Goal: Task Accomplishment & Management: Complete application form

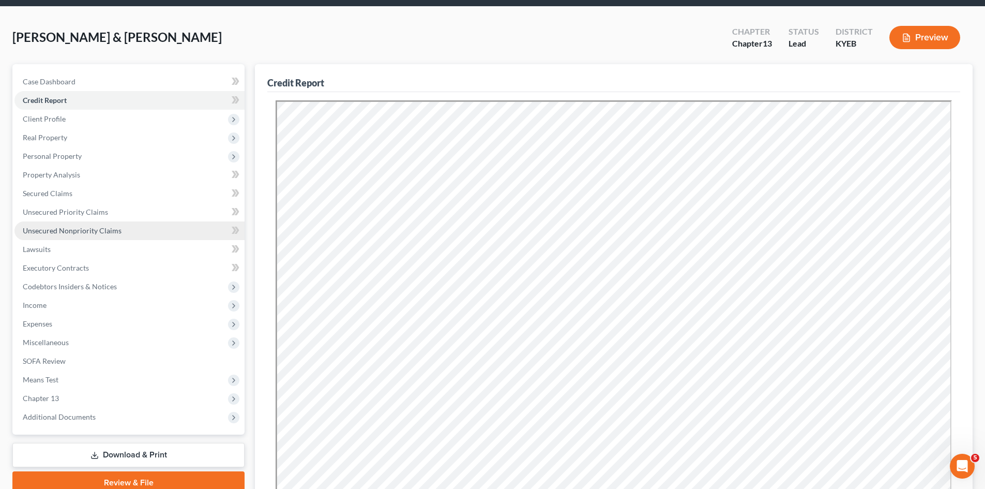
scroll to position [155, 0]
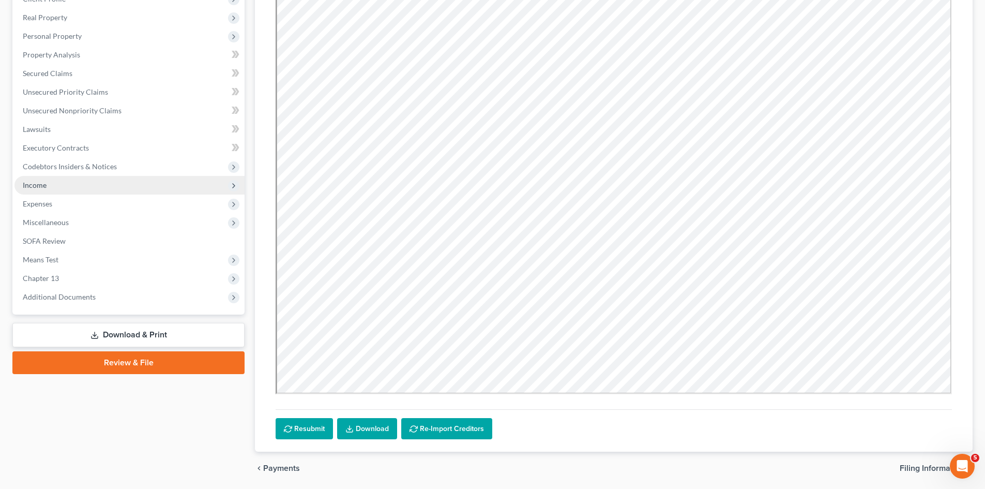
click at [43, 189] on span "Income" at bounding box center [35, 184] width 24 height 9
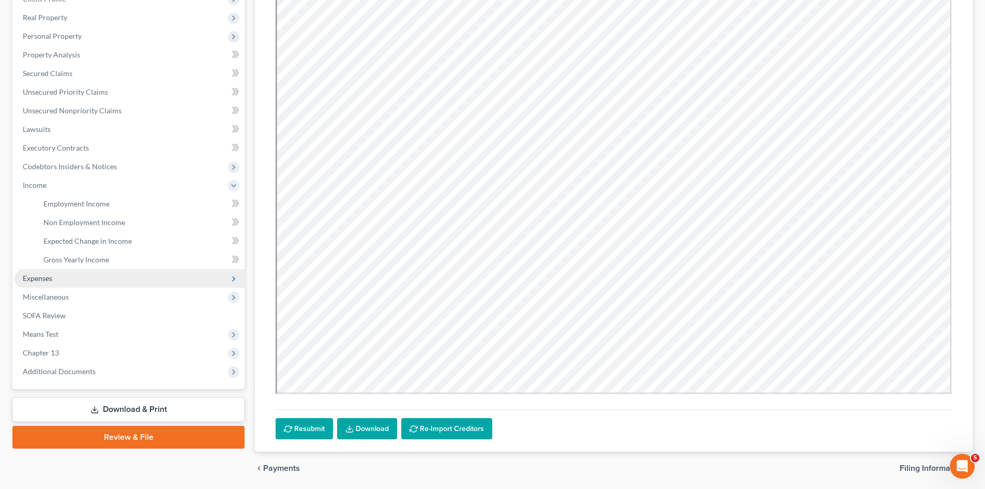
drag, startPoint x: 41, startPoint y: 271, endPoint x: 53, endPoint y: 272, distance: 12.5
click at [41, 271] on span "Expenses" at bounding box center [129, 278] width 230 height 19
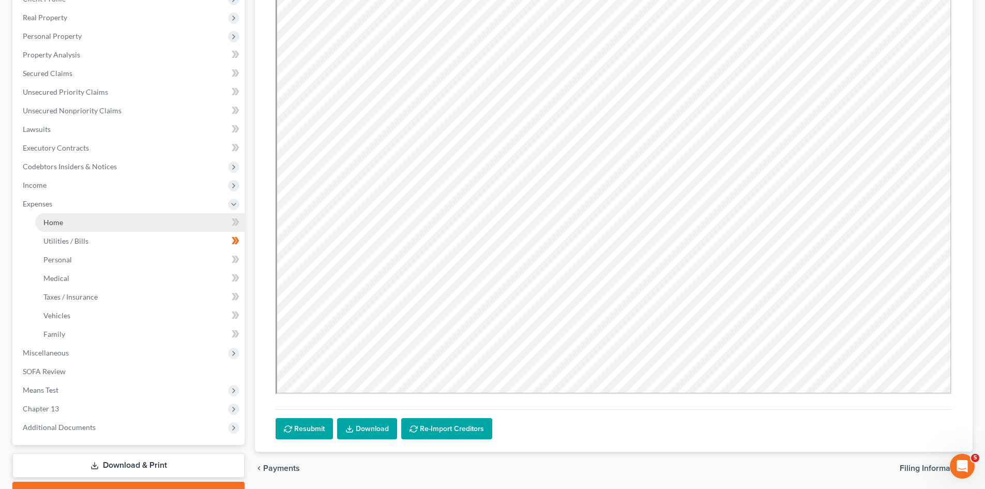
click at [54, 219] on span "Home" at bounding box center [53, 222] width 20 height 9
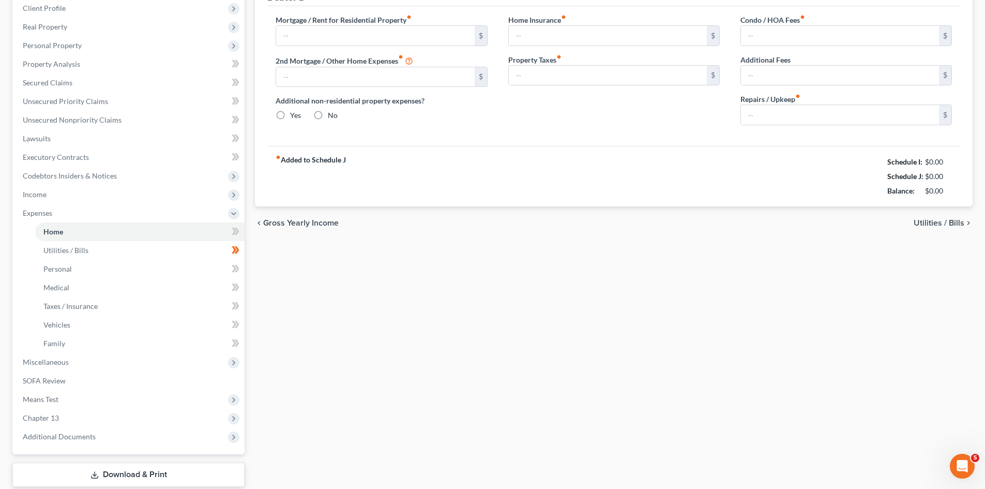
type input "1,420.00"
type input "0.00"
radio input "true"
type input "0.00"
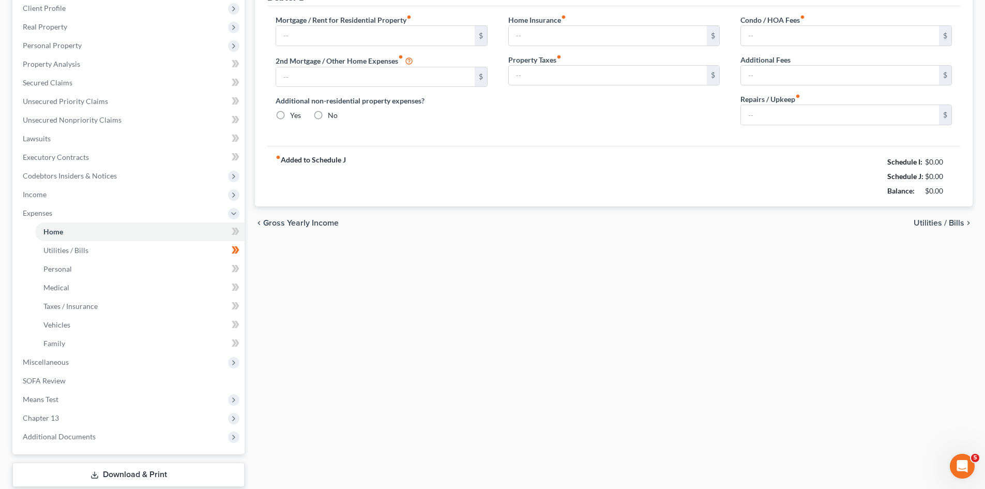
type input "0.00"
type input "100.00"
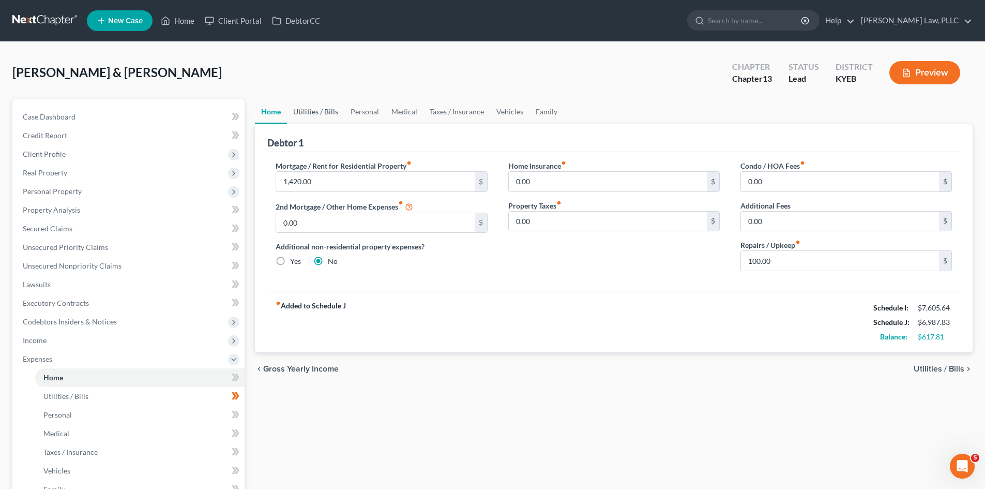
click at [321, 114] on link "Utilities / Bills" at bounding box center [315, 111] width 57 height 25
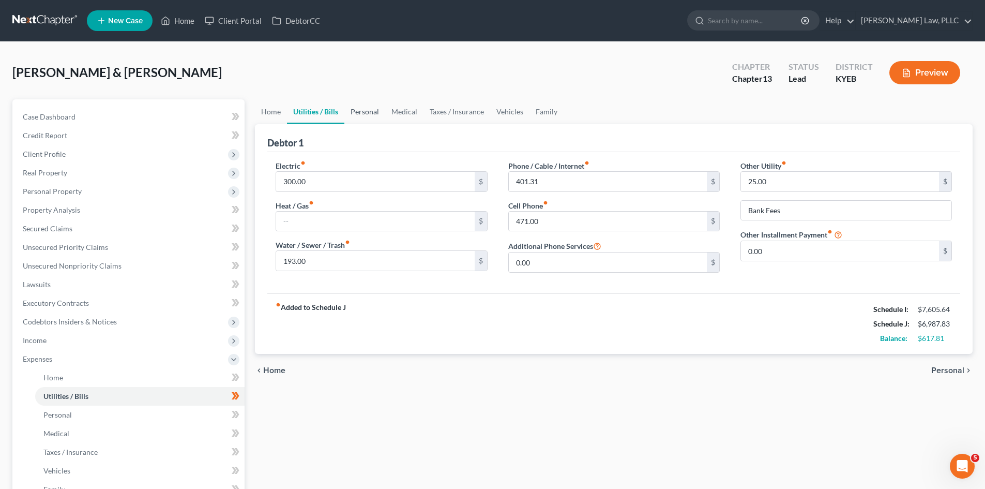
click at [369, 110] on link "Personal" at bounding box center [364, 111] width 41 height 25
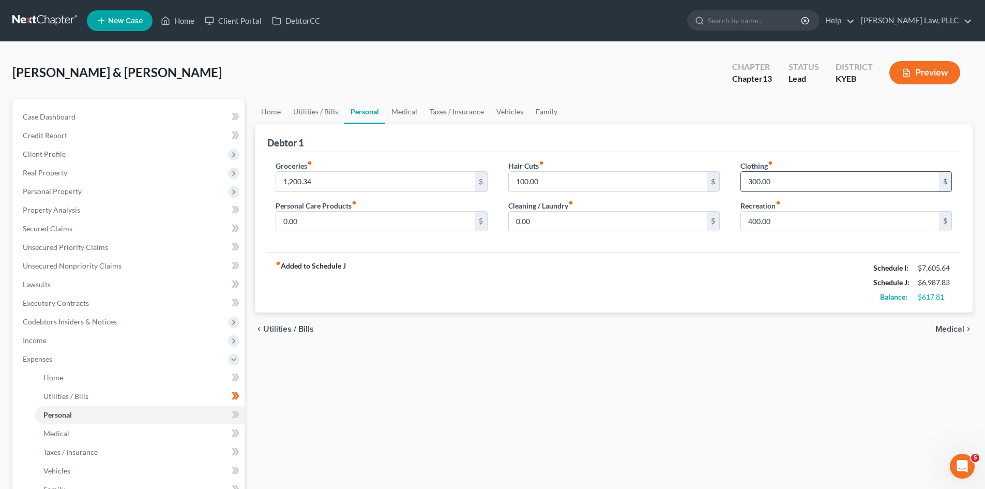
click at [751, 181] on input "300.00" at bounding box center [840, 182] width 198 height 20
click at [753, 221] on input "400.00" at bounding box center [840, 221] width 198 height 20
type input "200"
click at [695, 273] on div "fiber_manual_record Added to Schedule J Schedule I: $7,605.64 Schedule J: $6,78…" at bounding box center [613, 282] width 693 height 60
click at [754, 188] on input "300.00" at bounding box center [840, 182] width 198 height 20
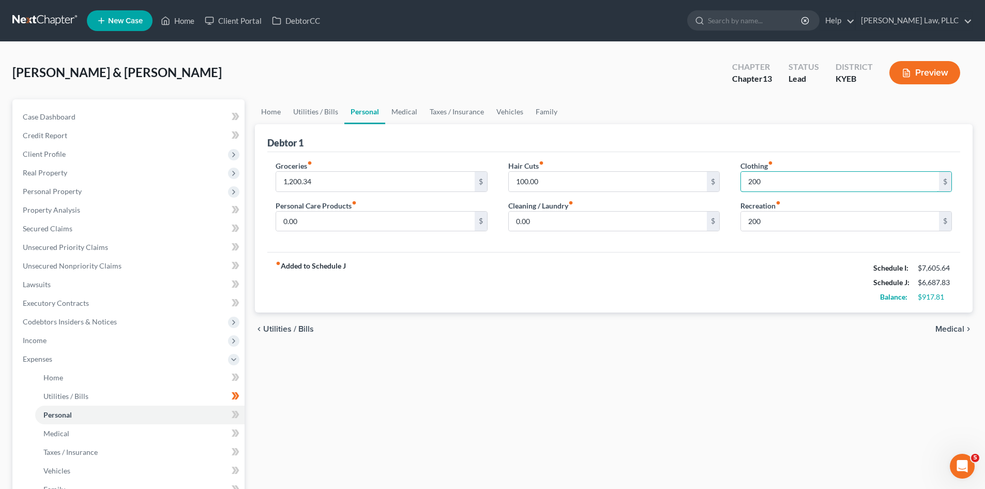
type input "200"
click at [680, 302] on div "fiber_manual_record Added to Schedule J Schedule I: $7,605.64 Schedule J: $6,68…" at bounding box center [613, 282] width 693 height 60
click at [409, 110] on link "Medical" at bounding box center [404, 111] width 38 height 25
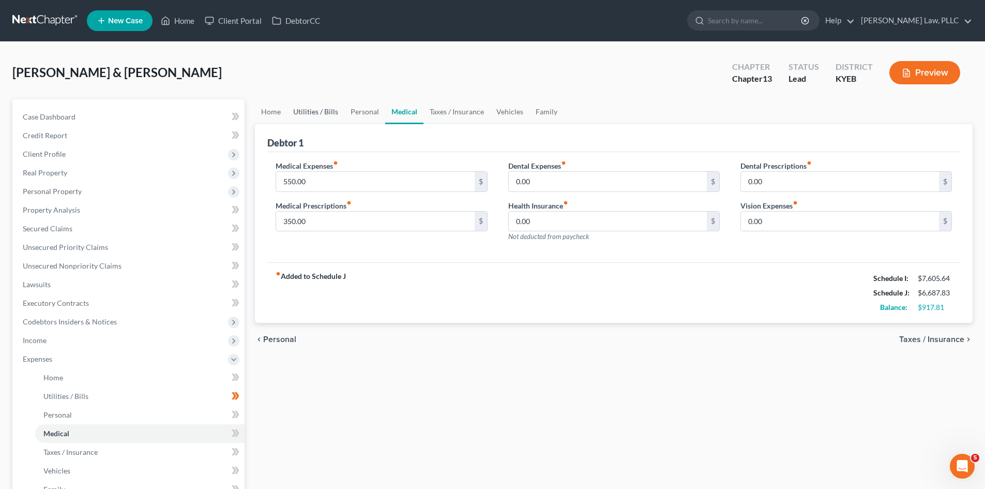
click at [307, 112] on link "Utilities / Bills" at bounding box center [315, 111] width 57 height 25
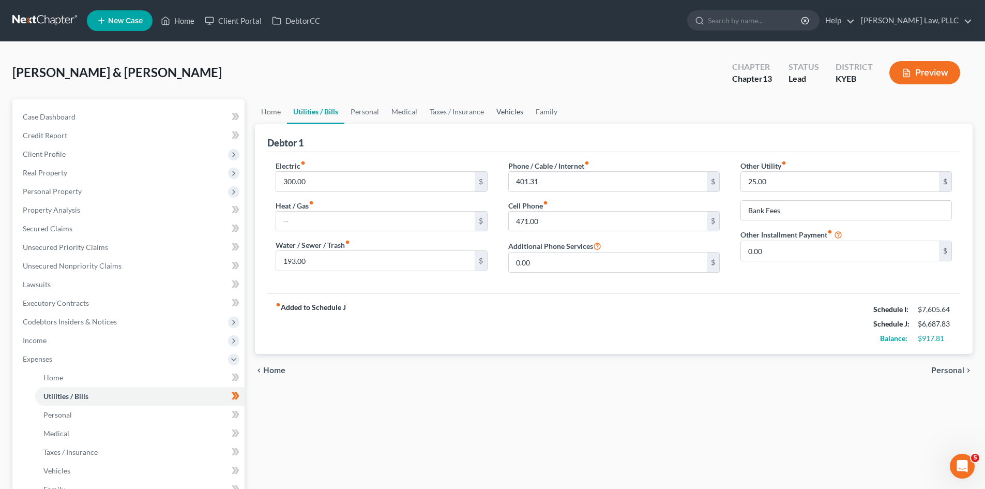
click at [503, 109] on link "Vehicles" at bounding box center [509, 111] width 39 height 25
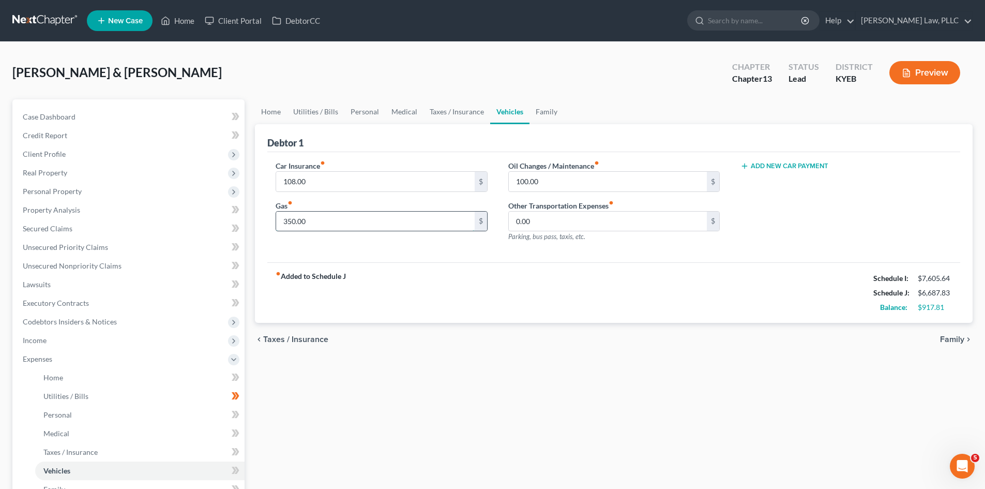
click at [352, 227] on input "350.00" at bounding box center [375, 221] width 198 height 20
type input "300"
click at [485, 305] on div "fiber_manual_record Added to Schedule J Schedule I: $7,605.64 Schedule J: $6,63…" at bounding box center [613, 292] width 693 height 60
click at [272, 110] on link "Home" at bounding box center [271, 111] width 32 height 25
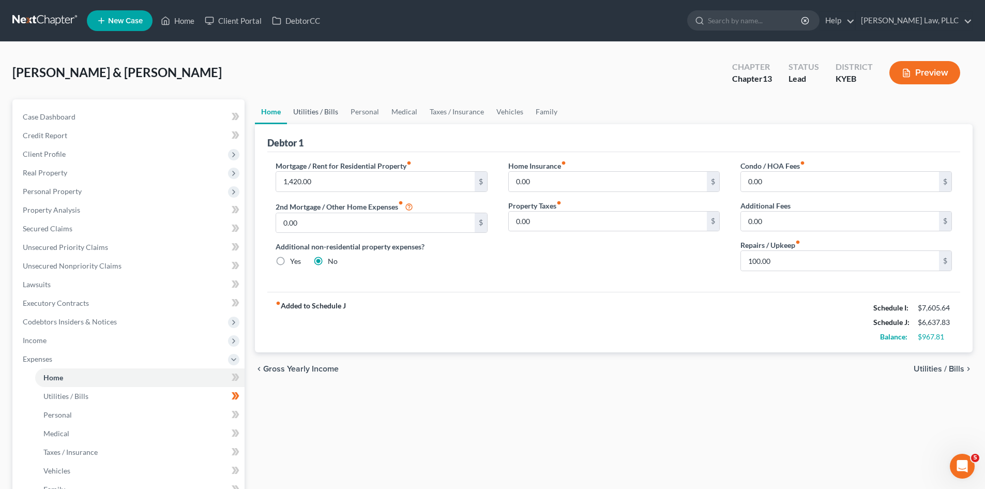
click at [318, 109] on link "Utilities / Bills" at bounding box center [315, 111] width 57 height 25
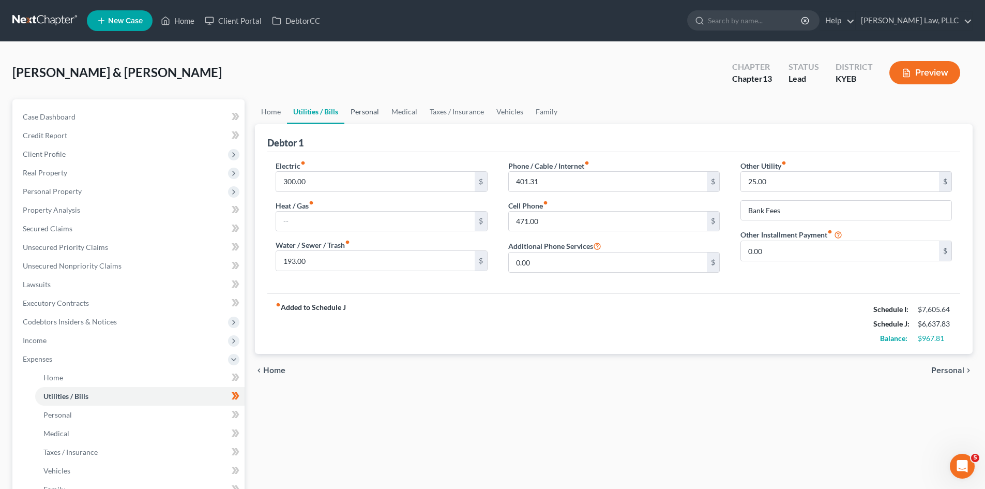
click at [356, 111] on link "Personal" at bounding box center [364, 111] width 41 height 25
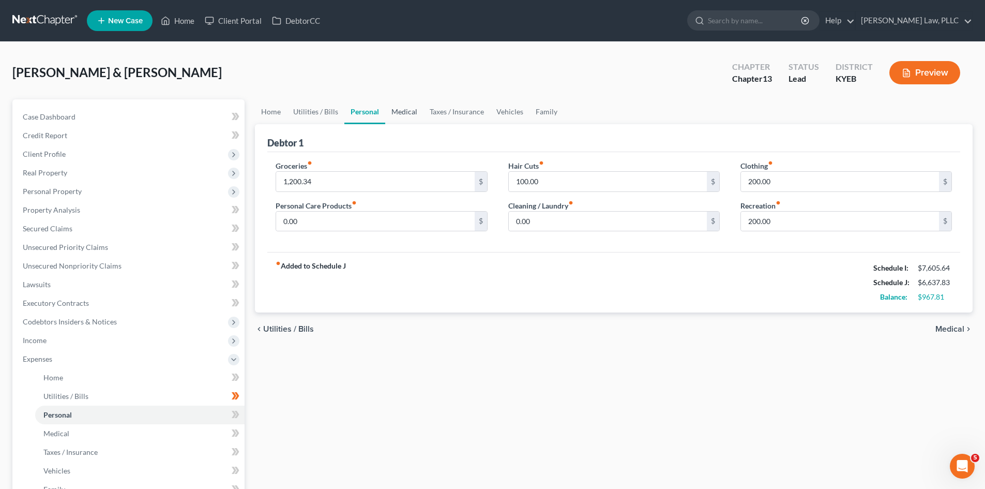
click at [401, 110] on link "Medical" at bounding box center [404, 111] width 38 height 25
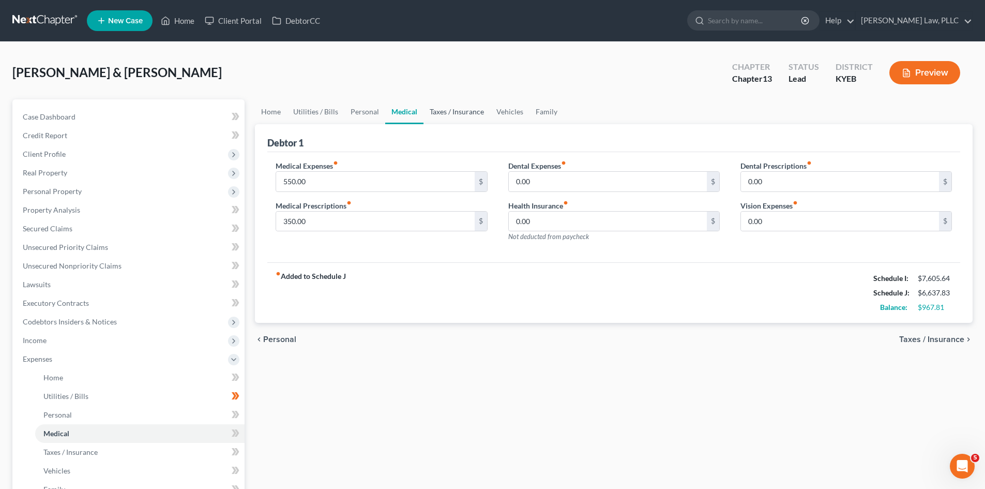
click at [462, 113] on link "Taxes / Insurance" at bounding box center [456, 111] width 67 height 25
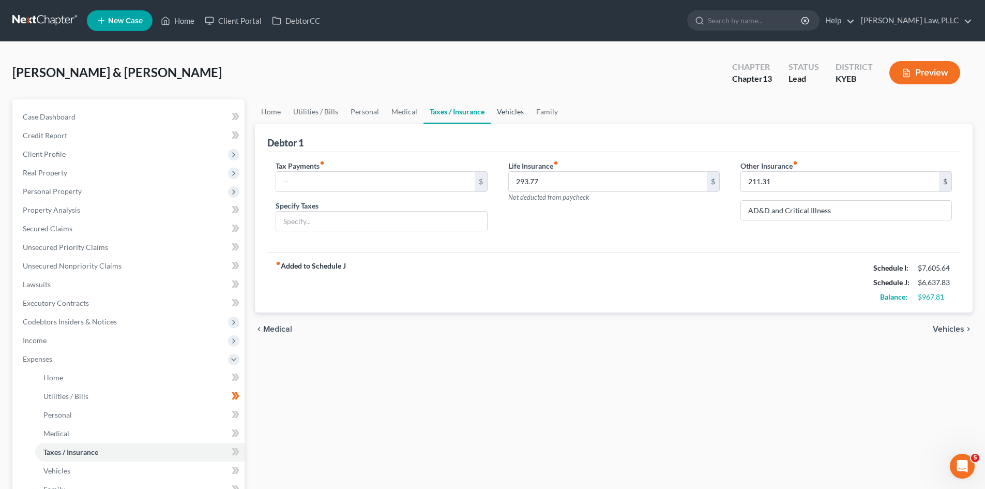
click at [507, 114] on link "Vehicles" at bounding box center [510, 111] width 39 height 25
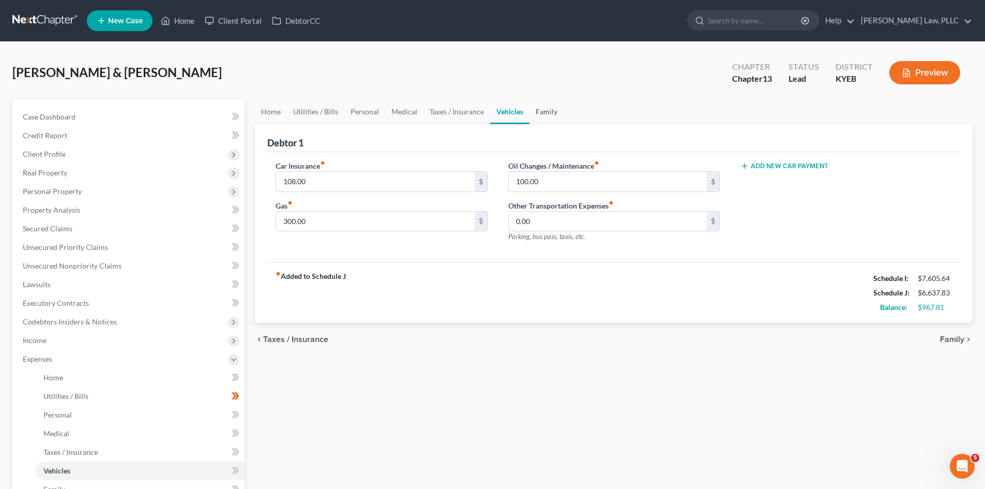
click at [553, 113] on link "Family" at bounding box center [546, 111] width 34 height 25
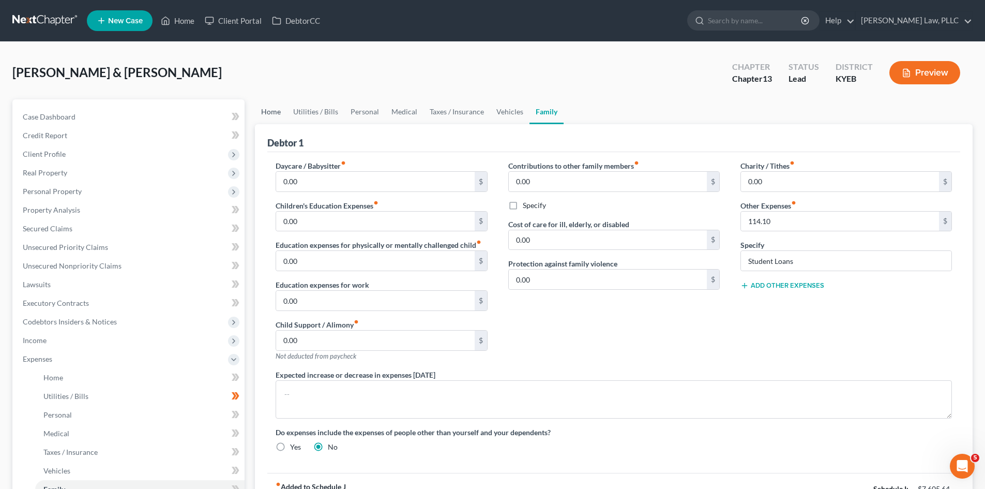
click at [267, 110] on link "Home" at bounding box center [271, 111] width 32 height 25
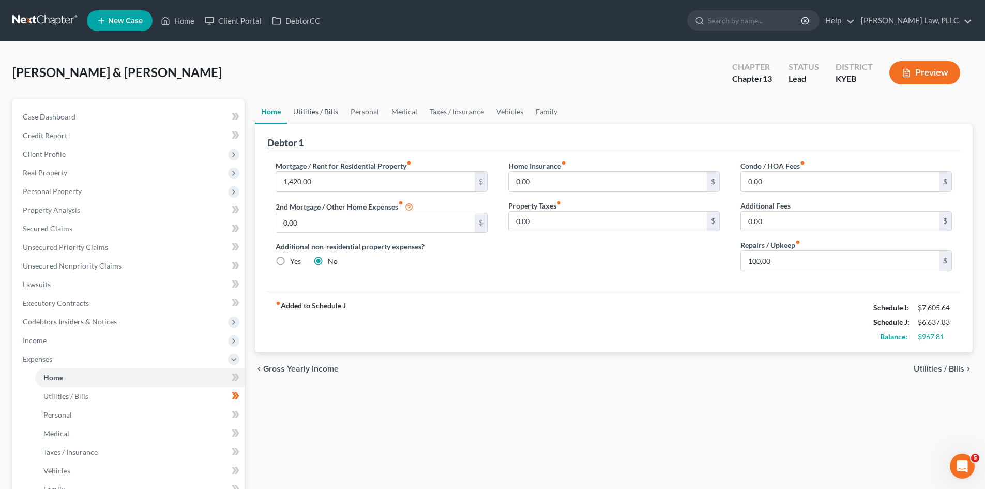
click at [321, 113] on link "Utilities / Bills" at bounding box center [315, 111] width 57 height 25
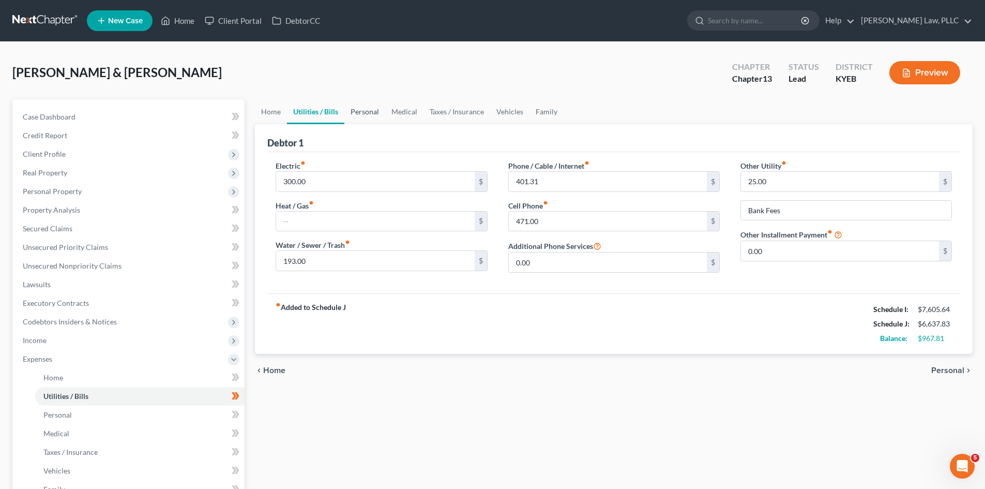
click at [376, 110] on link "Personal" at bounding box center [364, 111] width 41 height 25
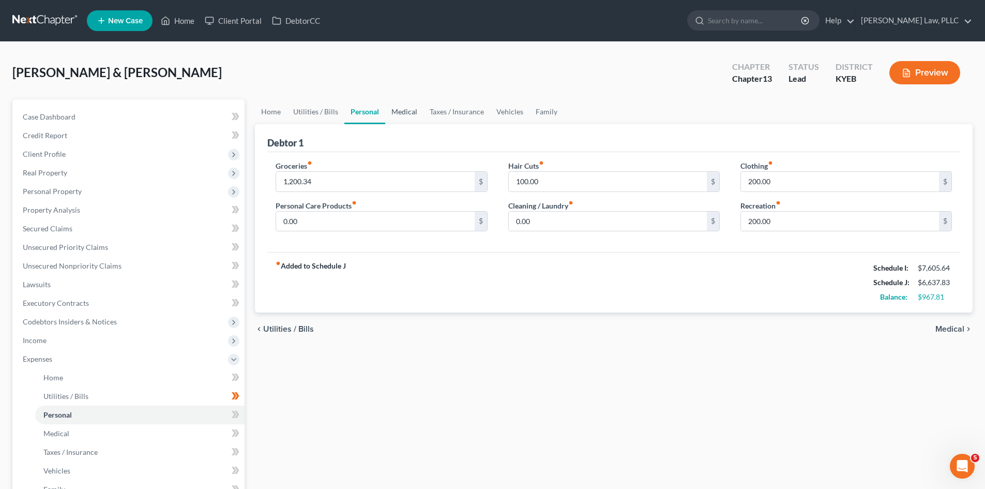
click at [394, 109] on link "Medical" at bounding box center [404, 111] width 38 height 25
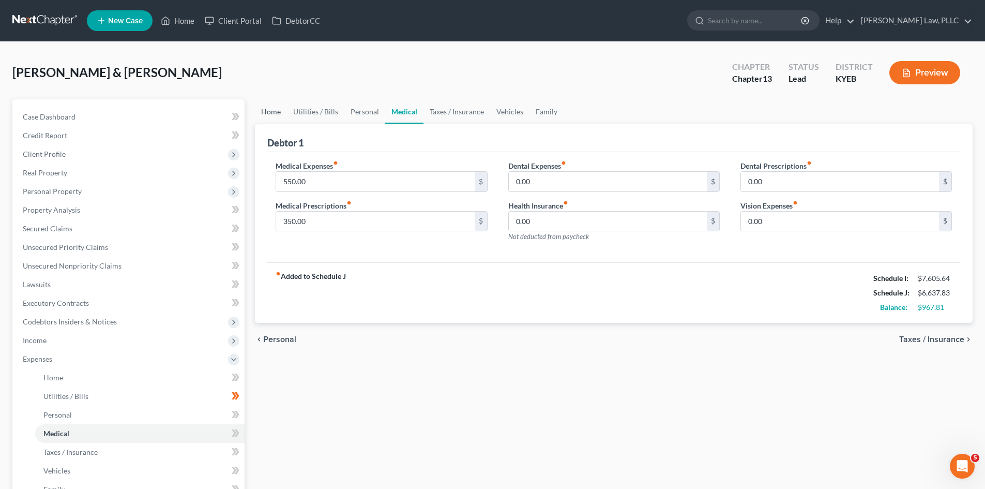
click at [267, 108] on link "Home" at bounding box center [271, 111] width 32 height 25
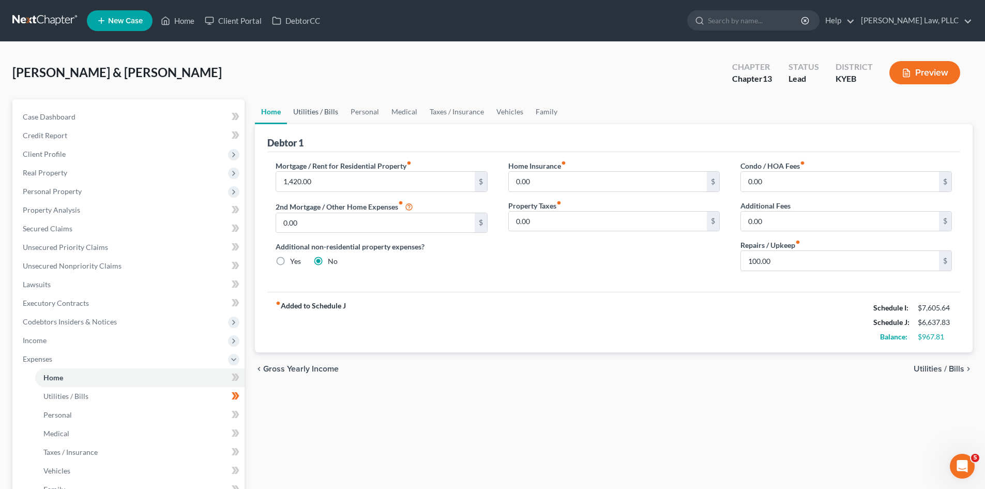
click at [322, 109] on link "Utilities / Bills" at bounding box center [315, 111] width 57 height 25
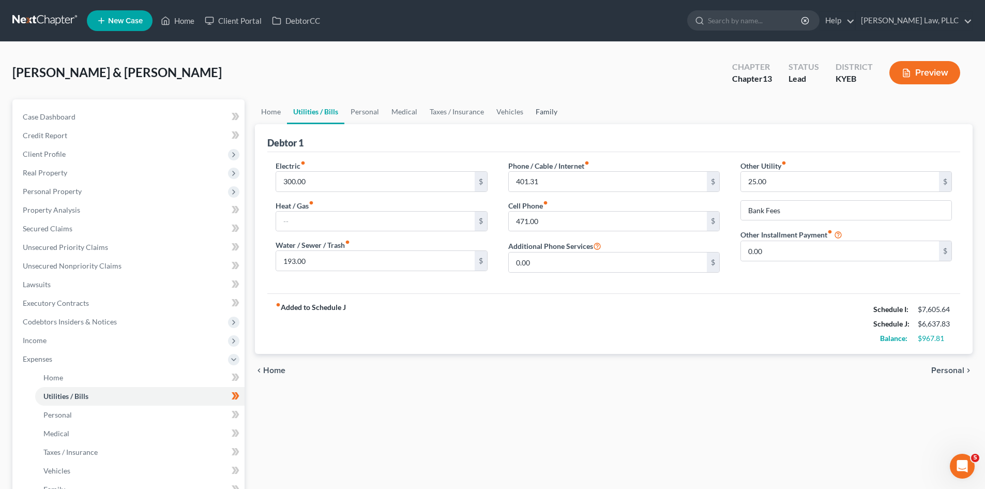
click at [545, 108] on link "Family" at bounding box center [546, 111] width 34 height 25
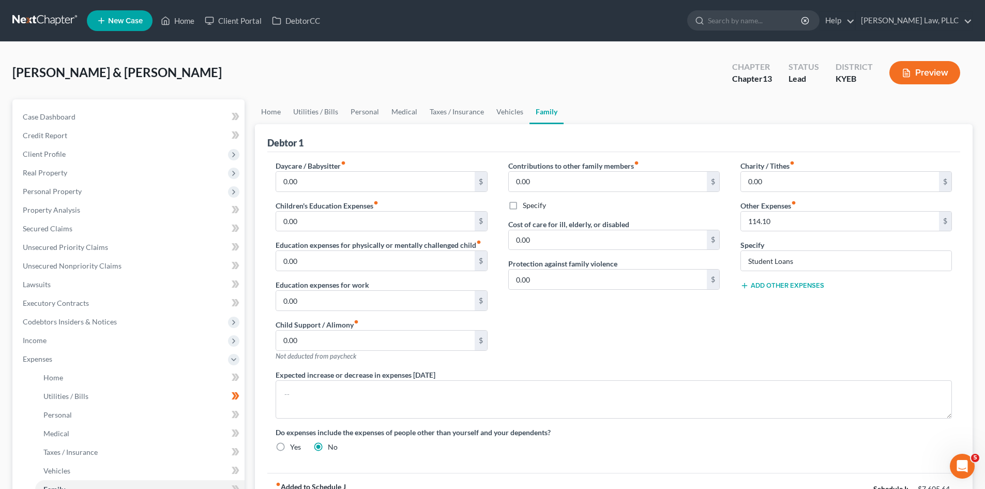
click at [648, 163] on div "Contributions to other family members fiber_manual_record 0.00 $" at bounding box center [613, 176] width 211 height 32
click at [556, 181] on input "0.00" at bounding box center [608, 182] width 198 height 20
type input "76"
click at [523, 204] on label "Specify" at bounding box center [534, 205] width 23 height 10
click at [527, 204] on input "Specify" at bounding box center [530, 203] width 7 height 7
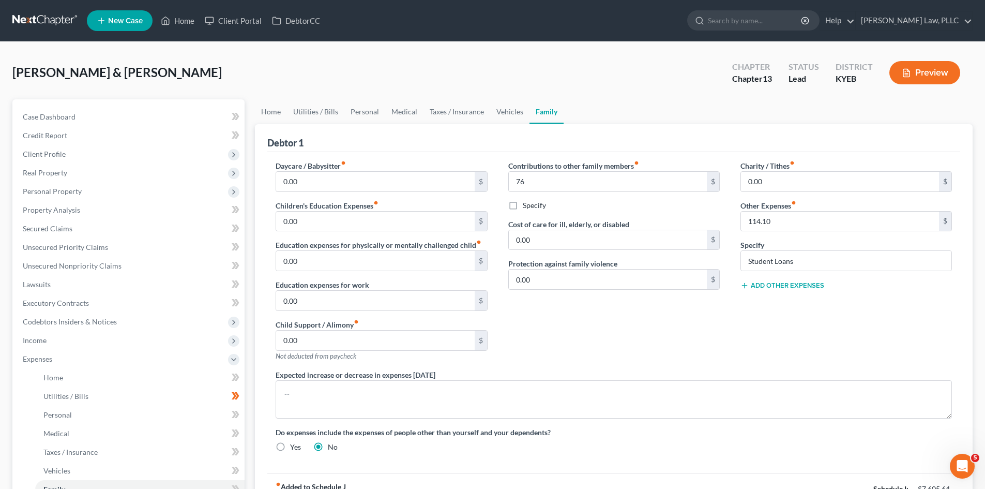
checkbox input "true"
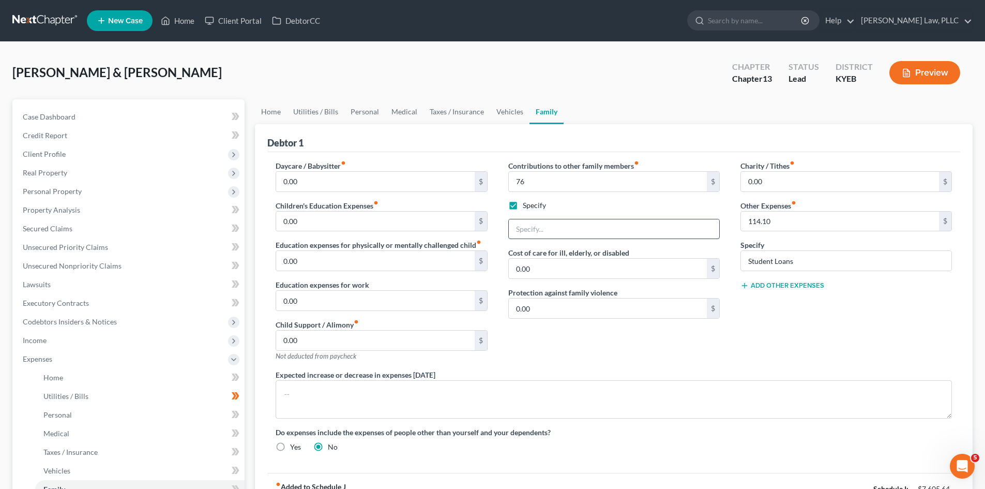
click at [577, 230] on input "text" at bounding box center [614, 229] width 210 height 20
click at [565, 230] on input "Internet/tv for uncle" at bounding box center [614, 229] width 210 height 20
type input "Internet/tv for [MEDICAL_DATA] senior uncle"
click at [689, 244] on div "Contributions to other family members fiber_manual_record 76 $ Specify Internet…" at bounding box center [614, 264] width 232 height 209
click at [802, 328] on div "Charity / Tithes fiber_manual_record 0.00 $ Other Expenses fiber_manual_record …" at bounding box center [846, 264] width 232 height 209
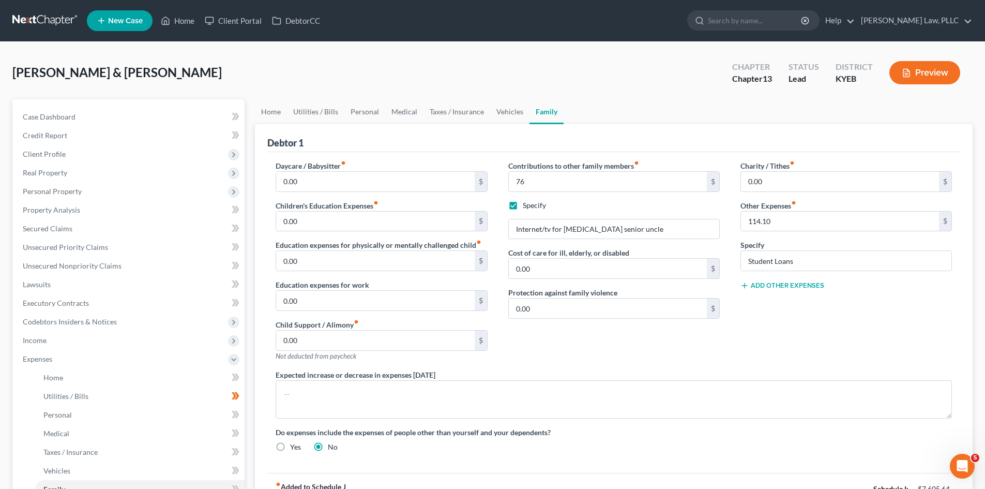
click at [671, 209] on div "Specify" at bounding box center [613, 205] width 211 height 10
click at [290, 447] on label "Yes" at bounding box center [295, 447] width 11 height 10
click at [294, 447] on input "Yes" at bounding box center [297, 445] width 7 height 7
radio input "true"
radio input "false"
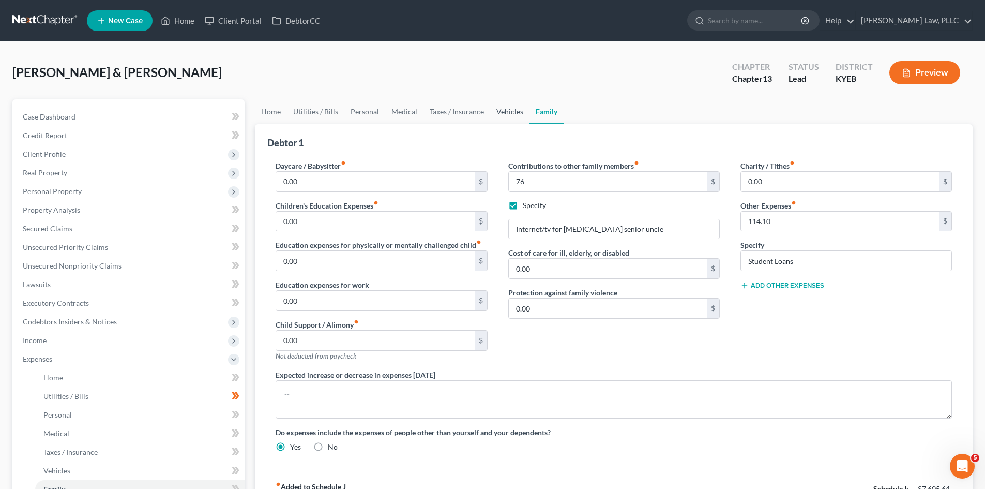
click at [497, 113] on link "Vehicles" at bounding box center [509, 111] width 39 height 25
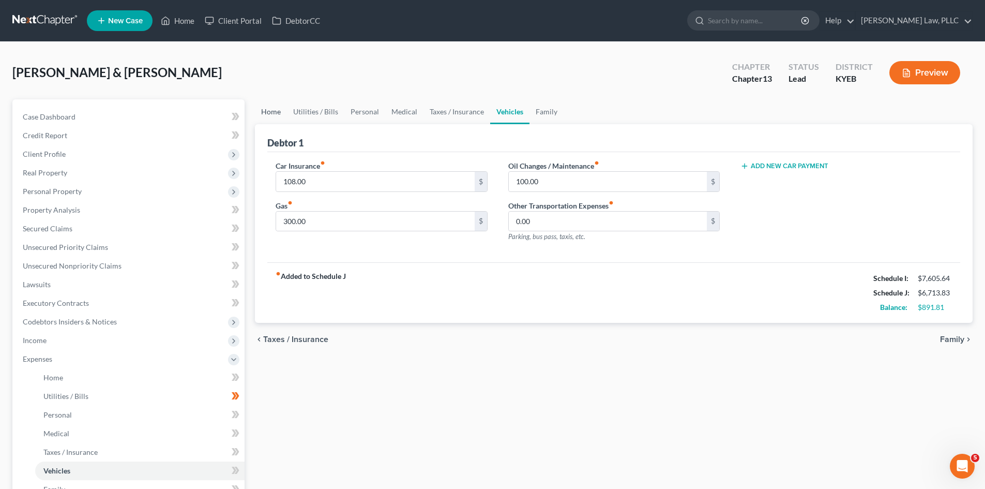
click at [267, 110] on link "Home" at bounding box center [271, 111] width 32 height 25
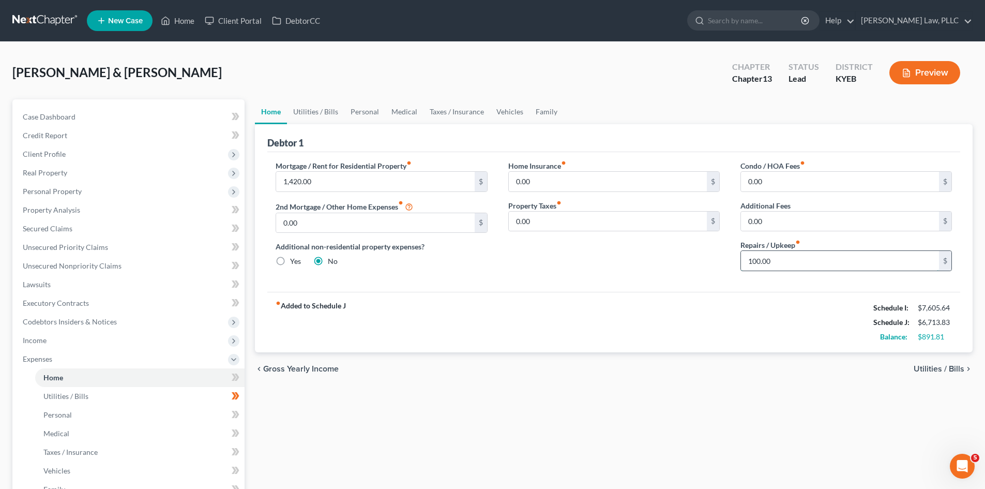
click at [785, 260] on input "100.00" at bounding box center [840, 261] width 198 height 20
type input "50"
click at [738, 312] on div "fiber_manual_record Added to Schedule J Schedule I: $7,605.64 Schedule J: $6,66…" at bounding box center [613, 322] width 693 height 60
click at [319, 113] on link "Utilities / Bills" at bounding box center [315, 111] width 57 height 25
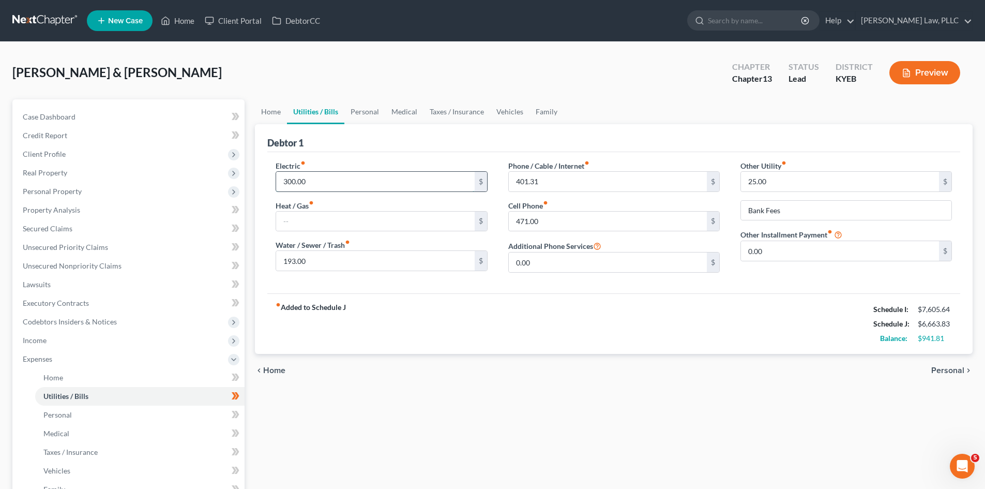
click at [301, 181] on input "300.00" at bounding box center [375, 182] width 198 height 20
type input "250"
click at [355, 354] on div "chevron_left Home Personal chevron_right" at bounding box center [614, 370] width 718 height 33
click at [573, 224] on input "471.00" at bounding box center [608, 221] width 198 height 20
click at [587, 261] on input "0.00" at bounding box center [608, 262] width 198 height 20
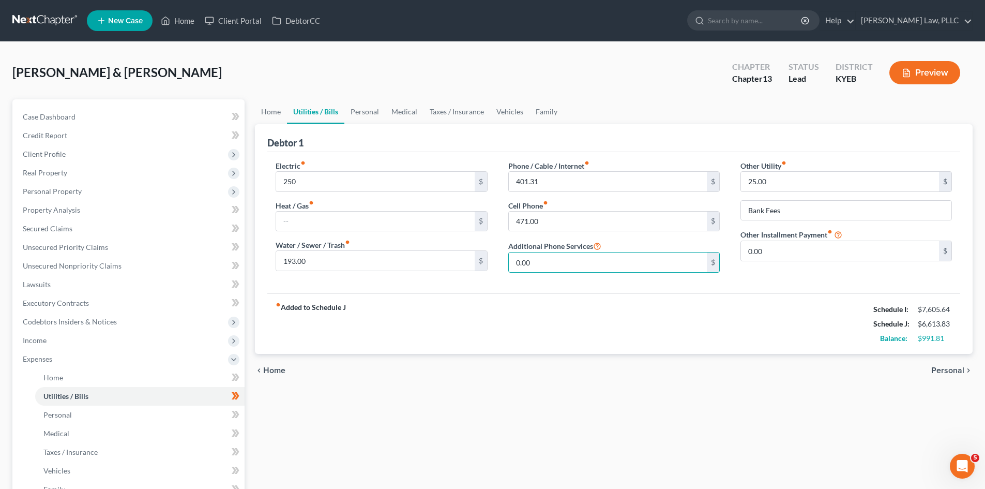
click at [629, 331] on div "fiber_manual_record Added to Schedule J Schedule I: $7,605.64 Schedule J: $6,61…" at bounding box center [613, 323] width 693 height 60
type input "400"
click at [575, 346] on div "fiber_manual_record Added to Schedule J Schedule I: $7,605.64 Schedule J: $6,54…" at bounding box center [613, 323] width 693 height 60
click at [365, 109] on link "Personal" at bounding box center [364, 111] width 41 height 25
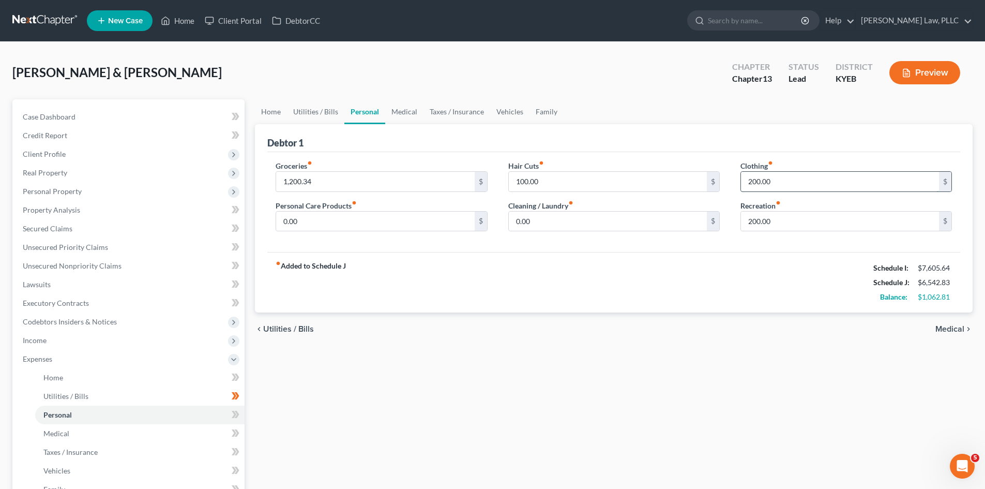
click at [767, 182] on input "200.00" at bounding box center [840, 182] width 198 height 20
click at [722, 287] on div "fiber_manual_record Added to Schedule J Schedule I: $7,605.64 Schedule J: $6,49…" at bounding box center [613, 282] width 693 height 60
click at [781, 183] on input "150" at bounding box center [840, 182] width 198 height 20
type input "162.81"
click at [745, 292] on div "fiber_manual_record Added to Schedule J Schedule I: $7,605.64 Schedule J: $6,50…" at bounding box center [613, 282] width 693 height 60
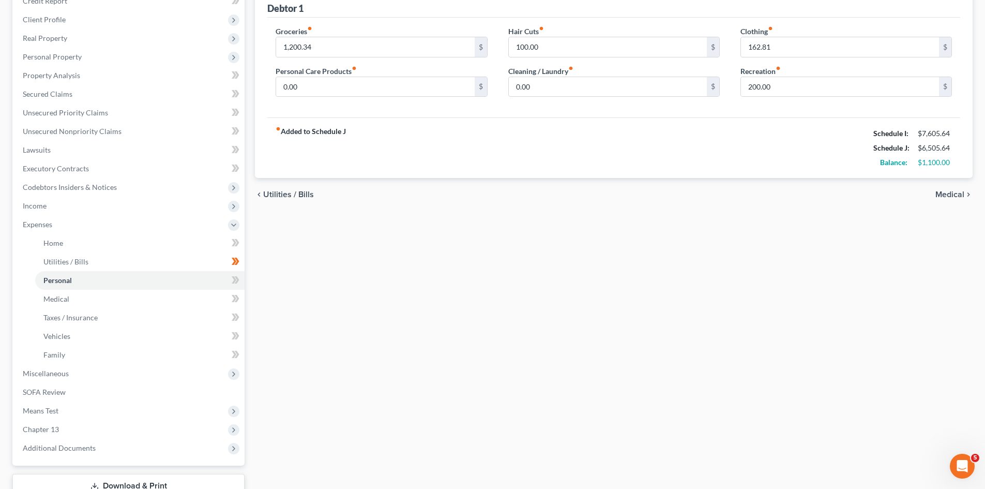
scroll to position [155, 0]
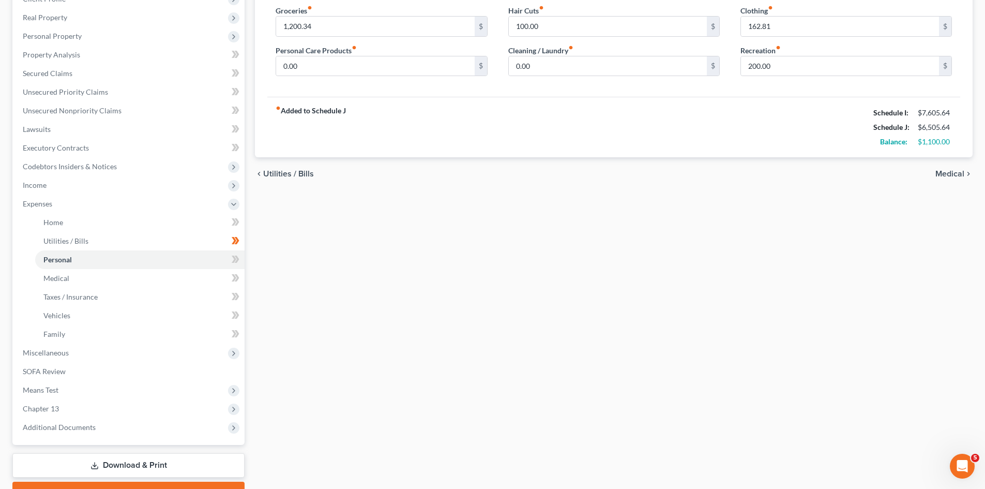
click at [964, 175] on icon "chevron_right" at bounding box center [968, 174] width 8 height 8
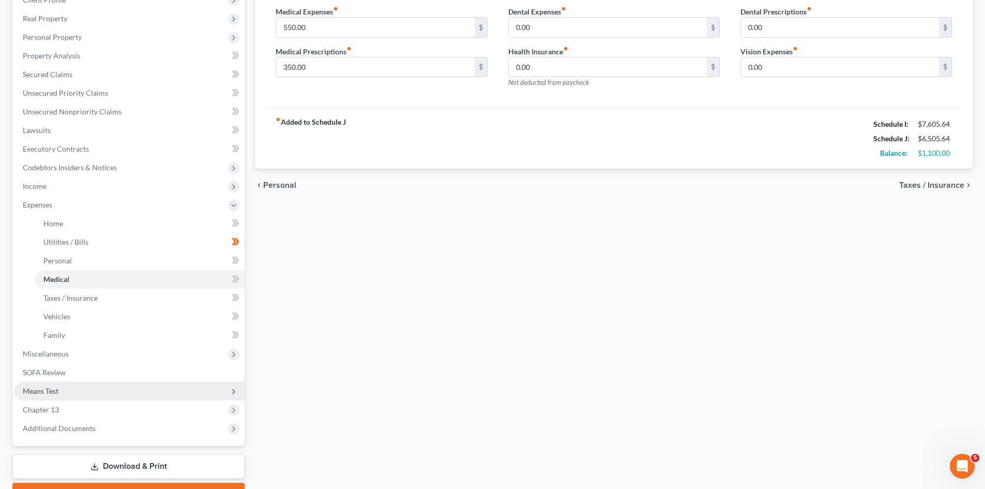
scroll to position [155, 0]
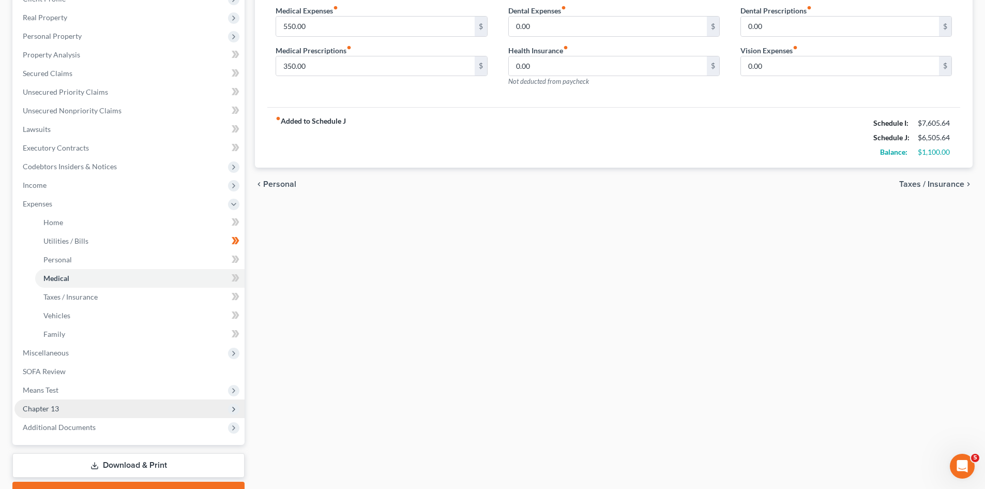
click at [53, 409] on span "Chapter 13" at bounding box center [41, 408] width 36 height 9
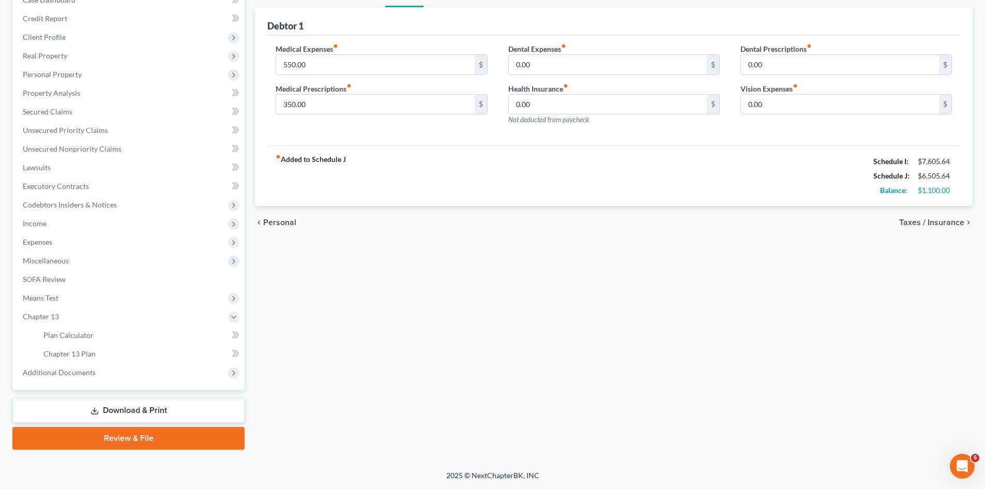
scroll to position [117, 0]
click at [51, 298] on span "Means Test" at bounding box center [41, 297] width 36 height 9
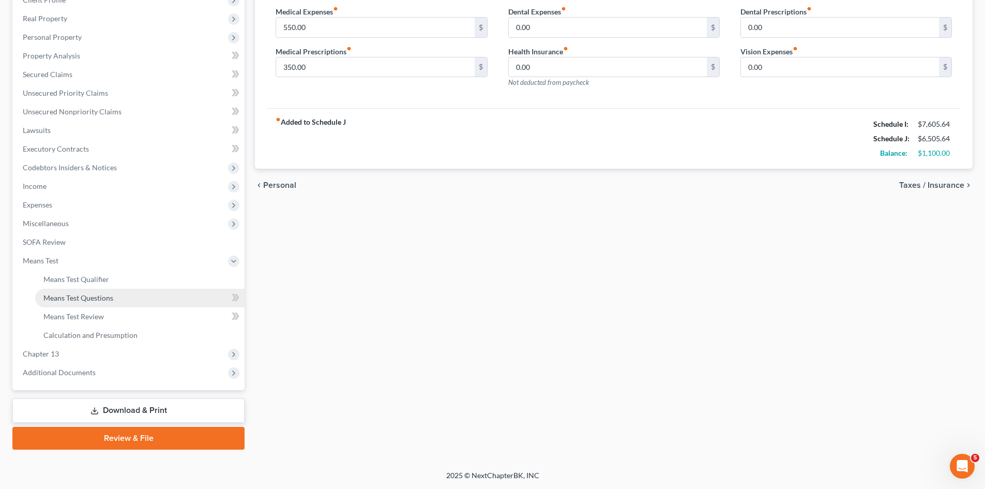
scroll to position [154, 0]
click at [71, 302] on link "Means Test Questions" at bounding box center [139, 297] width 209 height 19
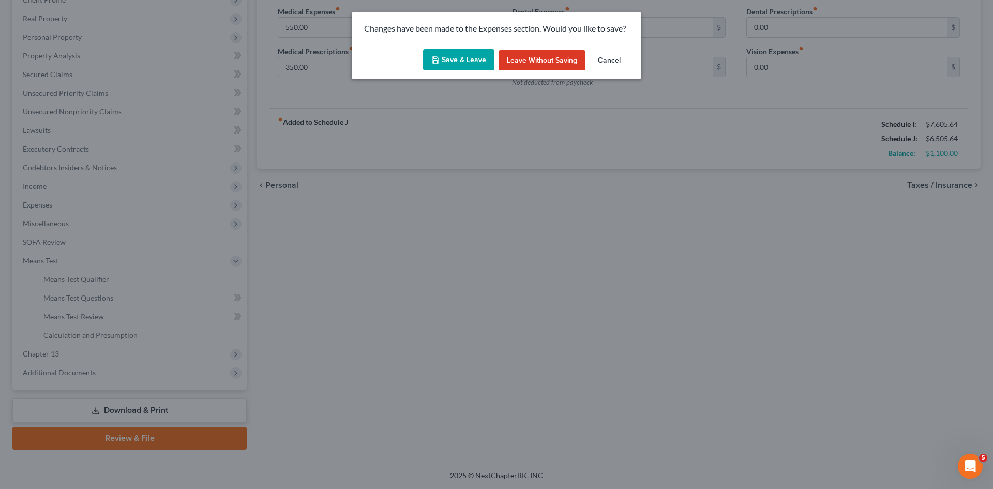
click at [458, 63] on button "Save & Leave" at bounding box center [458, 60] width 71 height 22
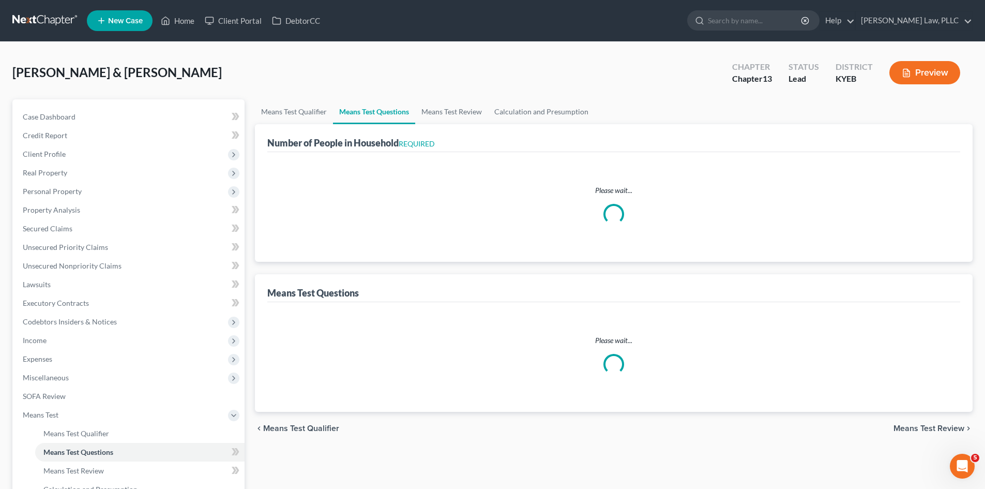
select select "0"
select select "60"
select select "2"
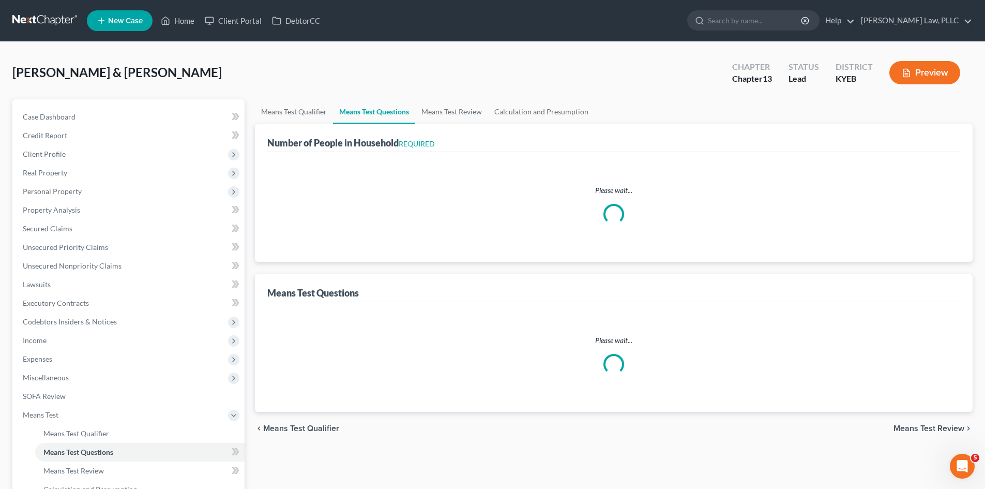
select select "2"
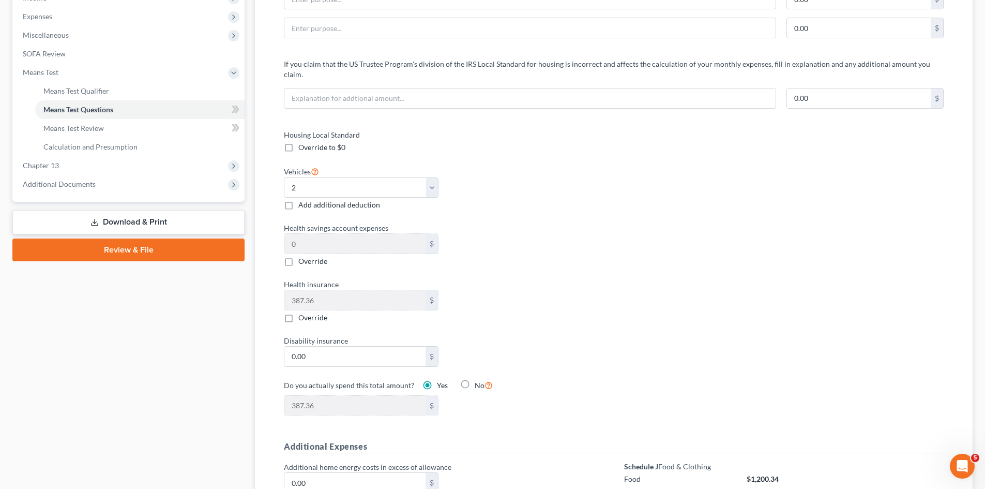
scroll to position [362, 0]
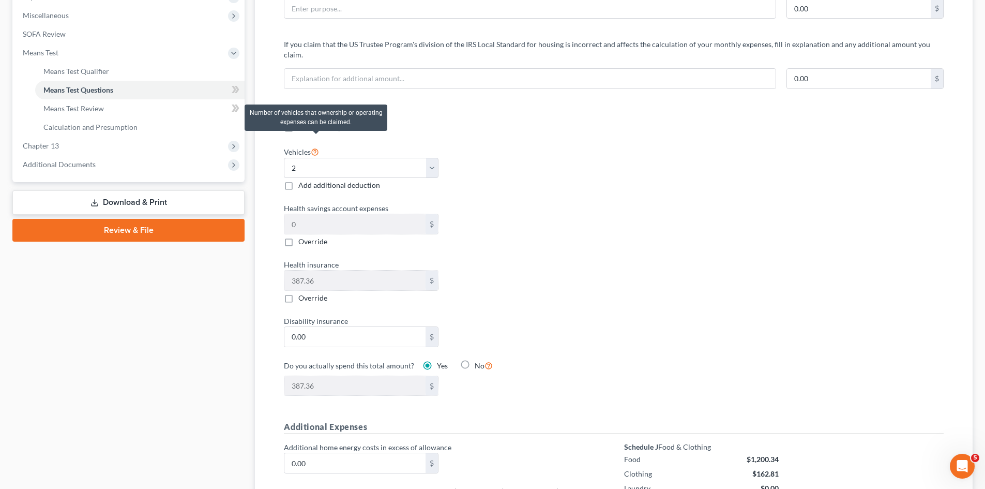
click at [316, 146] on icon at bounding box center [315, 151] width 8 height 10
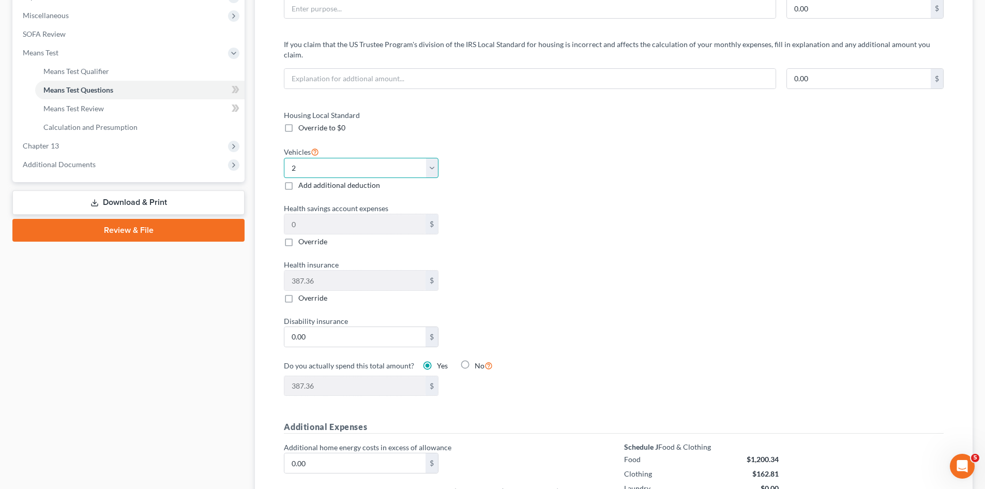
click at [437, 158] on select "Select 0 1 2 3 4 5" at bounding box center [361, 168] width 155 height 21
drag, startPoint x: 437, startPoint y: 158, endPoint x: 633, endPoint y: 195, distance: 198.9
click at [437, 158] on select "Select 0 1 2 3 4 5" at bounding box center [361, 168] width 155 height 21
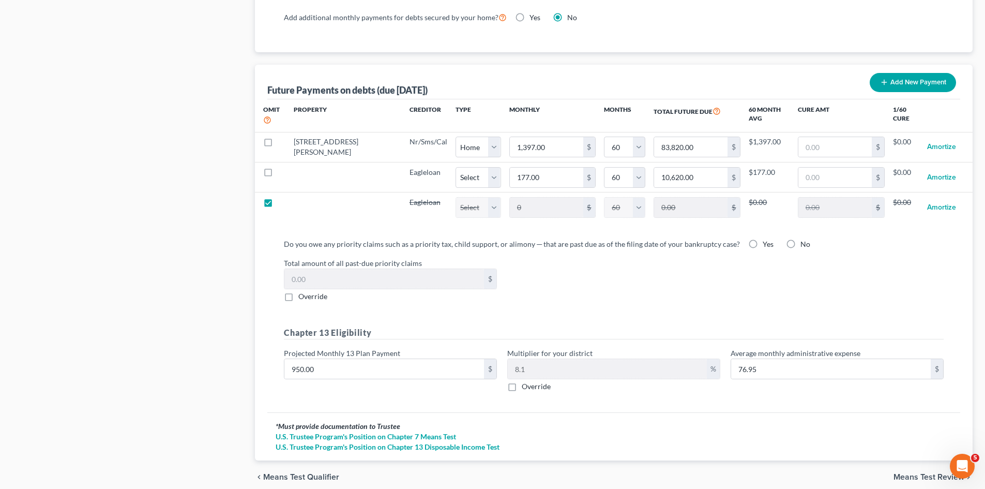
scroll to position [957, 0]
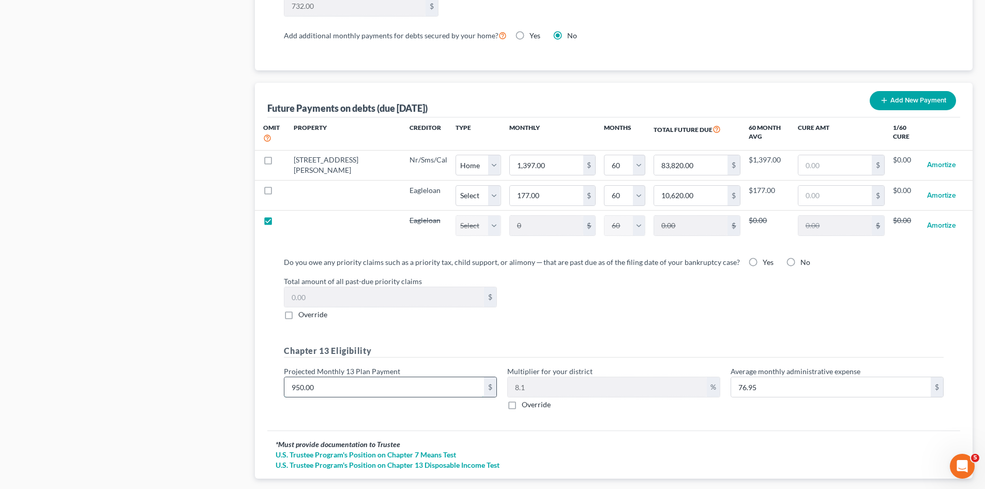
click at [333, 377] on input "950.00" at bounding box center [384, 387] width 200 height 20
type input "1"
type input "0.08"
type input "11"
type input "0.89"
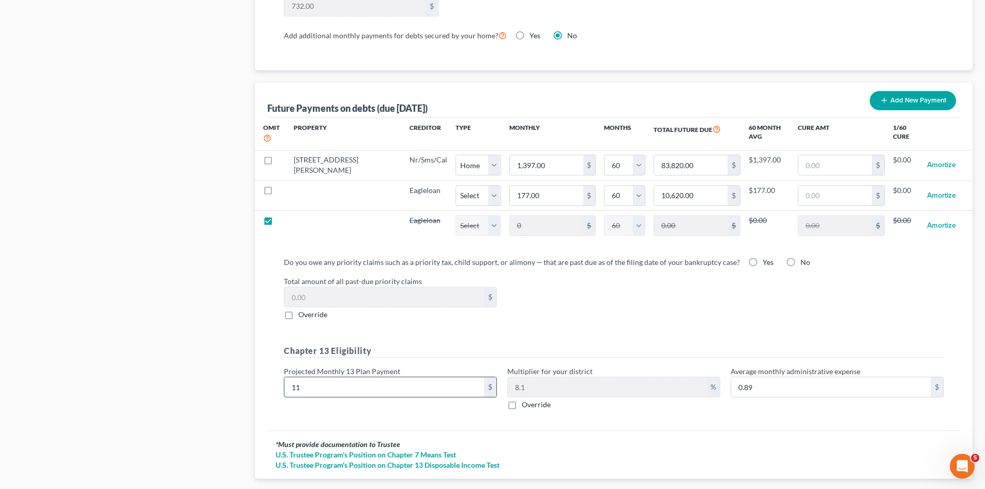
type input "110"
type input "8.91"
type input "1100"
type input "89.10"
type input "1,100"
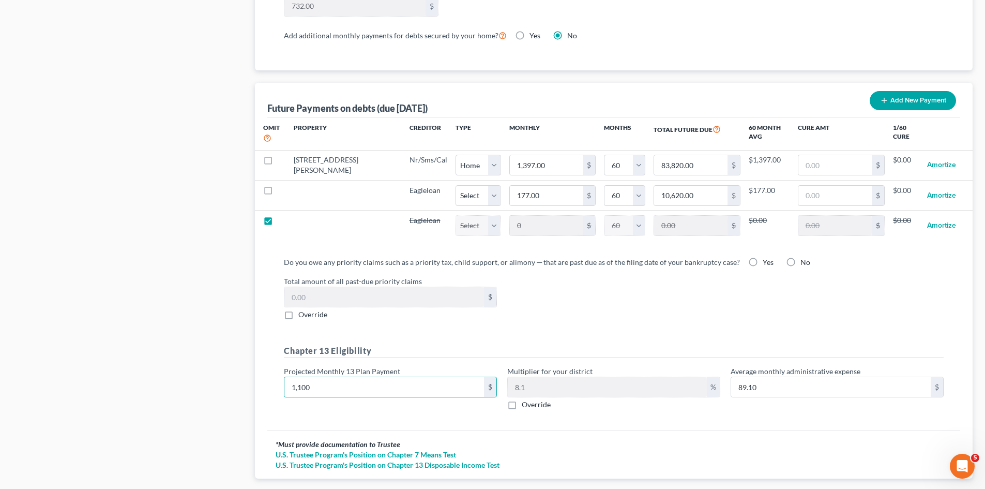
click at [367, 409] on div "Do you owe any priority claims such as a priority tax, child support, or alimon…" at bounding box center [613, 339] width 693 height 182
click at [621, 399] on div "Override" at bounding box center [613, 404] width 213 height 10
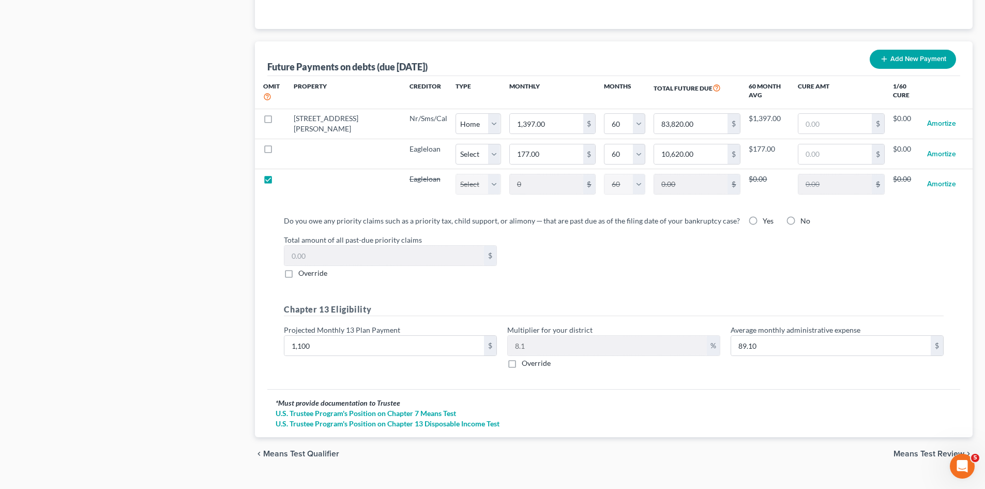
scroll to position [1009, 0]
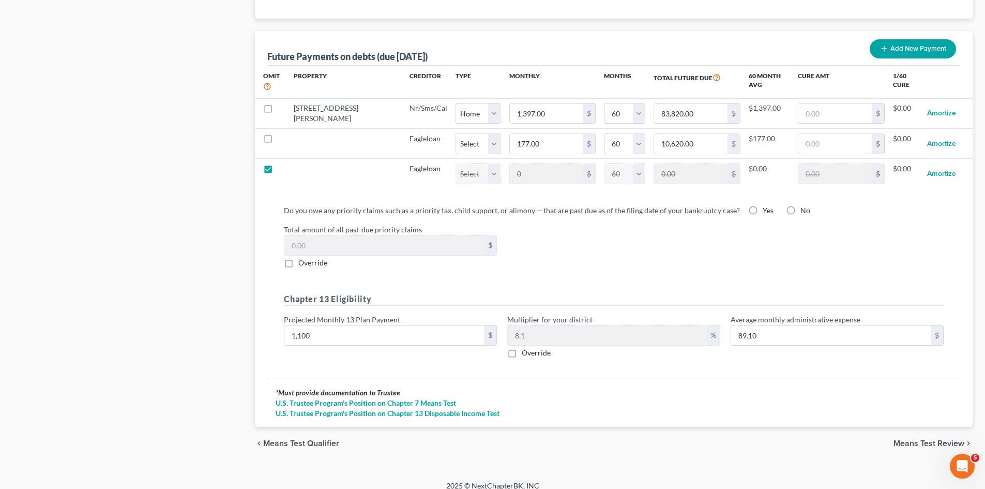
click at [897, 439] on span "Means Test Review" at bounding box center [928, 443] width 71 height 8
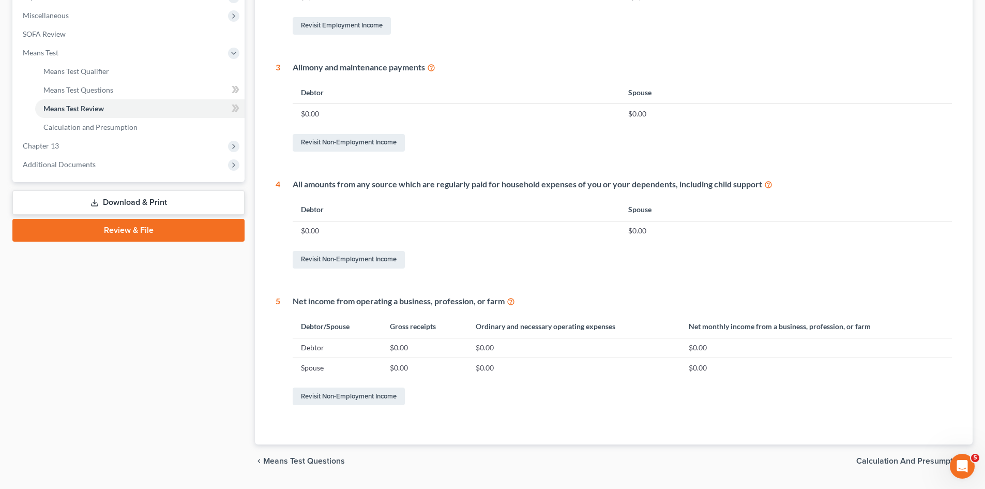
scroll to position [390, 0]
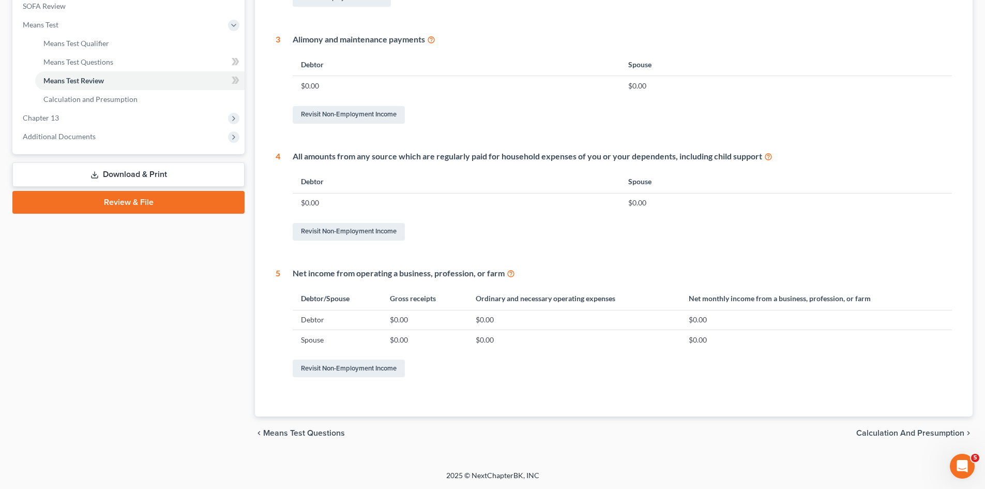
click at [900, 433] on span "Calculation and Presumption" at bounding box center [910, 433] width 108 height 8
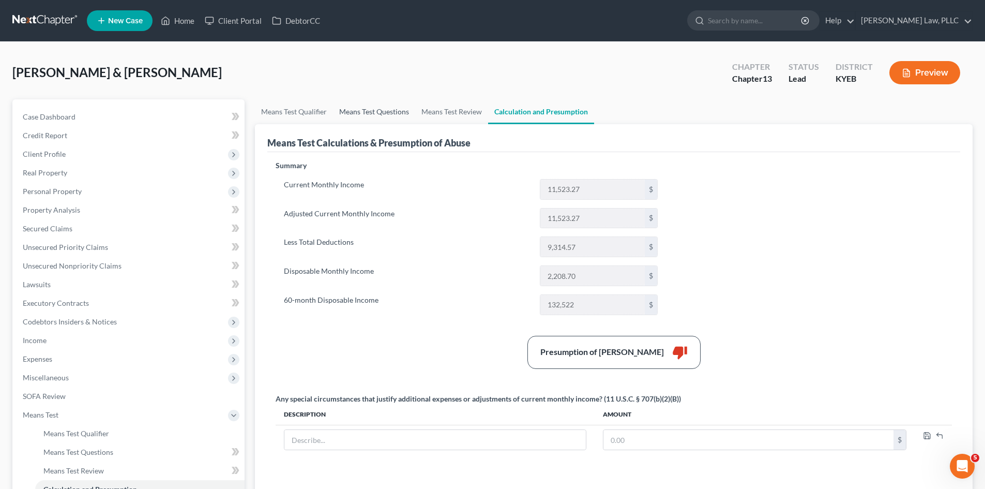
click at [369, 111] on link "Means Test Questions" at bounding box center [374, 111] width 82 height 25
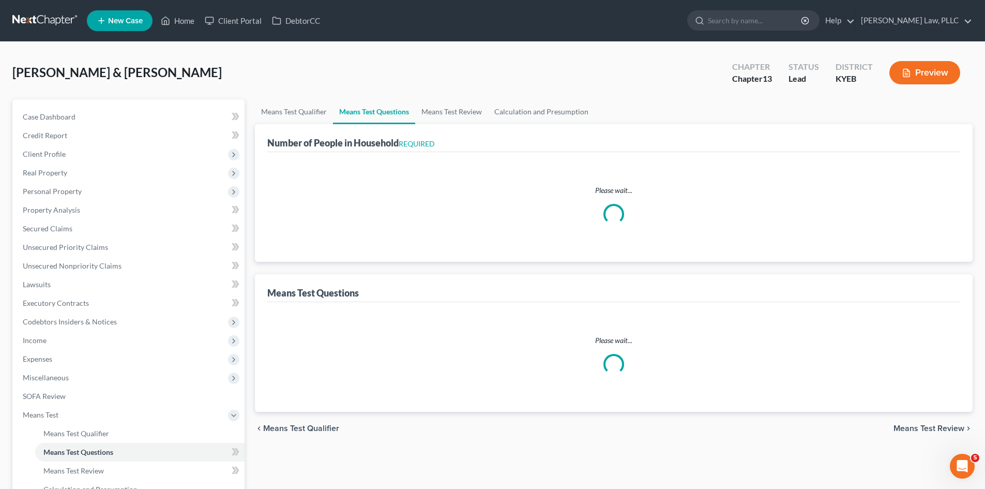
select select "0"
select select "60"
select select "2"
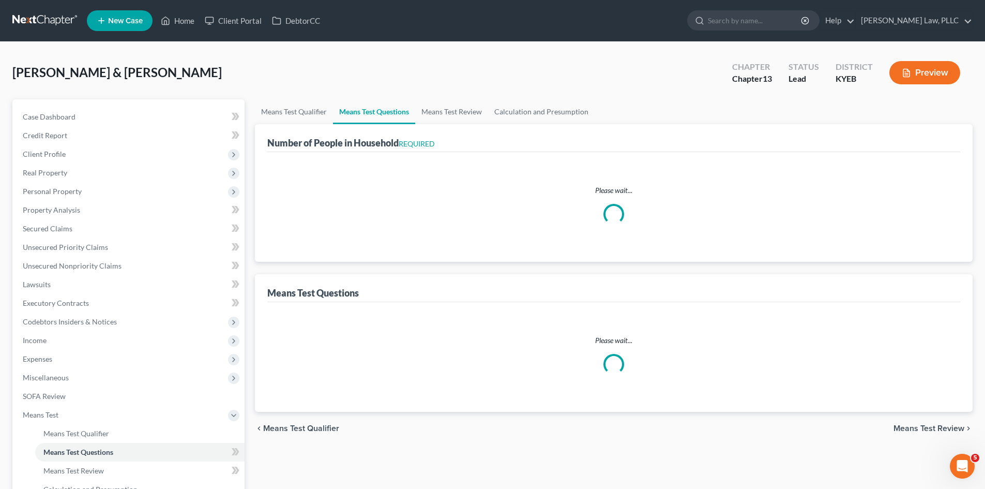
select select "2"
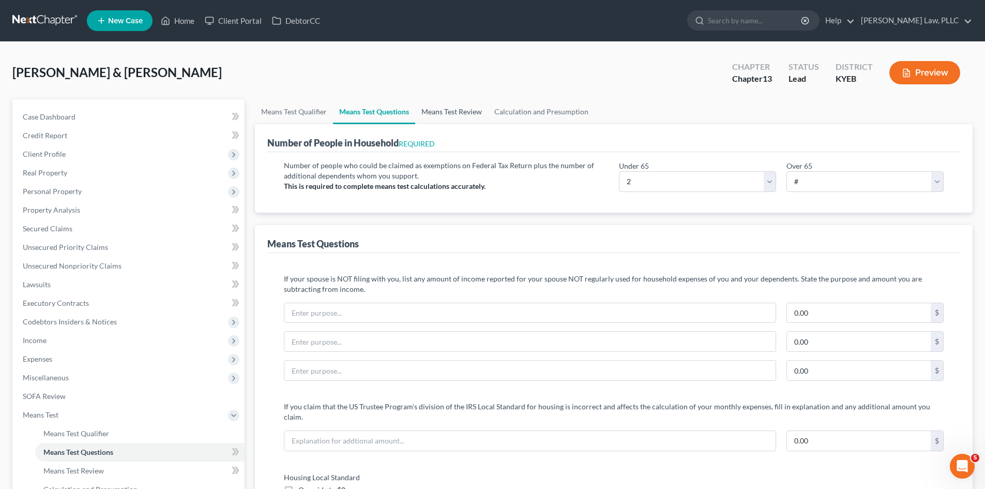
click at [453, 112] on link "Means Test Review" at bounding box center [451, 111] width 73 height 25
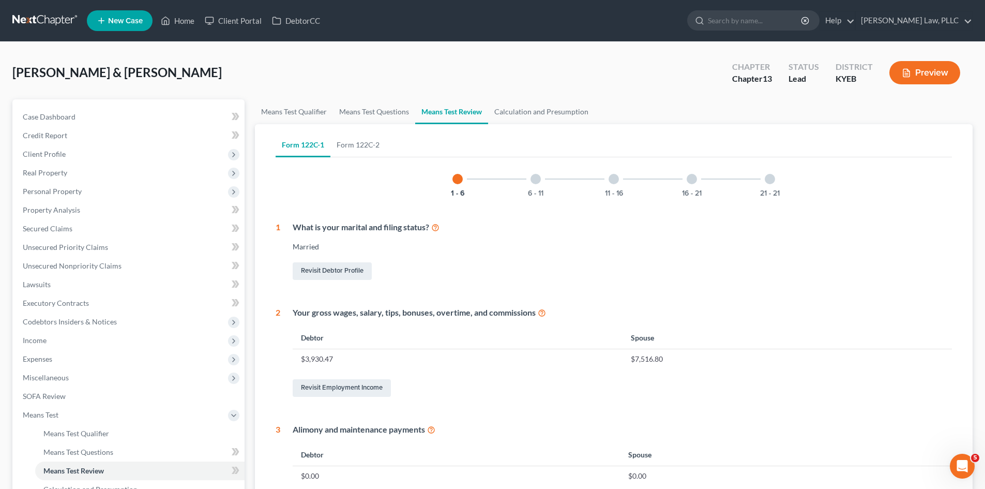
click at [532, 178] on div at bounding box center [535, 179] width 10 height 10
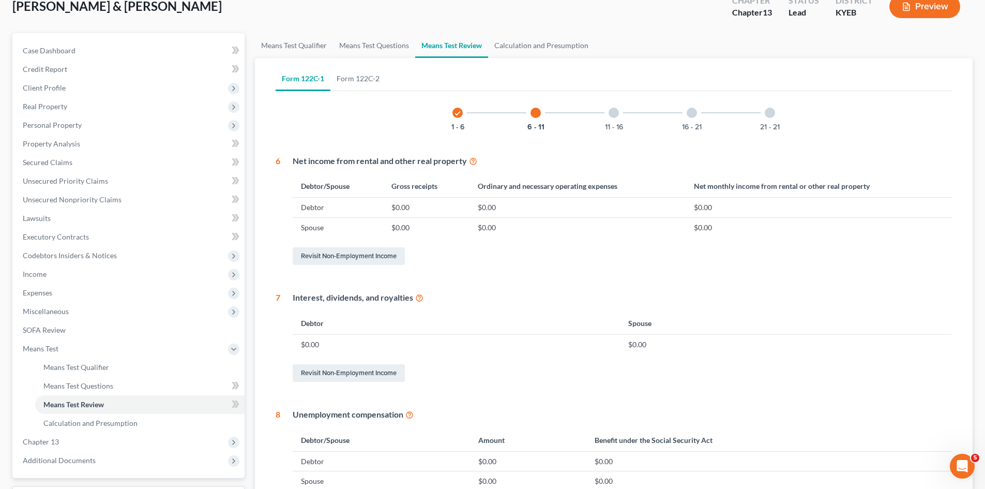
scroll to position [48, 0]
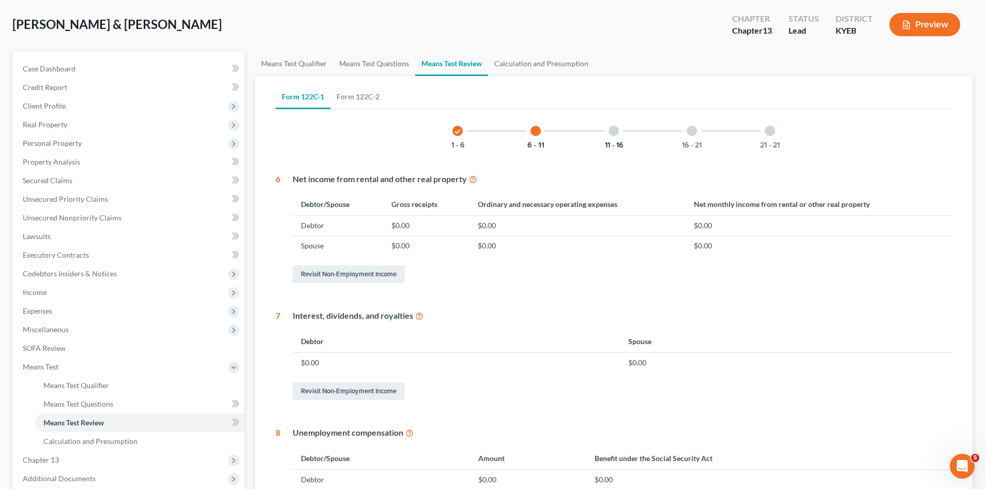
click at [615, 144] on button "11 - 16" at bounding box center [614, 145] width 18 height 7
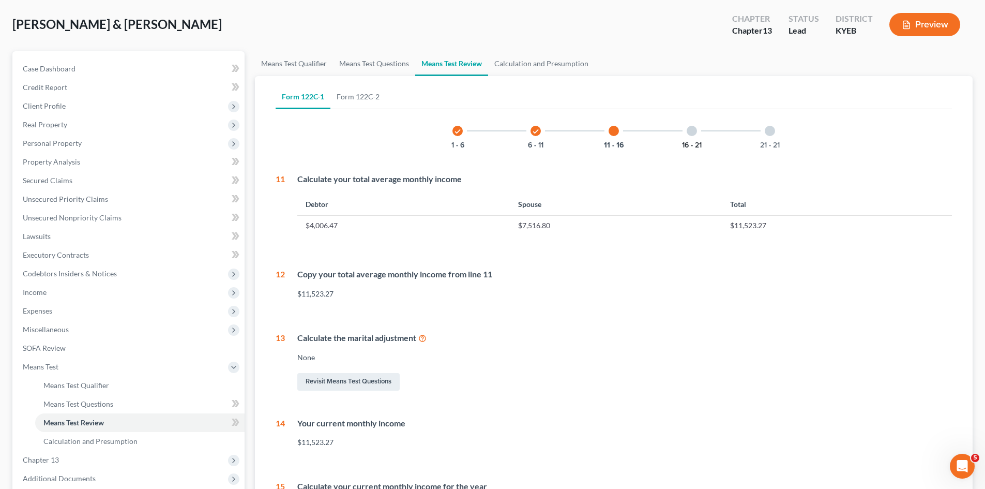
click at [686, 144] on button "16 - 21" at bounding box center [692, 145] width 20 height 7
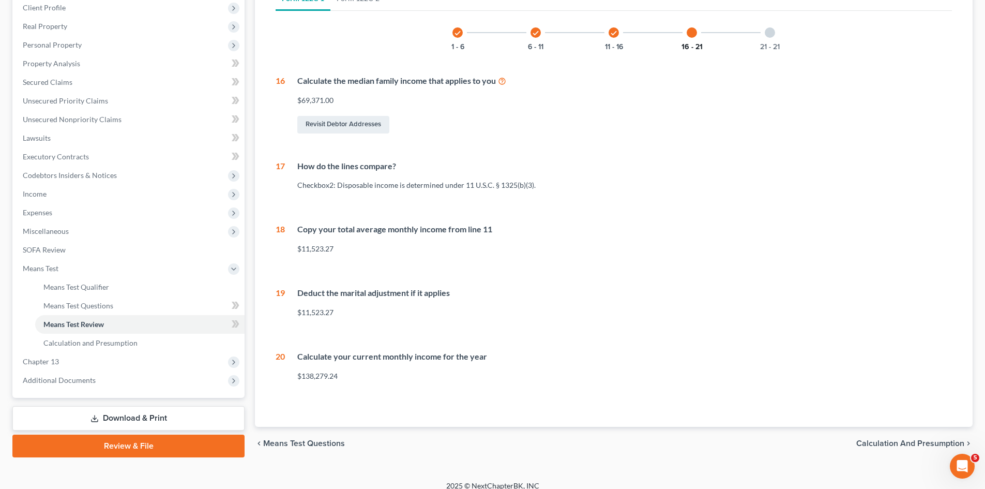
scroll to position [157, 0]
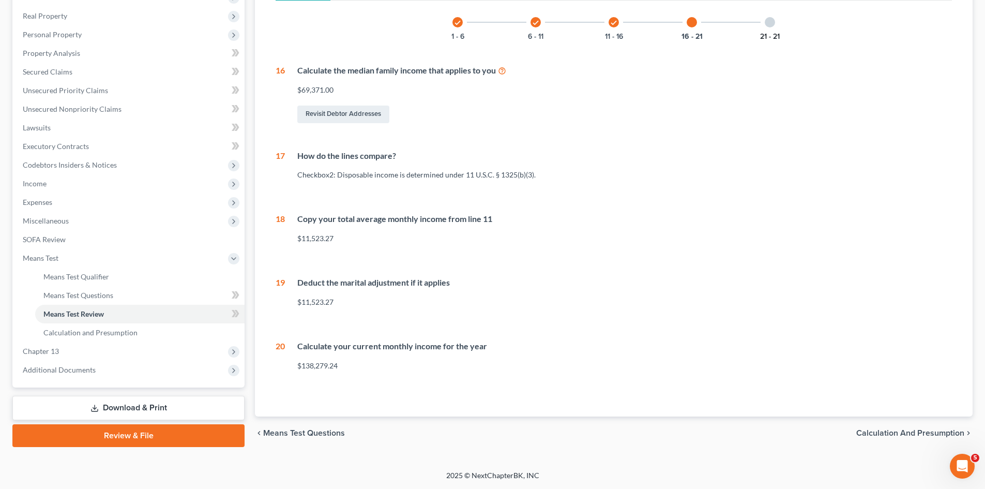
click at [766, 35] on button "21 - 21" at bounding box center [770, 36] width 20 height 7
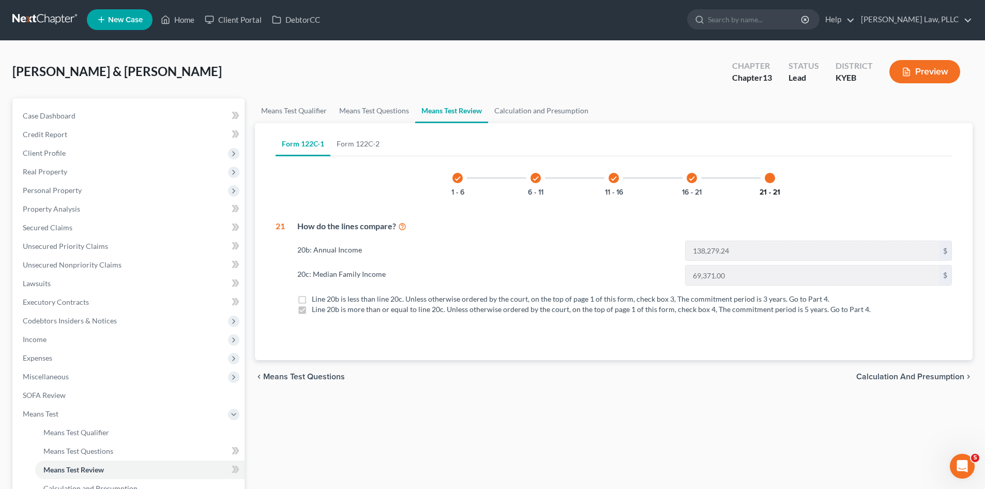
scroll to position [0, 0]
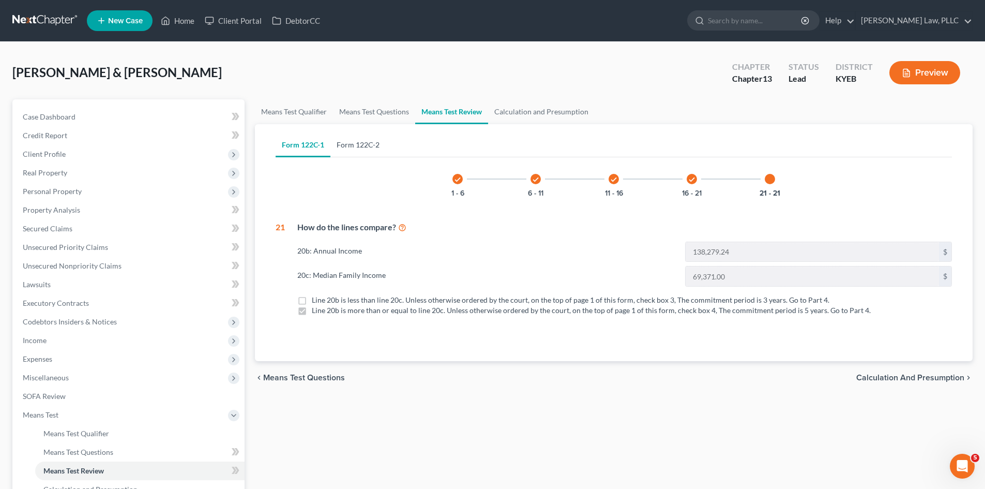
click at [362, 146] on link "Form 122C-2" at bounding box center [357, 144] width 55 height 25
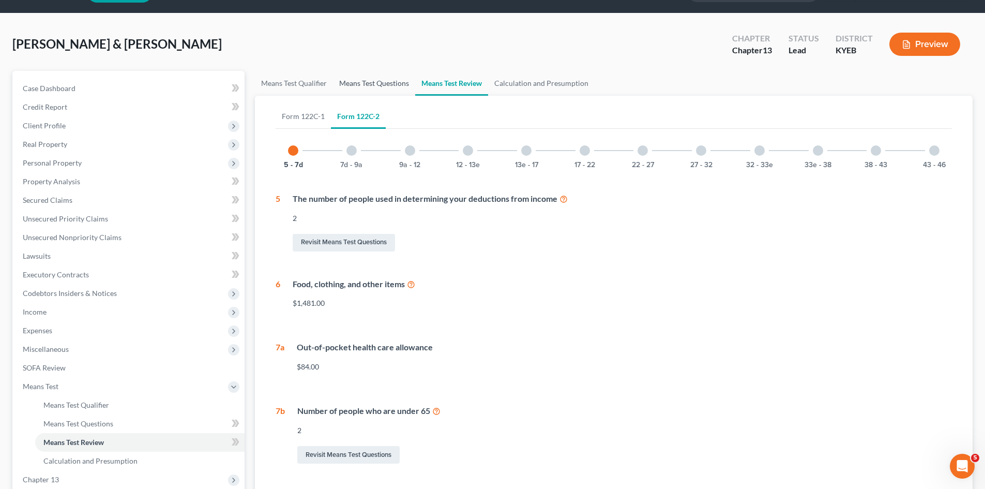
scroll to position [23, 0]
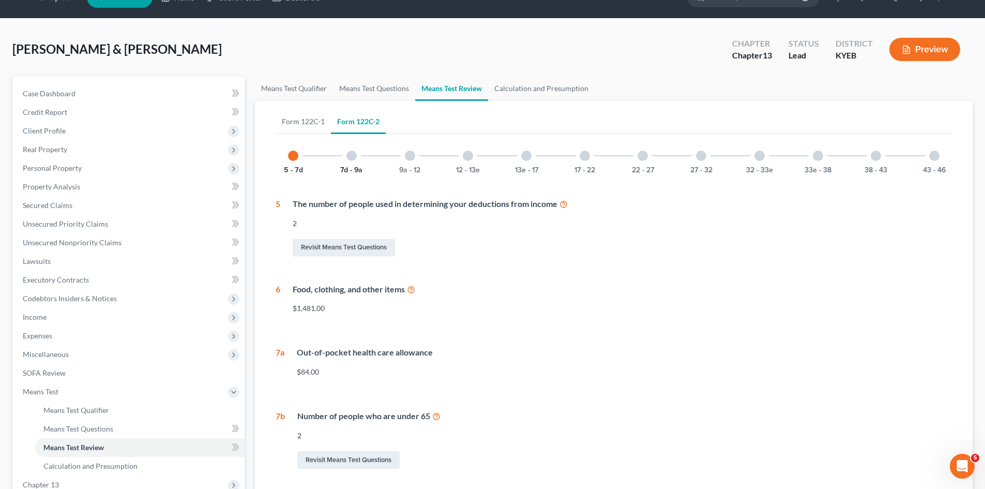
click at [347, 168] on button "7d - 9a" at bounding box center [351, 169] width 22 height 7
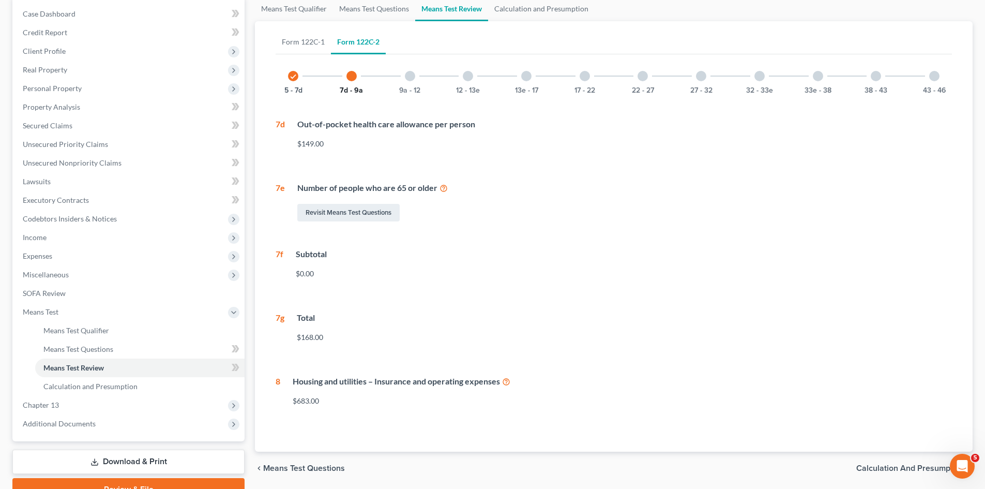
scroll to position [127, 0]
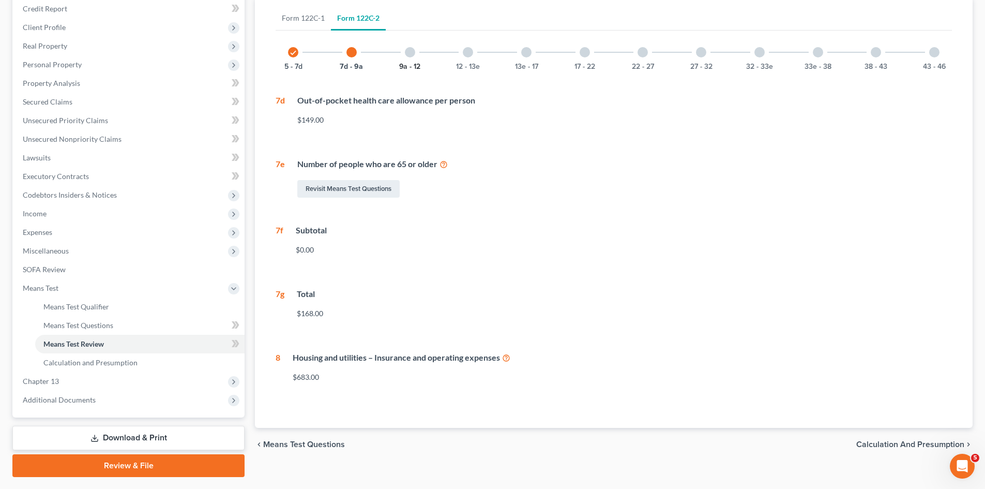
click at [409, 66] on button "9a - 12" at bounding box center [409, 66] width 21 height 7
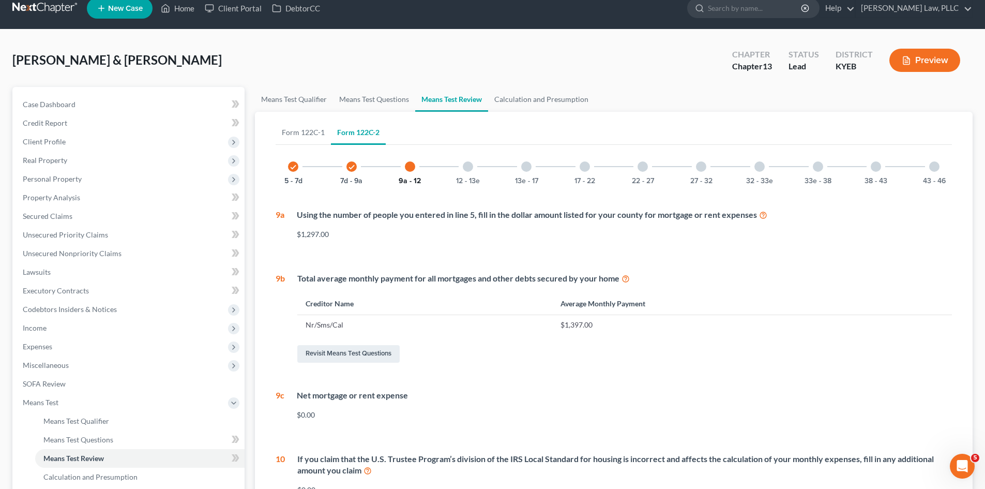
scroll to position [0, 0]
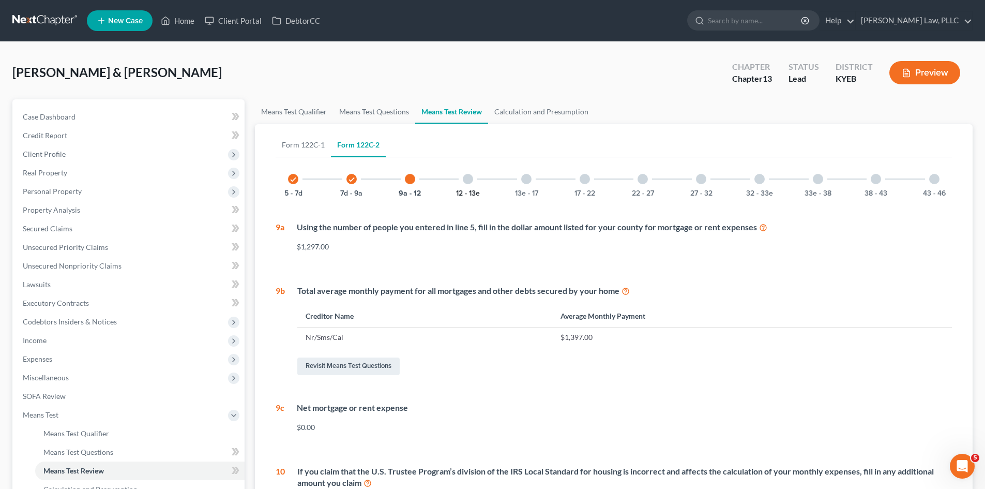
click at [466, 190] on button "12 - 13e" at bounding box center [468, 193] width 24 height 7
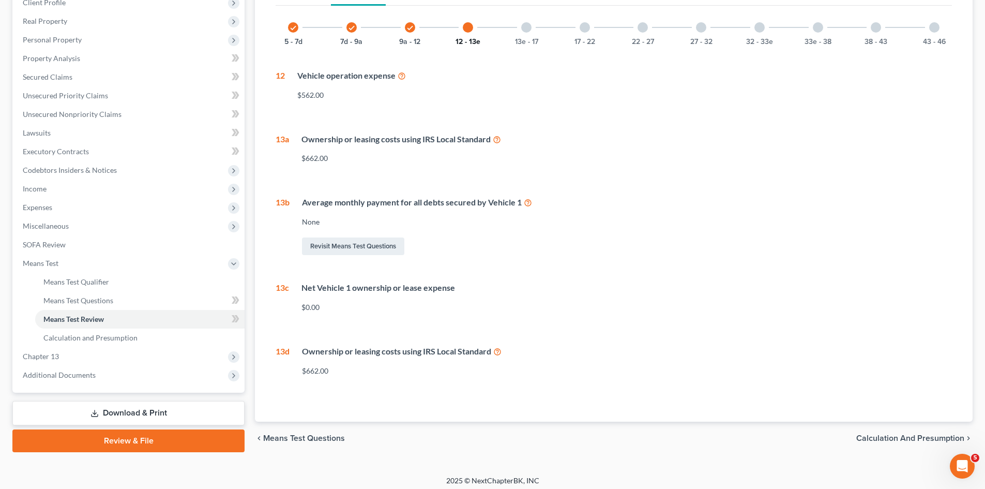
scroll to position [157, 0]
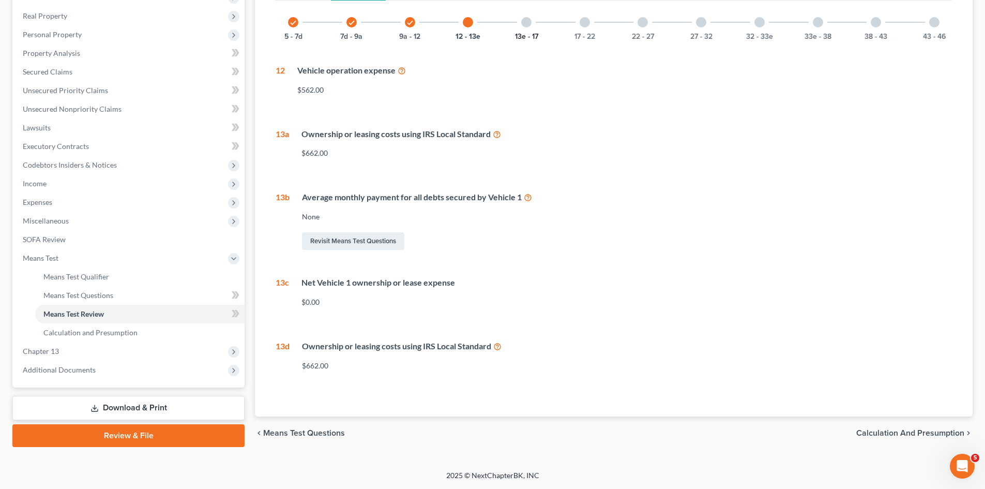
click at [532, 37] on button "13e - 17" at bounding box center [526, 36] width 23 height 7
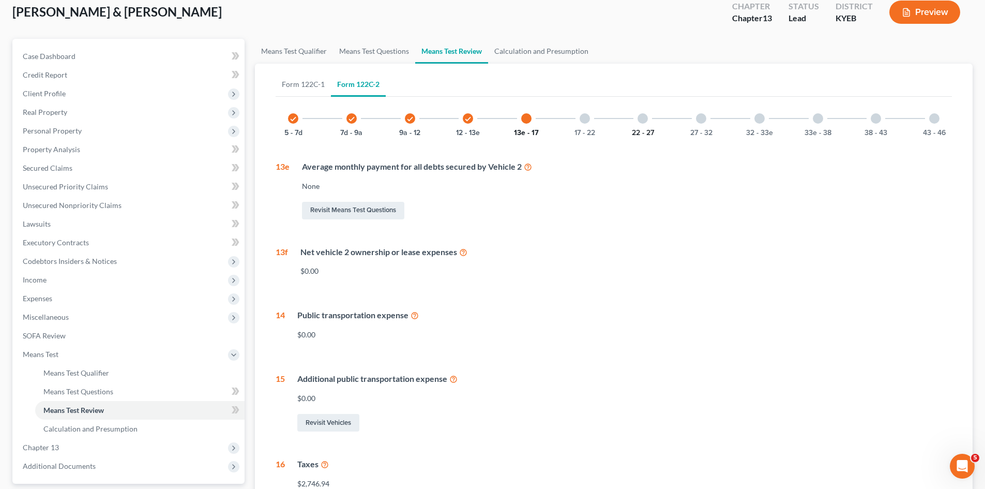
scroll to position [53, 0]
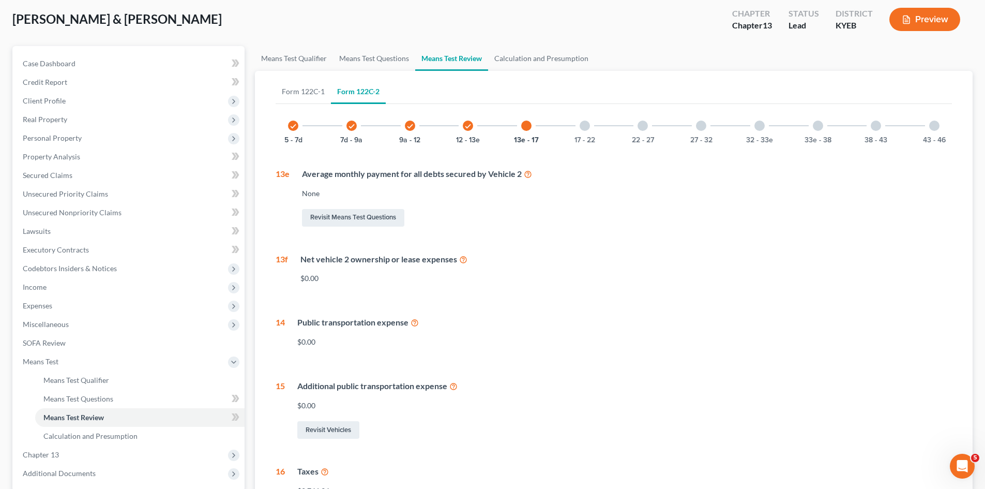
click at [581, 133] on div "17 - 22" at bounding box center [584, 125] width 35 height 35
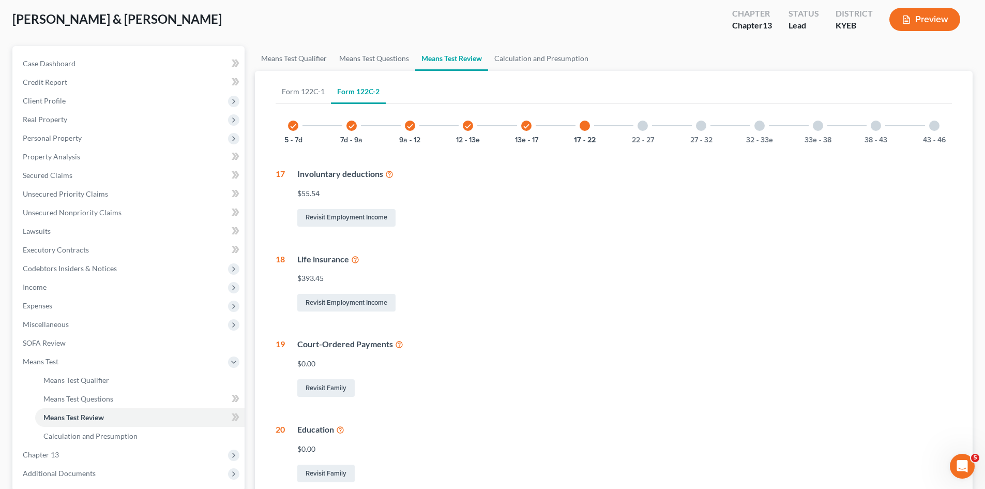
click at [353, 259] on icon at bounding box center [355, 259] width 8 height 10
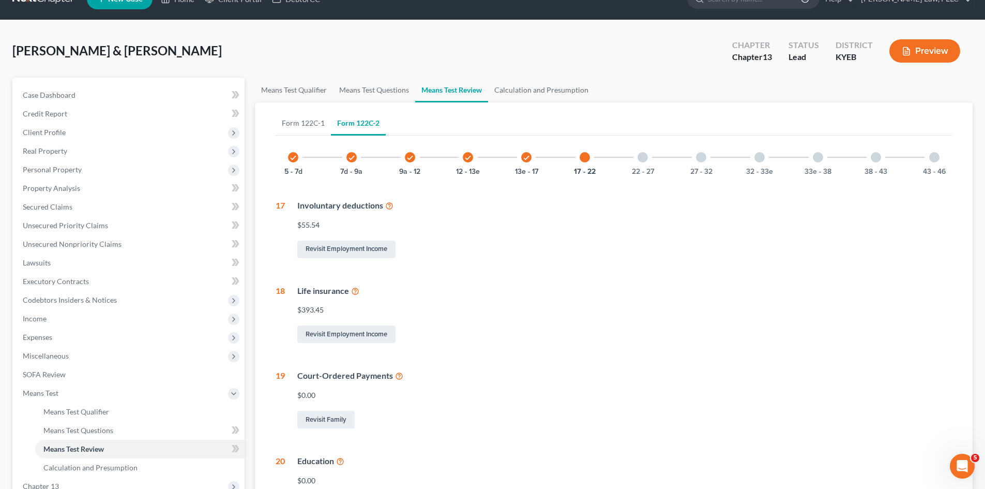
scroll to position [0, 0]
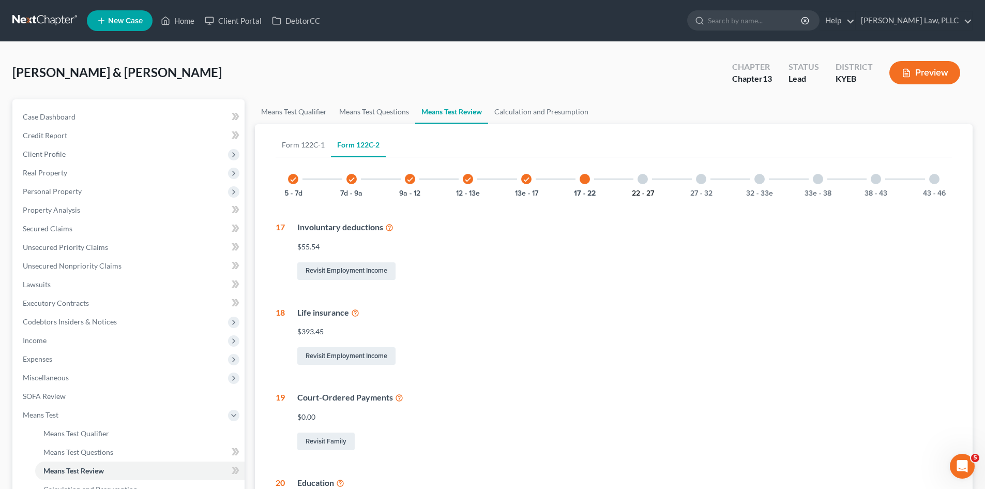
click at [642, 195] on button "22 - 27" at bounding box center [643, 193] width 22 height 7
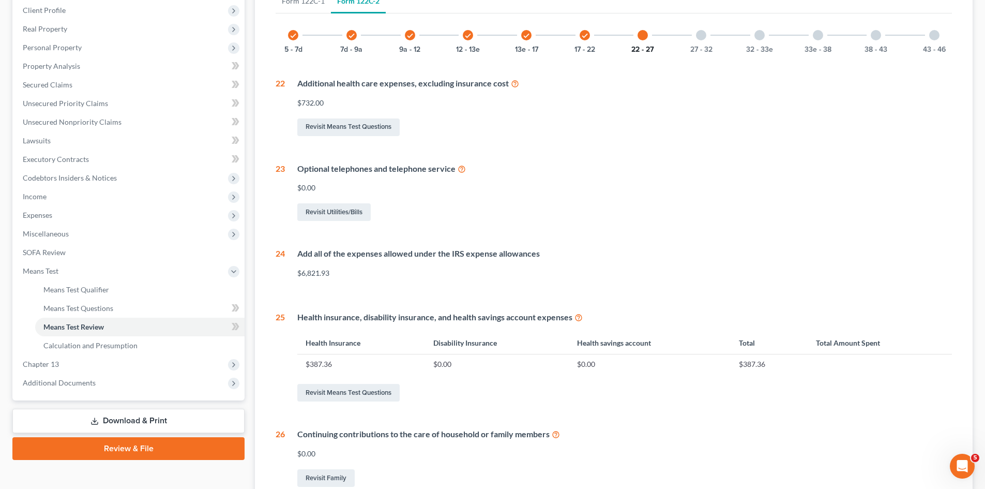
scroll to position [155, 0]
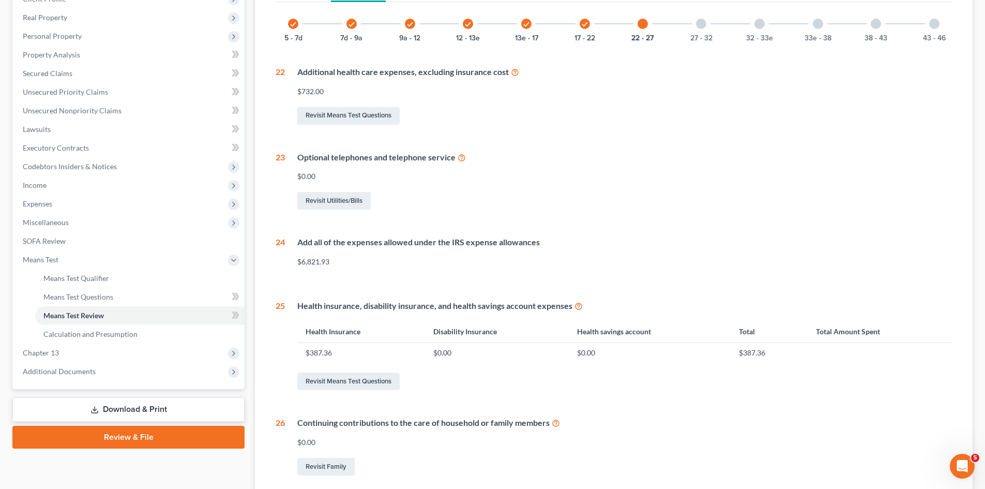
click at [577, 304] on icon at bounding box center [578, 305] width 8 height 10
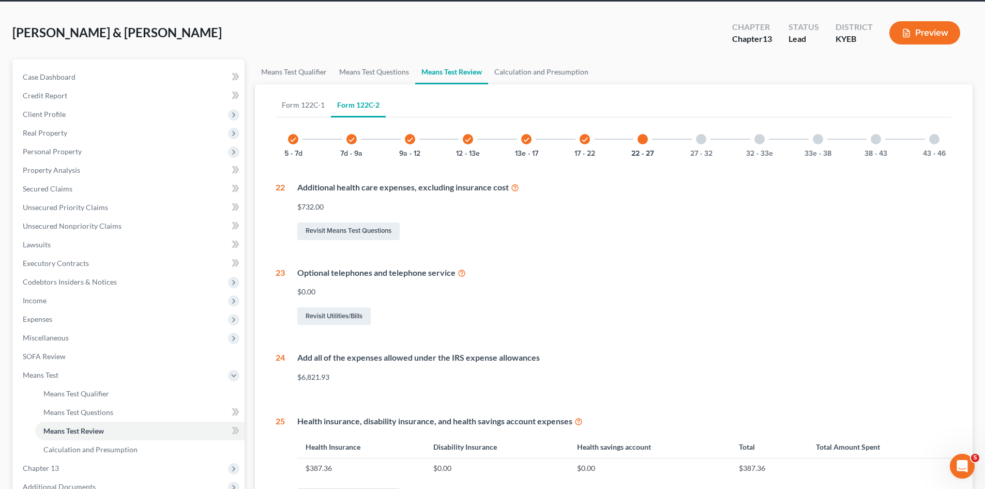
scroll to position [0, 0]
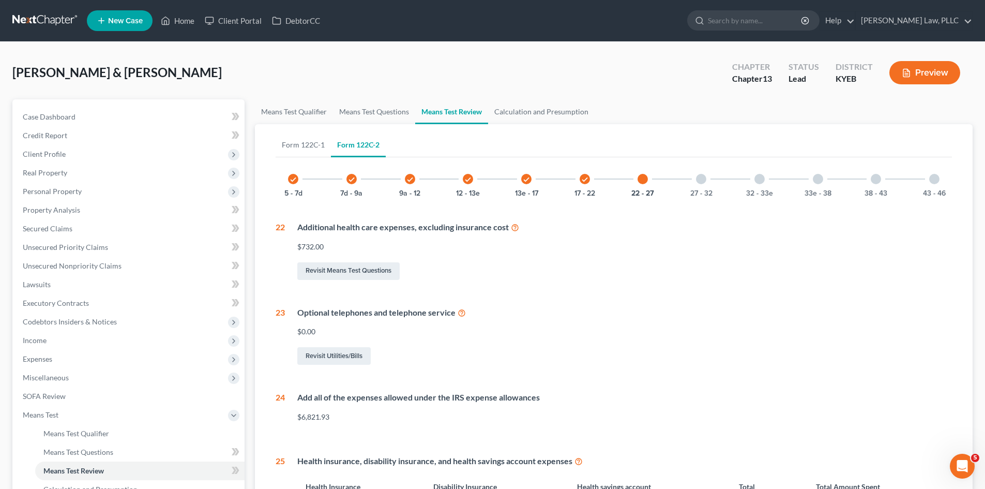
click at [692, 187] on div "27 - 32" at bounding box center [700, 178] width 35 height 35
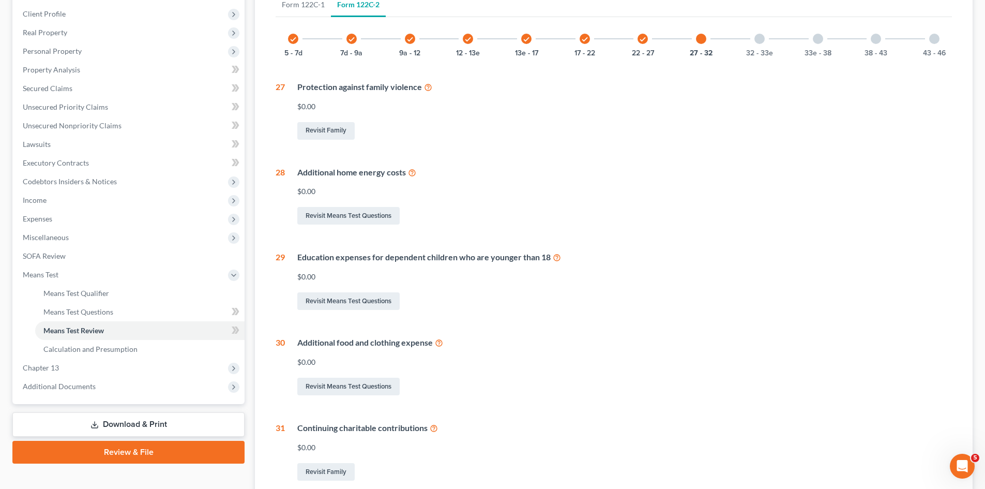
scroll to position [155, 0]
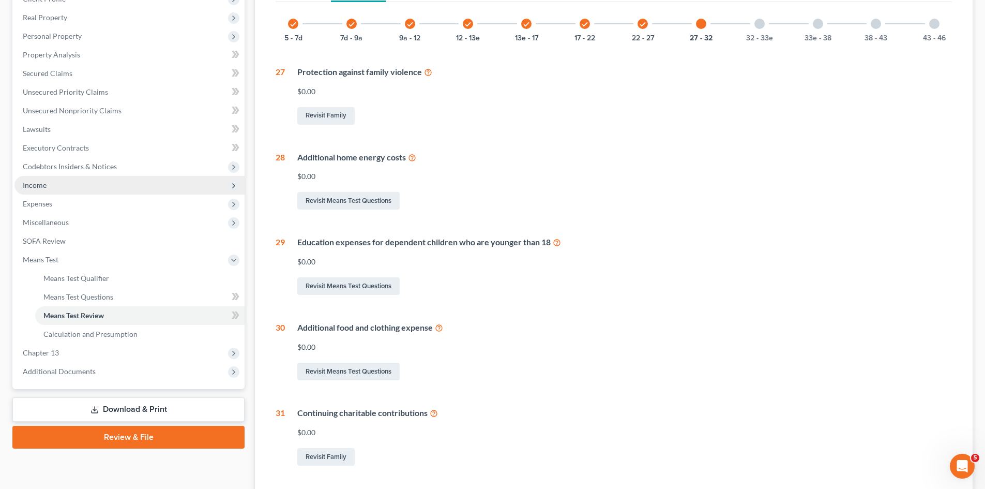
click at [47, 187] on span "Income" at bounding box center [129, 185] width 230 height 19
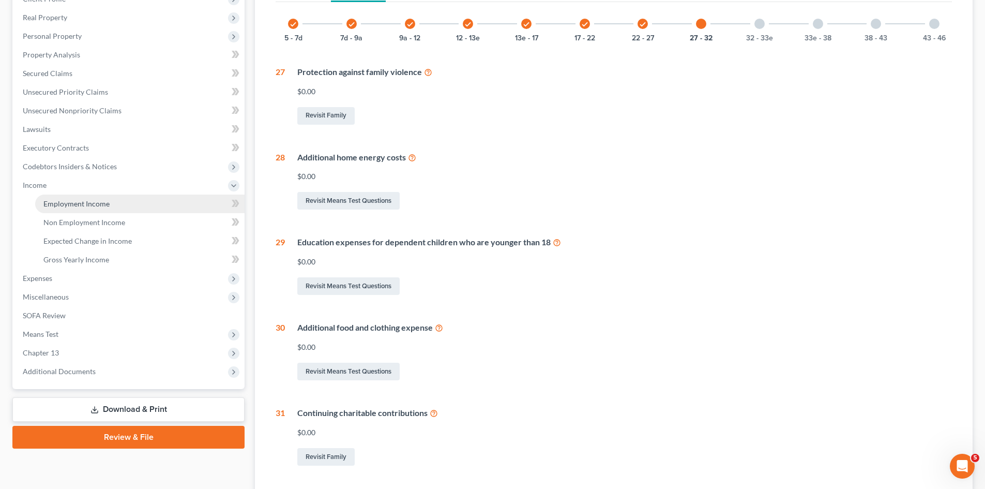
click at [89, 203] on span "Employment Income" at bounding box center [76, 203] width 66 height 9
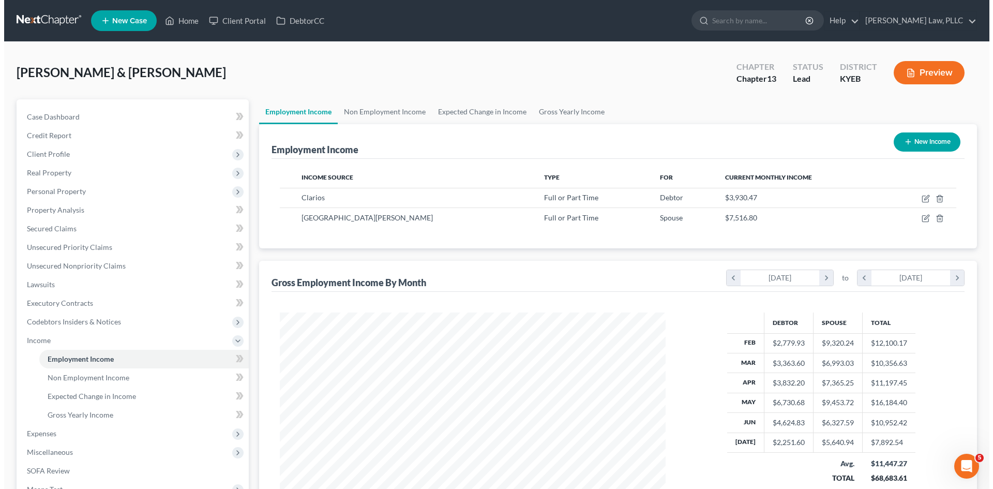
scroll to position [193, 406]
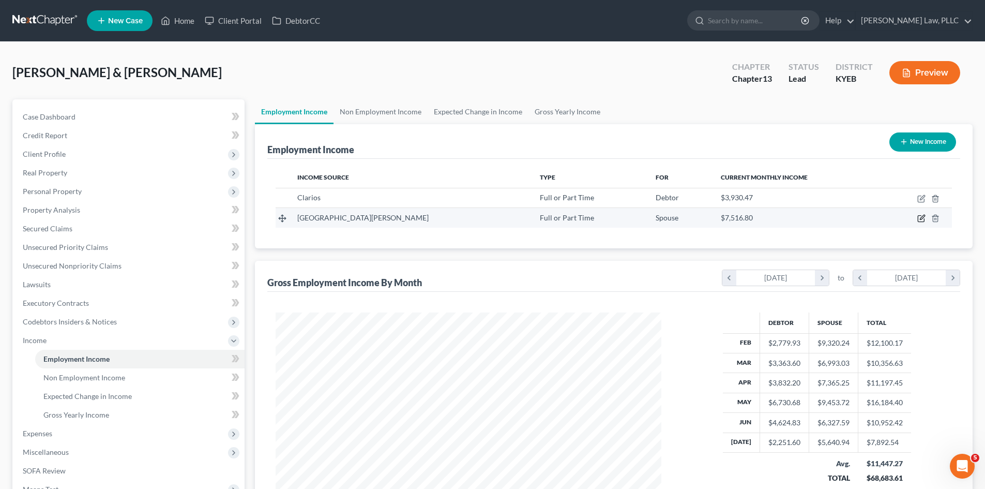
click at [923, 217] on icon "button" at bounding box center [921, 218] width 8 height 8
select select "0"
select select "18"
select select "2"
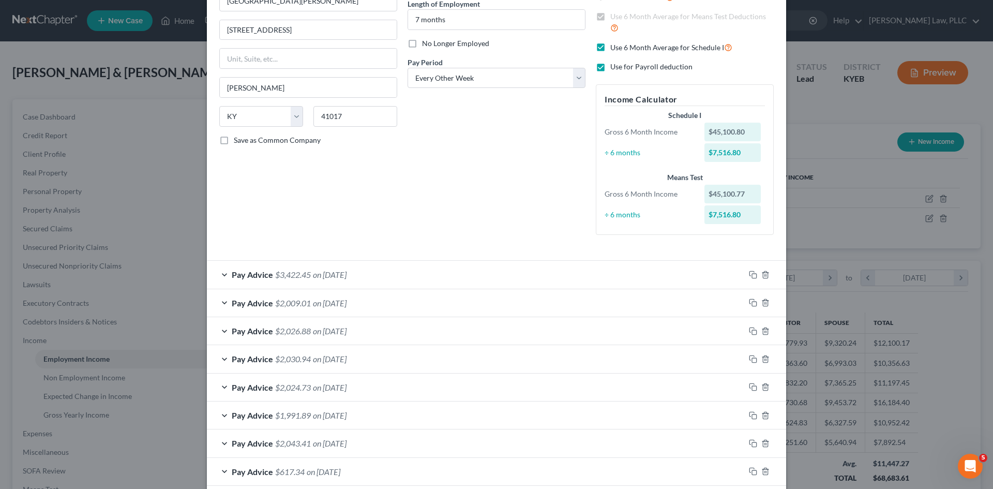
scroll to position [155, 0]
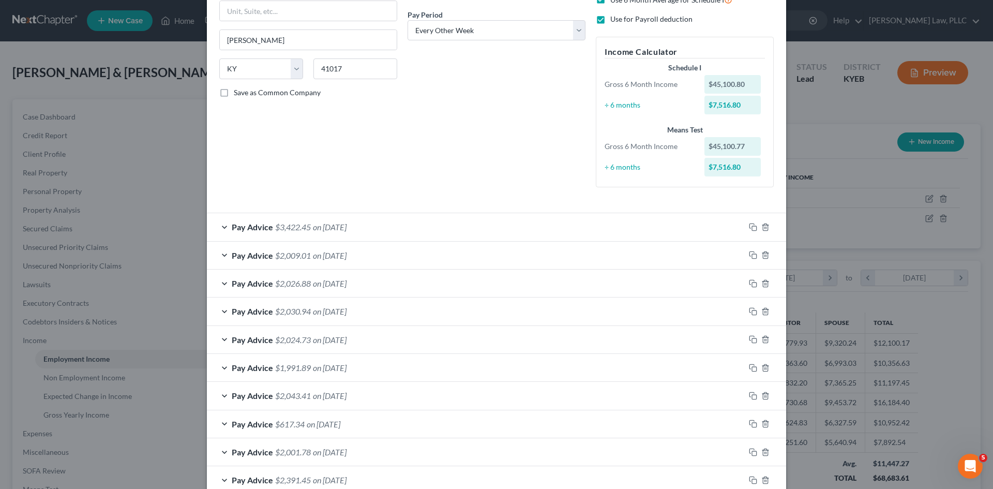
click at [275, 226] on span "$3,422.45" at bounding box center [293, 227] width 36 height 10
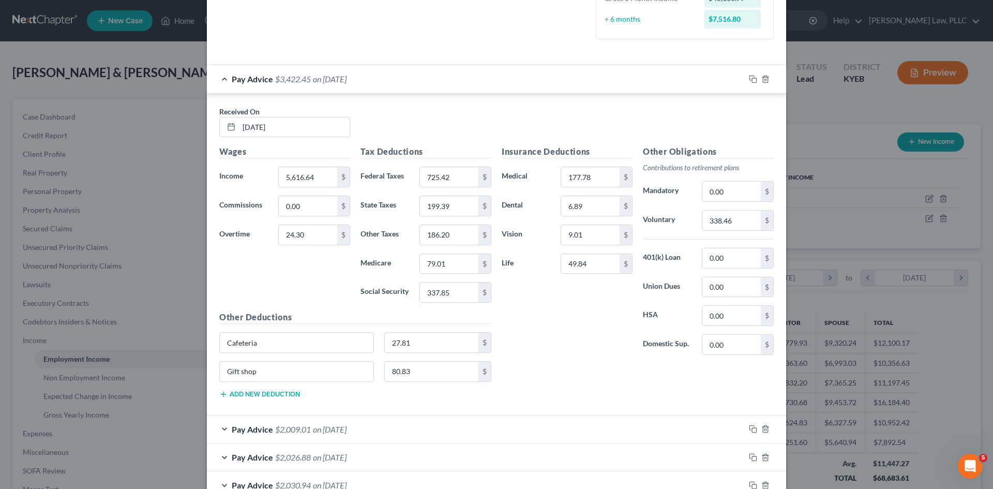
scroll to position [414, 0]
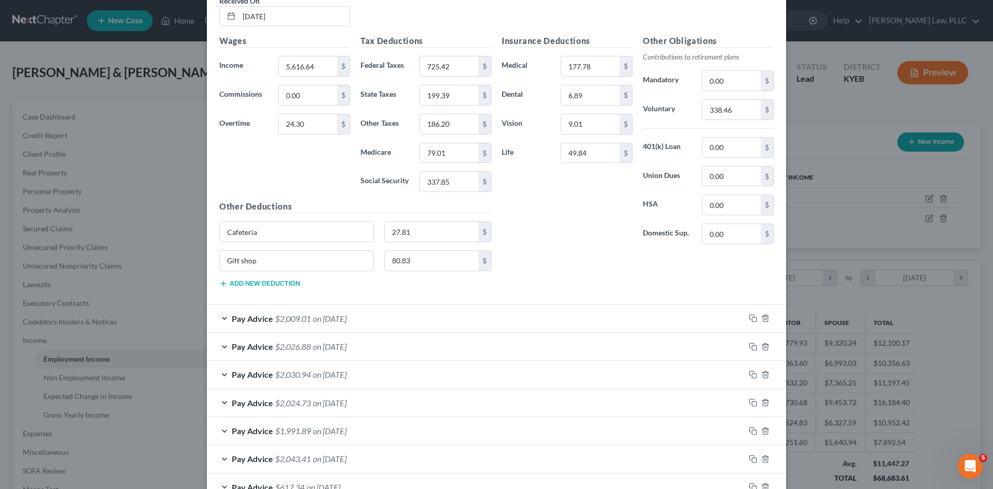
click at [730, 32] on div "Received On * [DATE]" at bounding box center [496, 15] width 565 height 40
click at [807, 50] on div "Edit Income Source × Employment Type * Select Full or [DEMOGRAPHIC_DATA] Employ…" at bounding box center [496, 244] width 993 height 489
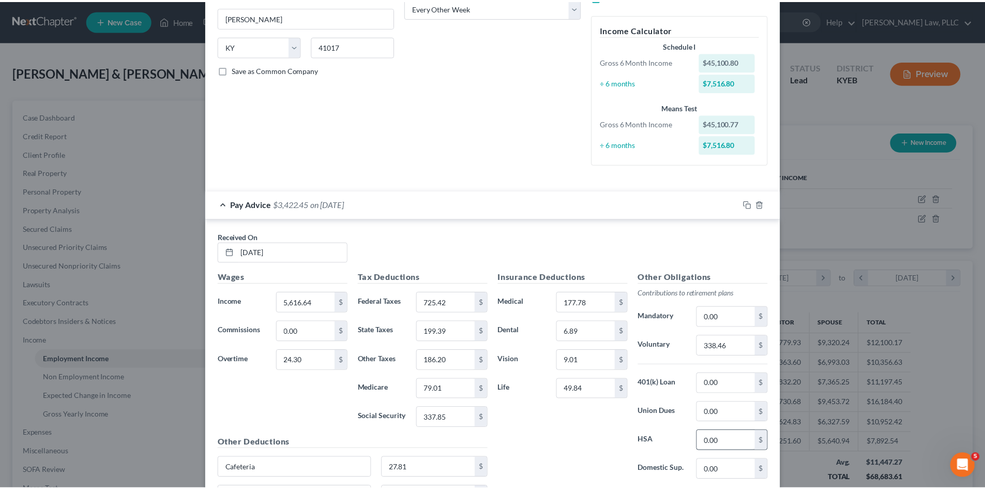
scroll to position [0, 0]
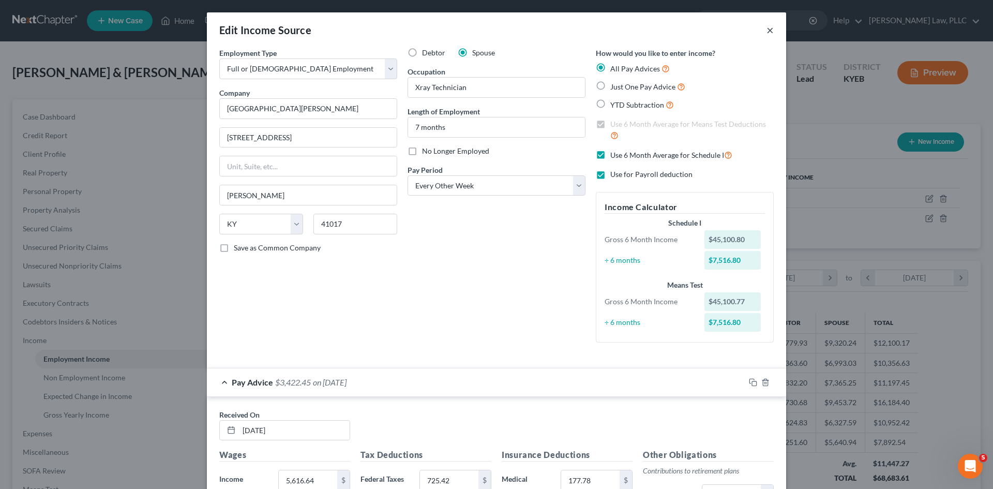
click at [769, 33] on button "×" at bounding box center [769, 30] width 7 height 12
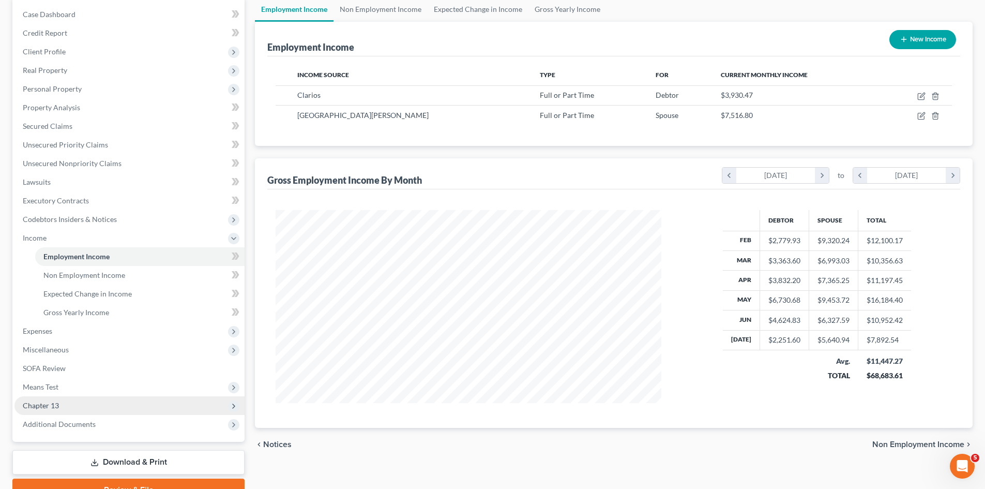
scroll to position [103, 0]
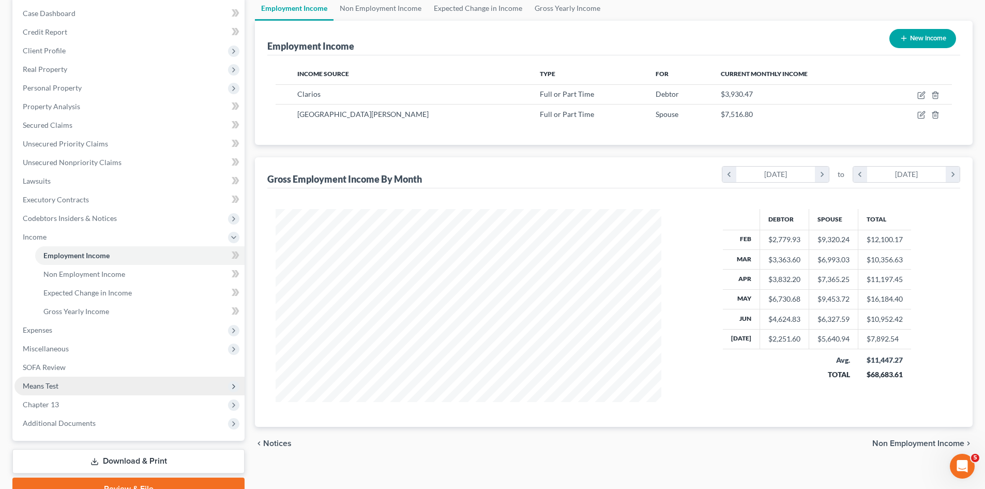
click at [44, 388] on span "Means Test" at bounding box center [41, 385] width 36 height 9
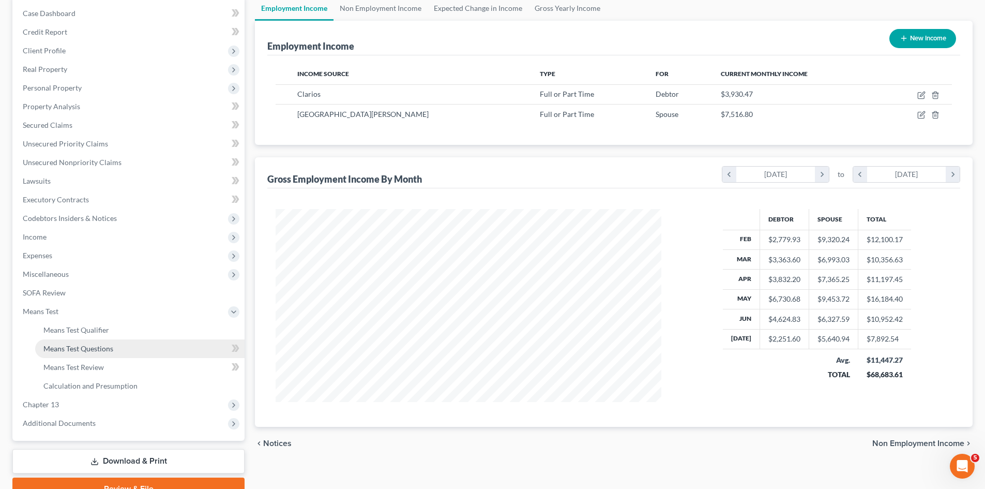
click at [101, 352] on span "Means Test Questions" at bounding box center [78, 348] width 70 height 9
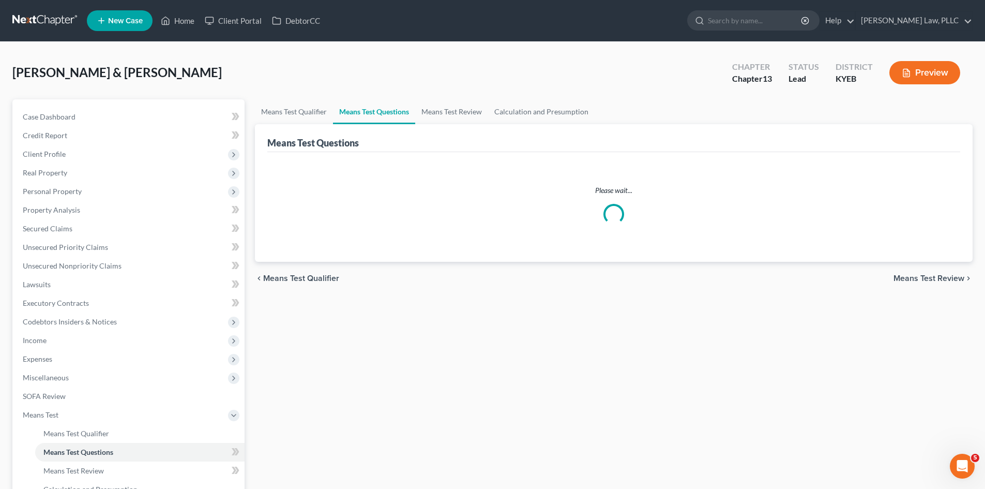
select select "2"
select select "0"
select select "60"
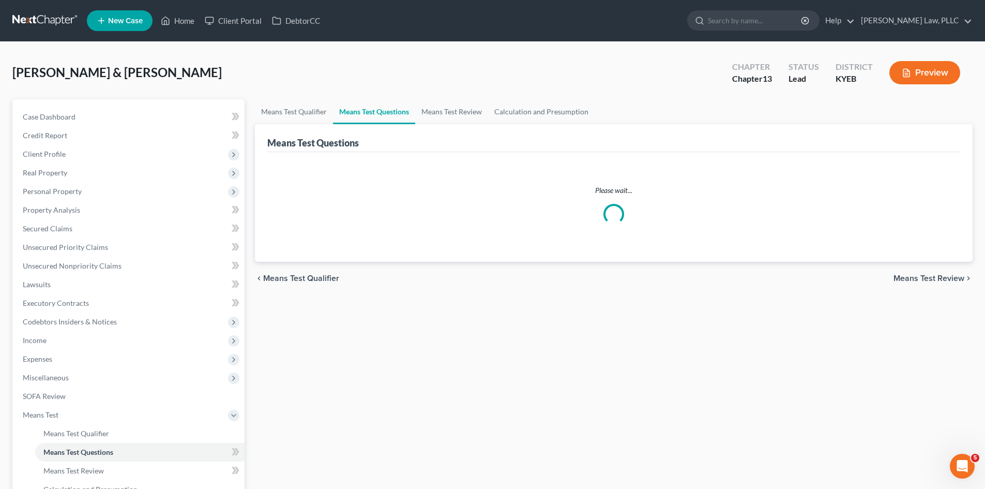
select select "2"
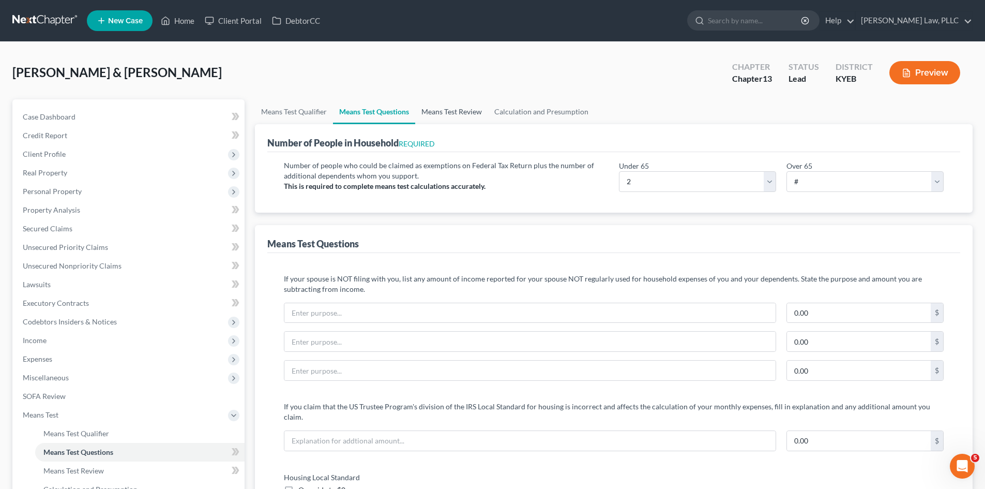
click at [448, 103] on link "Means Test Review" at bounding box center [451, 111] width 73 height 25
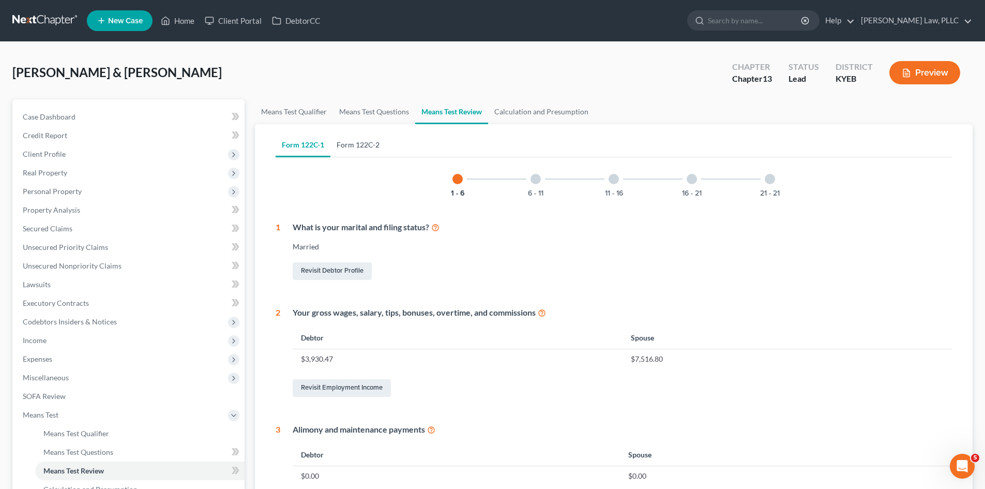
click at [344, 141] on link "Form 122C-2" at bounding box center [357, 144] width 55 height 25
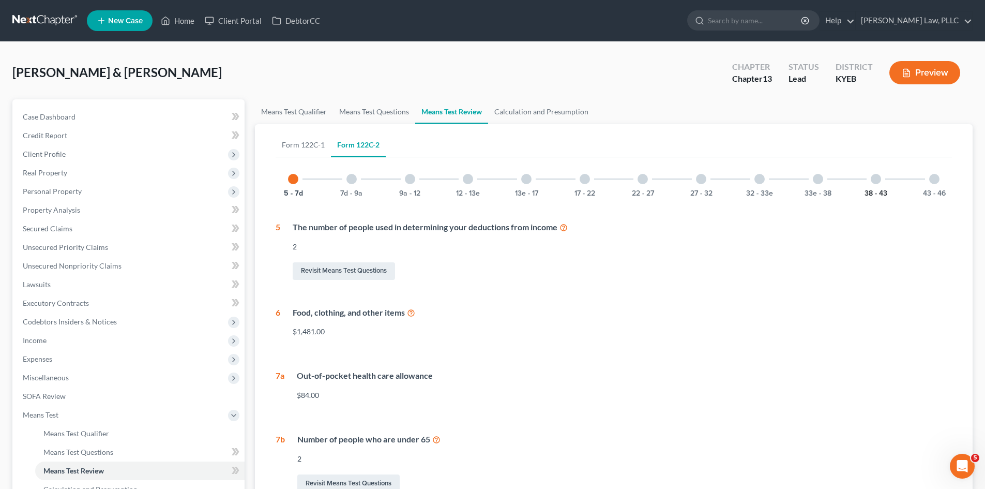
click at [876, 192] on button "38 - 43" at bounding box center [875, 193] width 23 height 7
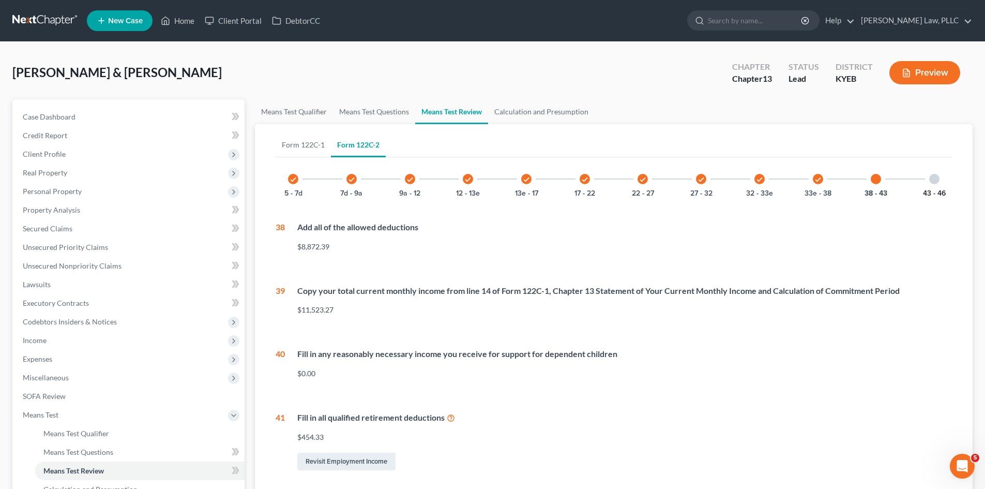
click at [941, 192] on button "43 - 46" at bounding box center [934, 193] width 23 height 7
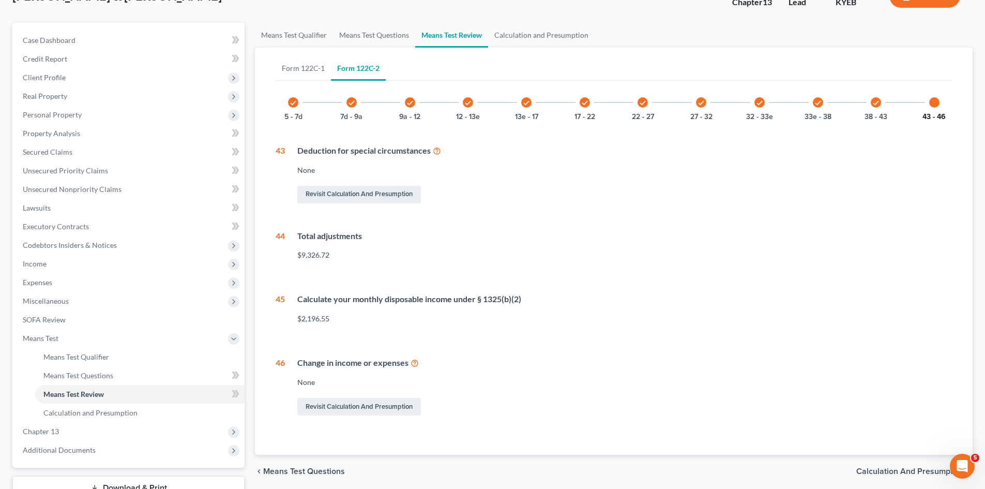
scroll to position [103, 0]
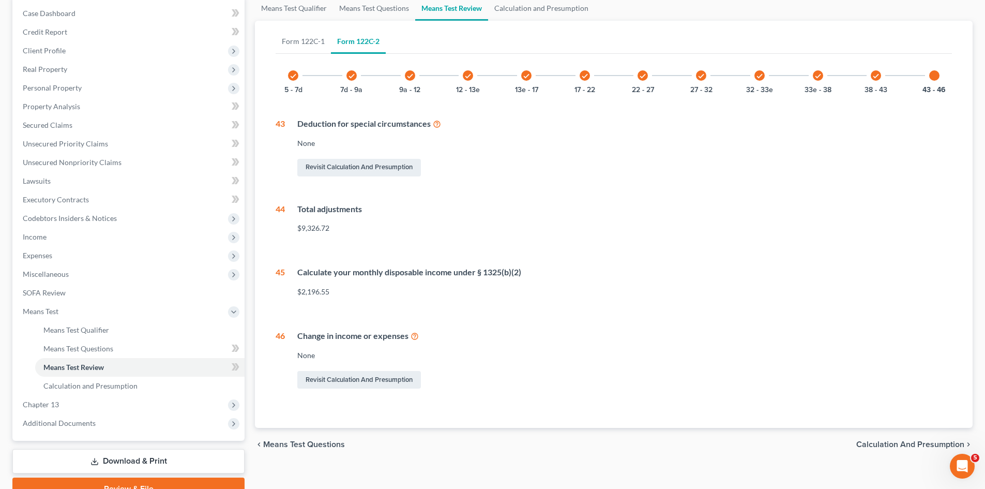
click at [434, 124] on icon at bounding box center [437, 123] width 8 height 10
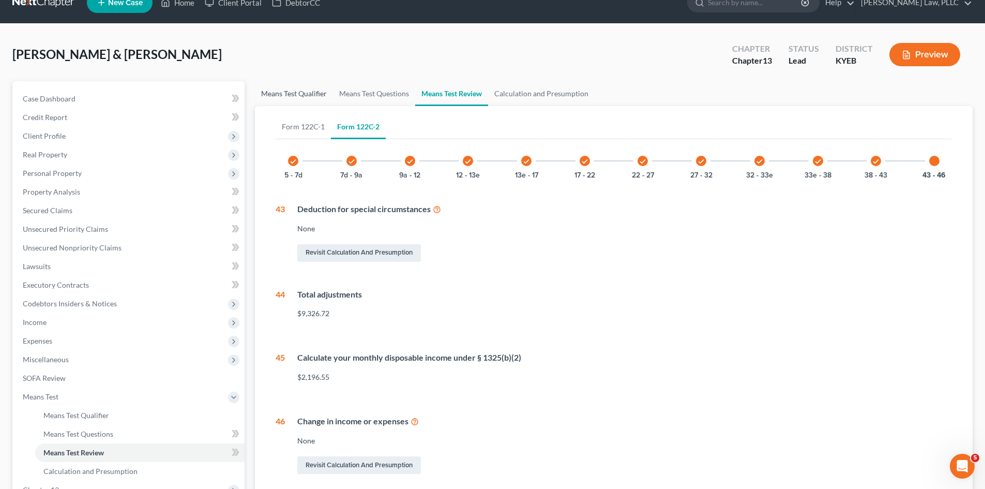
scroll to position [0, 0]
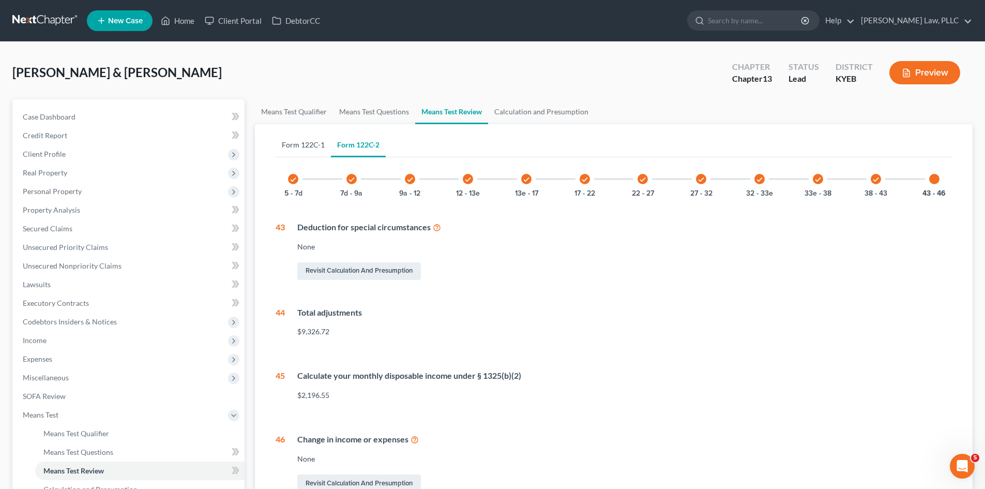
click at [310, 140] on link "Form 122C-1" at bounding box center [303, 144] width 55 height 25
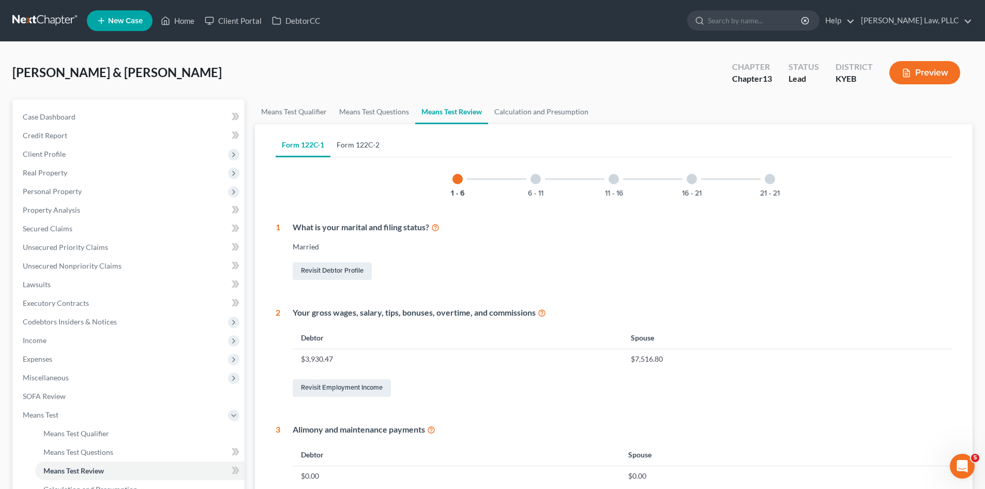
click at [345, 140] on link "Form 122C-2" at bounding box center [357, 144] width 55 height 25
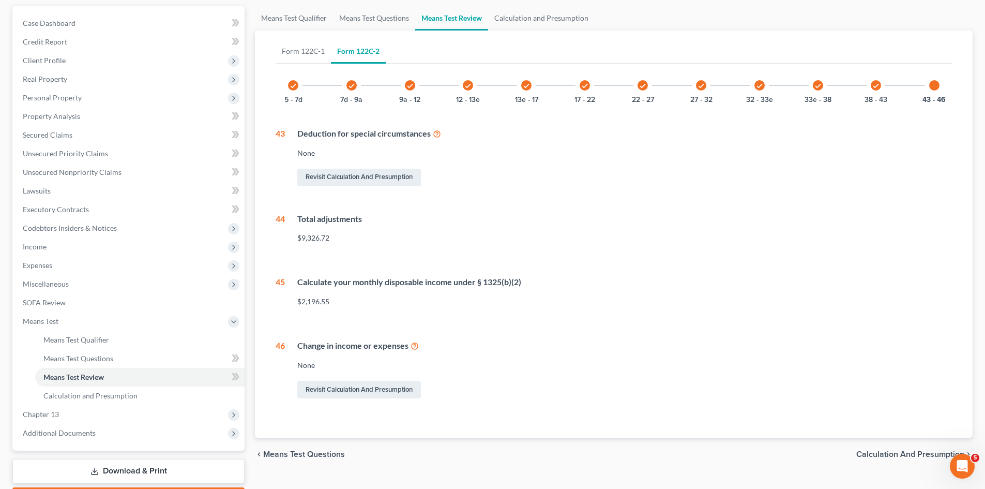
scroll to position [103, 0]
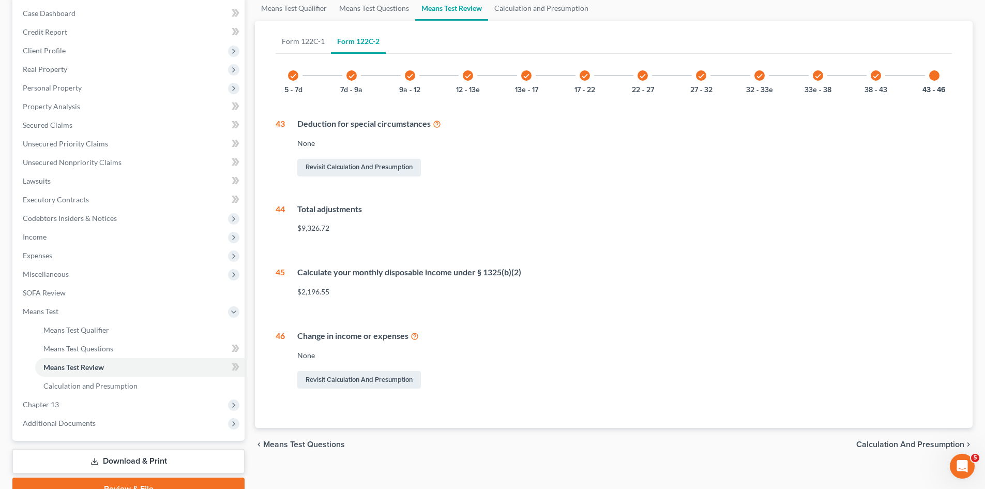
click at [354, 76] on icon "check" at bounding box center [351, 75] width 7 height 7
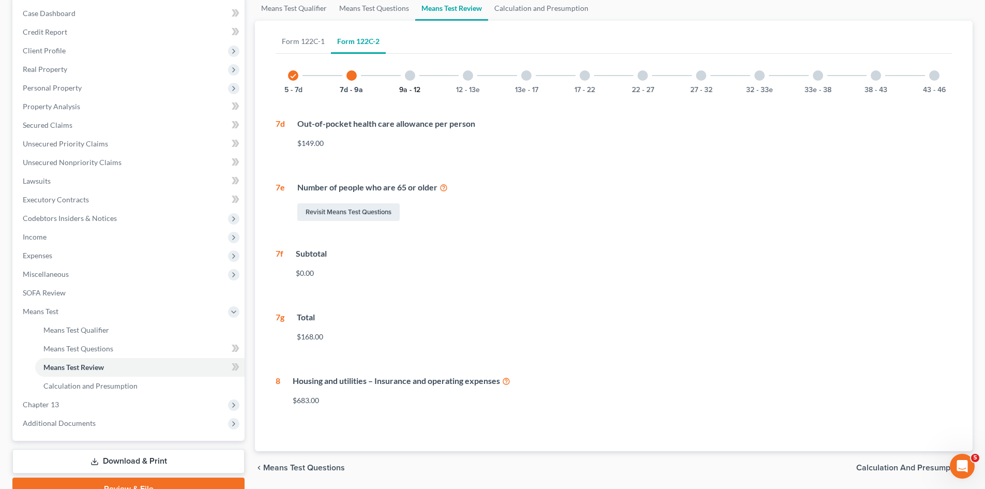
click at [409, 88] on button "9a - 12" at bounding box center [409, 89] width 21 height 7
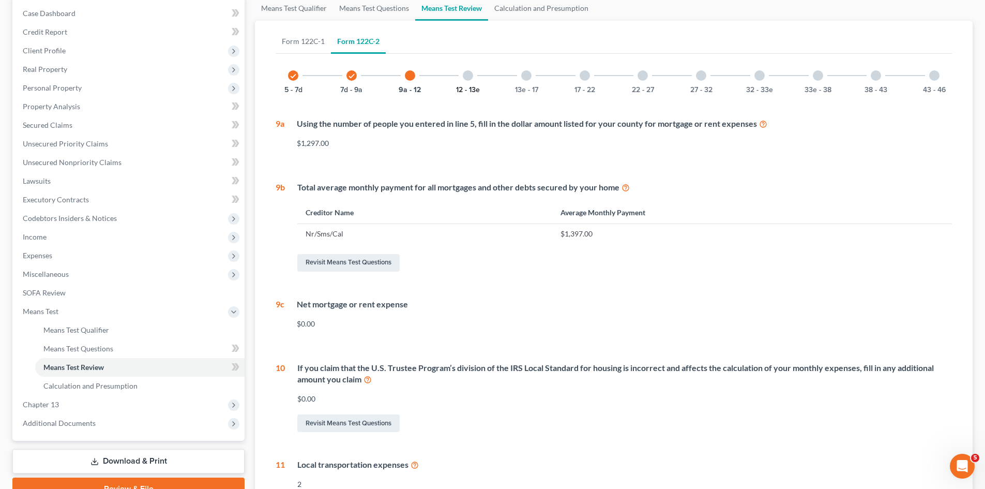
click at [463, 89] on button "12 - 13e" at bounding box center [468, 89] width 24 height 7
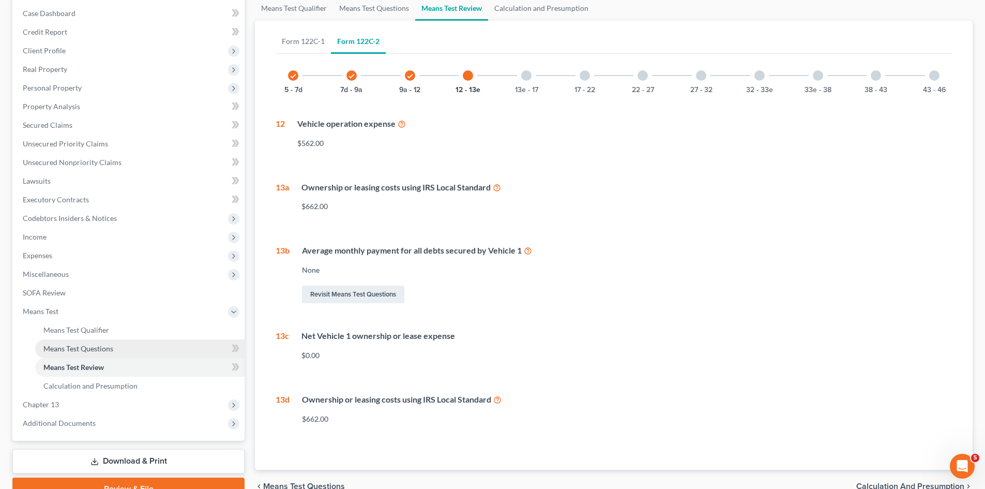
click at [84, 348] on span "Means Test Questions" at bounding box center [78, 348] width 70 height 9
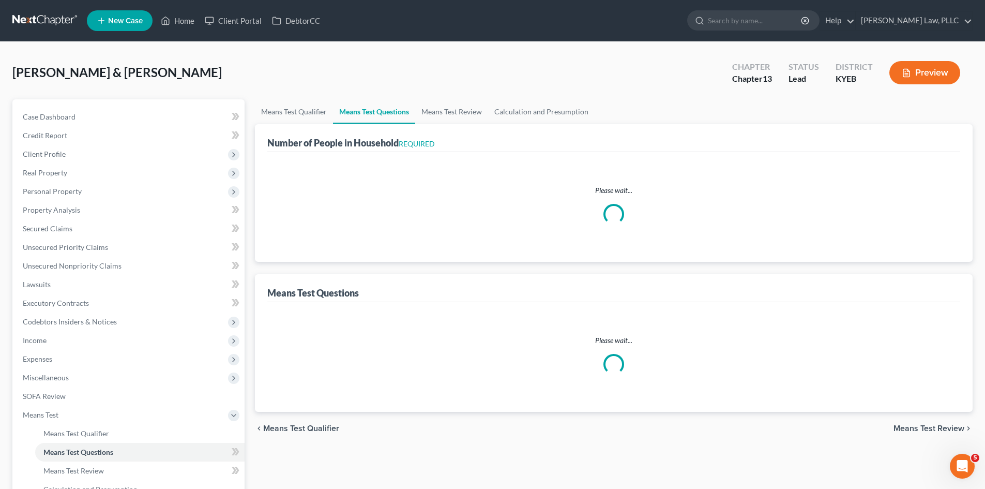
select select "0"
select select "60"
select select "2"
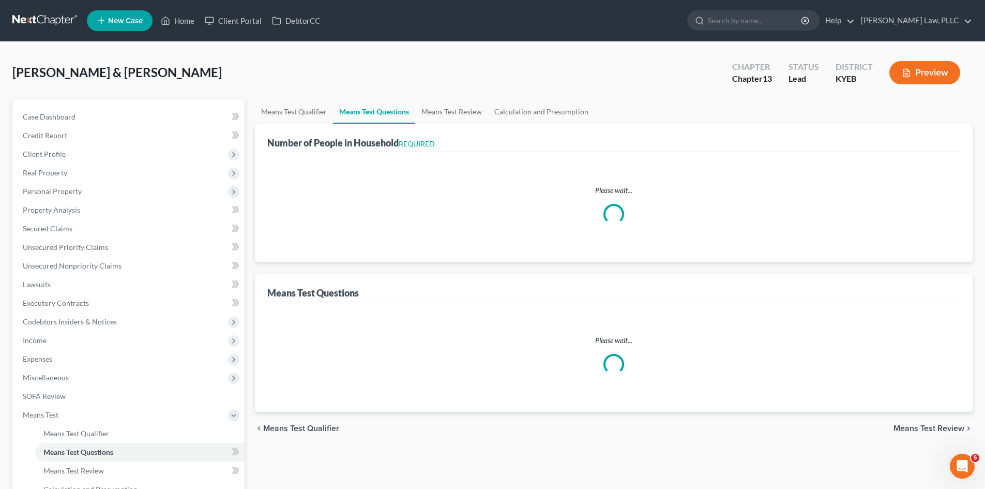
select select "2"
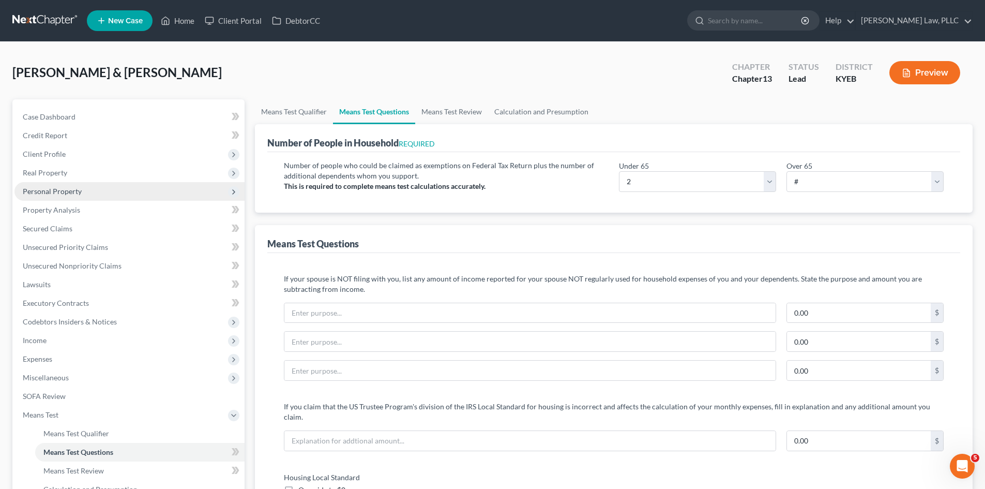
click at [50, 194] on span "Personal Property" at bounding box center [52, 191] width 59 height 9
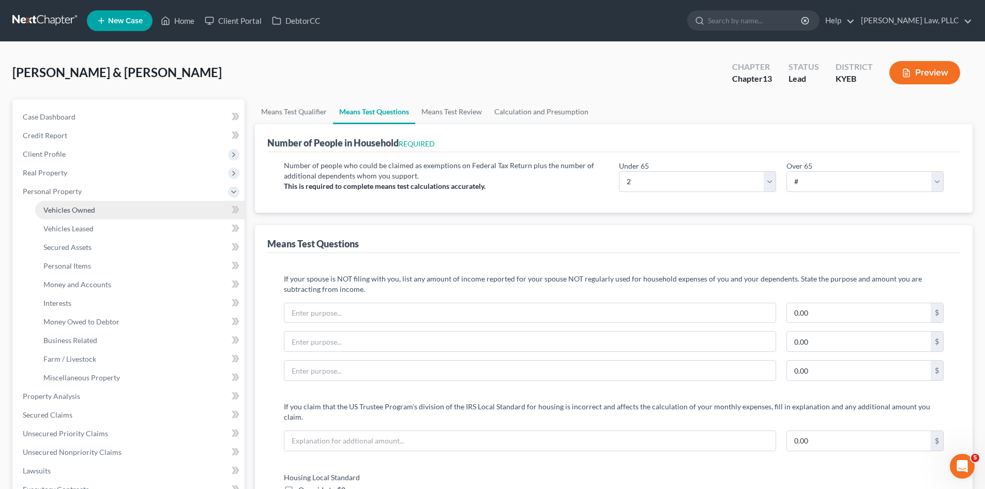
click at [74, 210] on span "Vehicles Owned" at bounding box center [69, 209] width 52 height 9
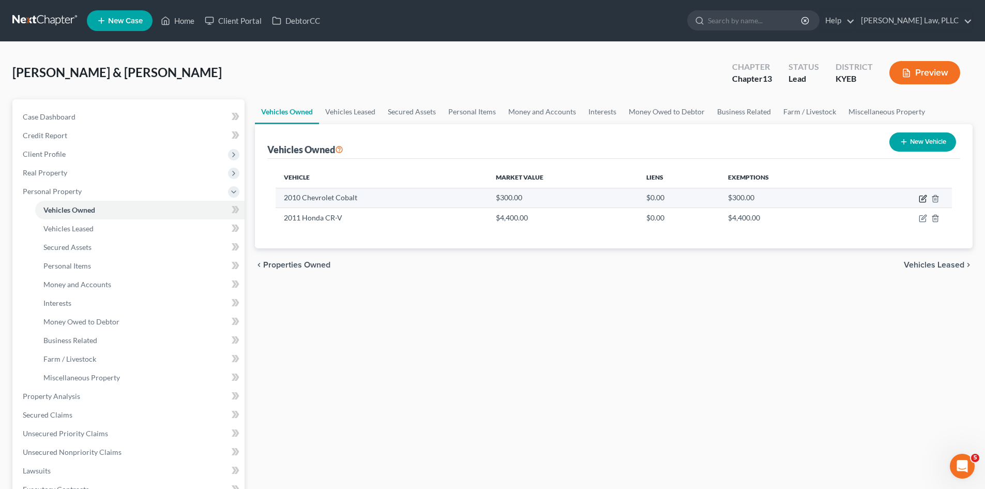
click at [925, 197] on icon "button" at bounding box center [923, 197] width 5 height 5
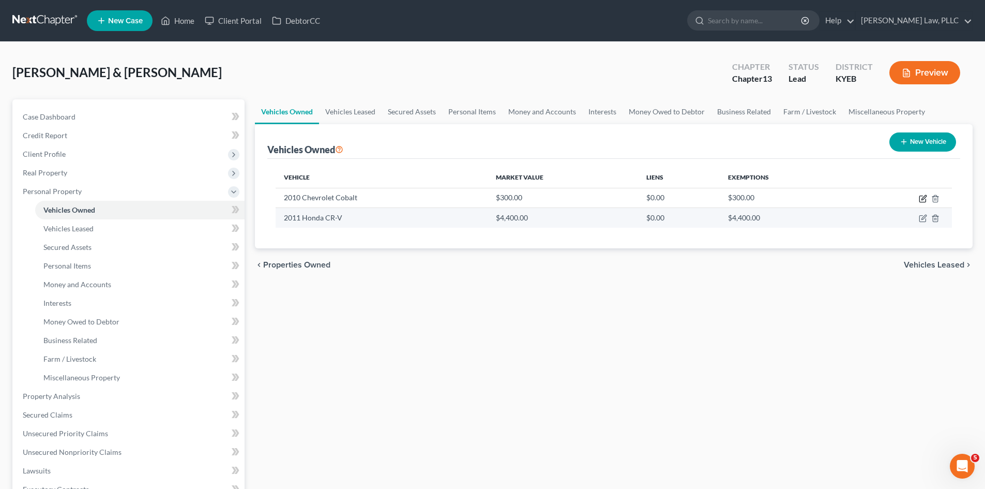
select select "0"
select select "16"
select select "2"
select select "1"
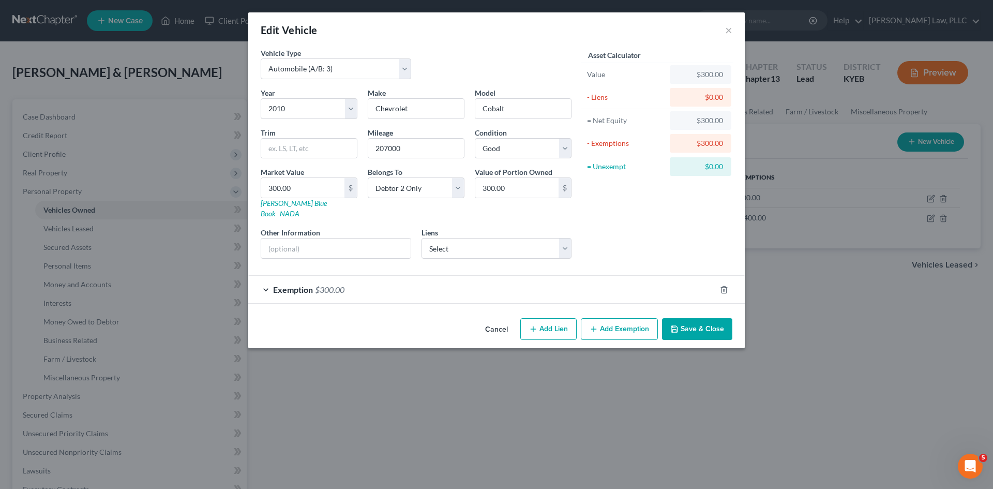
click at [321, 284] on span "$300.00" at bounding box center [329, 289] width 29 height 10
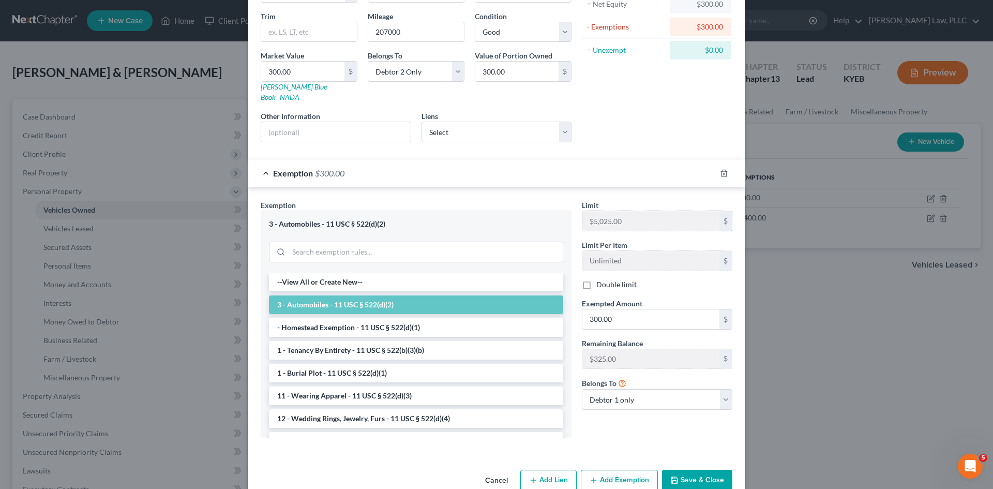
scroll to position [129, 0]
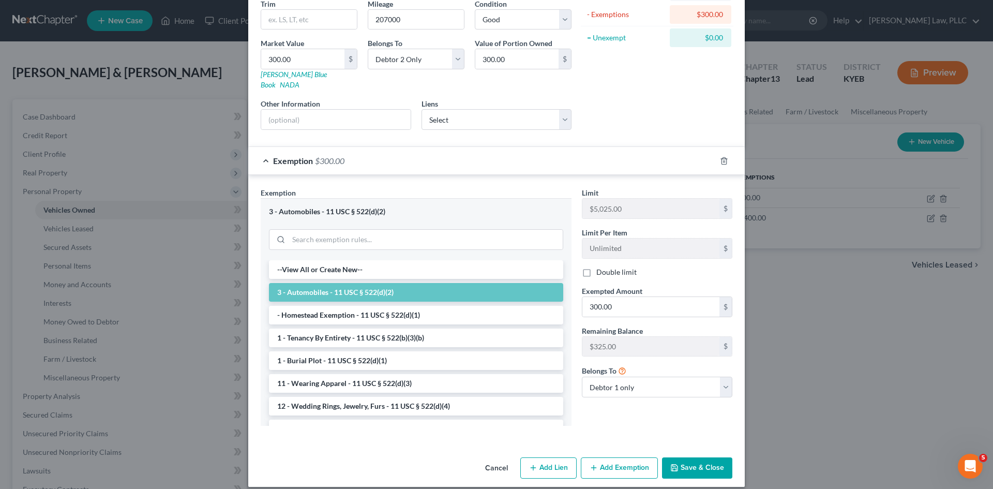
click at [547, 457] on button "Add Lien" at bounding box center [548, 468] width 56 height 22
select select "1"
select select "0"
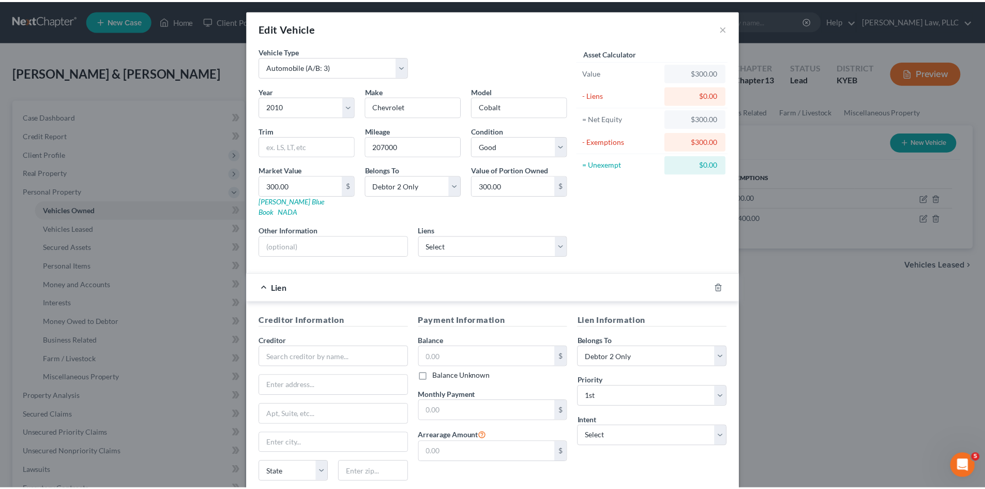
scroll to position [0, 0]
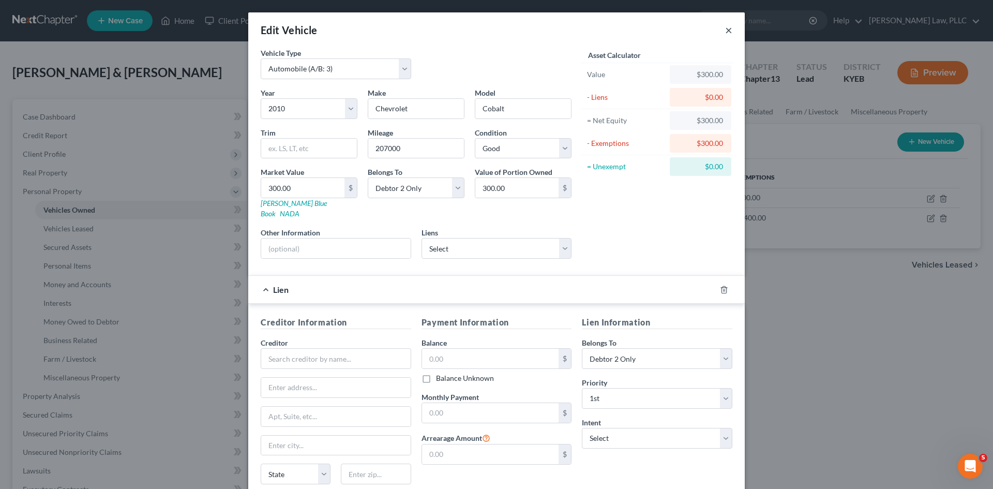
click at [725, 31] on button "×" at bounding box center [728, 30] width 7 height 12
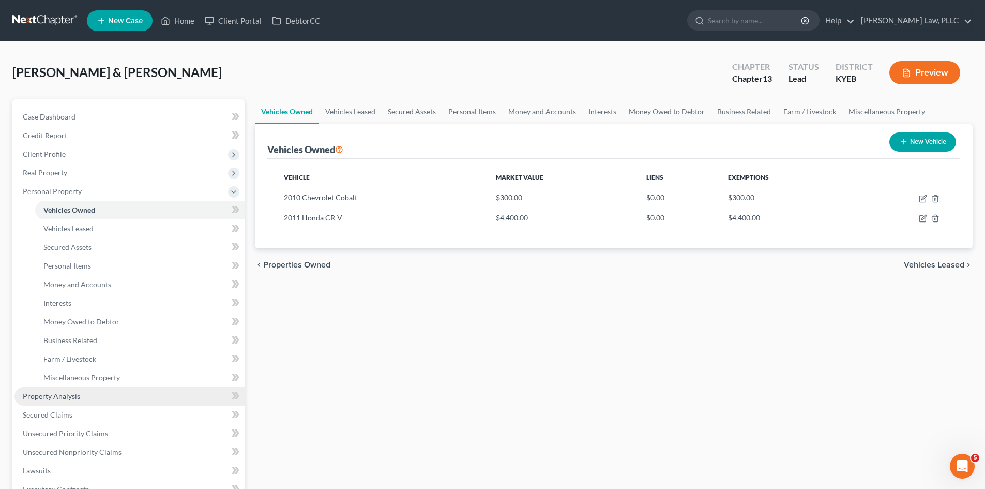
scroll to position [52, 0]
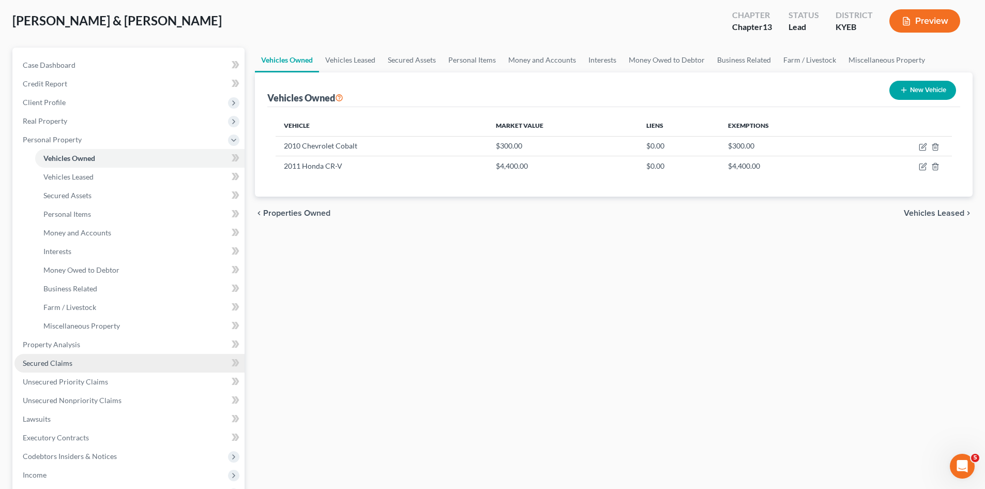
click at [62, 365] on span "Secured Claims" at bounding box center [48, 362] width 50 height 9
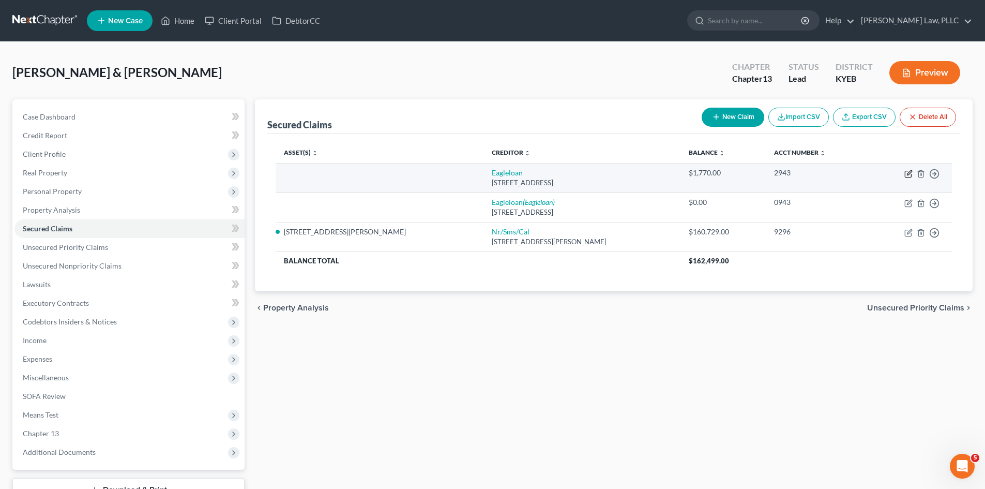
click at [908, 172] on icon "button" at bounding box center [908, 174] width 8 height 8
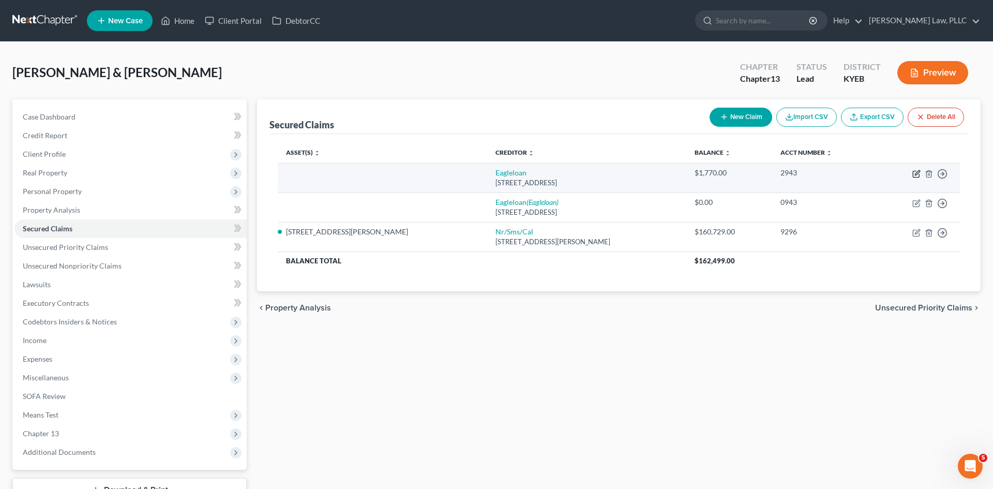
select select "18"
select select "0"
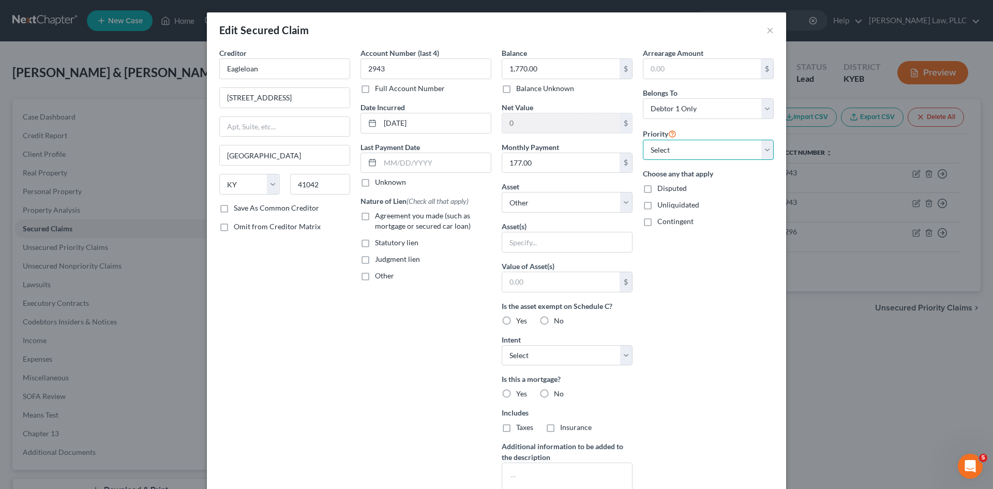
click at [758, 150] on select "Select 1st 2nd 3rd 4th 5th 6th 7th 8th 9th 10th 11th 12th 13th 14th 15th 16th 1…" at bounding box center [708, 150] width 131 height 21
drag, startPoint x: 758, startPoint y: 150, endPoint x: 740, endPoint y: 258, distance: 109.0
click at [758, 150] on select "Select 1st 2nd 3rd 4th 5th 6th 7th 8th 9th 10th 11th 12th 13th 14th 15th 16th 1…" at bounding box center [708, 150] width 131 height 21
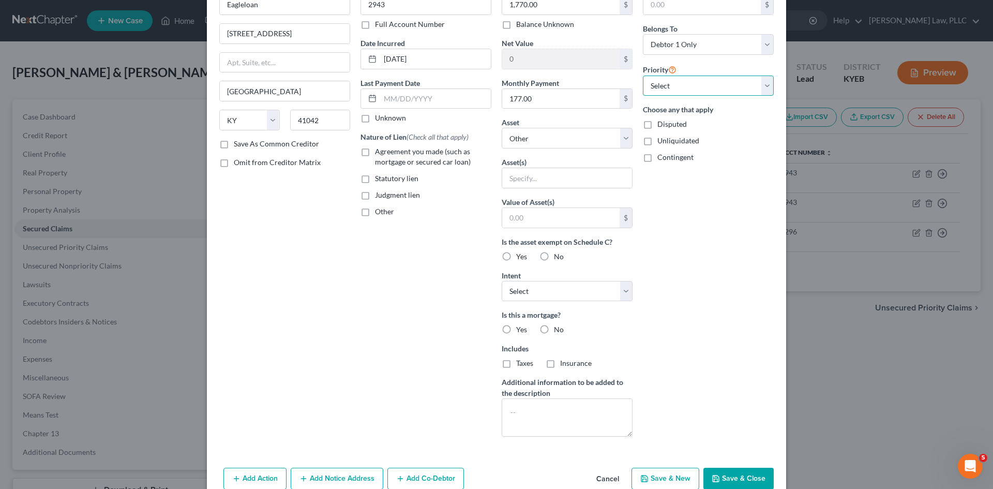
scroll to position [115, 0]
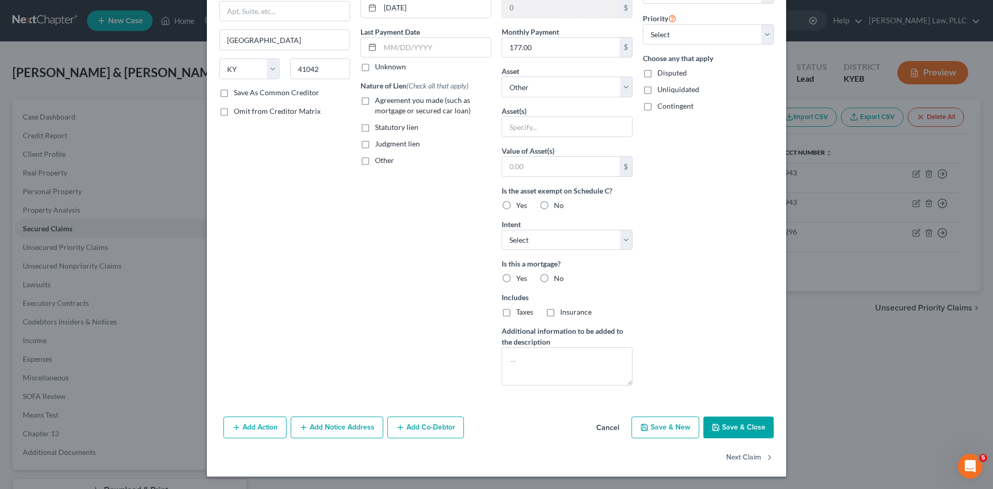
click at [251, 427] on button "Add Action" at bounding box center [254, 427] width 63 height 22
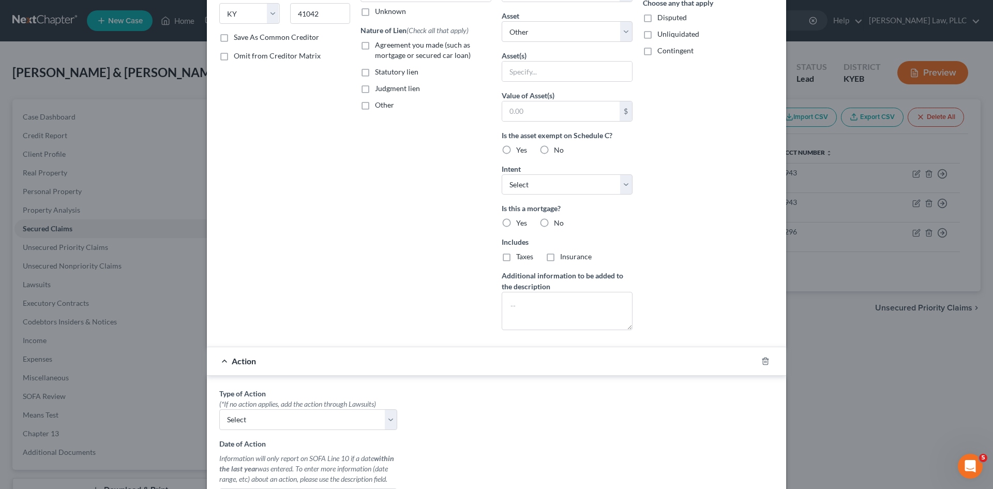
scroll to position [270, 0]
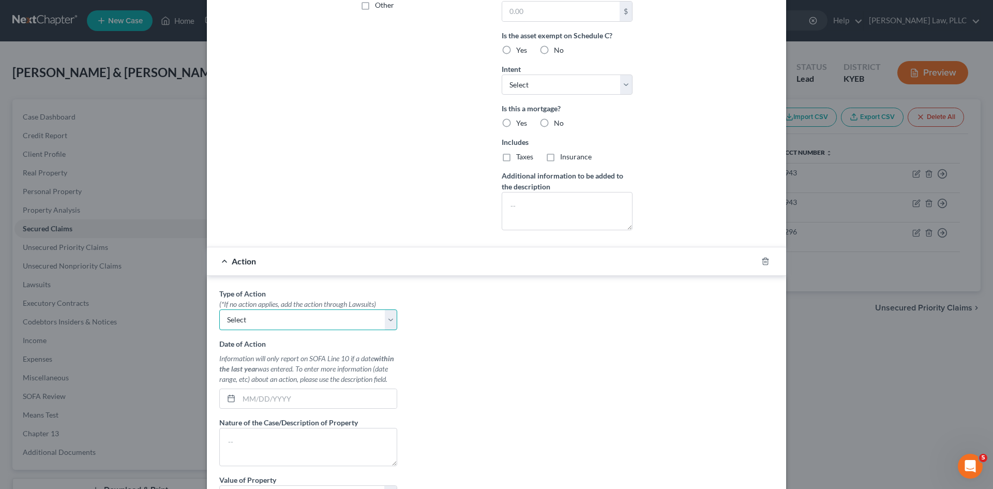
click at [378, 320] on select "Select Repossession Garnishment Foreclosure Personal Injury Attached, Seized, O…" at bounding box center [308, 319] width 178 height 21
drag, startPoint x: 378, startPoint y: 320, endPoint x: 545, endPoint y: 344, distance: 168.7
click at [378, 320] on select "Select Repossession Garnishment Foreclosure Personal Injury Attached, Seized, O…" at bounding box center [308, 319] width 178 height 21
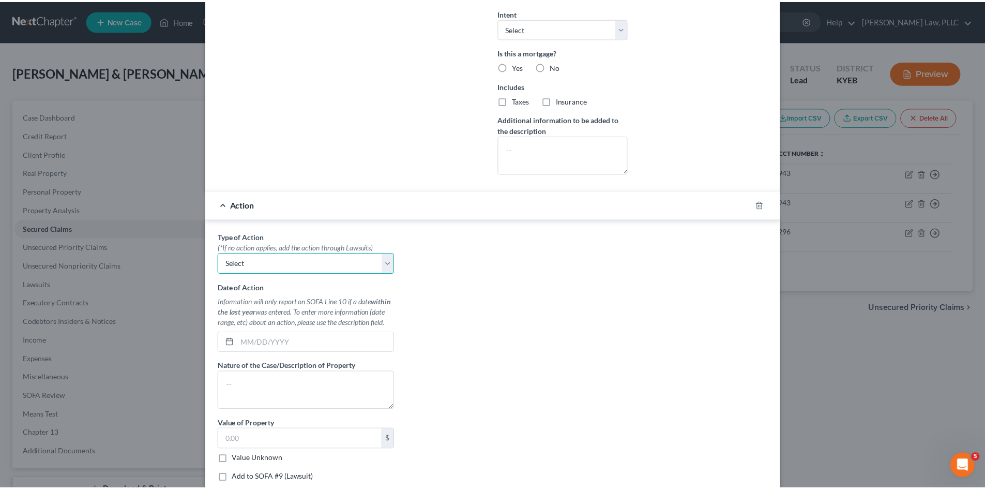
scroll to position [423, 0]
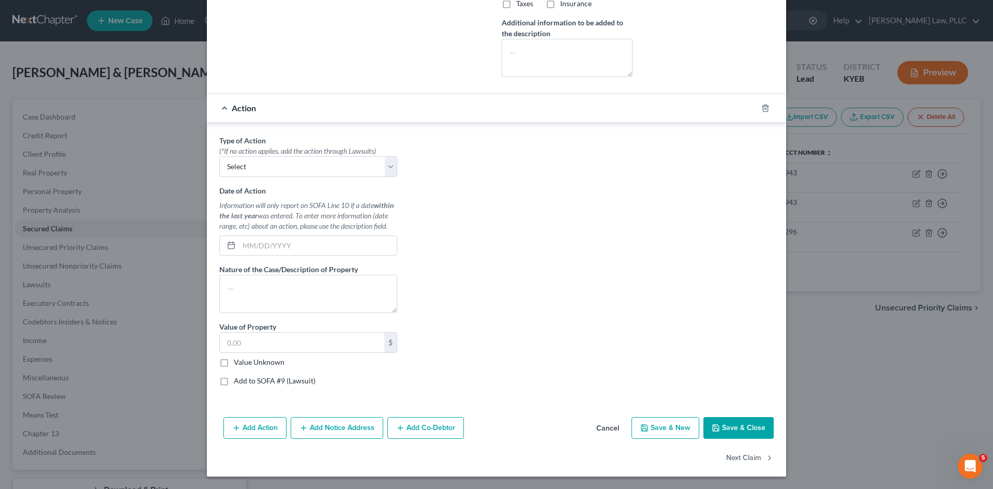
click at [599, 427] on button "Cancel" at bounding box center [607, 428] width 39 height 21
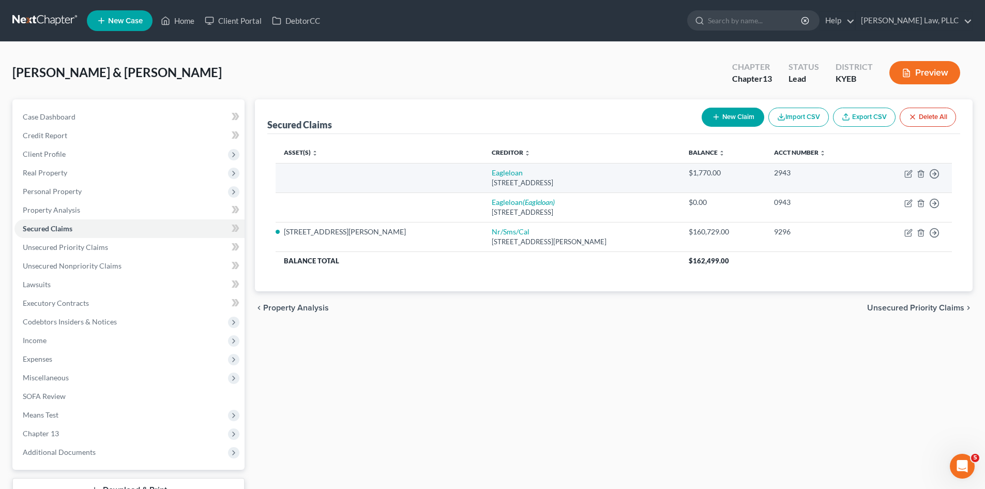
click at [315, 175] on td at bounding box center [380, 177] width 208 height 29
click at [909, 174] on icon "button" at bounding box center [909, 172] width 5 height 5
select select "18"
select select "0"
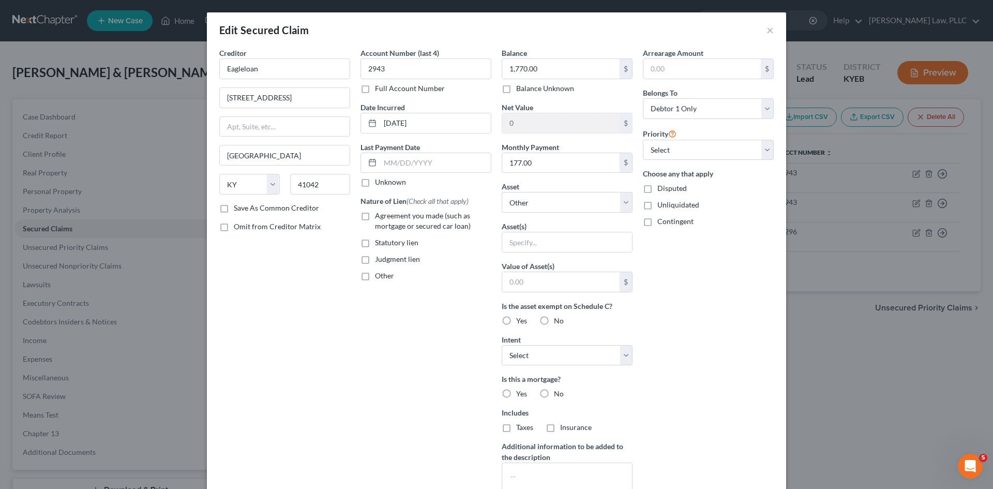
click at [728, 239] on div "Arrearage Amount $ Belongs To * Select Debtor 1 Only Debtor 2 Only Debtor 1 And…" at bounding box center [707, 278] width 141 height 461
click at [547, 205] on select "Select Other Multiple Assets [STREET_ADDRESS][PERSON_NAME] - $215000.0 Jewelry …" at bounding box center [566, 202] width 131 height 21
select select "8"
click at [501, 192] on select "Select Other Multiple Assets [STREET_ADDRESS][PERSON_NAME] - $215000.0 Jewelry …" at bounding box center [566, 202] width 131 height 21
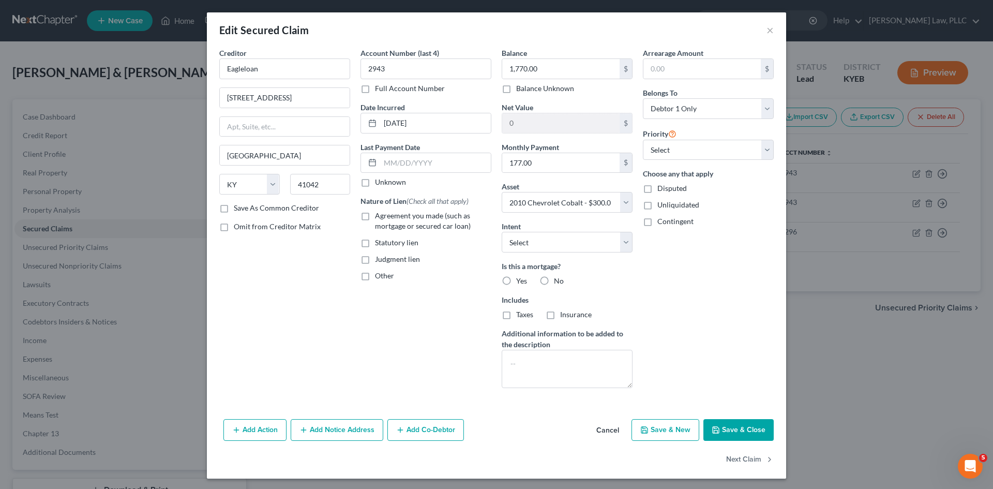
click at [739, 428] on button "Save & Close" at bounding box center [738, 430] width 70 height 22
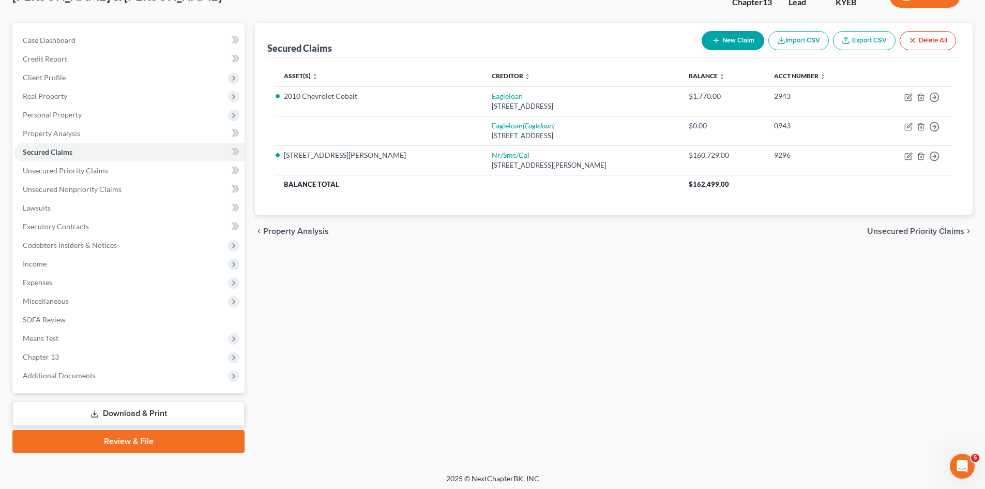
scroll to position [80, 0]
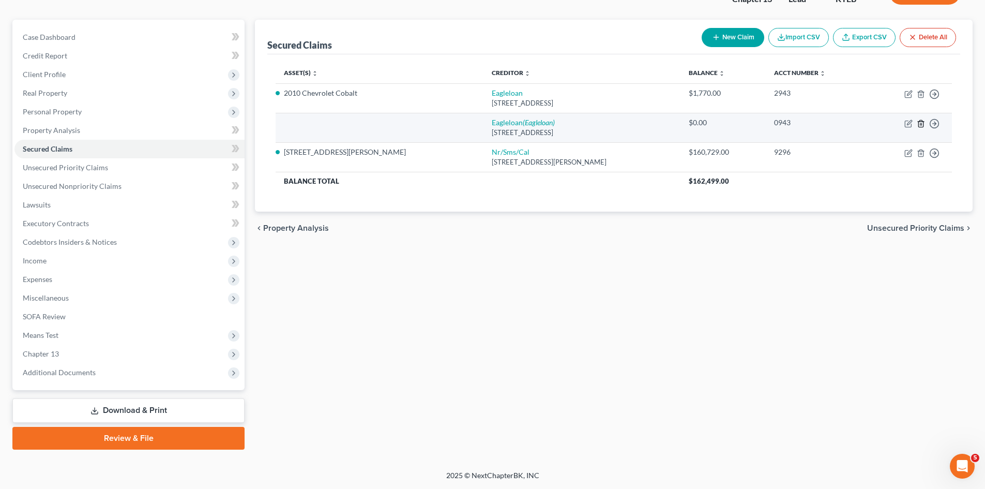
click at [920, 126] on icon "button" at bounding box center [921, 123] width 8 height 8
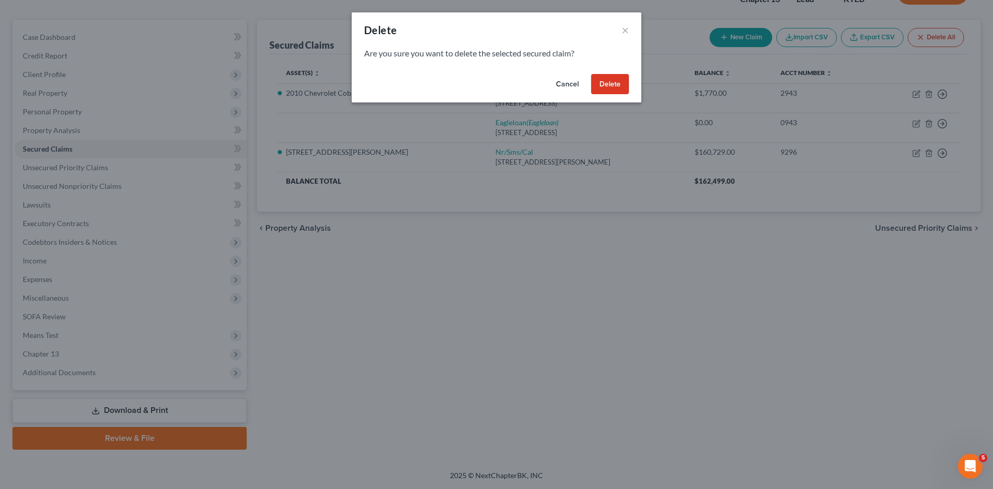
click at [608, 81] on button "Delete" at bounding box center [610, 84] width 38 height 21
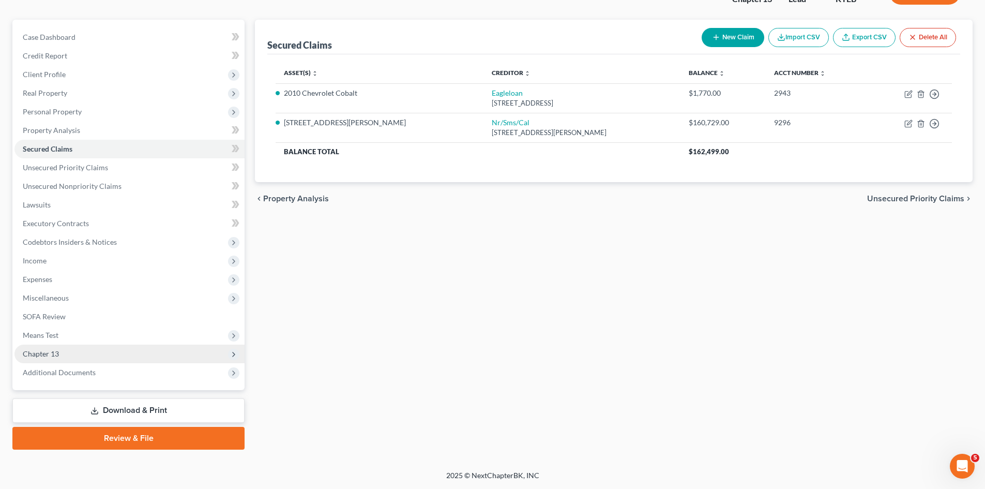
click at [53, 354] on span "Chapter 13" at bounding box center [41, 353] width 36 height 9
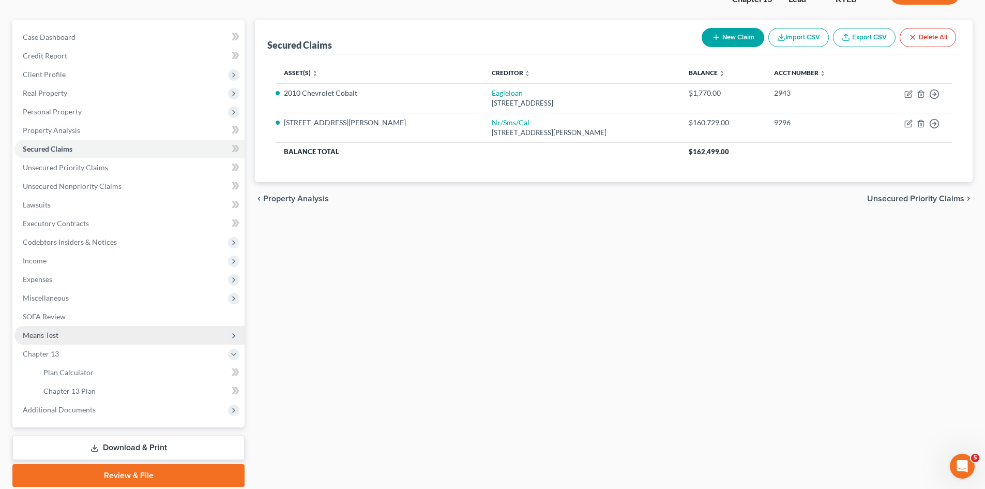
click at [42, 332] on span "Means Test" at bounding box center [41, 334] width 36 height 9
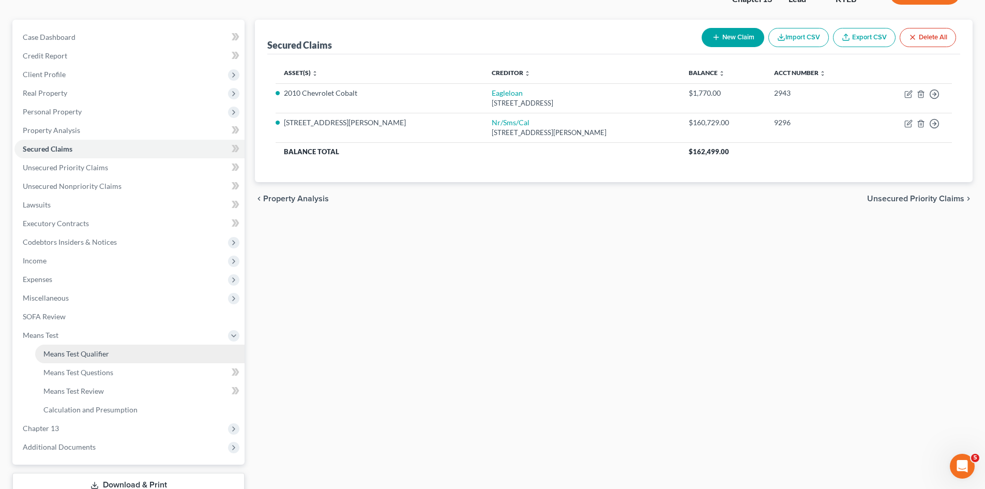
click at [74, 355] on span "Means Test Qualifier" at bounding box center [76, 353] width 66 height 9
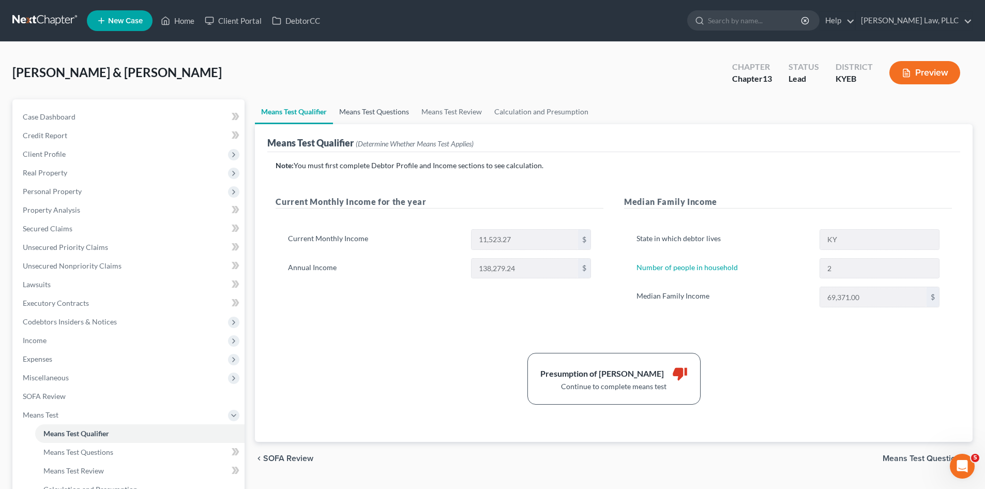
click at [376, 107] on link "Means Test Questions" at bounding box center [374, 111] width 82 height 25
select select "2"
select select "0"
select select "60"
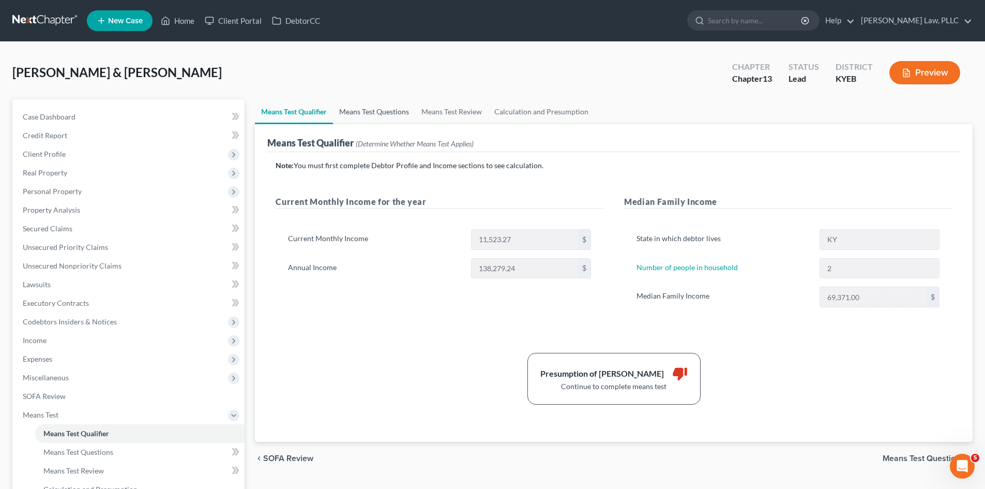
select select "1"
select select "60"
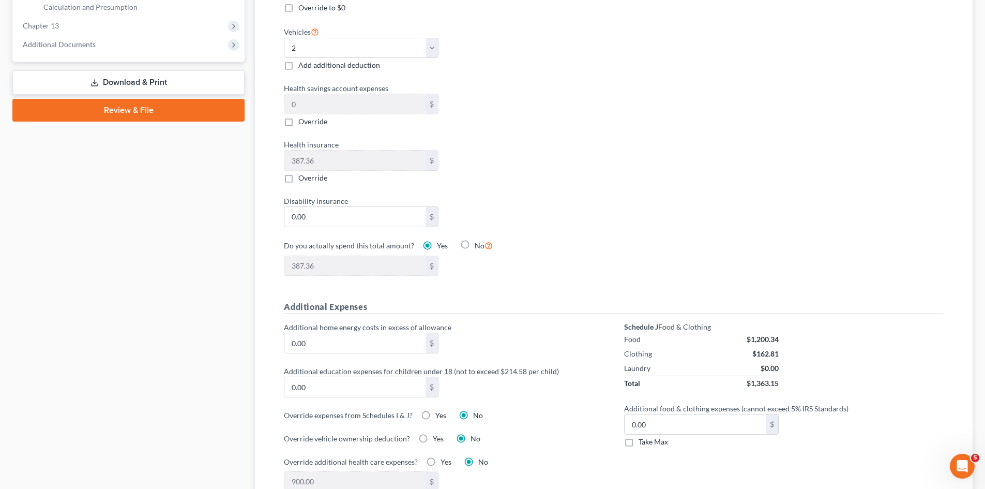
scroll to position [465, 0]
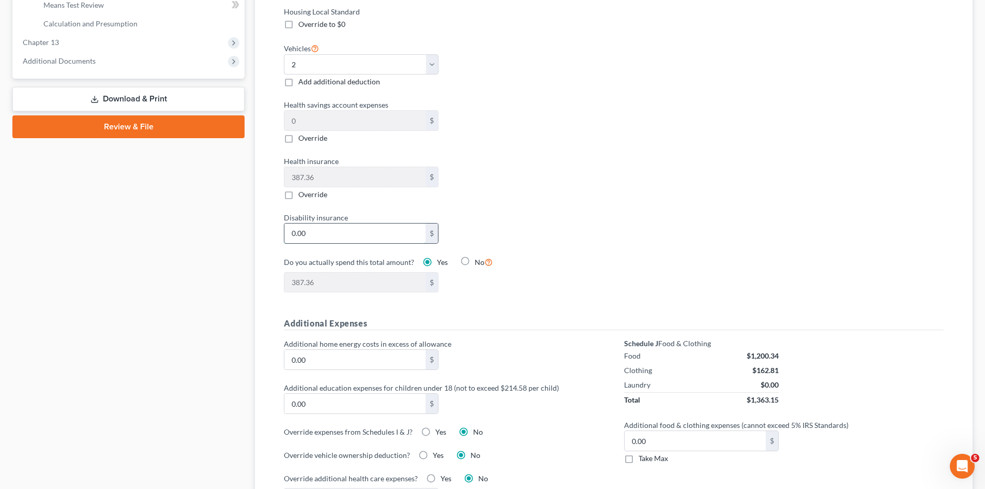
click at [366, 223] on input "0.00" at bounding box center [354, 233] width 141 height 20
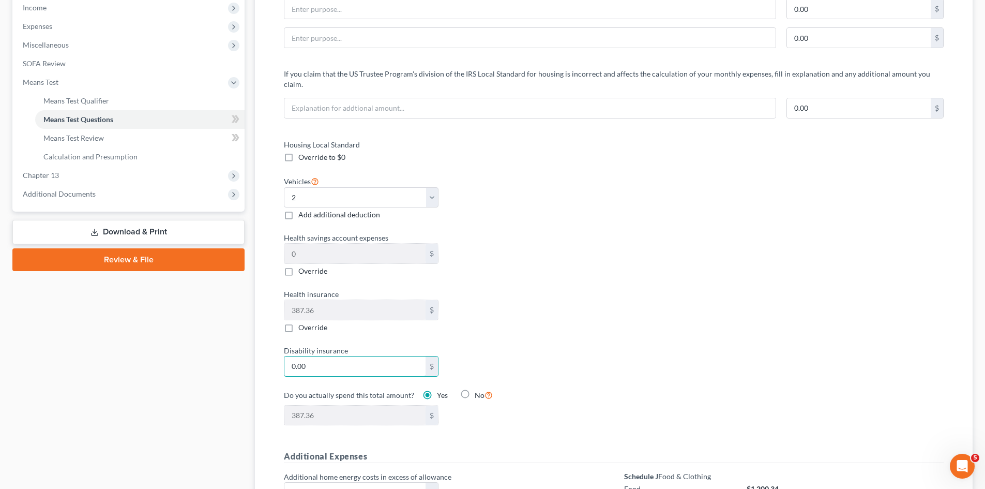
scroll to position [310, 0]
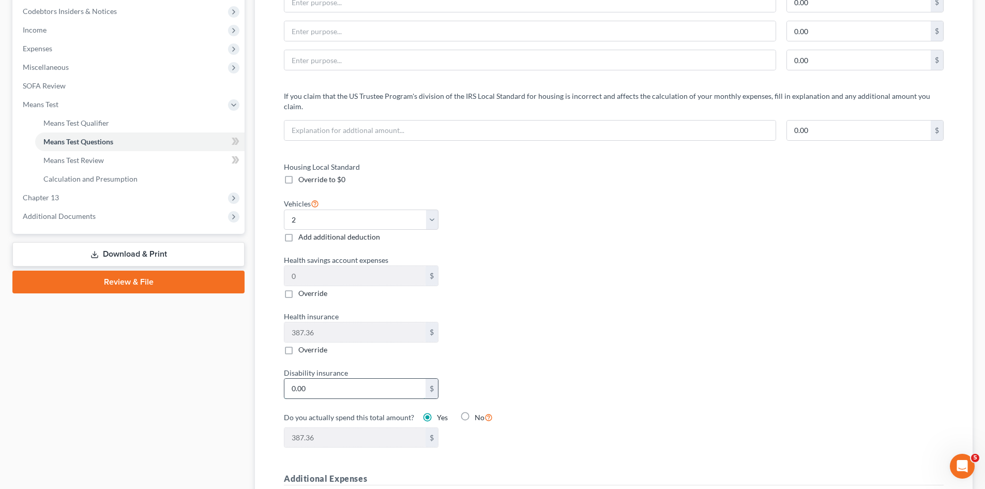
click at [354, 383] on input "0.00" at bounding box center [354, 388] width 141 height 20
type input "1"
type input "388.36"
type input "14"
type input "401.36"
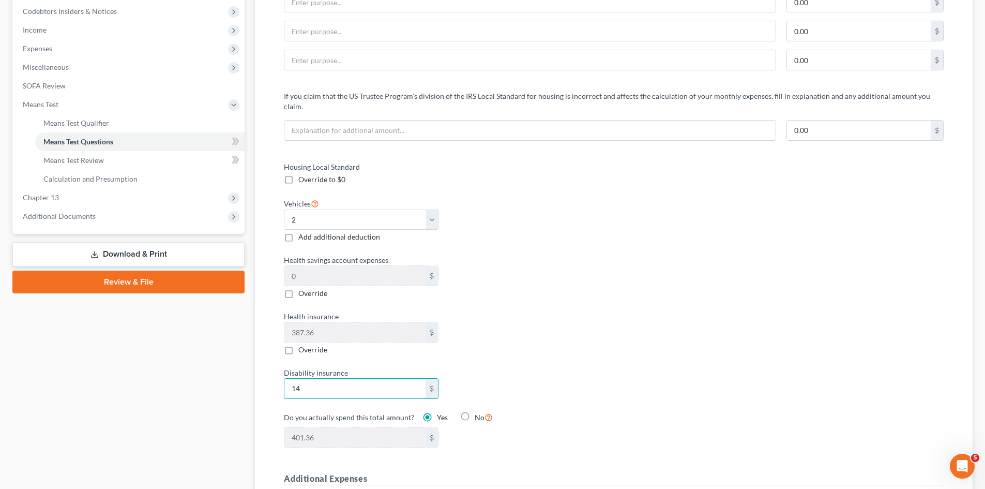
type input "146"
type input "533.36"
type input "146.6"
type input "533.96"
type input "146.64"
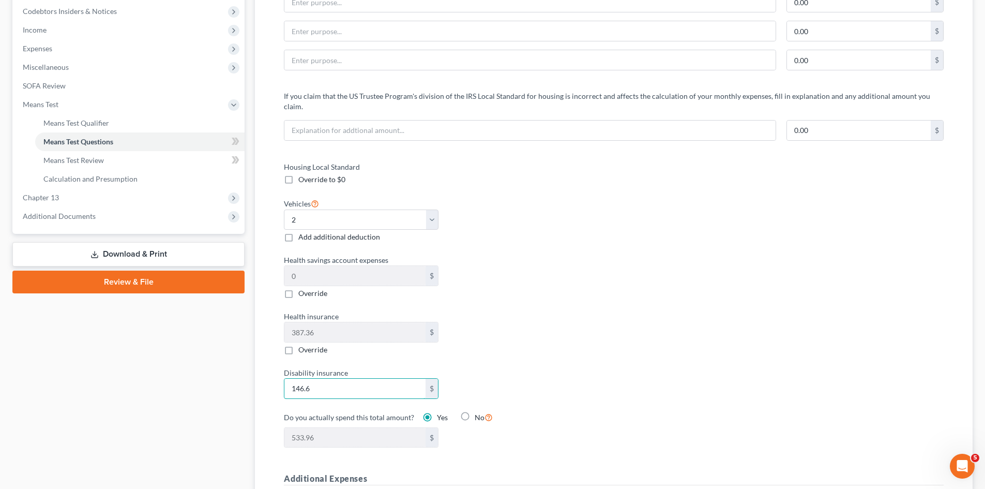
type input "534.00"
type input "146.64"
click at [530, 373] on div "Disability insurance 146.64 $" at bounding box center [444, 383] width 330 height 32
click at [611, 330] on div "Housing Local Standard Override to $0 Vehicles Select 0 1 2 3 4 5 Add additiona…" at bounding box center [443, 310] width 340 height 299
click at [631, 343] on div "Housing Local Standard Override to $0 Vehicles Select 0 1 2 3 4 5 Add additiona…" at bounding box center [613, 310] width 680 height 299
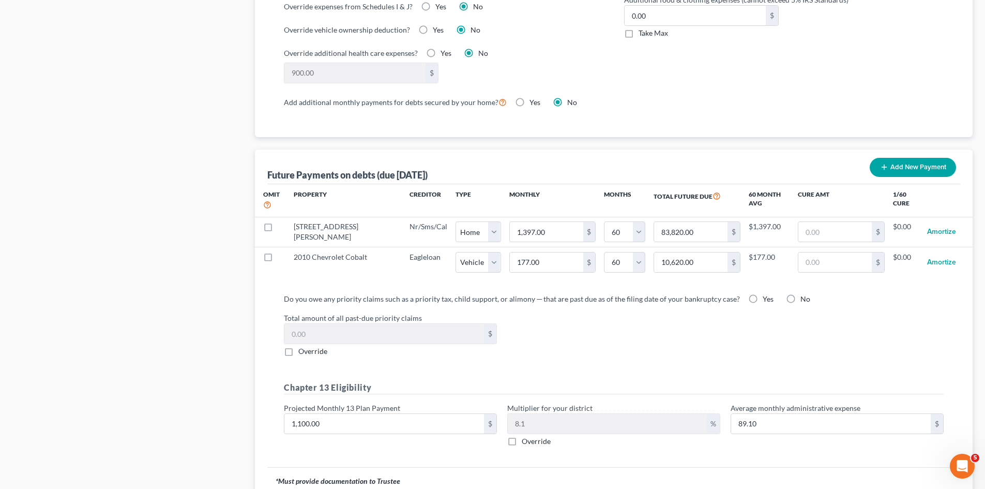
scroll to position [931, 0]
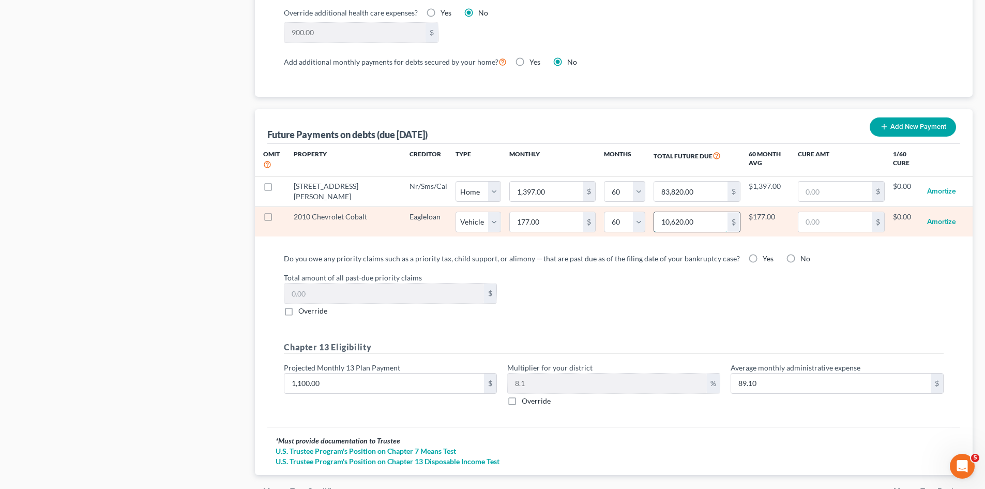
click at [677, 212] on input "10,620.00" at bounding box center [690, 222] width 73 height 20
type input "1,770"
select select "1"
select select "60"
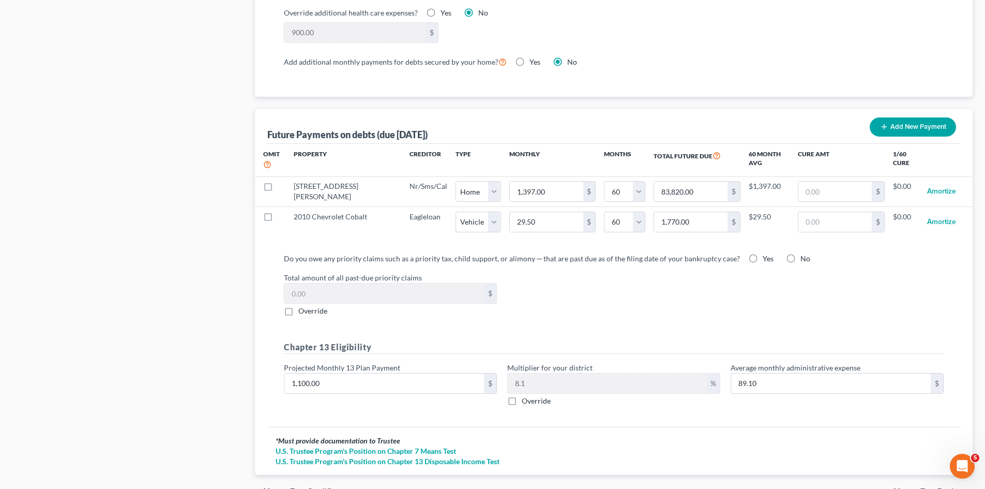
select select "1"
select select "60"
select select "1"
select select "60"
click at [656, 261] on div "Do you owe any priority claims such as a priority tax, child support, or alimon…" at bounding box center [614, 284] width 660 height 63
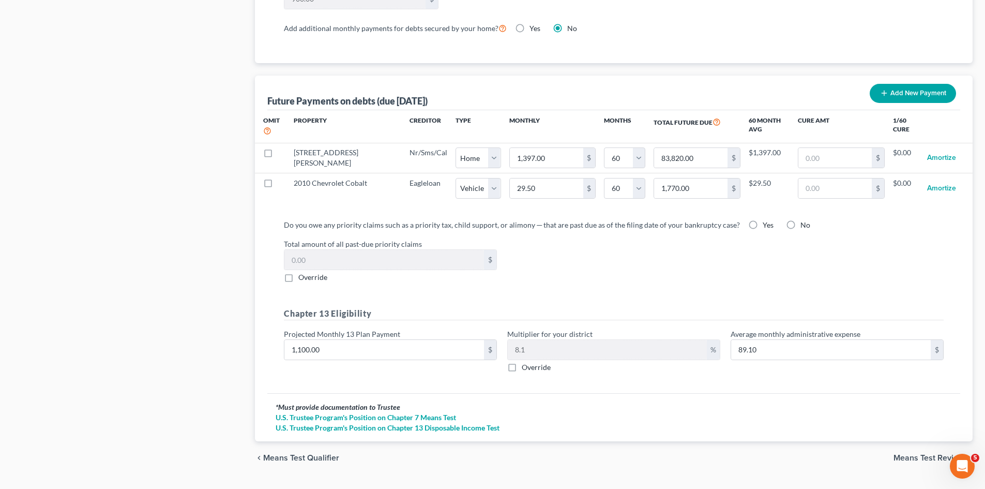
scroll to position [979, 0]
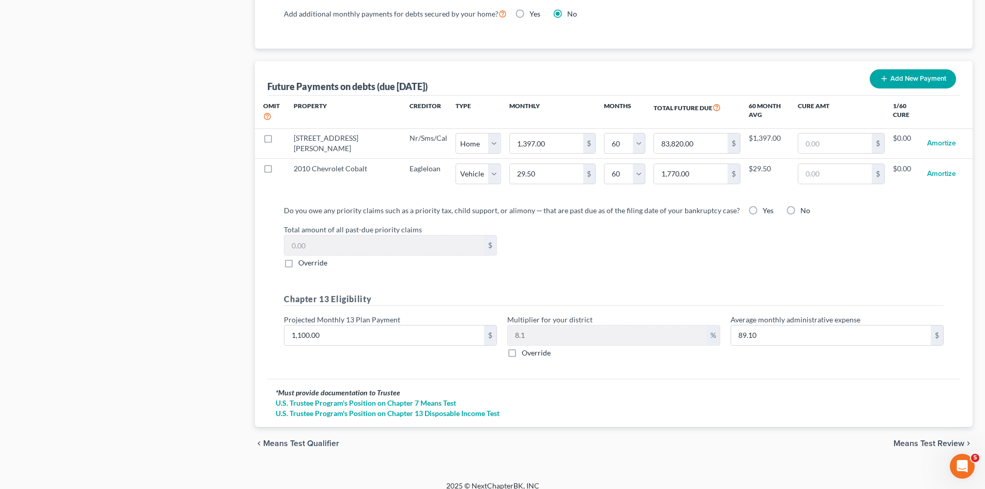
click at [909, 439] on span "Means Test Review" at bounding box center [928, 443] width 71 height 8
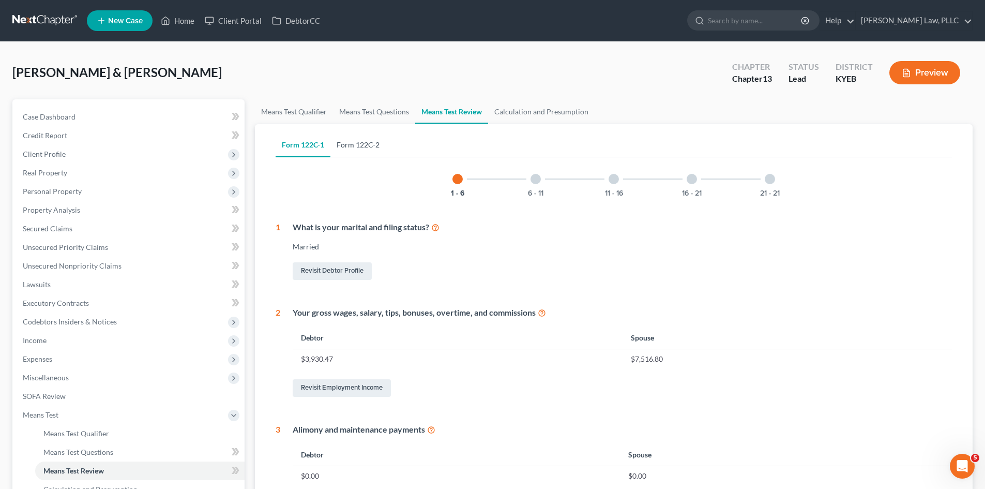
click at [340, 144] on link "Form 122C-2" at bounding box center [357, 144] width 55 height 25
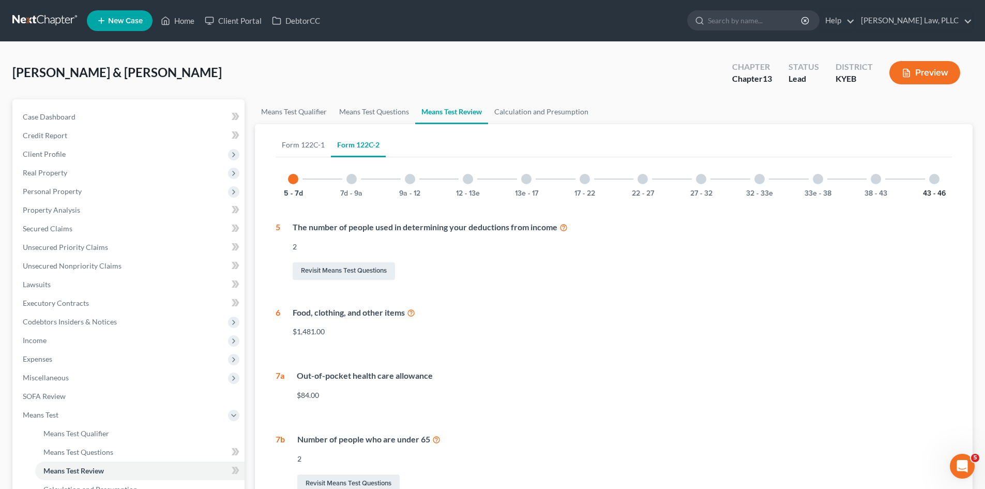
click at [930, 195] on button "43 - 46" at bounding box center [934, 193] width 23 height 7
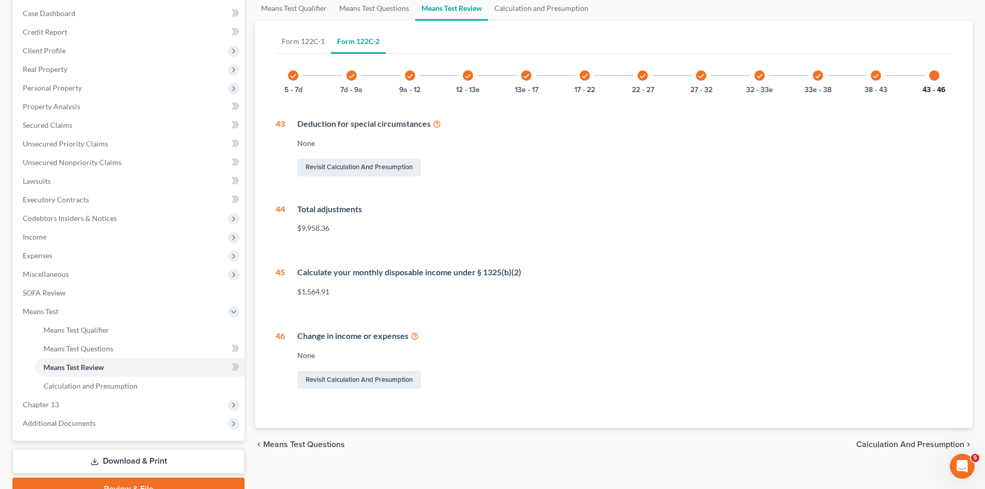
scroll to position [154, 0]
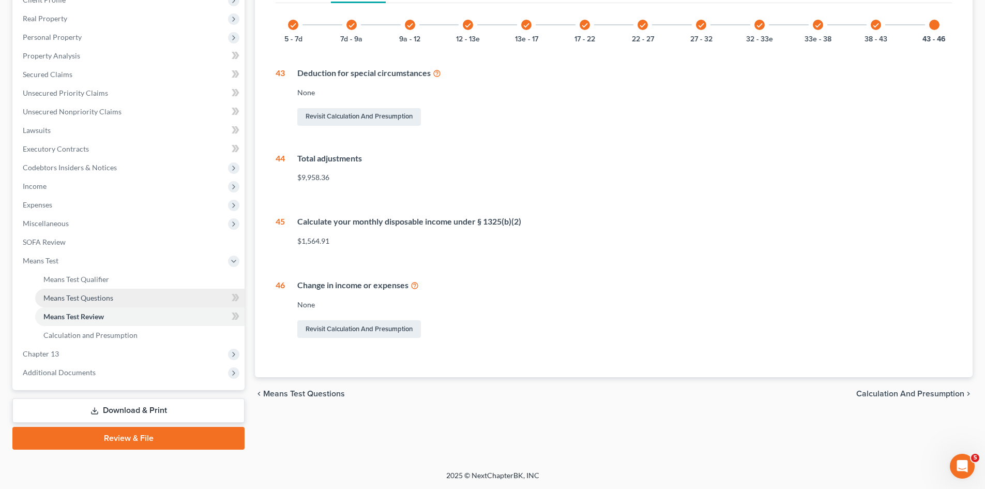
click at [80, 302] on link "Means Test Questions" at bounding box center [139, 297] width 209 height 19
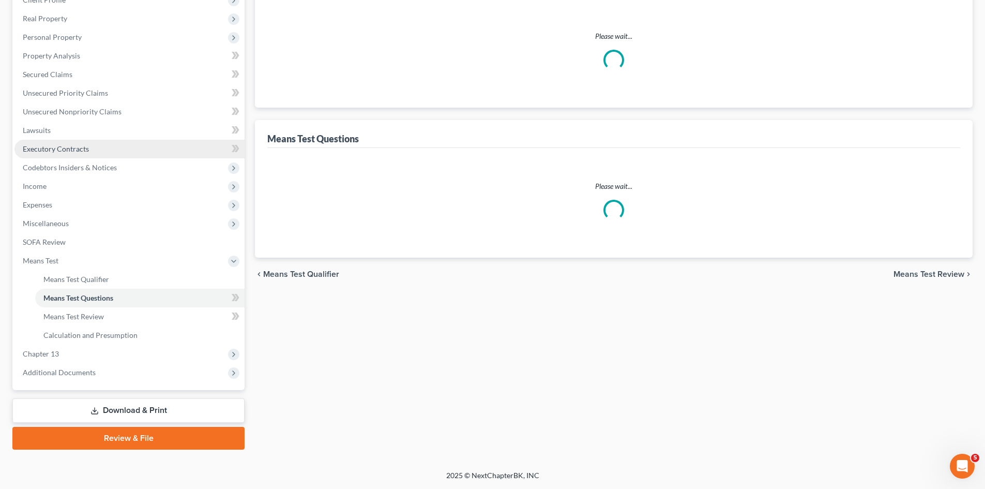
scroll to position [2, 0]
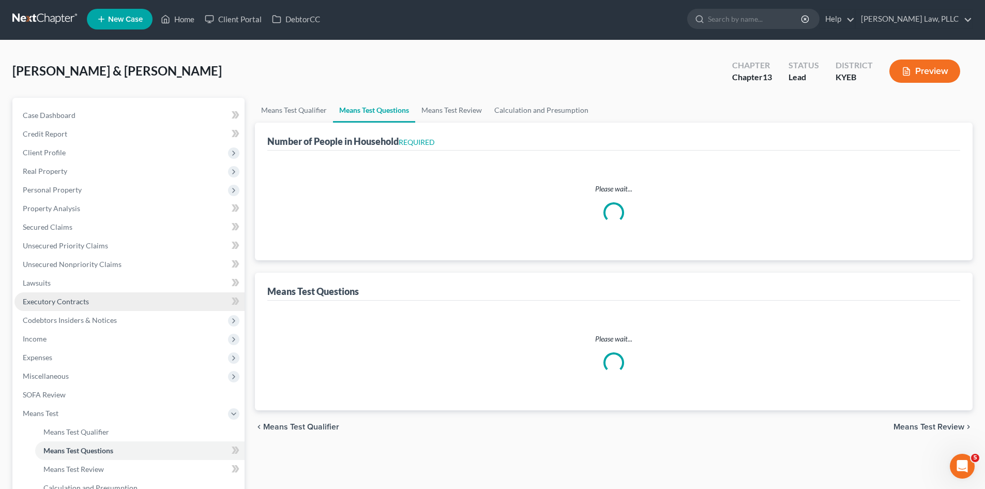
select select "0"
select select "60"
select select "1"
select select "60"
select select "2"
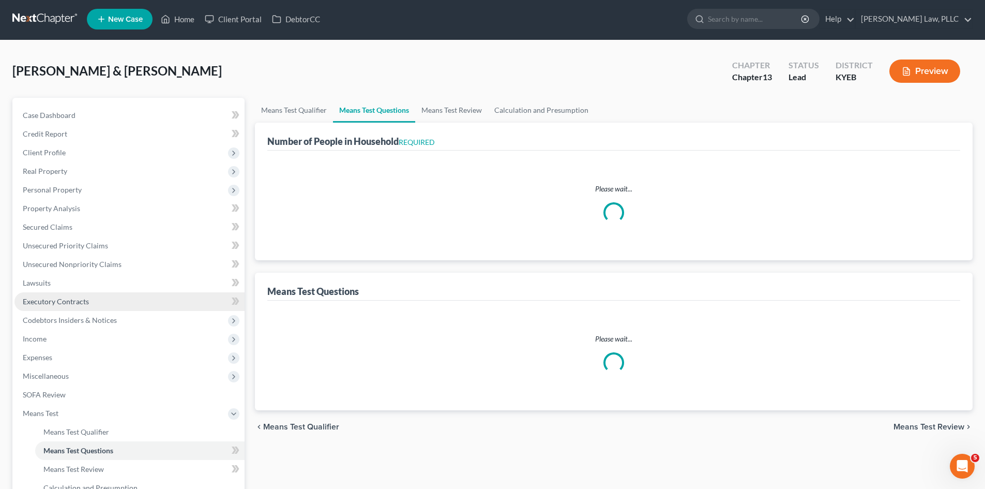
select select "2"
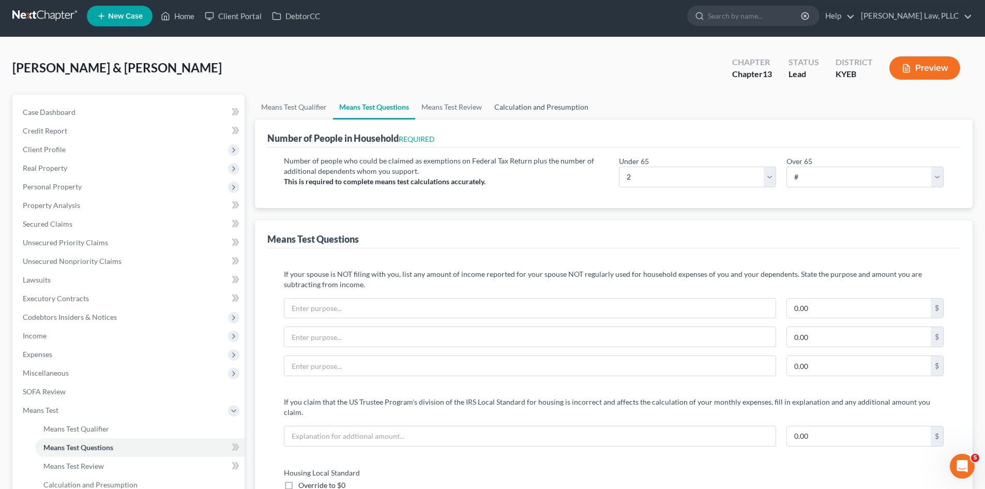
scroll to position [0, 0]
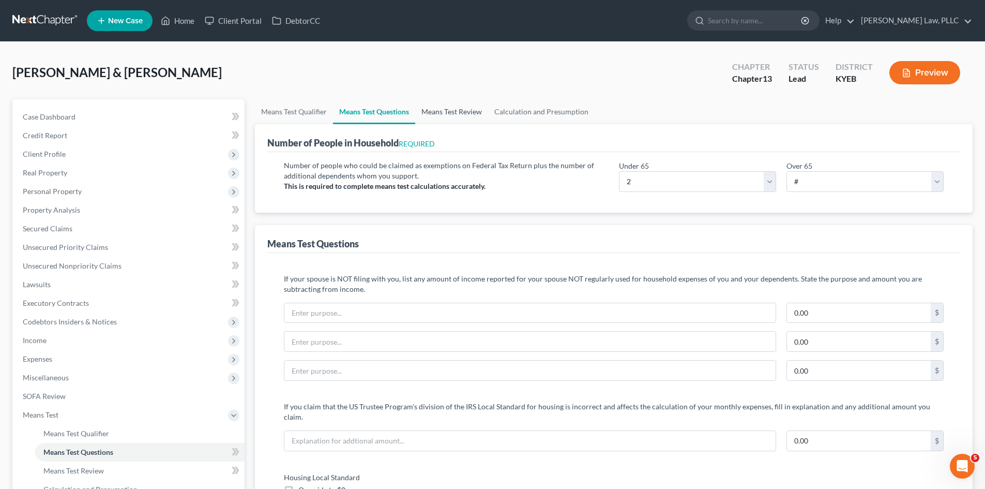
click at [440, 114] on link "Means Test Review" at bounding box center [451, 111] width 73 height 25
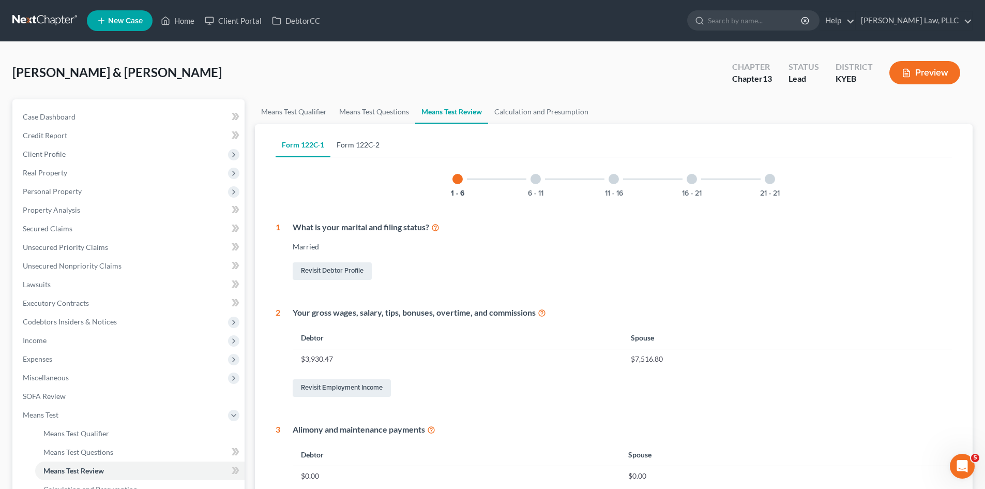
click at [345, 144] on link "Form 122C-2" at bounding box center [357, 144] width 55 height 25
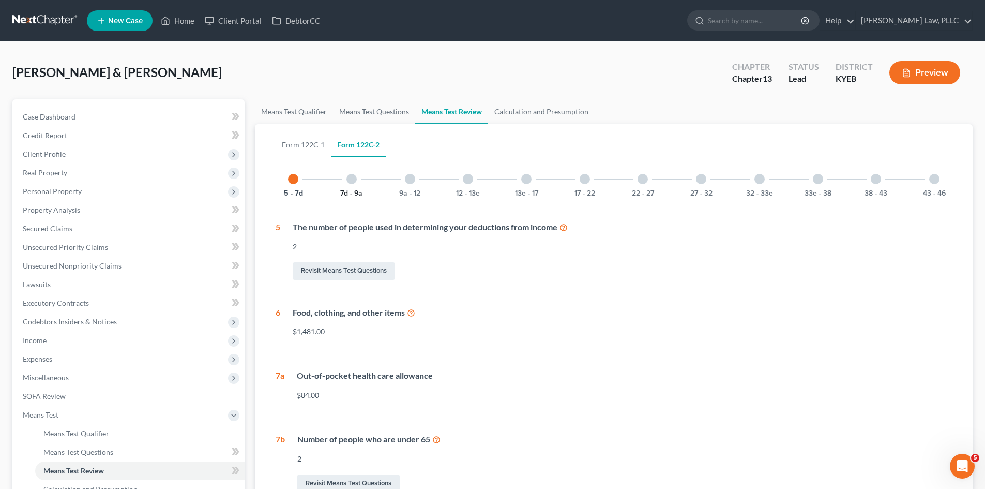
click at [348, 190] on button "7d - 9a" at bounding box center [351, 193] width 22 height 7
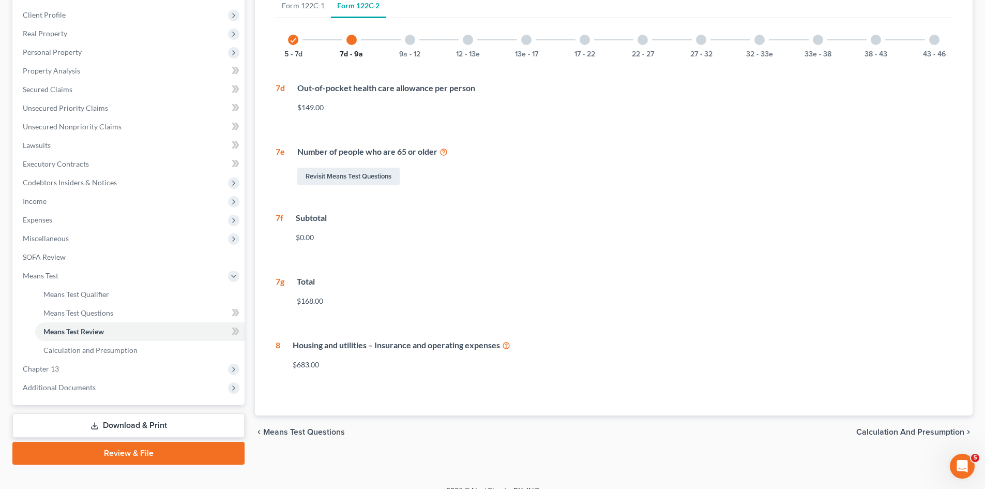
scroll to position [154, 0]
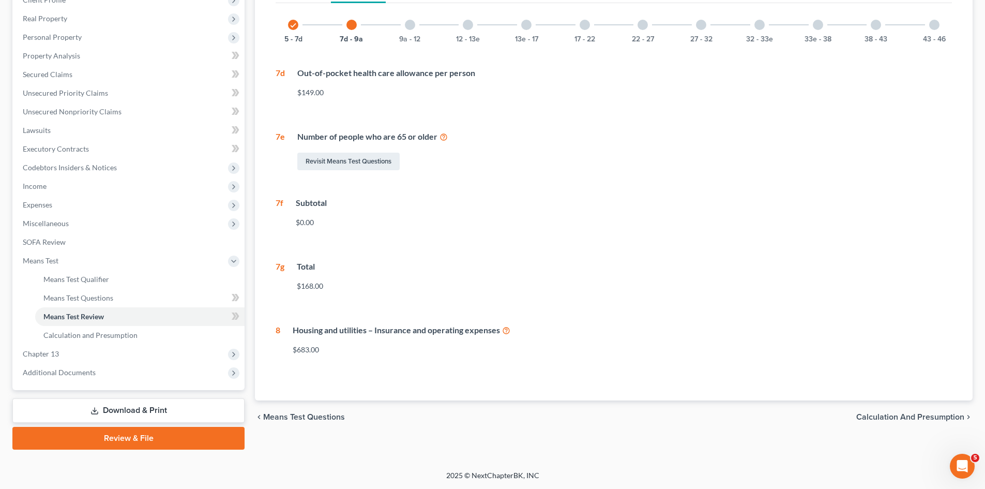
click at [416, 29] on div "9a - 12" at bounding box center [409, 24] width 35 height 35
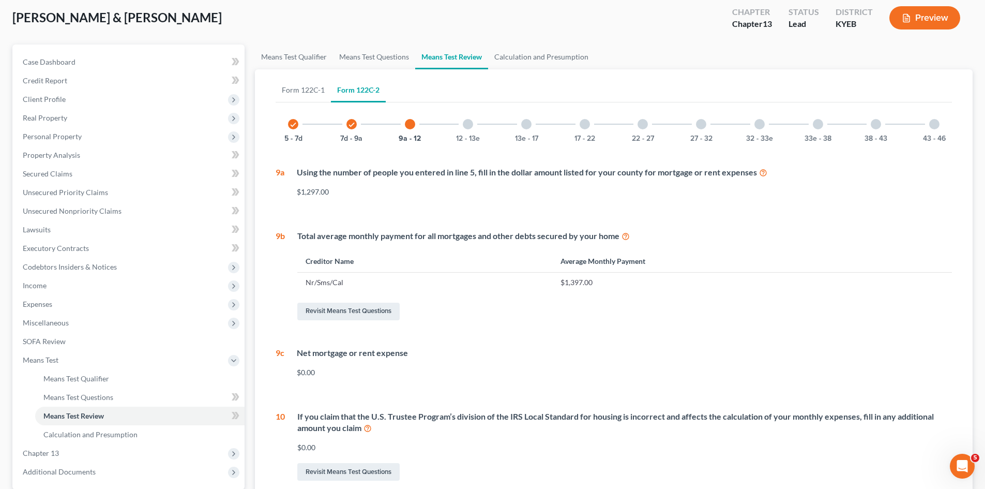
scroll to position [37, 0]
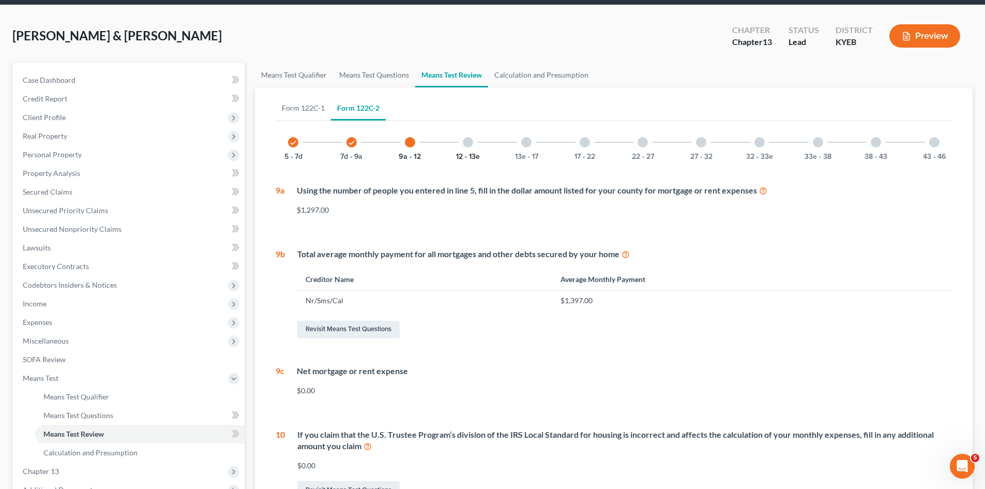
click at [461, 154] on button "12 - 13e" at bounding box center [468, 156] width 24 height 7
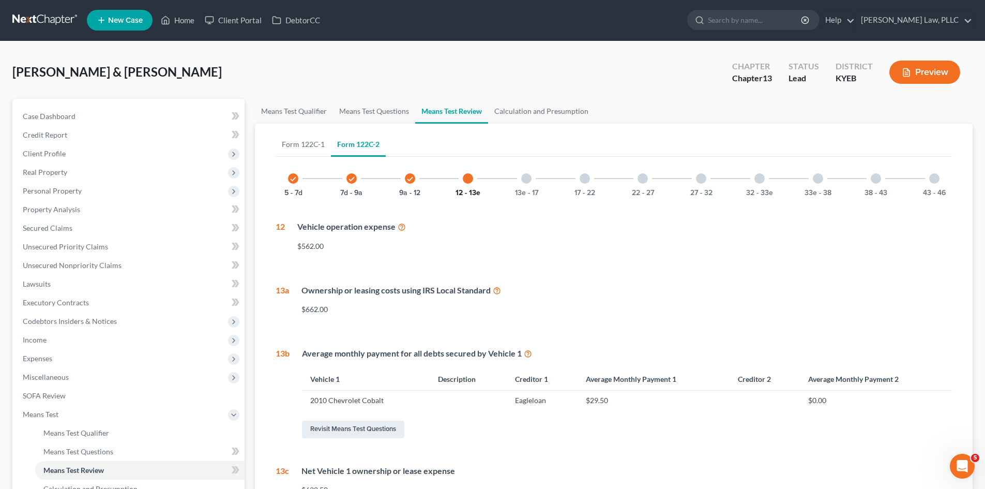
scroll to position [0, 0]
click at [532, 190] on button "13e - 17" at bounding box center [526, 193] width 23 height 7
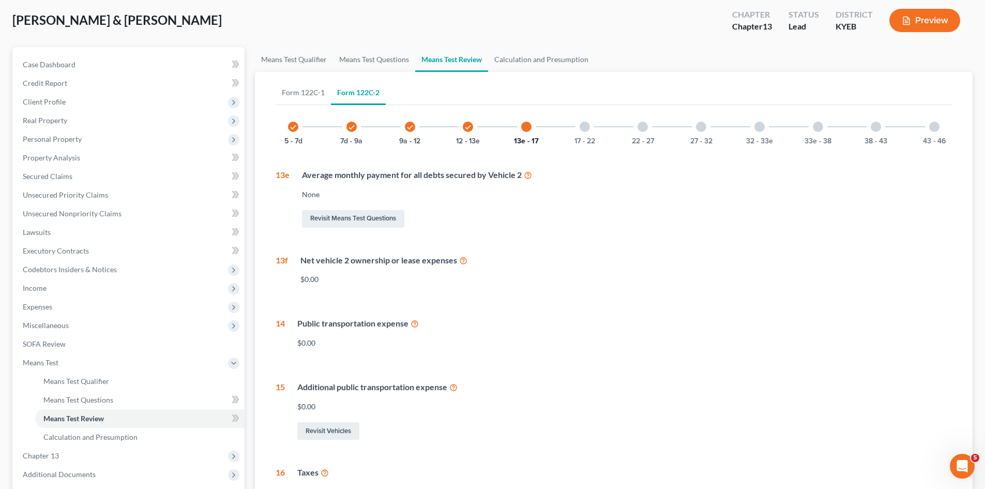
scroll to position [52, 0]
click at [300, 88] on link "Form 122C-1" at bounding box center [303, 93] width 55 height 25
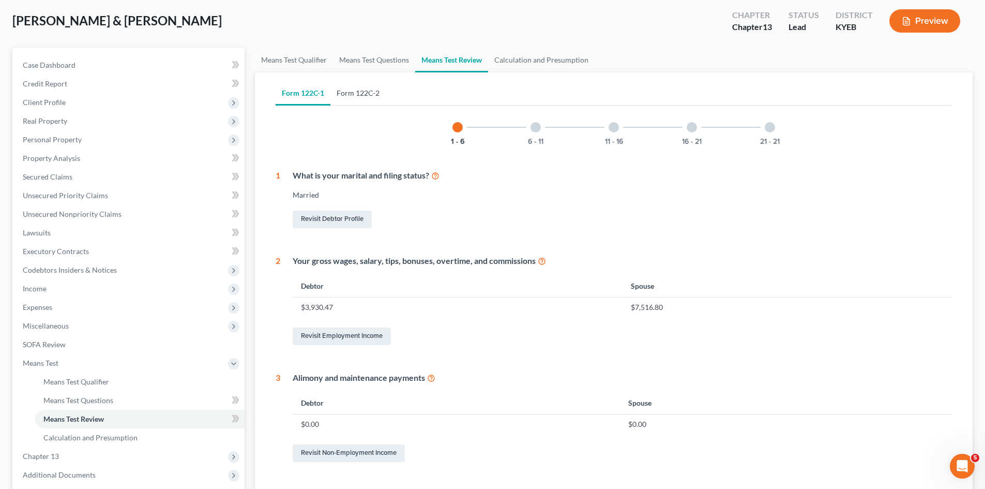
click at [373, 92] on link "Form 122C-2" at bounding box center [357, 93] width 55 height 25
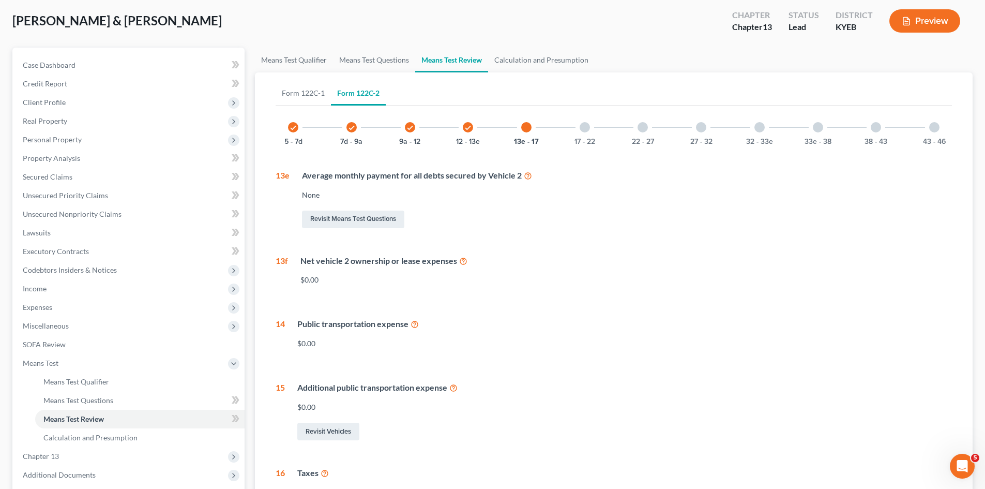
click at [587, 129] on div at bounding box center [585, 127] width 10 height 10
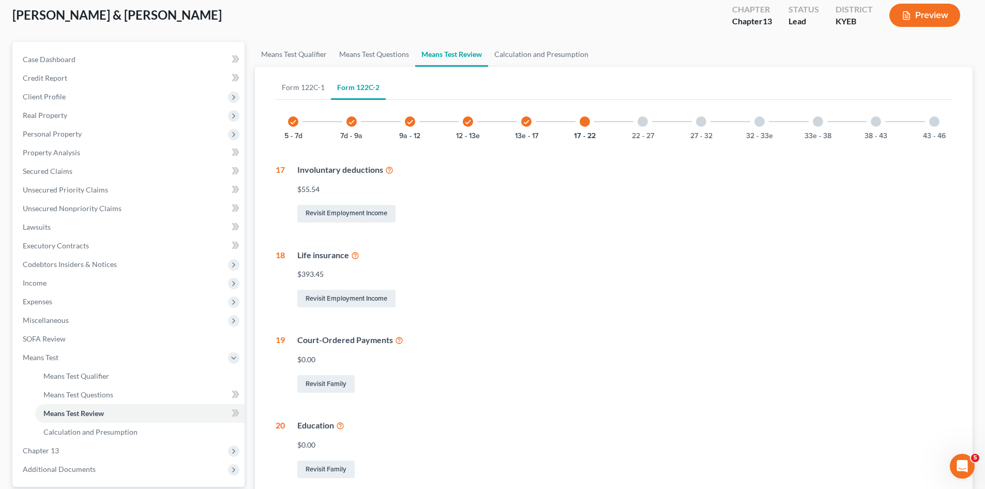
scroll to position [37, 0]
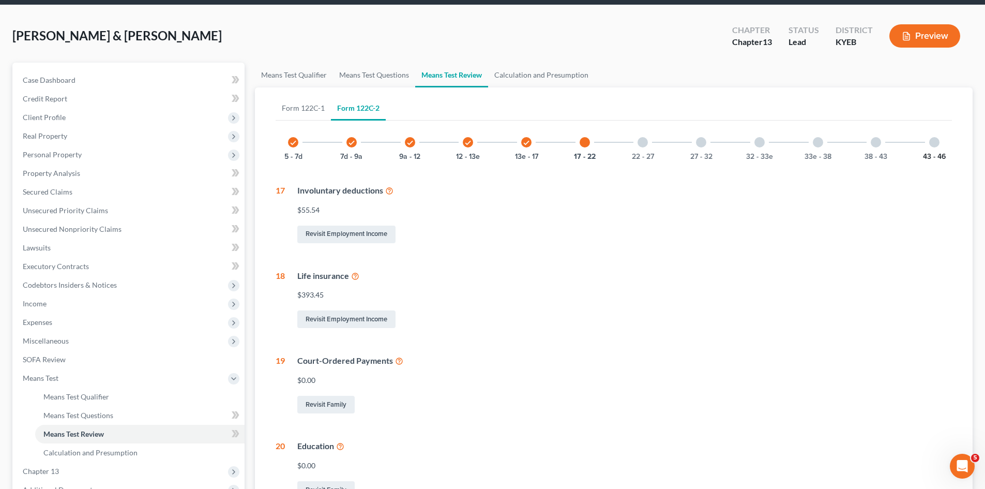
click at [938, 158] on button "43 - 46" at bounding box center [934, 156] width 23 height 7
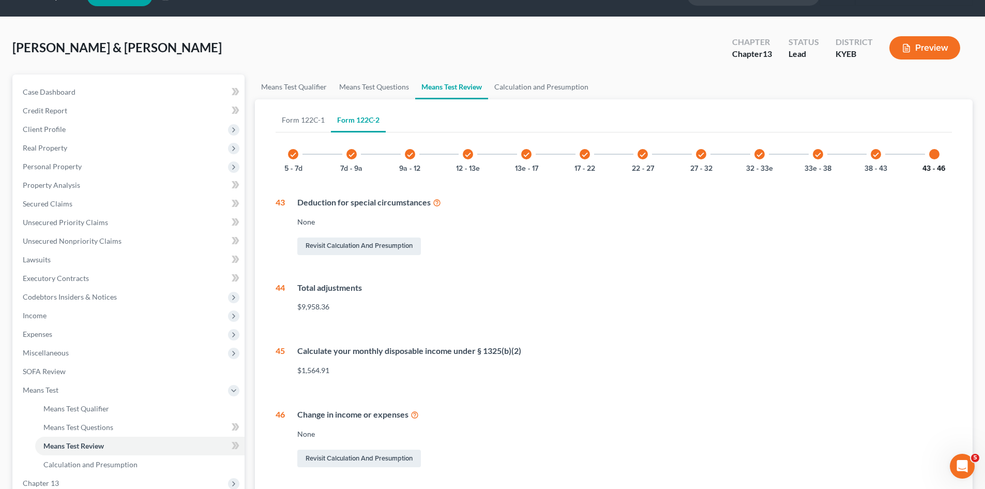
scroll to position [0, 0]
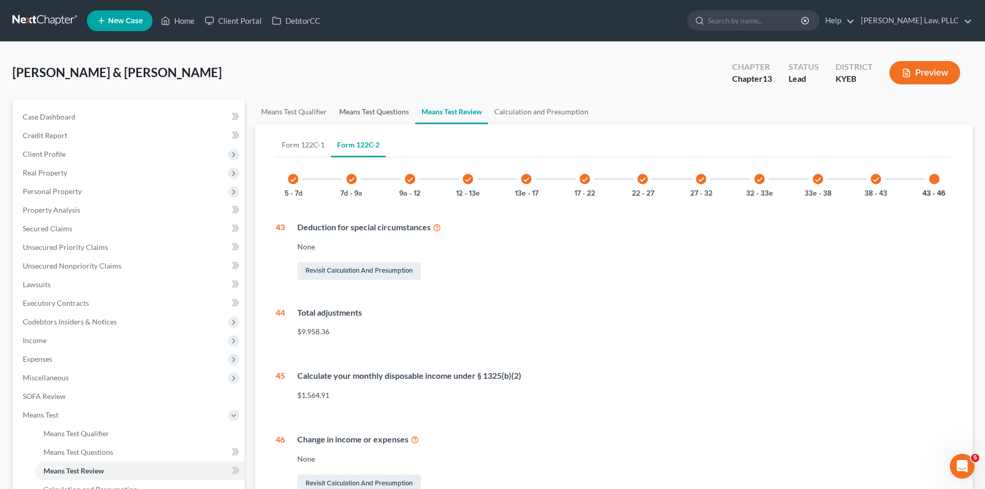
click at [380, 108] on link "Means Test Questions" at bounding box center [374, 111] width 82 height 25
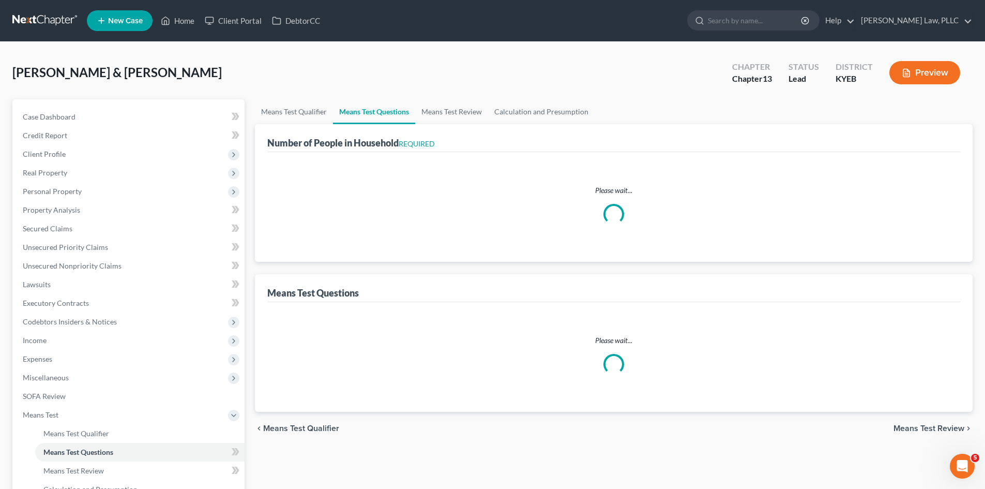
select select "0"
select select "60"
select select "1"
select select "60"
select select "2"
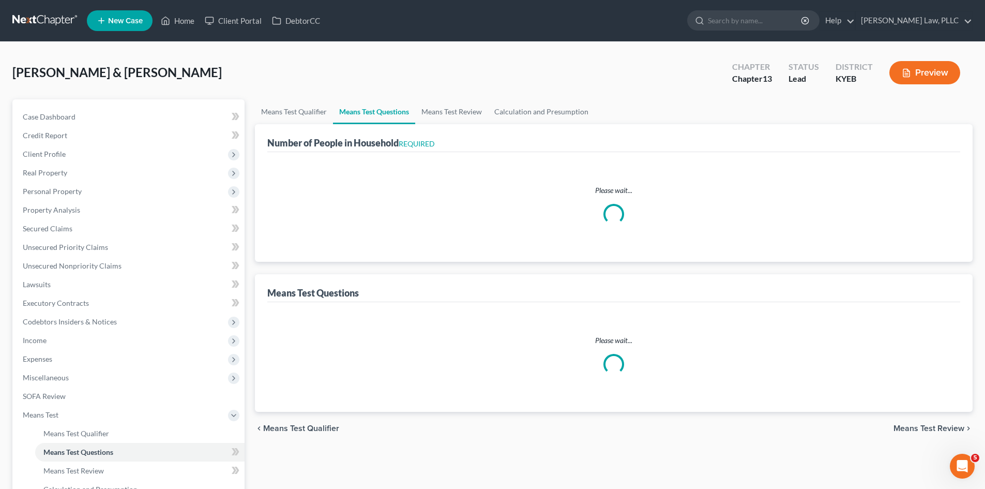
select select "2"
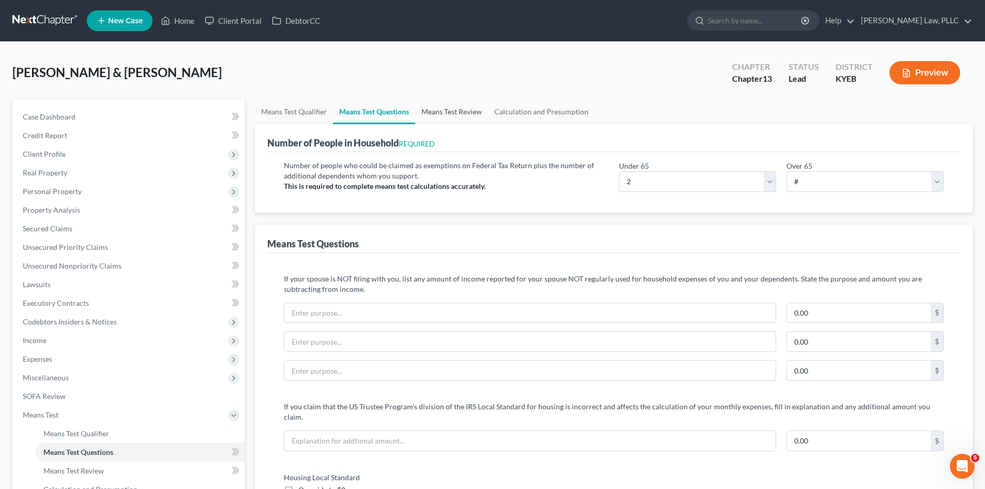
click at [452, 107] on link "Means Test Review" at bounding box center [451, 111] width 73 height 25
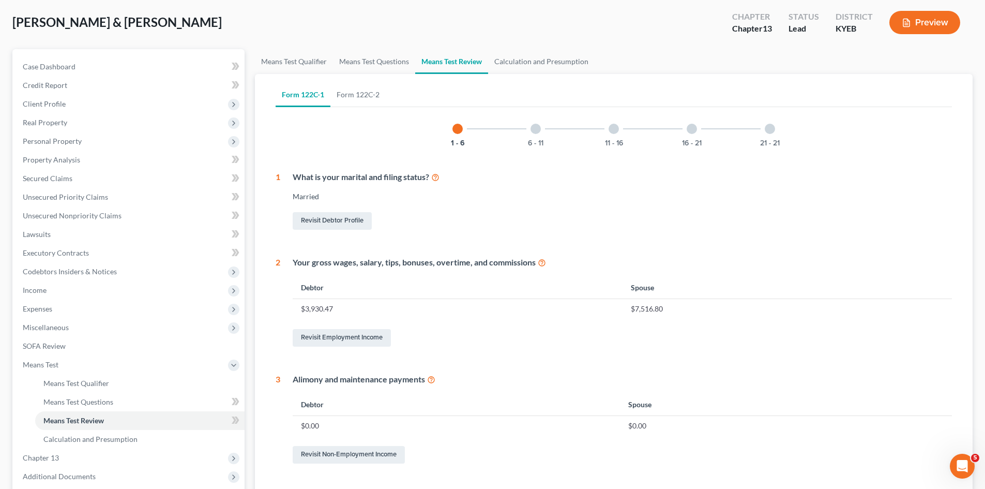
scroll to position [28, 0]
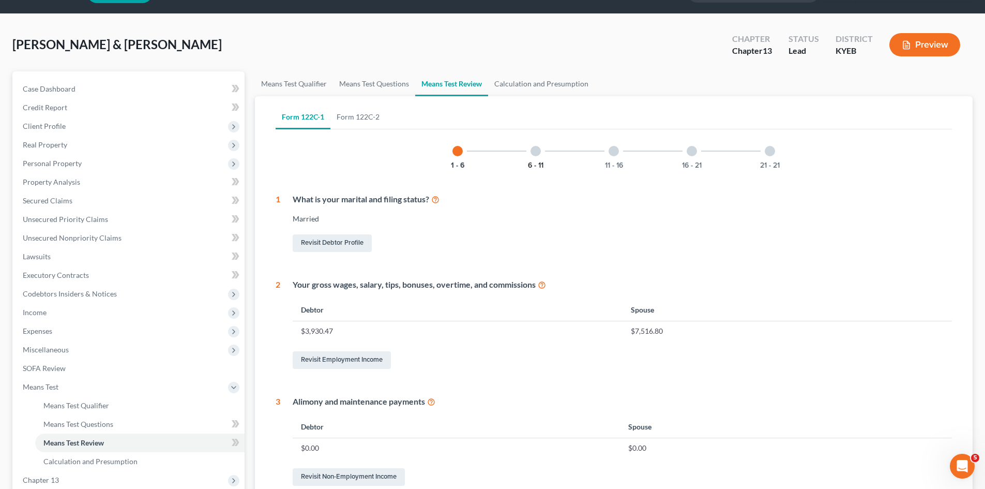
click at [530, 162] on button "6 - 11" at bounding box center [536, 165] width 16 height 7
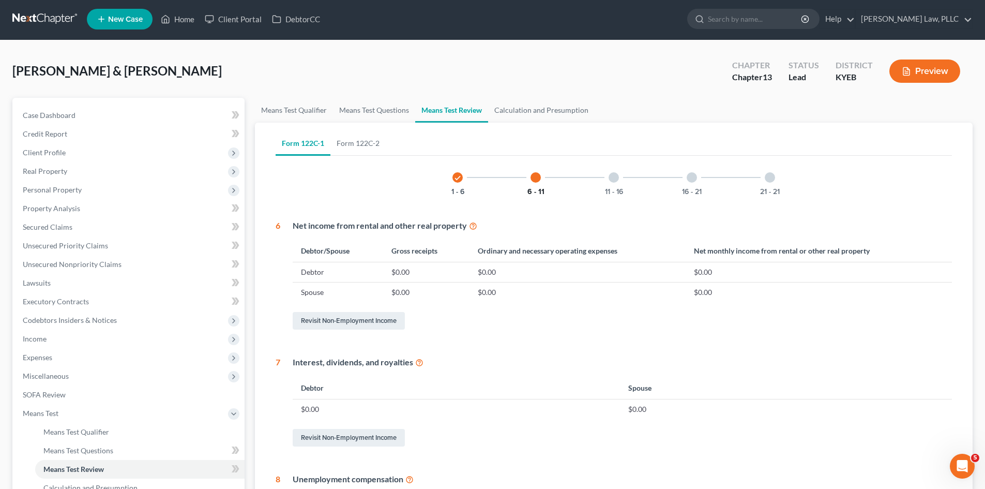
scroll to position [0, 0]
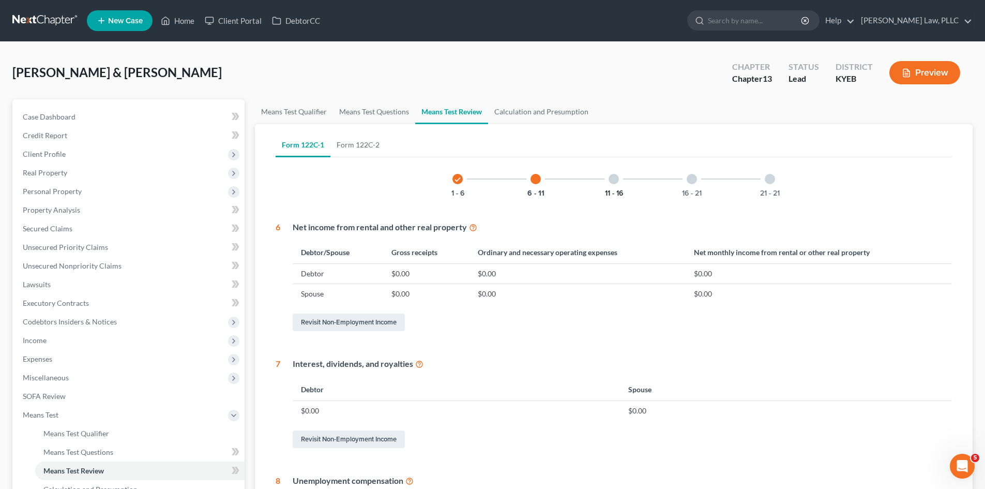
click at [612, 190] on button "11 - 16" at bounding box center [614, 193] width 18 height 7
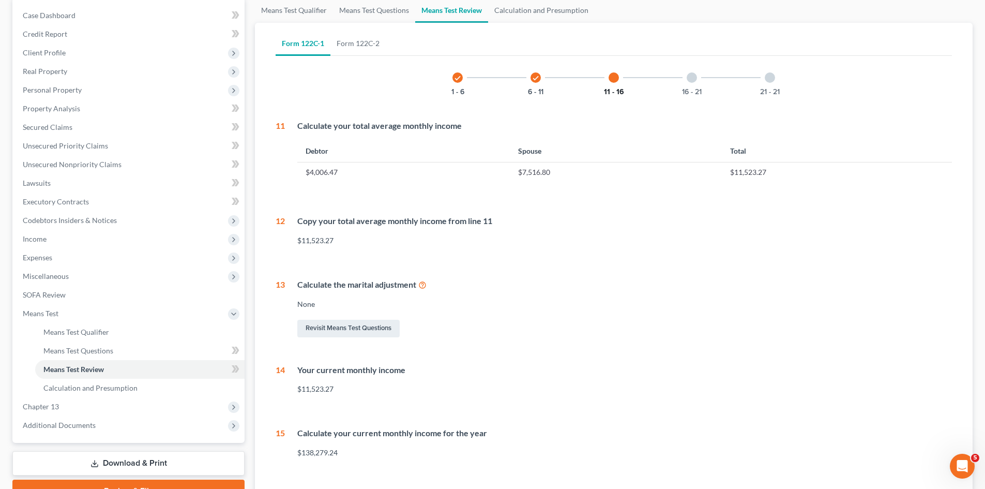
scroll to position [85, 0]
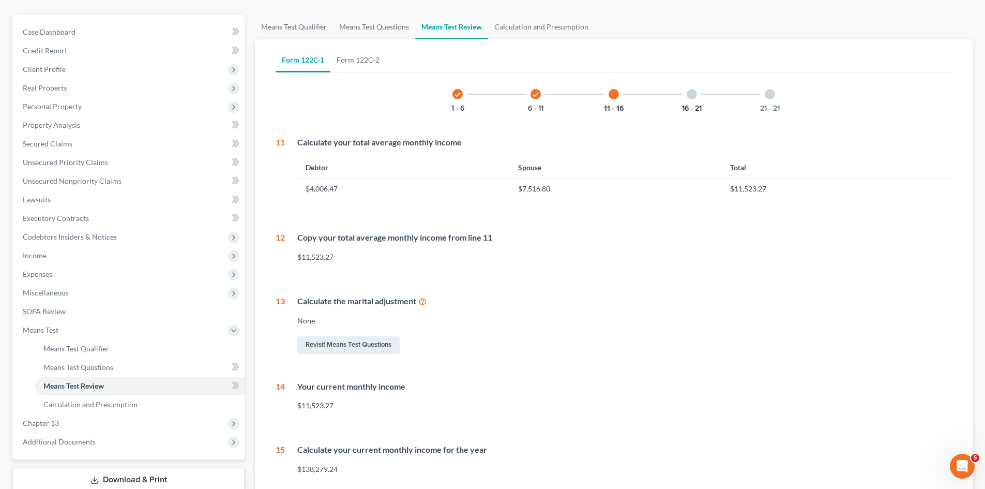
click at [694, 106] on button "16 - 21" at bounding box center [692, 108] width 20 height 7
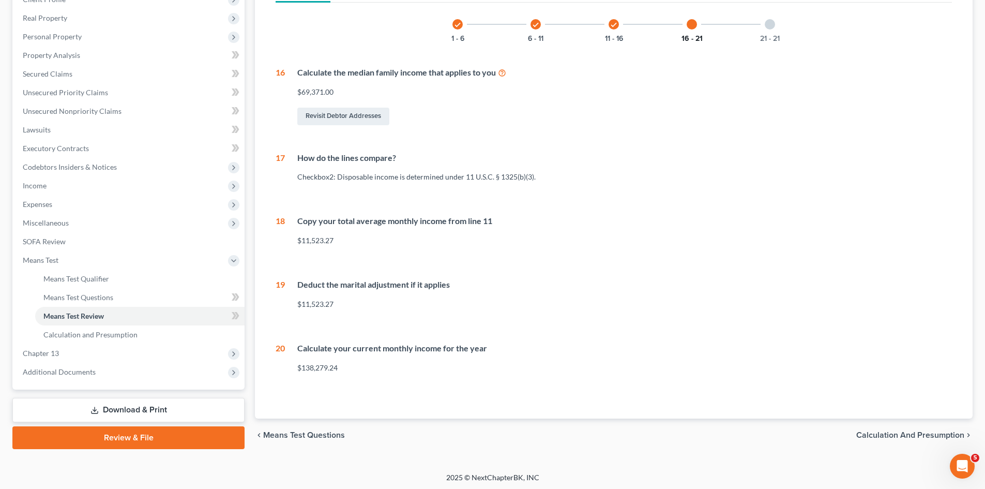
scroll to position [157, 0]
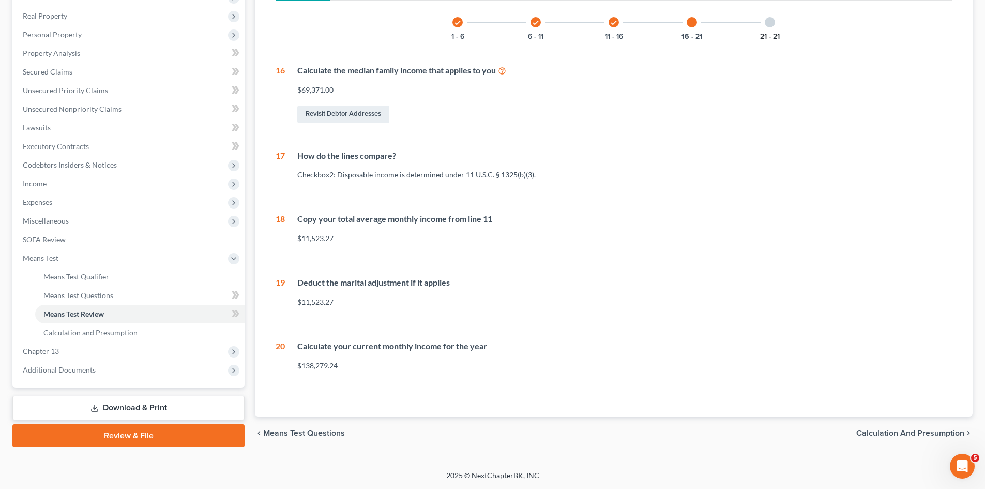
click at [770, 37] on button "21 - 21" at bounding box center [770, 36] width 20 height 7
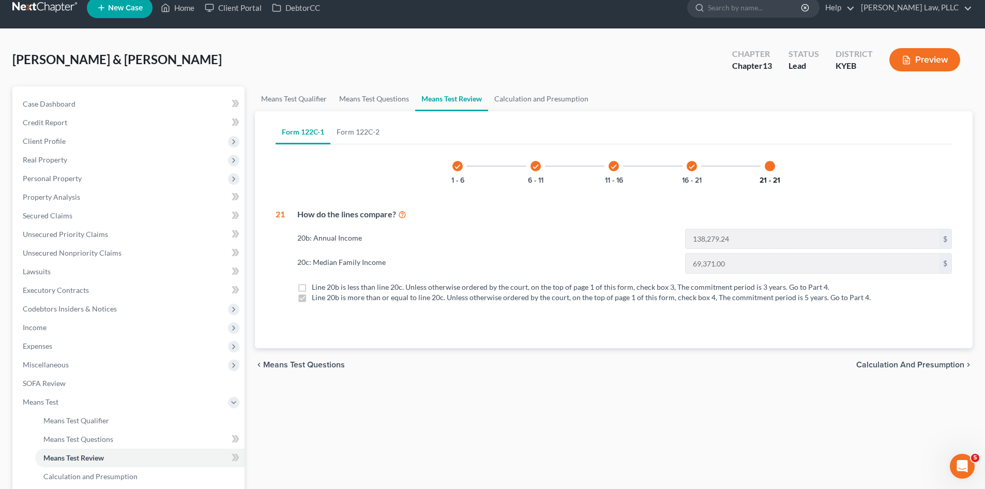
scroll to position [0, 0]
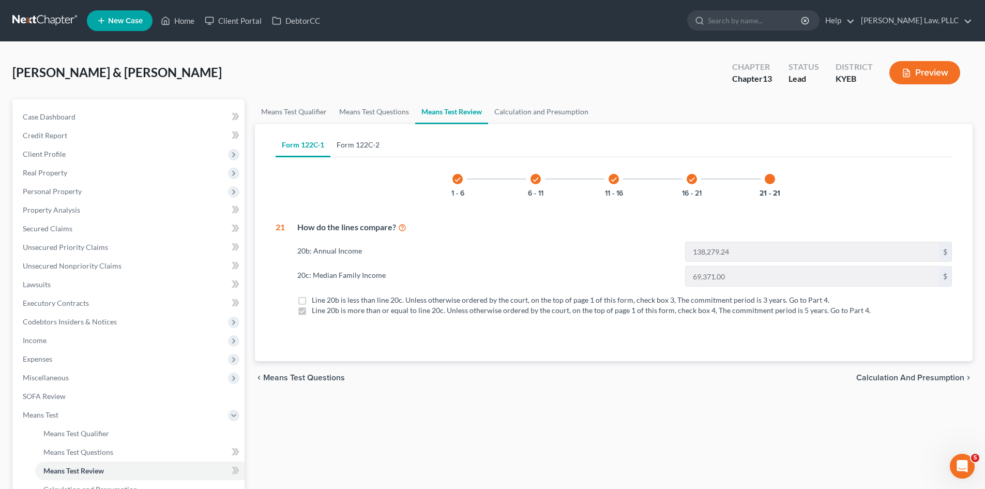
click at [373, 146] on link "Form 122C-2" at bounding box center [357, 144] width 55 height 25
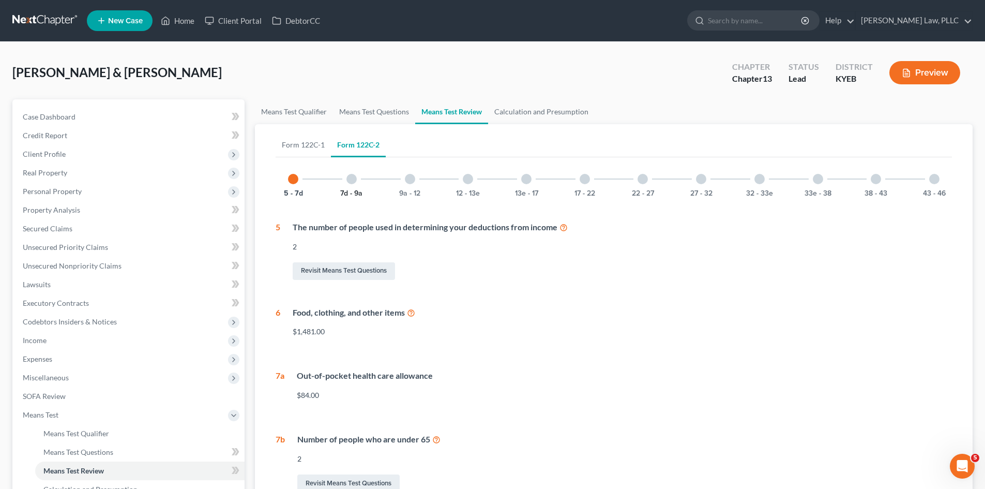
click at [358, 190] on button "7d - 9a" at bounding box center [351, 193] width 22 height 7
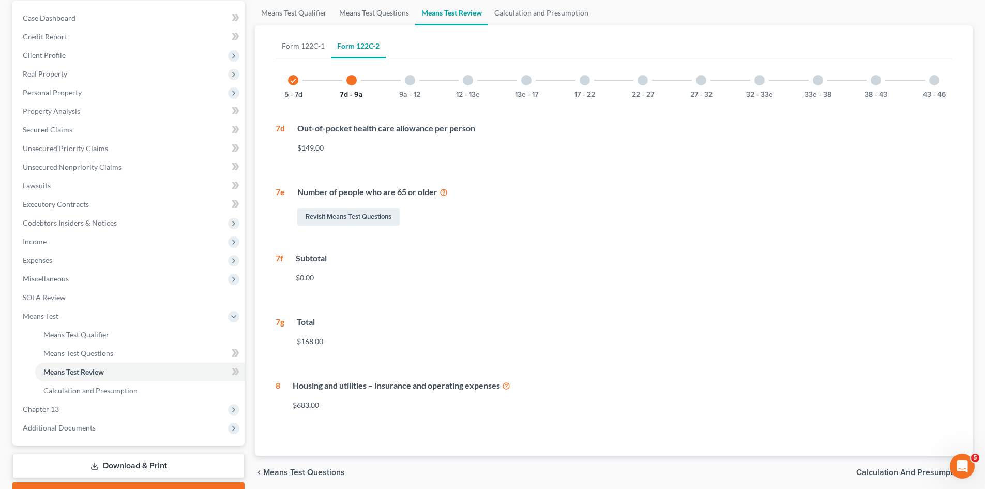
scroll to position [154, 0]
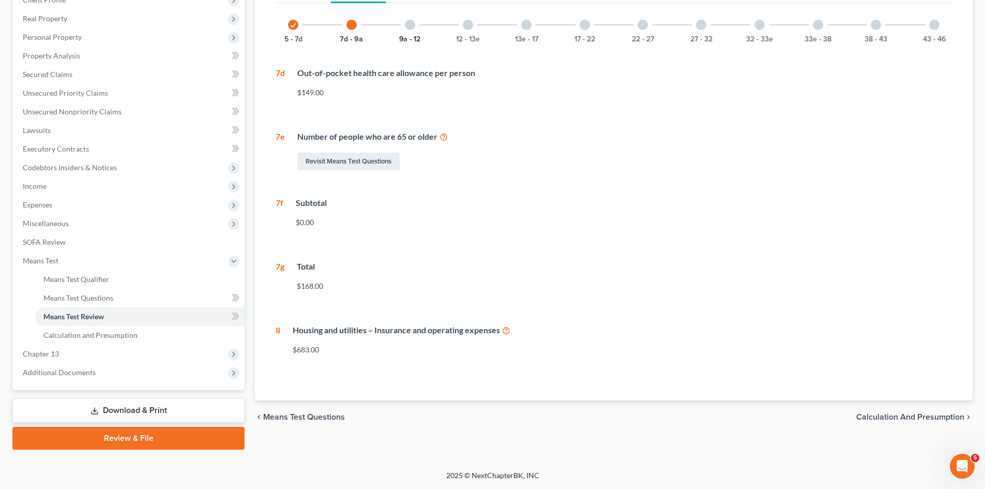
click at [409, 39] on button "9a - 12" at bounding box center [409, 39] width 21 height 7
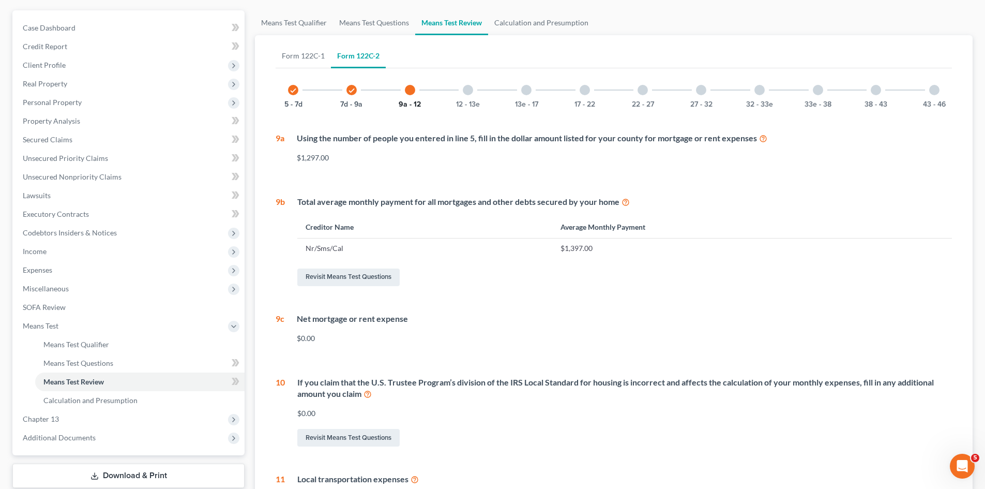
scroll to position [88, 0]
click at [458, 98] on div "12 - 13e" at bounding box center [467, 90] width 35 height 35
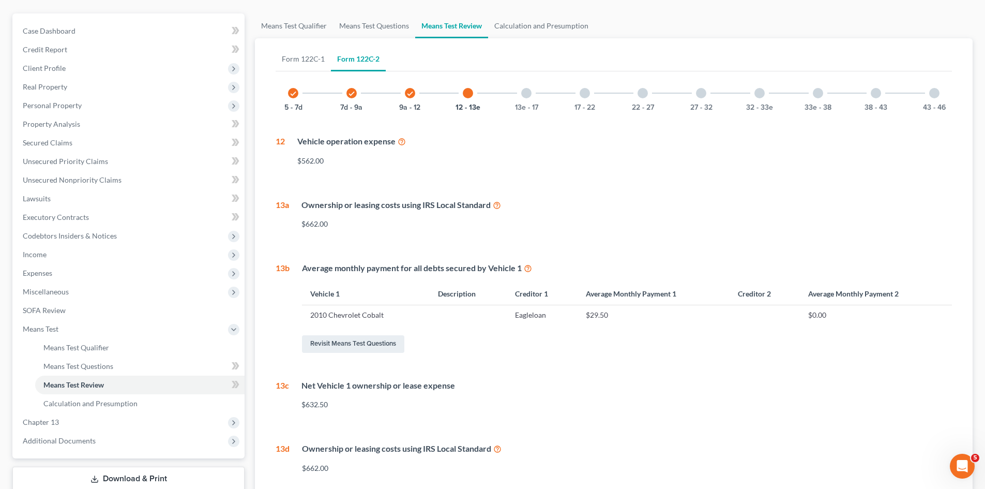
scroll to position [85, 0]
click at [529, 105] on button "13e - 17" at bounding box center [526, 108] width 23 height 7
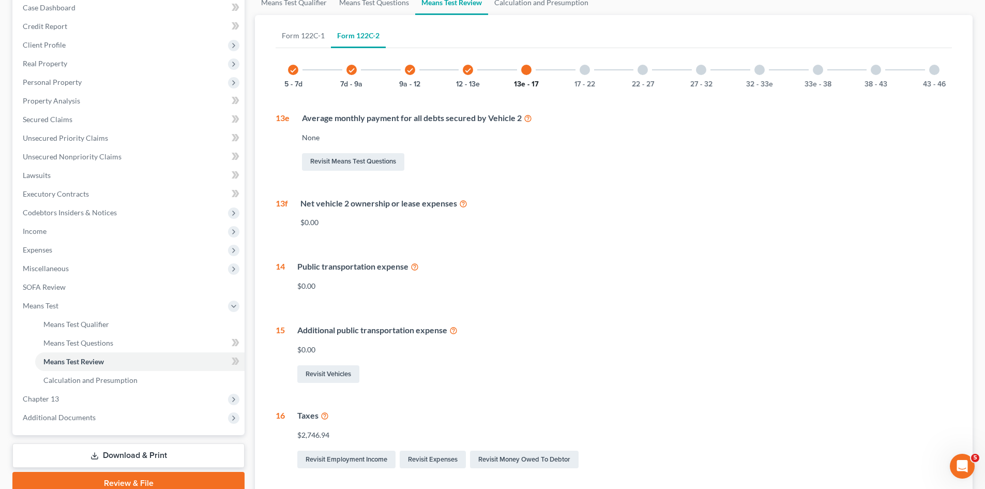
scroll to position [97, 0]
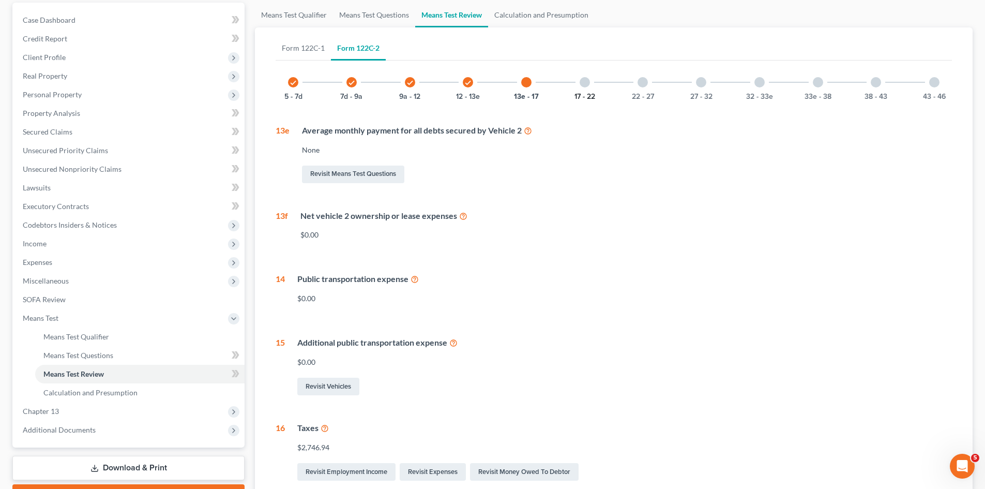
click at [581, 99] on button "17 - 22" at bounding box center [584, 96] width 21 height 7
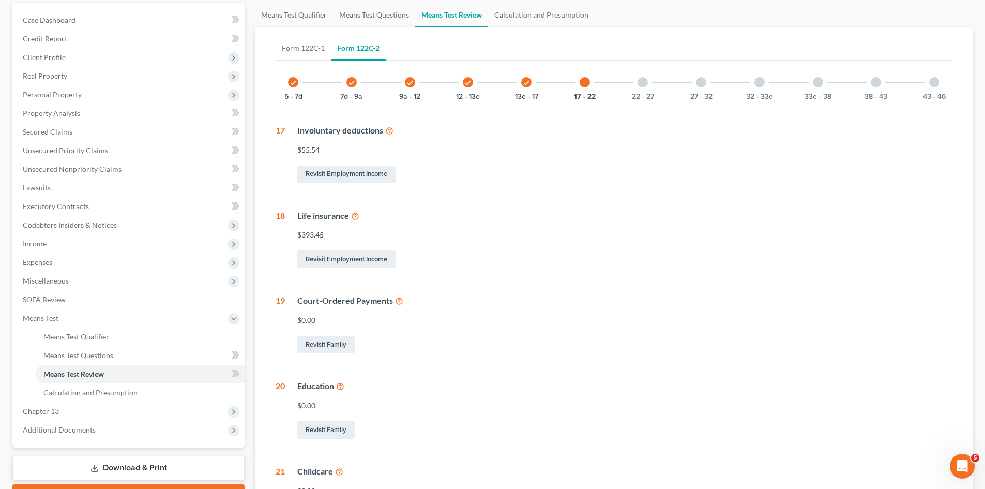
click at [354, 214] on icon at bounding box center [355, 215] width 8 height 10
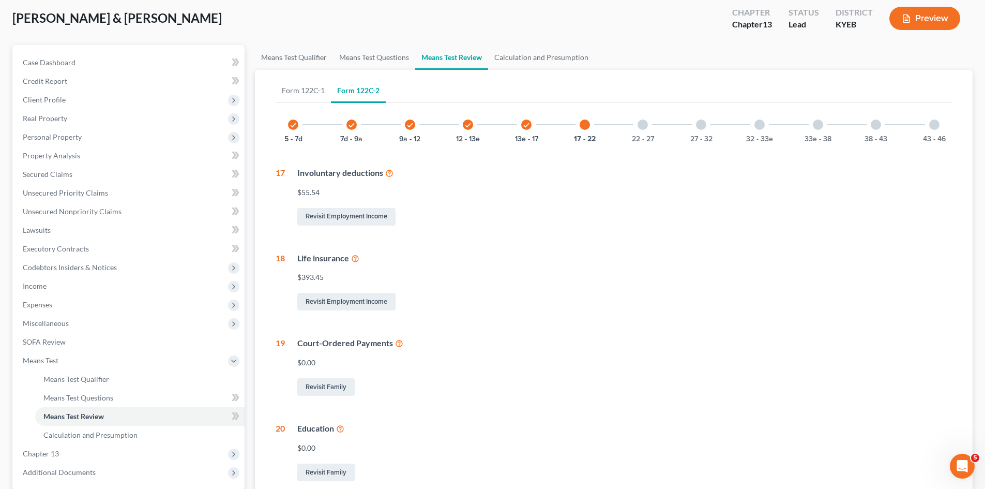
scroll to position [37, 0]
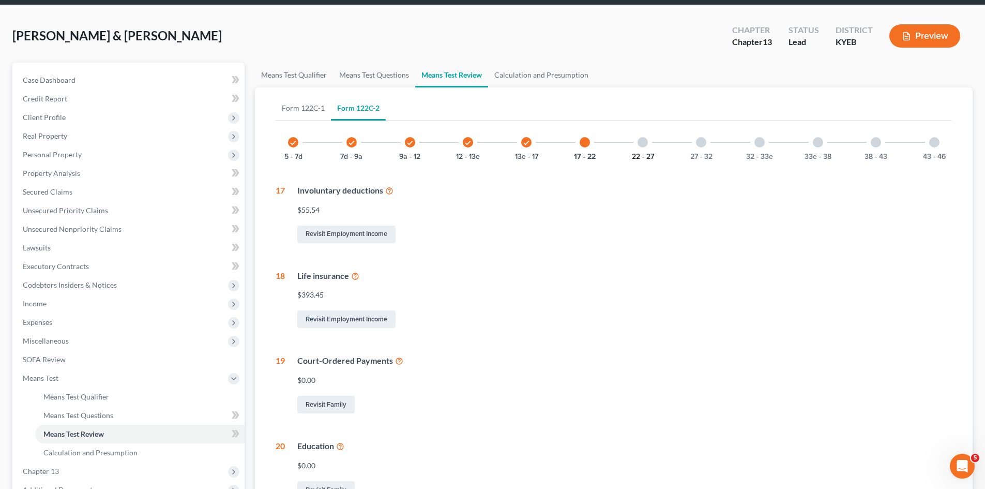
click at [645, 154] on button "22 - 27" at bounding box center [643, 156] width 22 height 7
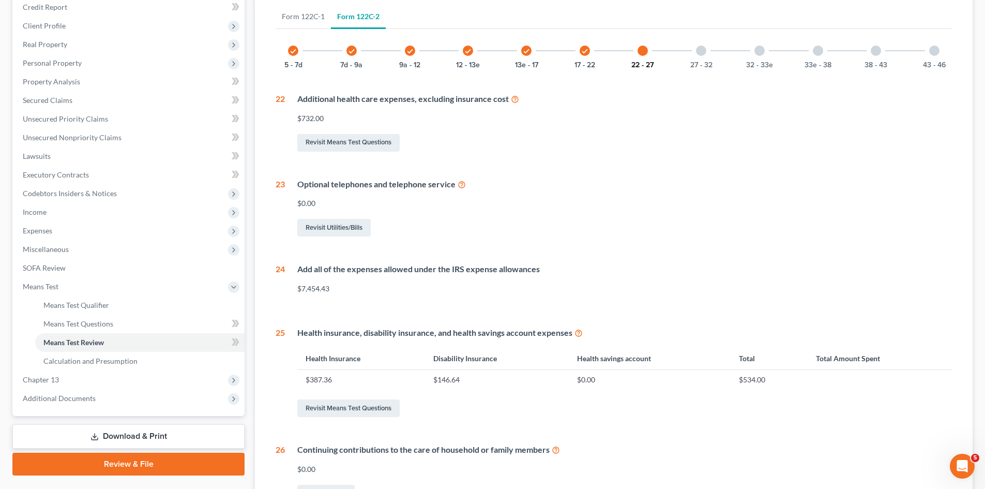
scroll to position [140, 0]
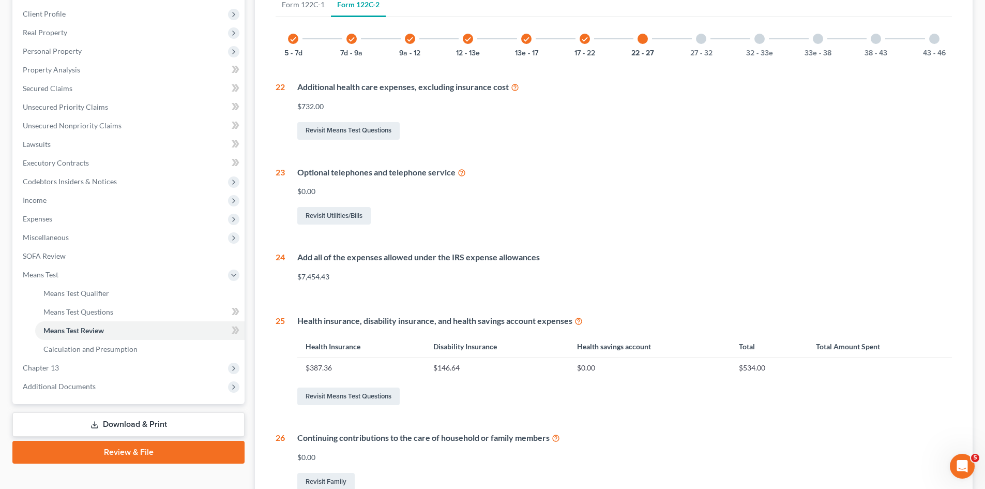
click at [461, 171] on icon at bounding box center [462, 172] width 8 height 10
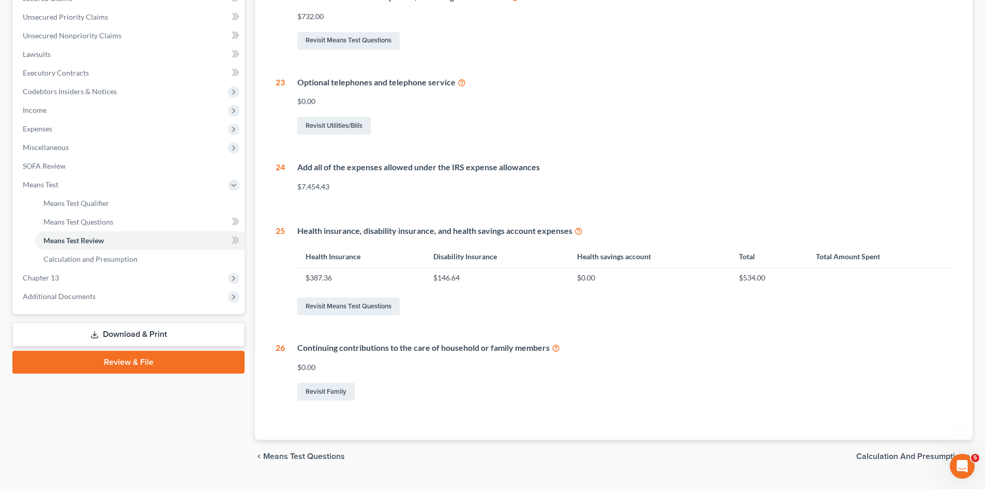
scroll to position [253, 0]
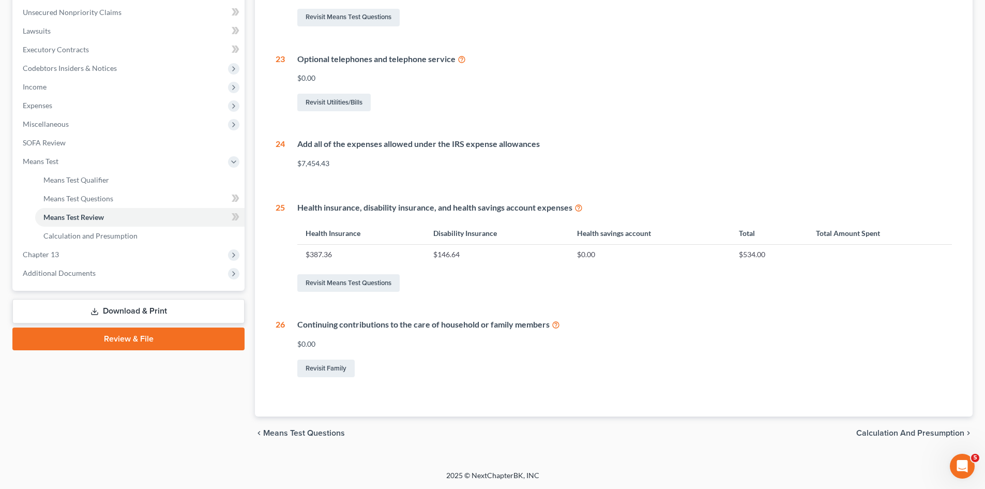
click at [556, 325] on icon at bounding box center [556, 324] width 8 height 10
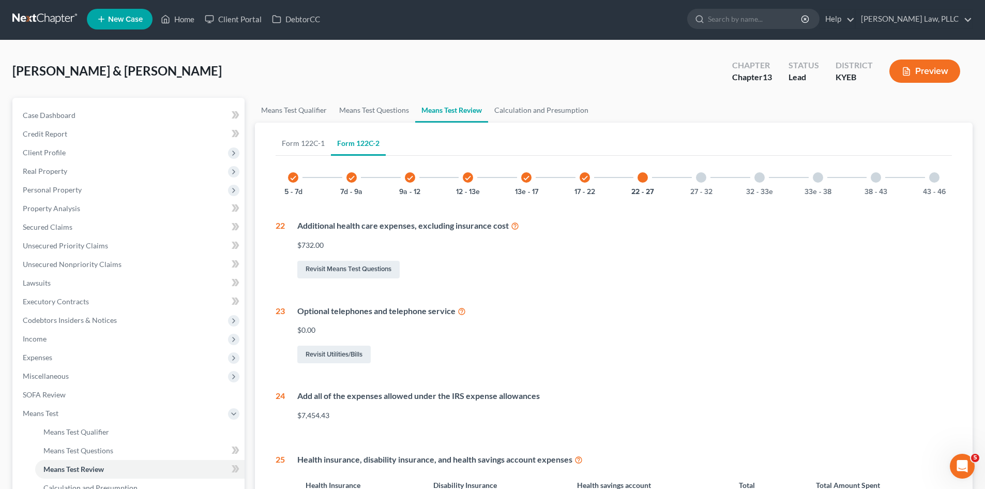
scroll to position [0, 0]
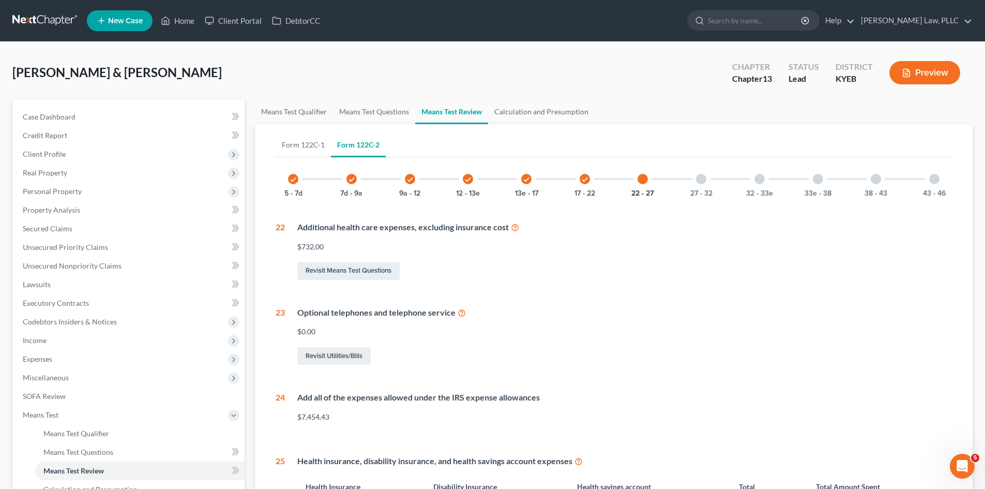
click at [708, 187] on div "27 - 32" at bounding box center [700, 178] width 35 height 35
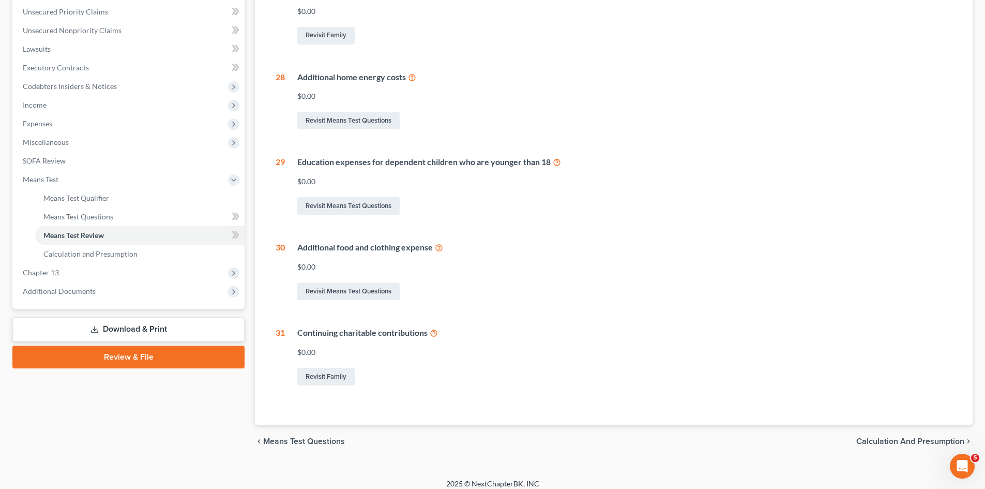
scroll to position [243, 0]
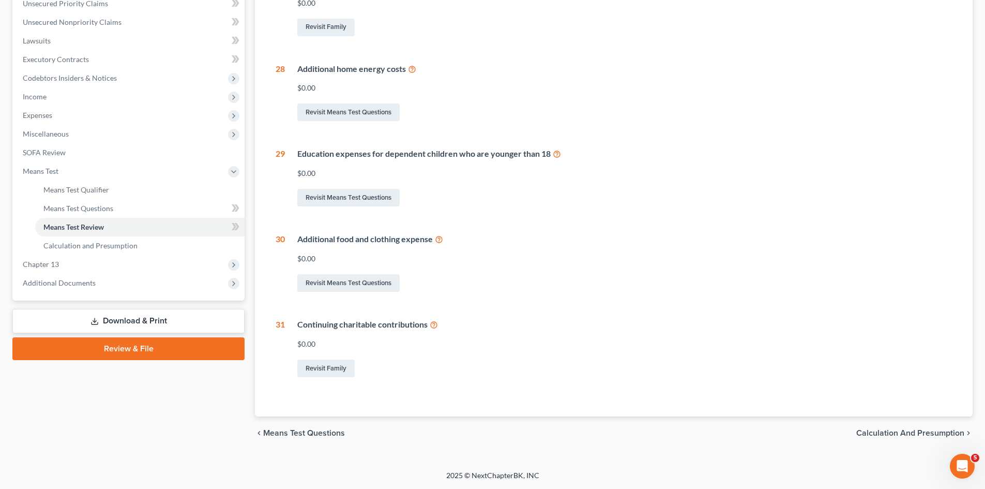
click at [439, 240] on icon at bounding box center [439, 239] width 8 height 10
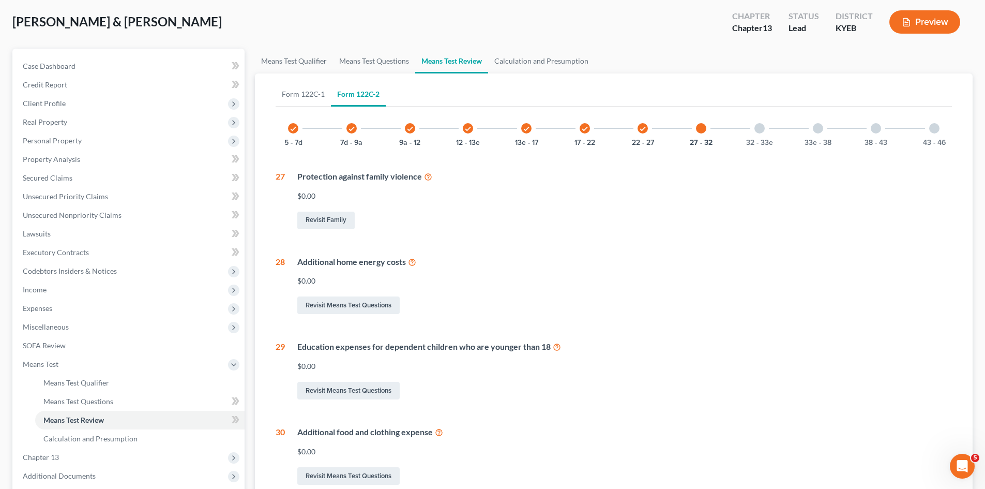
scroll to position [37, 0]
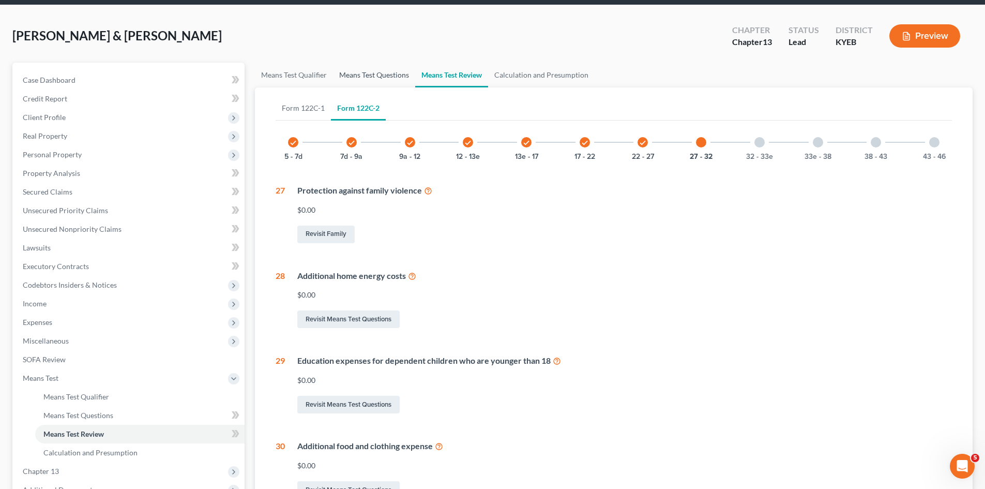
click at [384, 74] on link "Means Test Questions" at bounding box center [374, 75] width 82 height 25
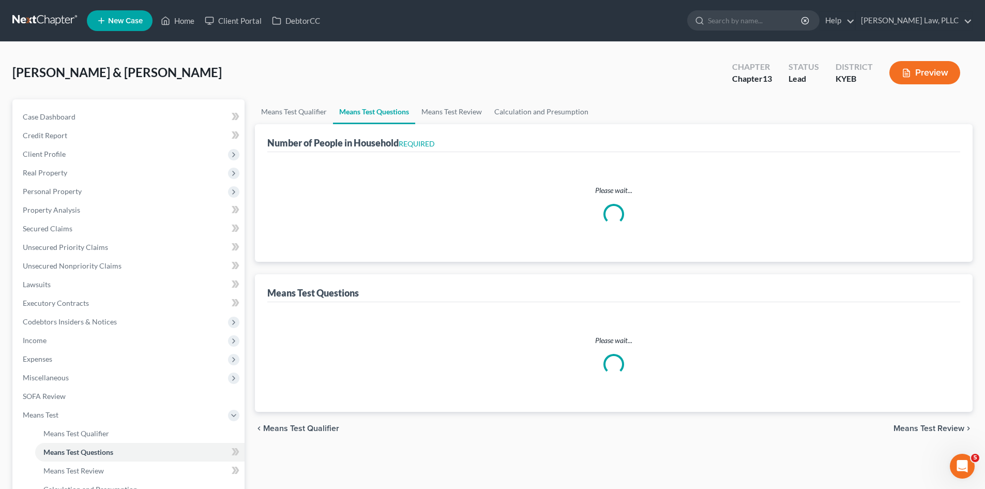
select select "0"
select select "60"
select select "1"
select select "60"
select select "2"
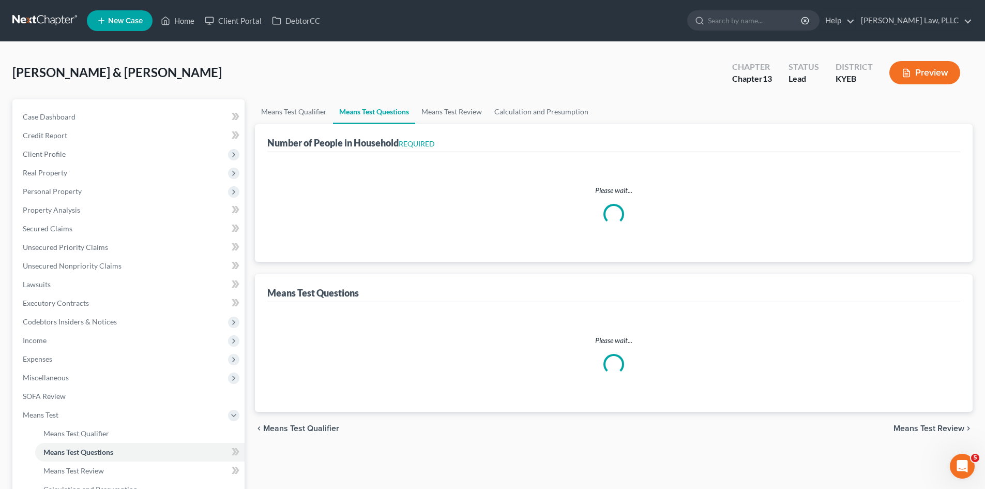
select select "2"
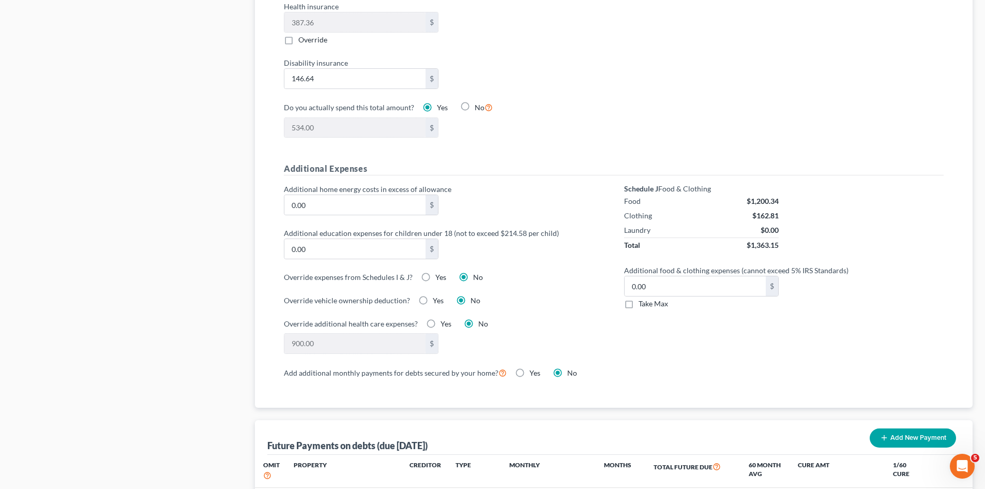
scroll to position [620, 0]
click at [683, 280] on input "0.00" at bounding box center [695, 286] width 141 height 20
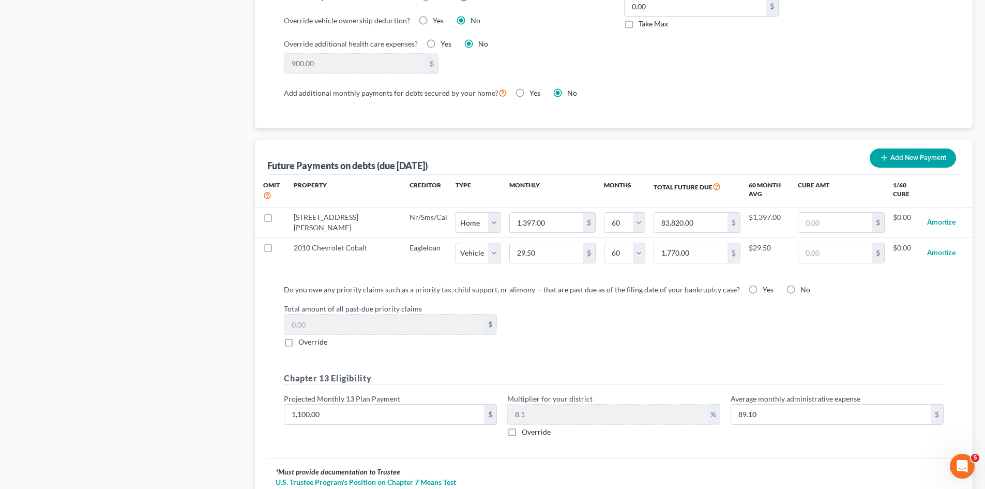
scroll to position [824, 0]
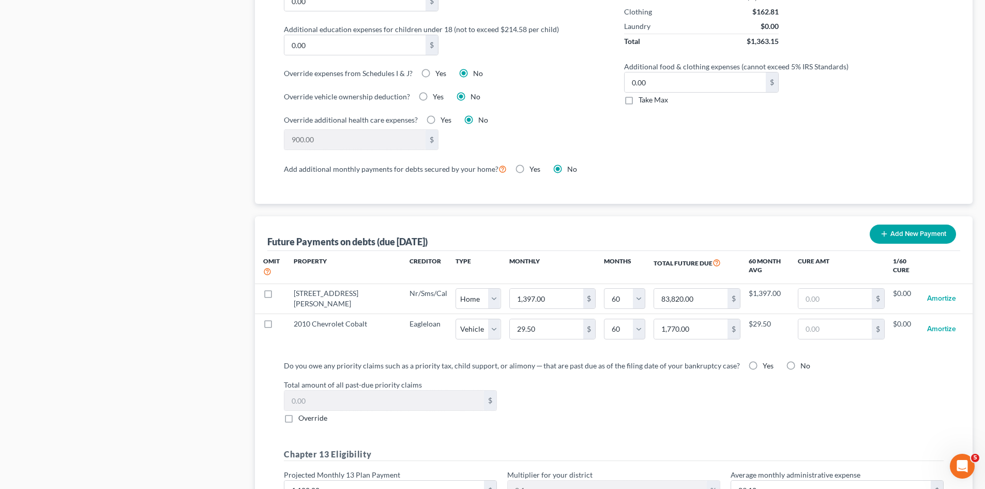
drag, startPoint x: 629, startPoint y: 90, endPoint x: 653, endPoint y: 101, distance: 26.6
click at [638, 95] on label "Take Max" at bounding box center [652, 100] width 29 height 10
click at [643, 95] on input "Take Max" at bounding box center [646, 98] width 7 height 7
checkbox input "true"
type input "52.00"
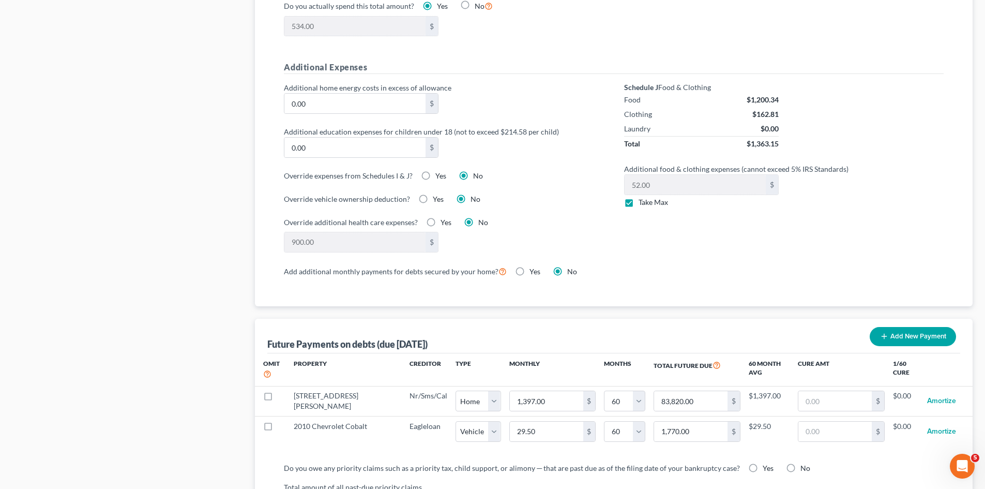
scroll to position [720, 0]
click at [725, 226] on div "Schedule J Food & Clothing Food $1,200.34 Clothing $162.81 Laundry $0.00 Total …" at bounding box center [784, 174] width 340 height 182
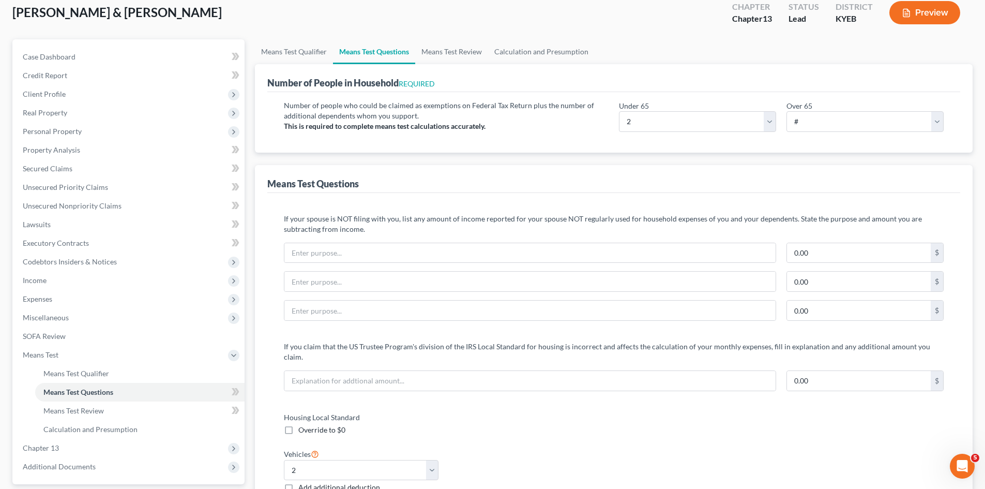
scroll to position [48, 0]
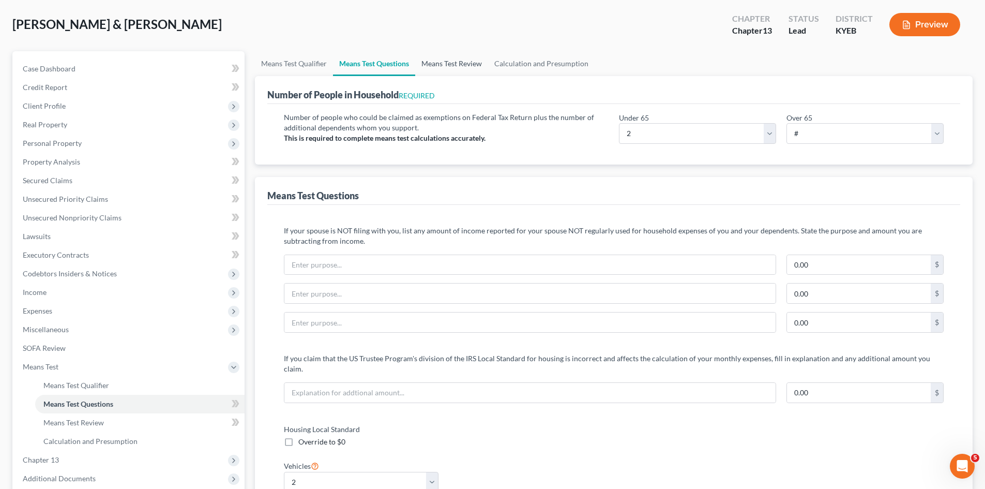
click at [464, 61] on link "Means Test Review" at bounding box center [451, 63] width 73 height 25
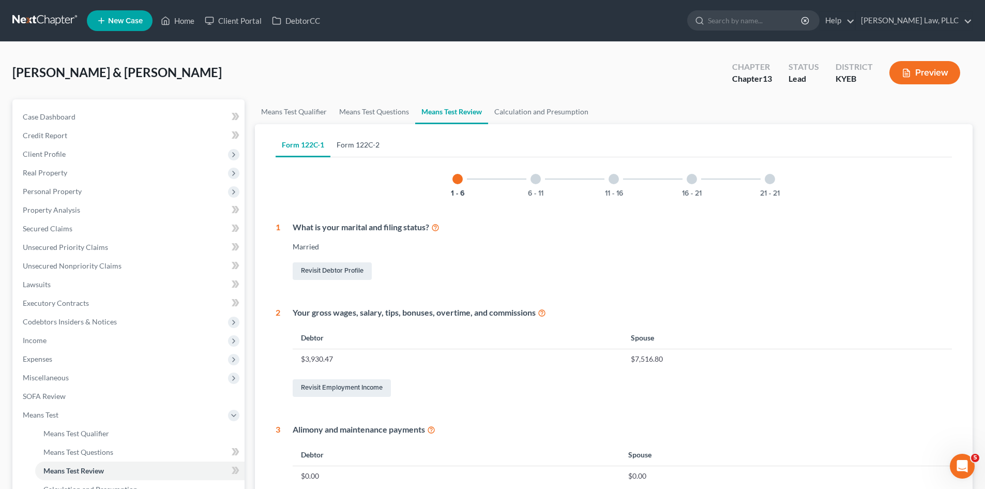
click at [362, 141] on link "Form 122C-2" at bounding box center [357, 144] width 55 height 25
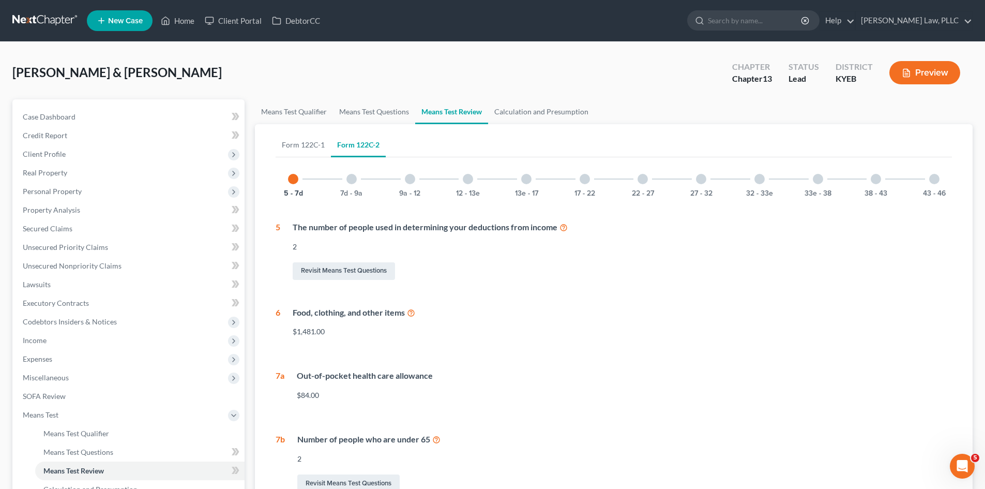
click at [350, 179] on div at bounding box center [351, 179] width 10 height 10
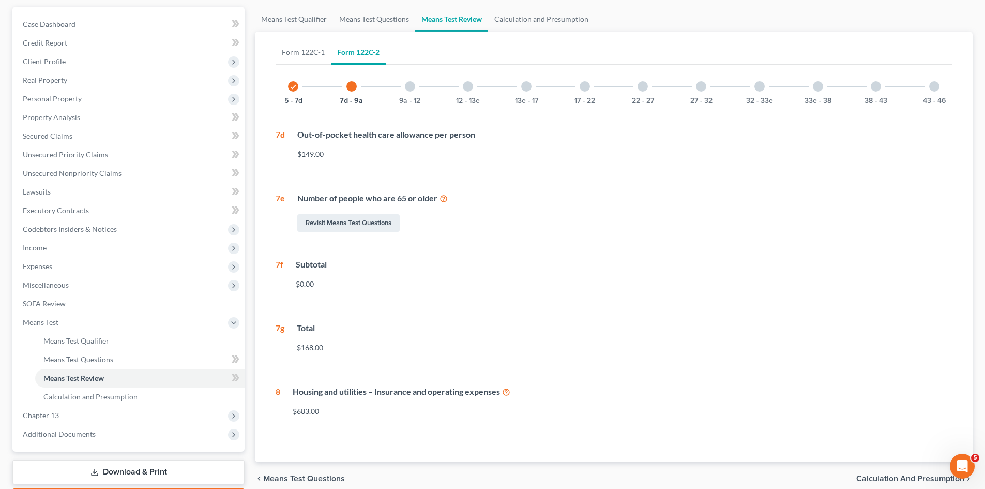
scroll to position [103, 0]
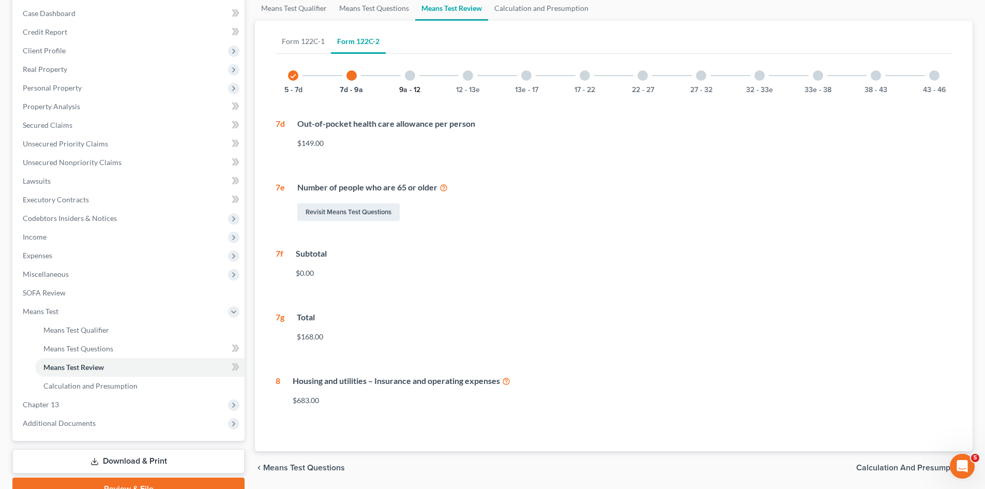
click at [413, 88] on button "9a - 12" at bounding box center [409, 89] width 21 height 7
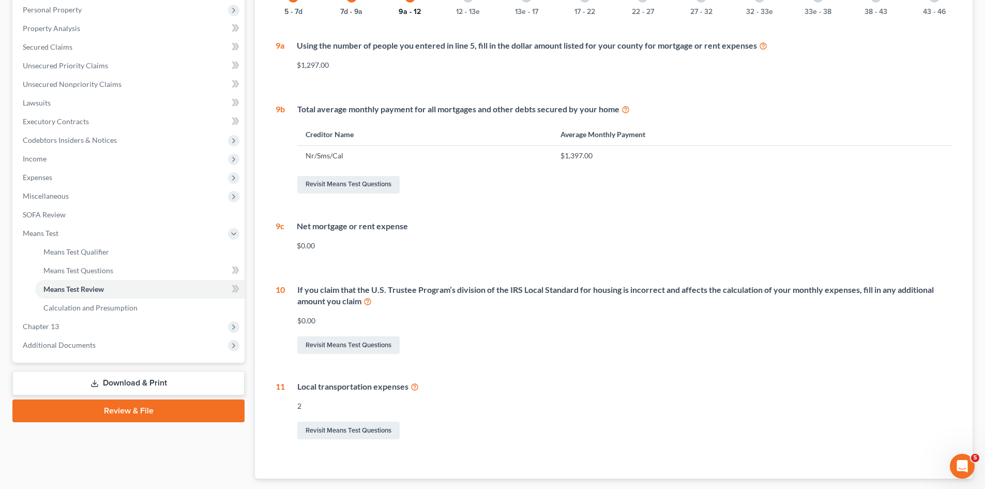
scroll to position [207, 0]
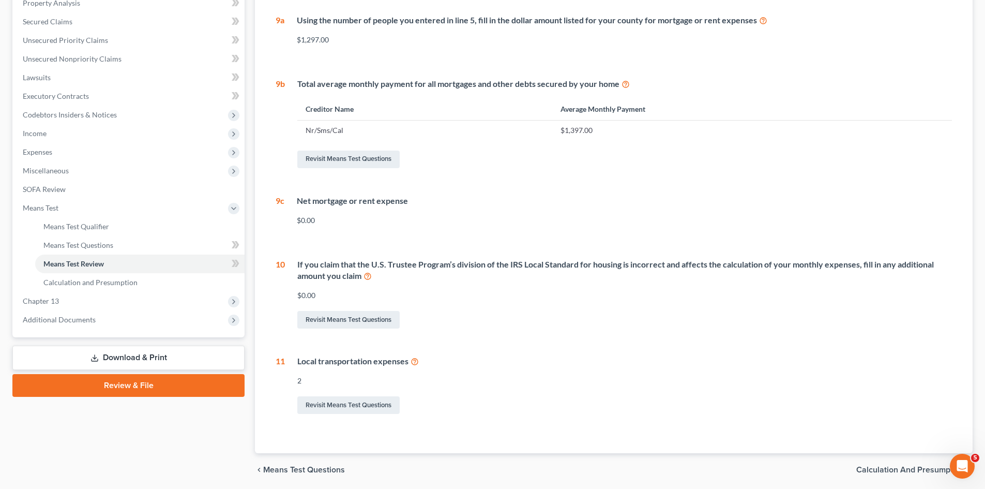
click at [364, 277] on icon at bounding box center [367, 275] width 8 height 10
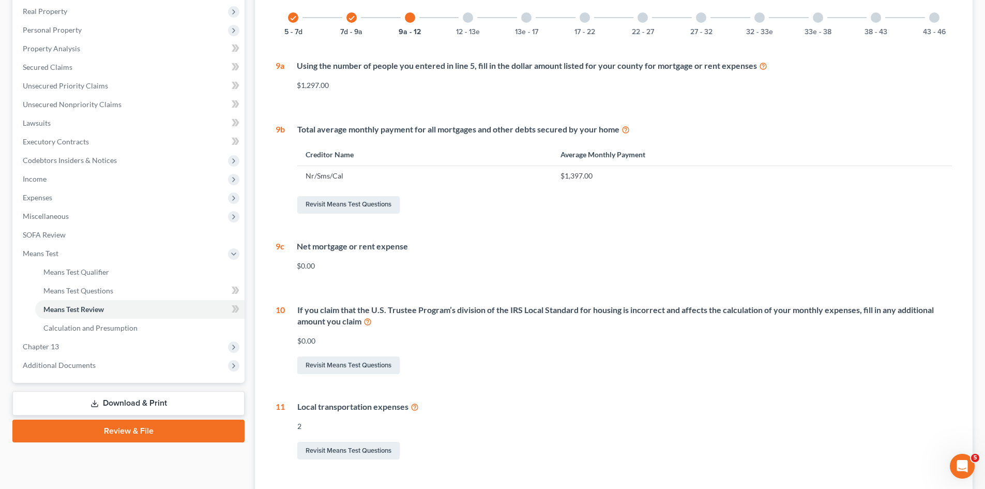
scroll to position [52, 0]
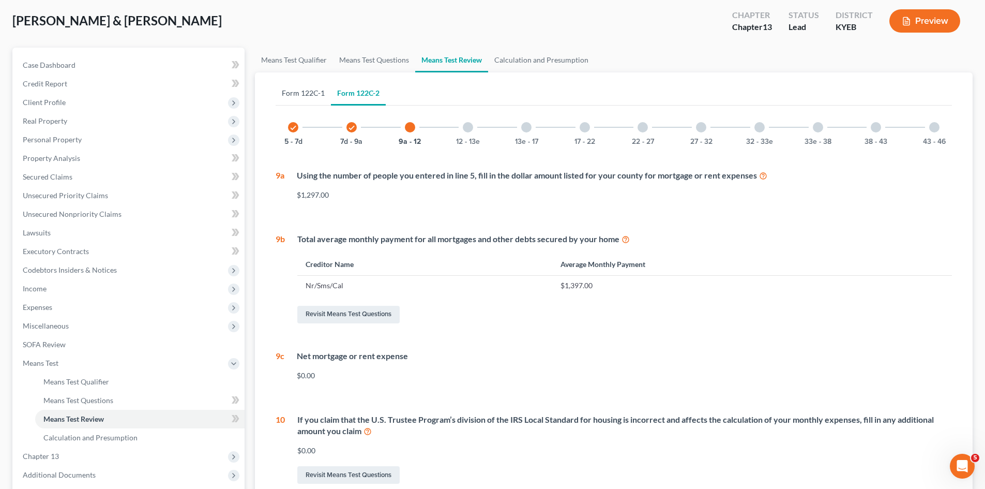
click at [306, 89] on link "Form 122C-1" at bounding box center [303, 93] width 55 height 25
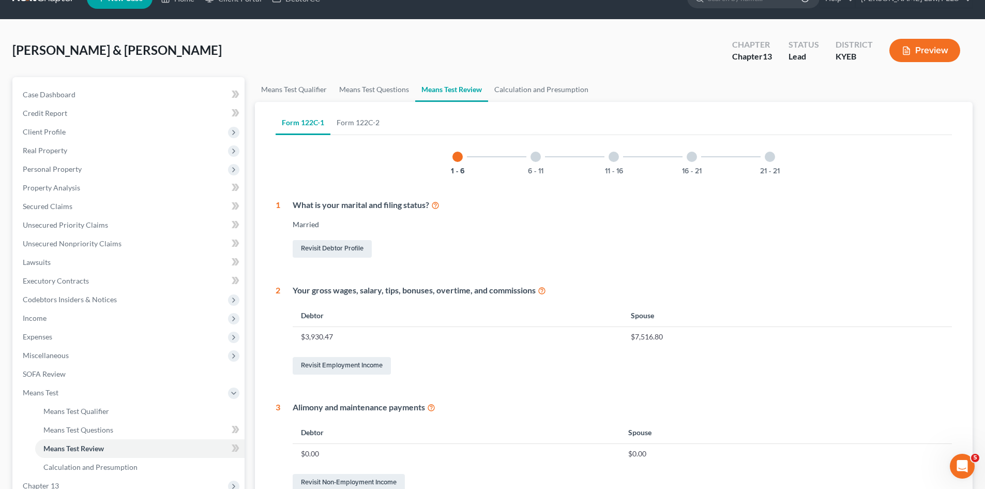
scroll to position [0, 0]
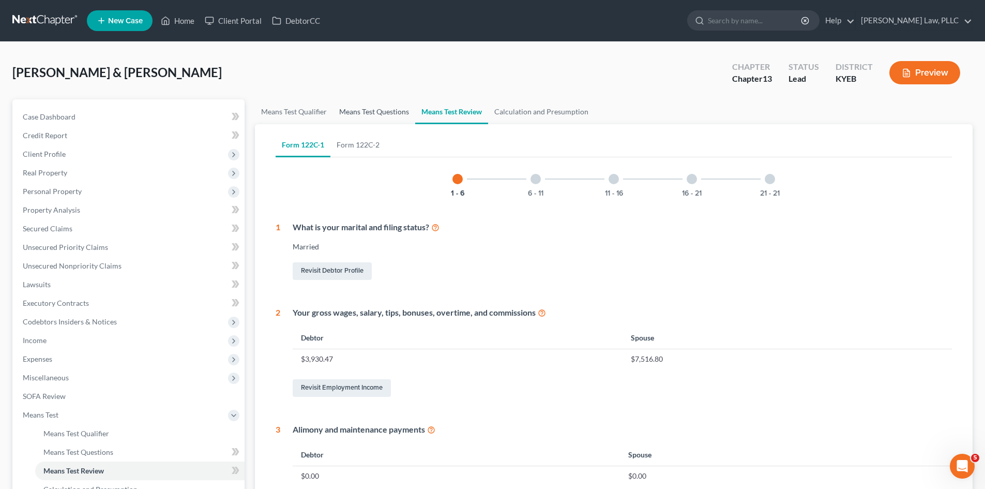
click at [357, 104] on link "Means Test Questions" at bounding box center [374, 111] width 82 height 25
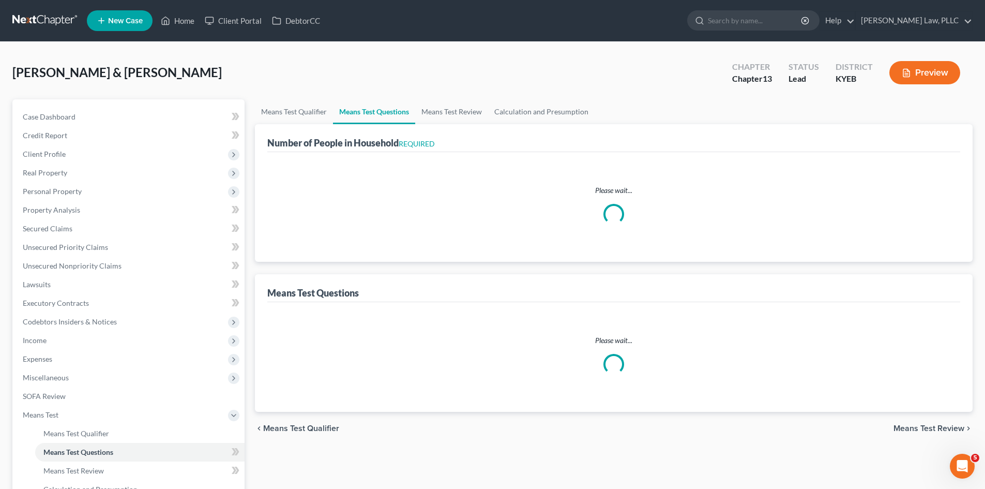
select select "0"
select select "60"
select select "1"
select select "60"
select select "2"
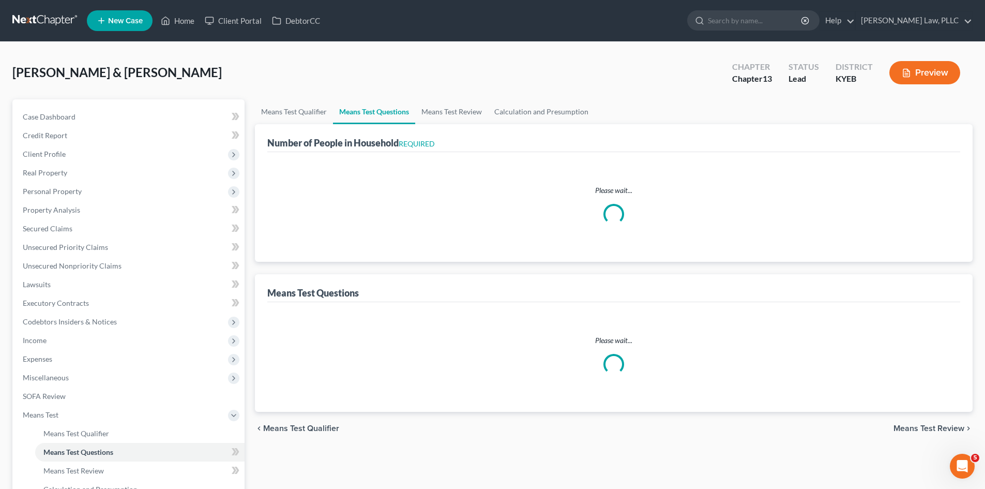
select select "2"
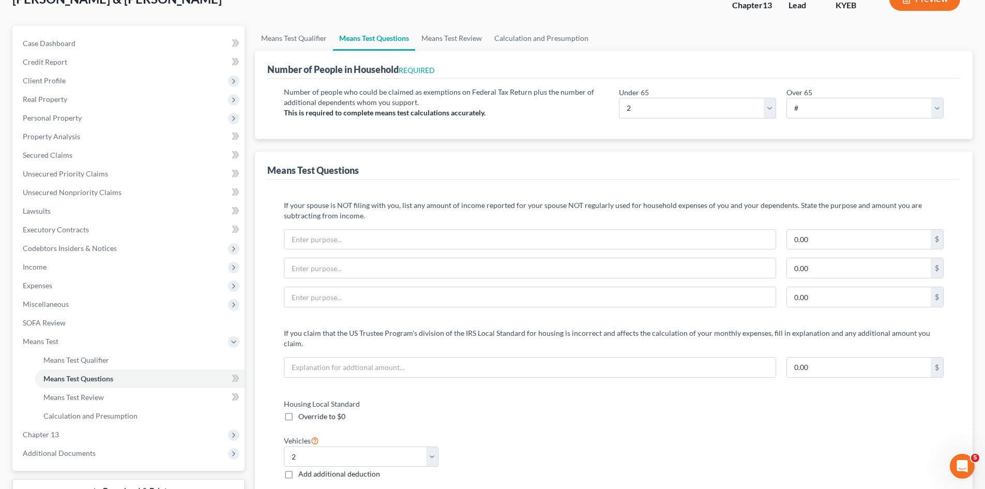
scroll to position [48, 0]
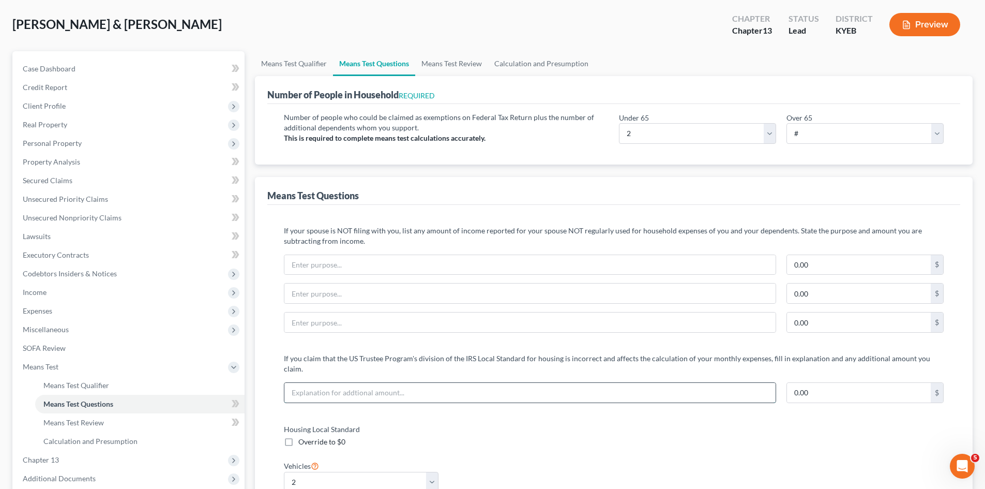
click at [496, 383] on input "text" at bounding box center [529, 393] width 491 height 20
type input "Debtors have been losing weight due to GLP-1 medication and require clothing th…"
click at [824, 383] on input "0.00" at bounding box center [859, 393] width 144 height 20
type input "52"
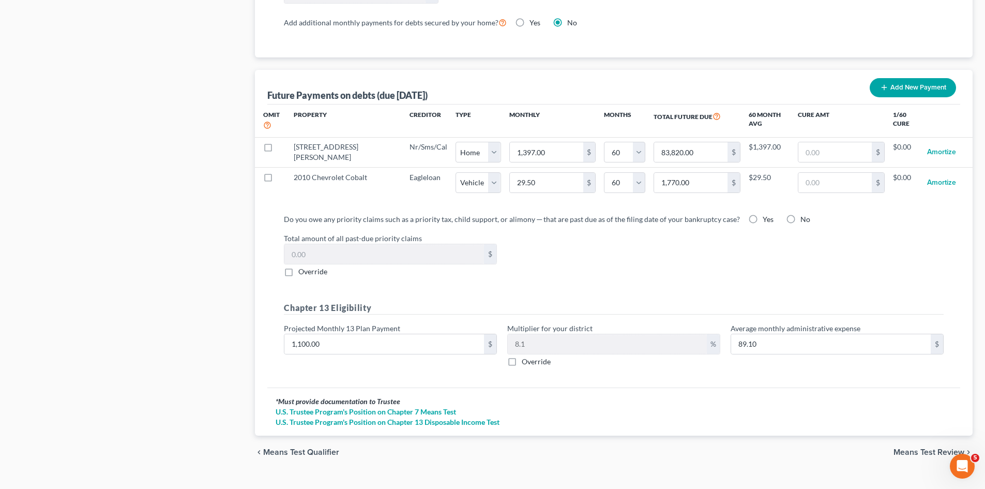
scroll to position [979, 0]
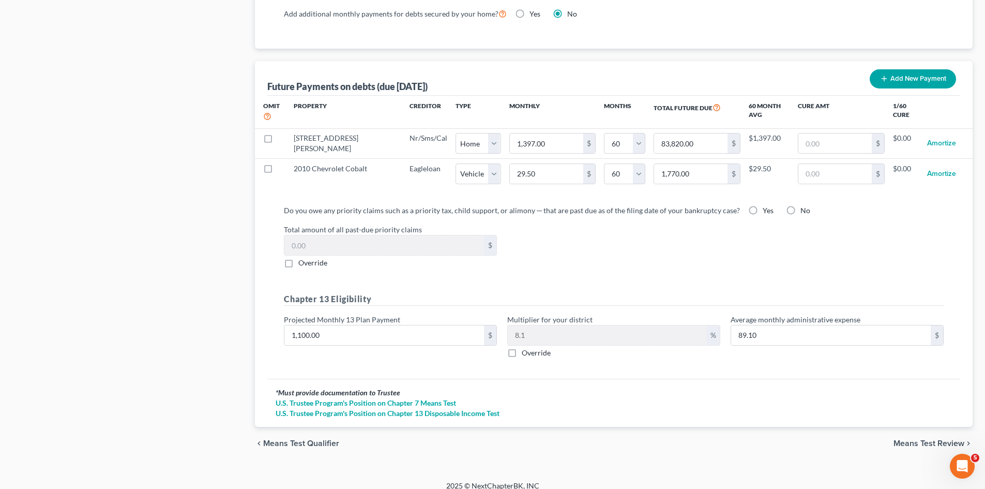
click at [907, 439] on span "Means Test Review" at bounding box center [928, 443] width 71 height 8
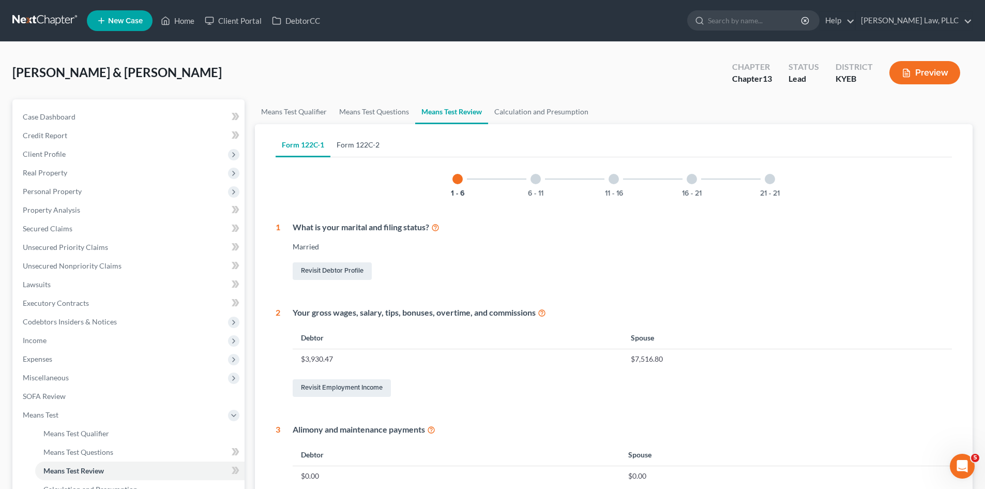
click at [358, 148] on link "Form 122C-2" at bounding box center [357, 144] width 55 height 25
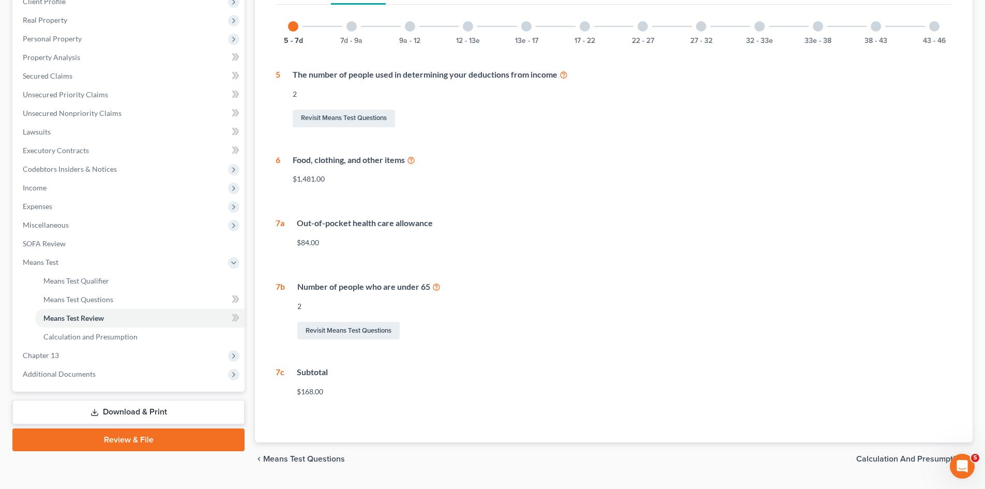
scroll to position [178, 0]
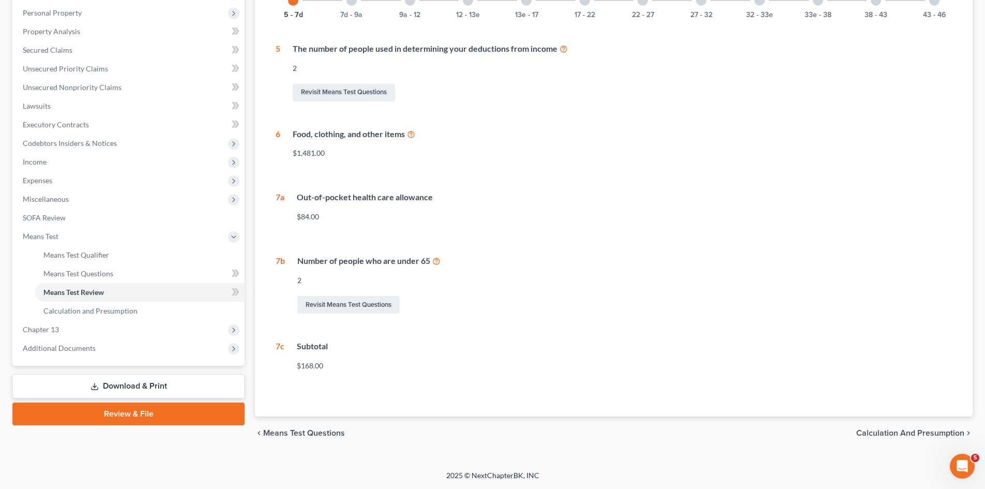
click at [889, 431] on span "Calculation and Presumption" at bounding box center [910, 433] width 108 height 8
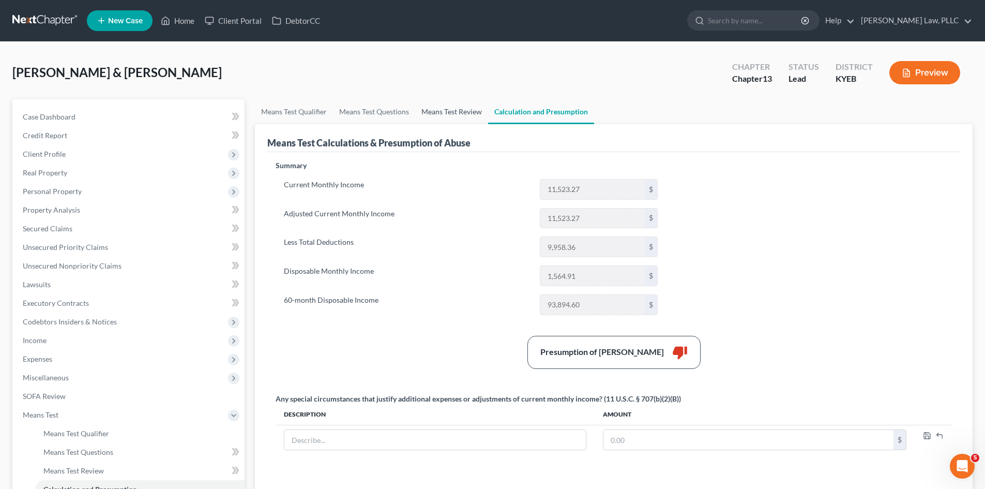
click at [451, 110] on link "Means Test Review" at bounding box center [451, 111] width 73 height 25
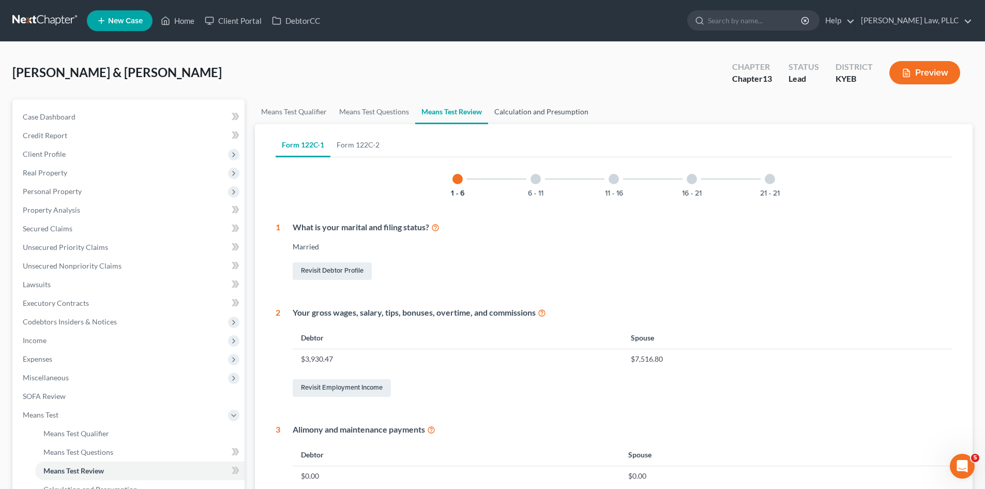
click at [536, 110] on link "Calculation and Presumption" at bounding box center [541, 111] width 106 height 25
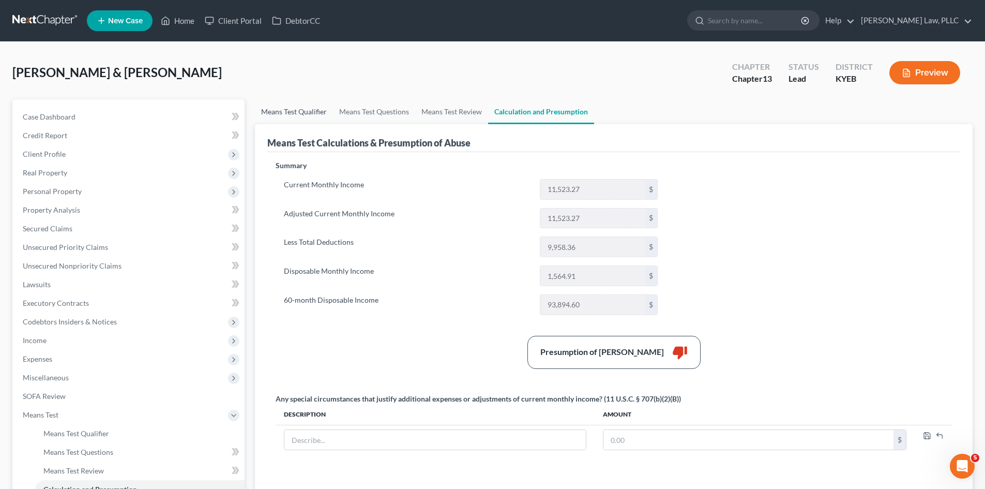
drag, startPoint x: 297, startPoint y: 111, endPoint x: 559, endPoint y: 146, distance: 264.4
click at [297, 111] on link "Means Test Qualifier" at bounding box center [294, 111] width 78 height 25
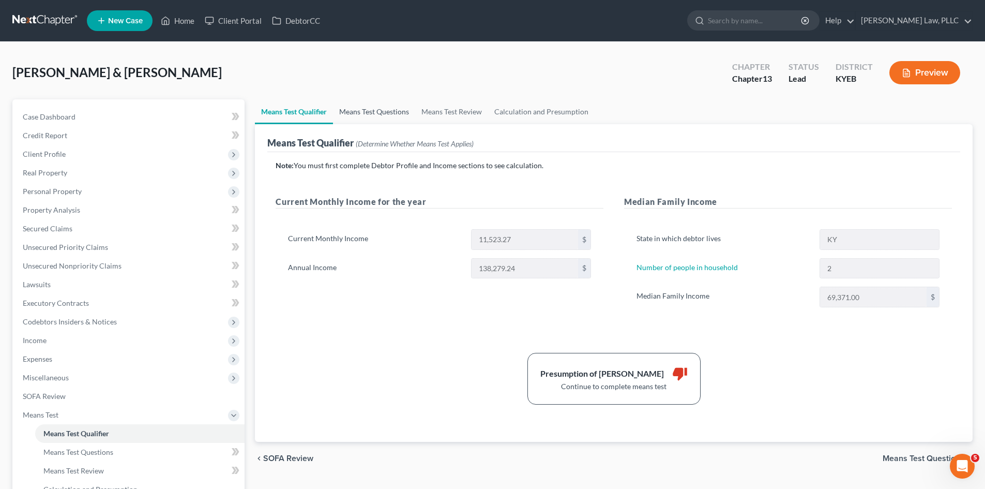
click at [389, 111] on link "Means Test Questions" at bounding box center [374, 111] width 82 height 25
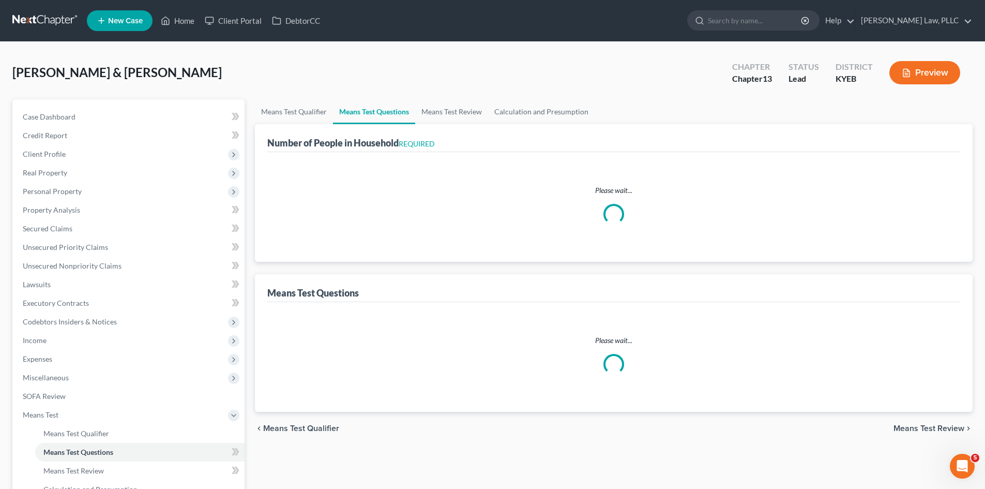
select select "0"
select select "60"
select select "1"
select select "60"
select select "2"
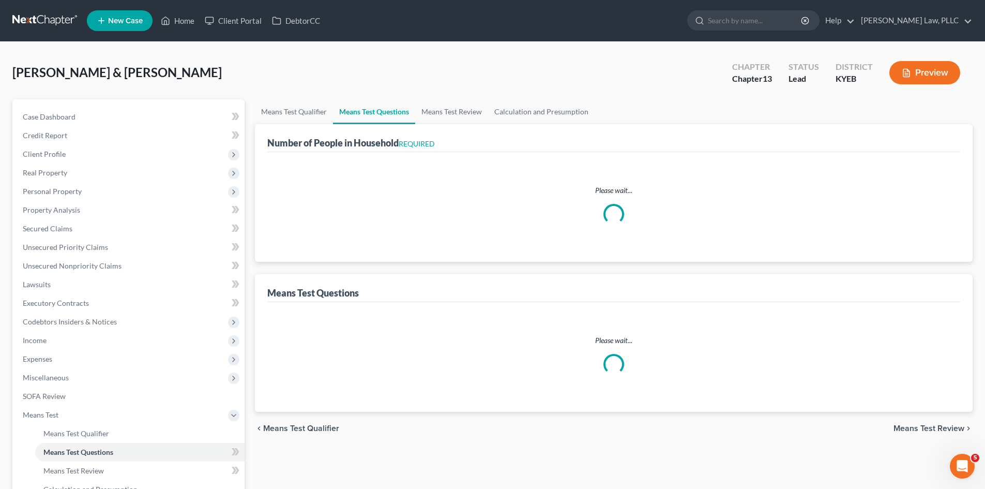
select select "2"
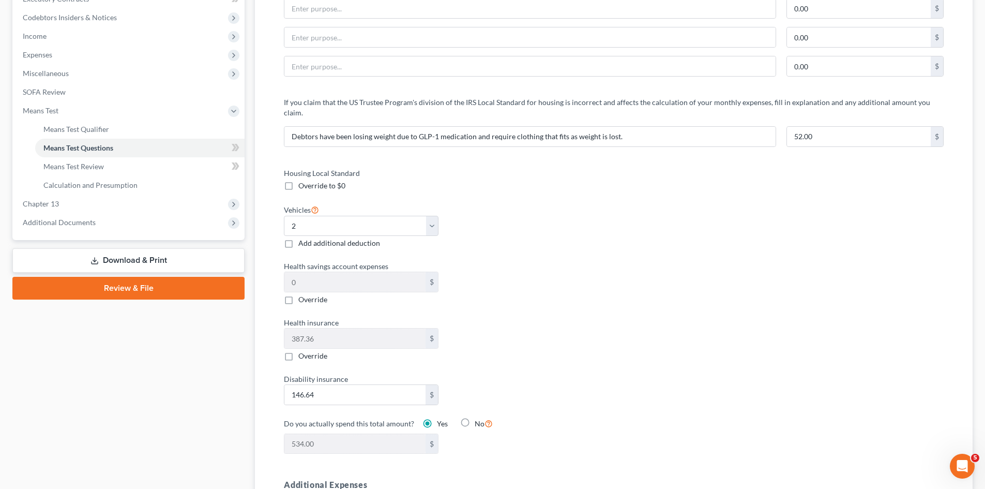
scroll to position [310, 0]
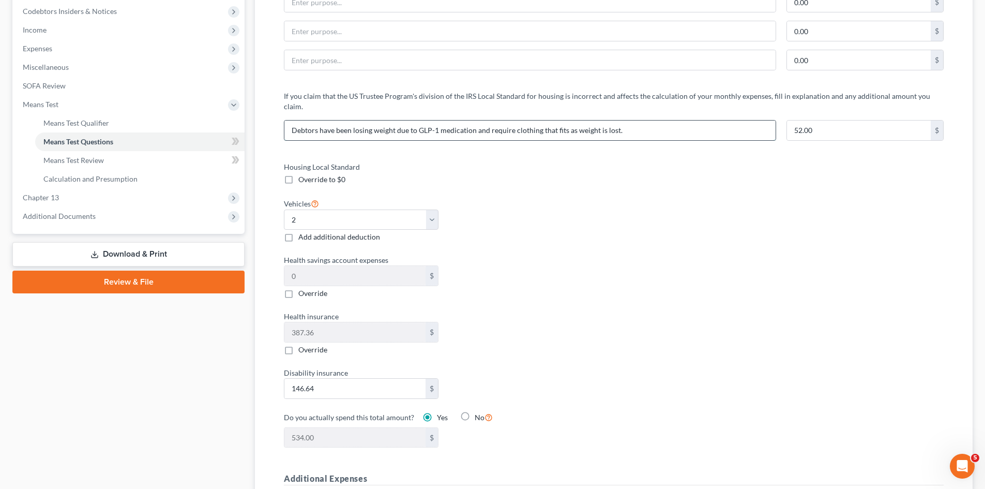
drag, startPoint x: 398, startPoint y: 121, endPoint x: 472, endPoint y: 123, distance: 74.5
click at [472, 123] on input "Debtors have been losing weight due to GLP-1 medication and require clothing th…" at bounding box center [529, 130] width 491 height 20
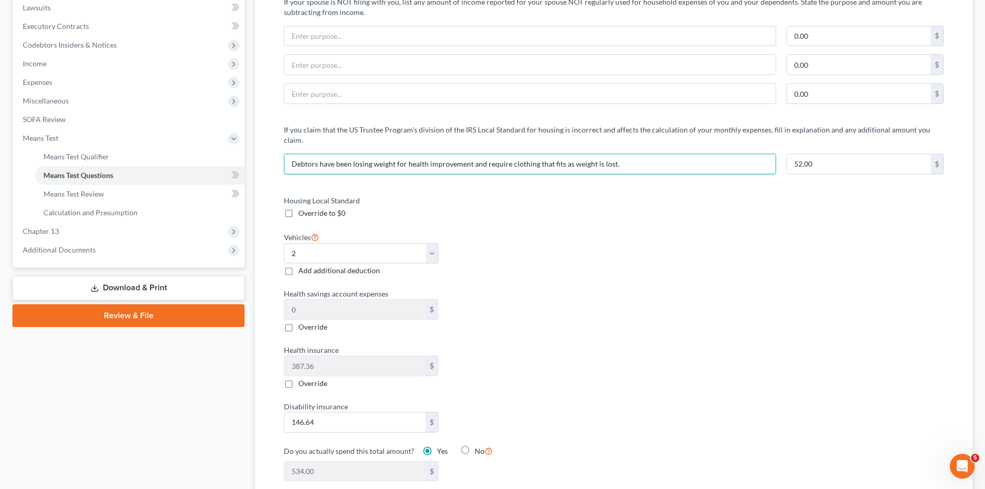
scroll to position [258, 0]
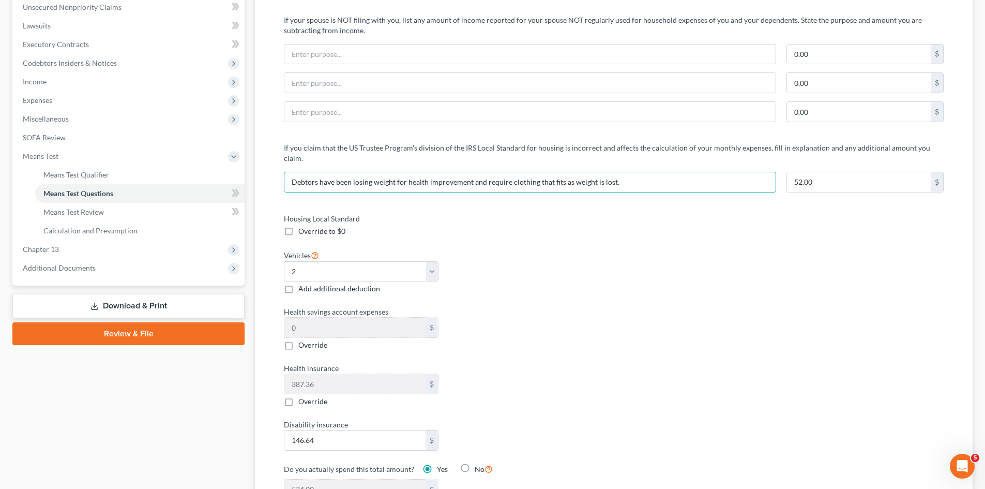
click at [579, 213] on label "Housing Local Standard" at bounding box center [444, 218] width 330 height 11
drag, startPoint x: 484, startPoint y: 170, endPoint x: 507, endPoint y: 175, distance: 23.2
click at [507, 175] on input "Debtors have been losing weight for health improvement and require clothing tha…" at bounding box center [529, 182] width 491 height 20
type input "Debtors have been losing weight for health improvement and must purchase clothi…"
click at [661, 226] on div "Housing Local Standard Override to $0 Vehicles Select 0 1 2 3 4 5 Add additiona…" at bounding box center [613, 362] width 680 height 299
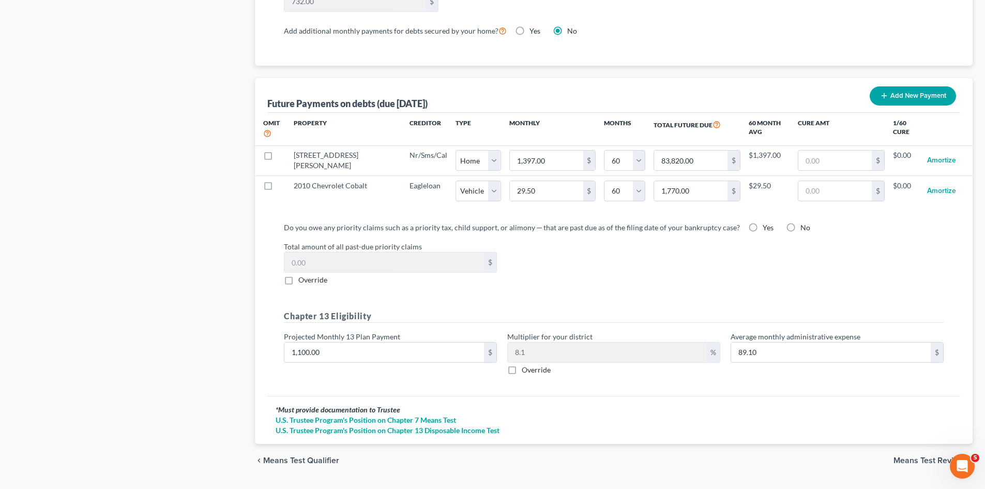
scroll to position [979, 0]
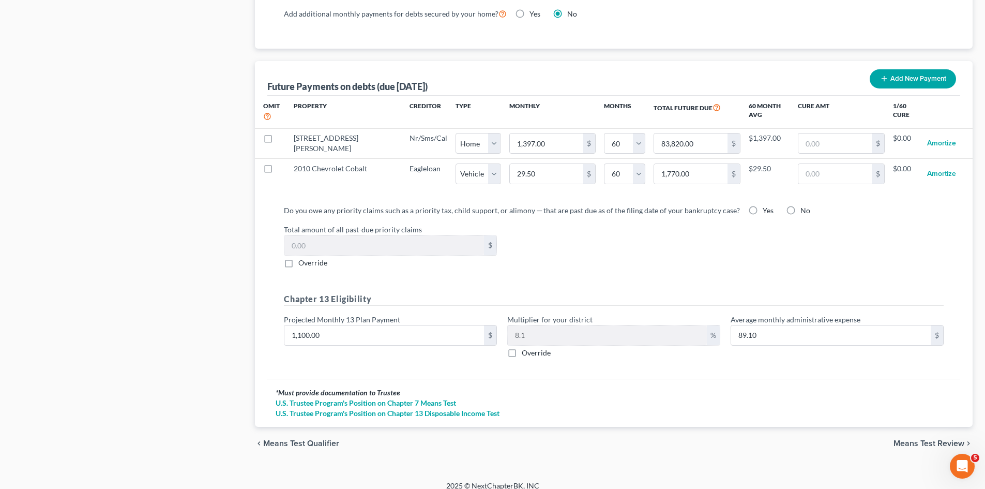
click at [930, 439] on span "Means Test Review" at bounding box center [928, 443] width 71 height 8
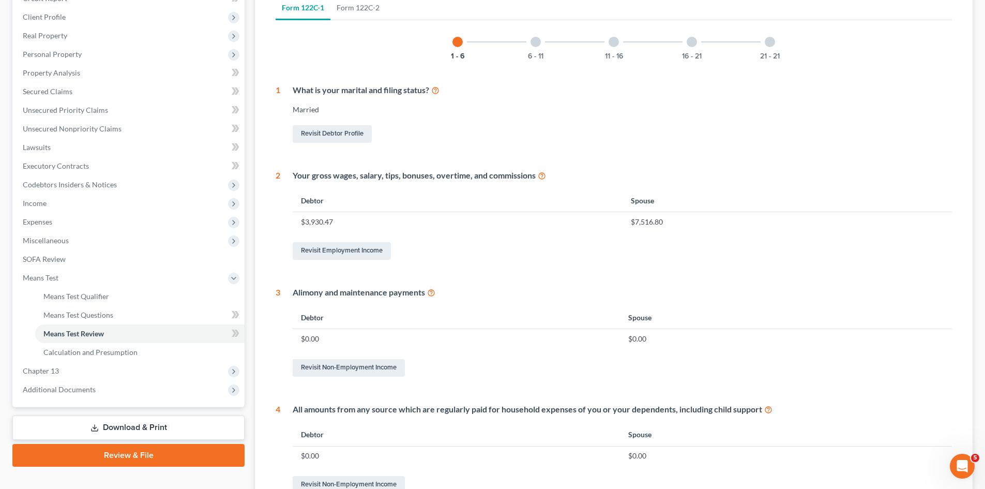
scroll to position [155, 0]
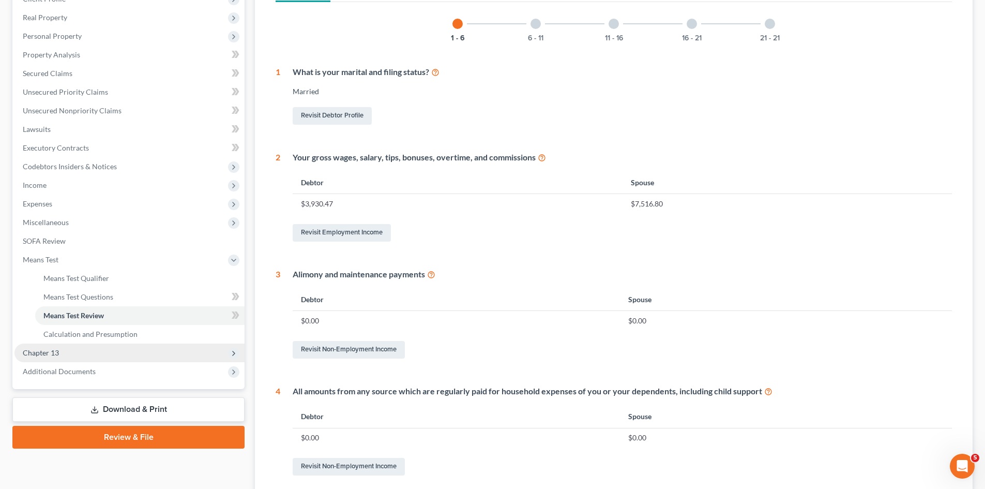
click at [40, 351] on span "Chapter 13" at bounding box center [41, 352] width 36 height 9
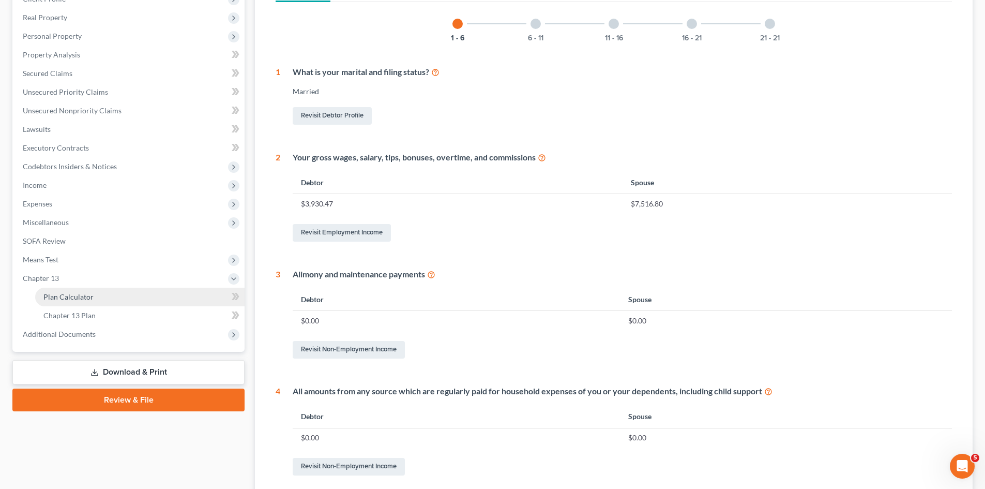
click at [65, 295] on span "Plan Calculator" at bounding box center [68, 296] width 50 height 9
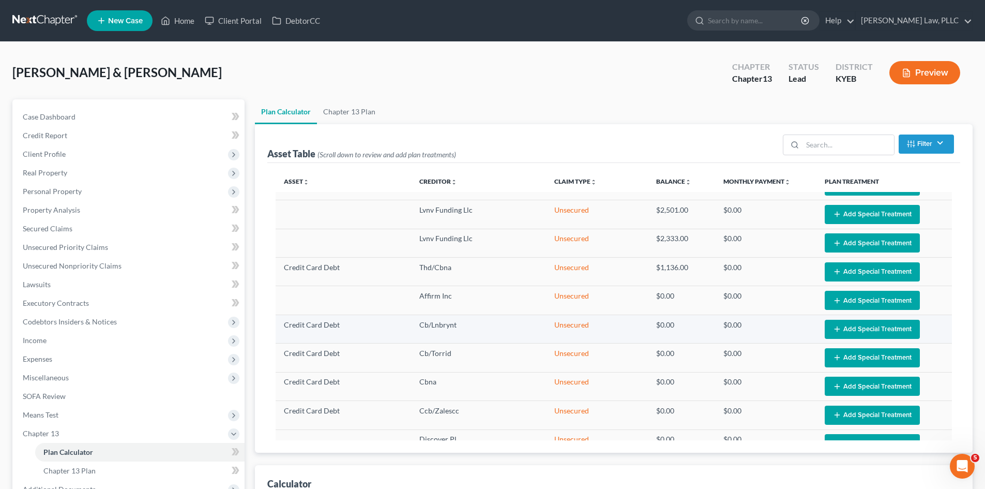
select select "59"
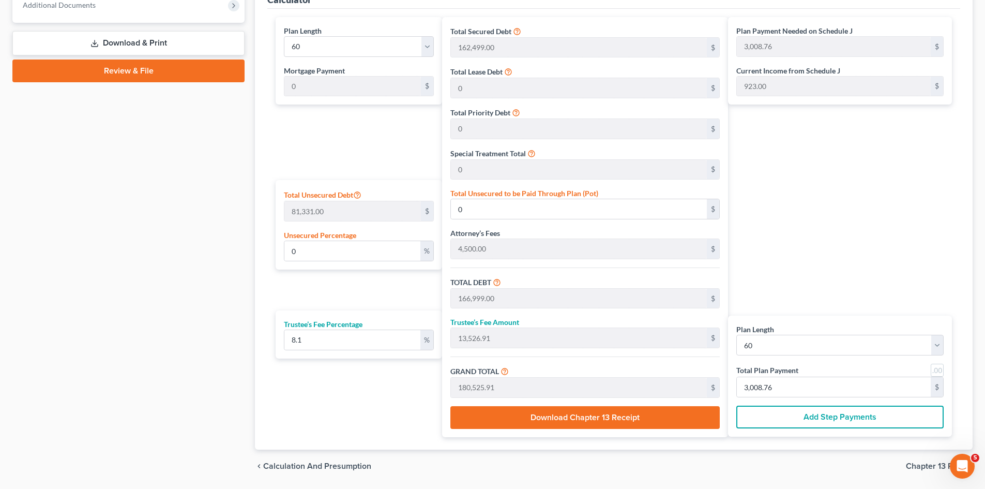
scroll to position [465, 0]
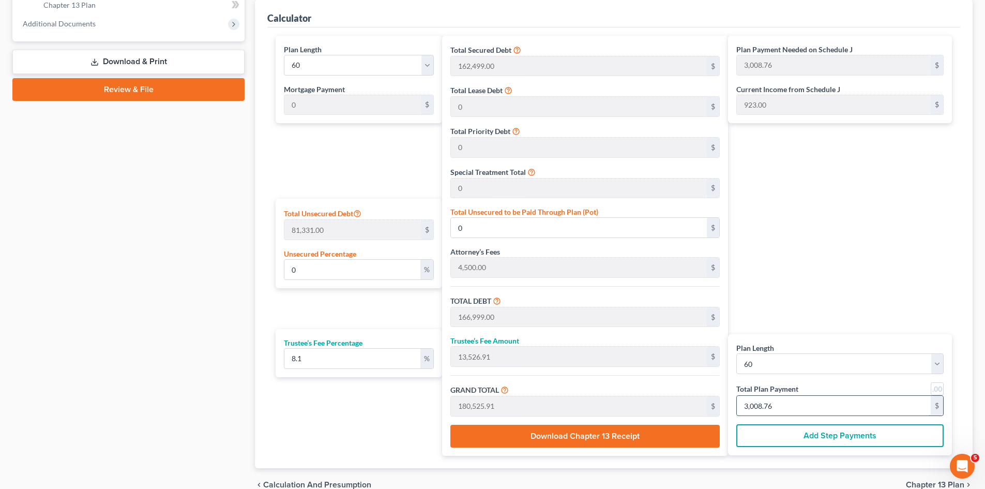
click at [788, 407] on input "3,008.76" at bounding box center [834, 405] width 194 height 20
type input "55.50"
type input "4.49"
type input "60.00"
type input "1"
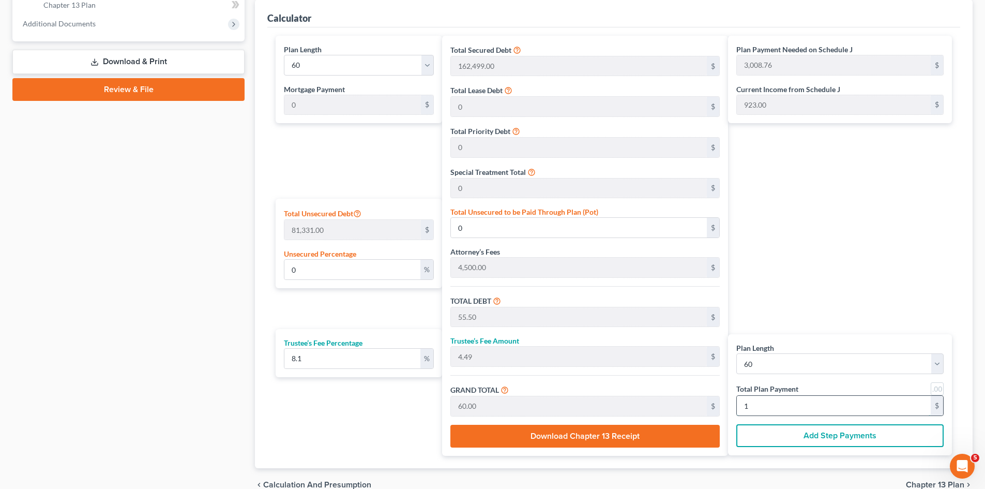
type input "610.54"
type input "49.45"
type input "660.00"
type input "11"
type input "6,105.45"
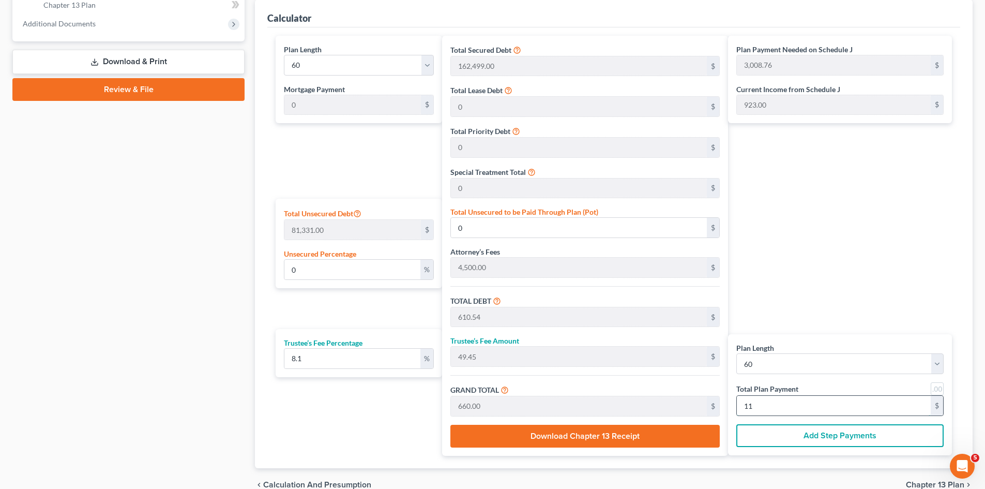
type input "494.54"
type input "6,600.00"
type input "110"
type input "61,054.57"
type input "4,945.42"
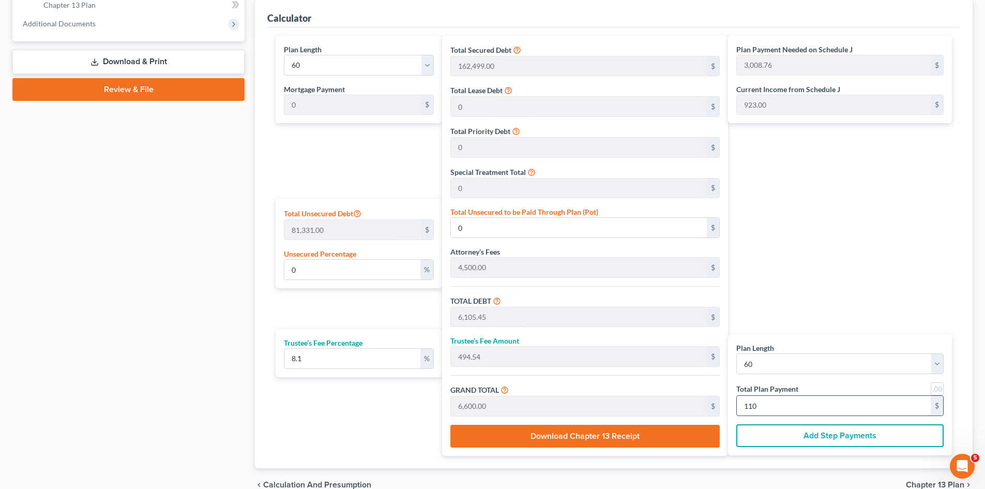
type input "66,000.00"
type input "1,100"
click at [847, 256] on div "Plan Payment Needed on Schedule J 3,008.76 $ Current Income from Schedule J 923…" at bounding box center [842, 246] width 229 height 420
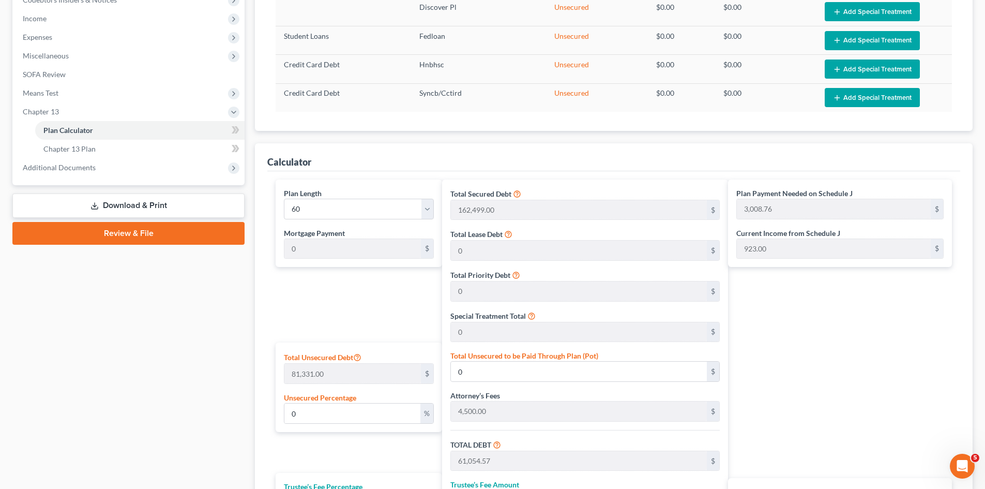
scroll to position [310, 0]
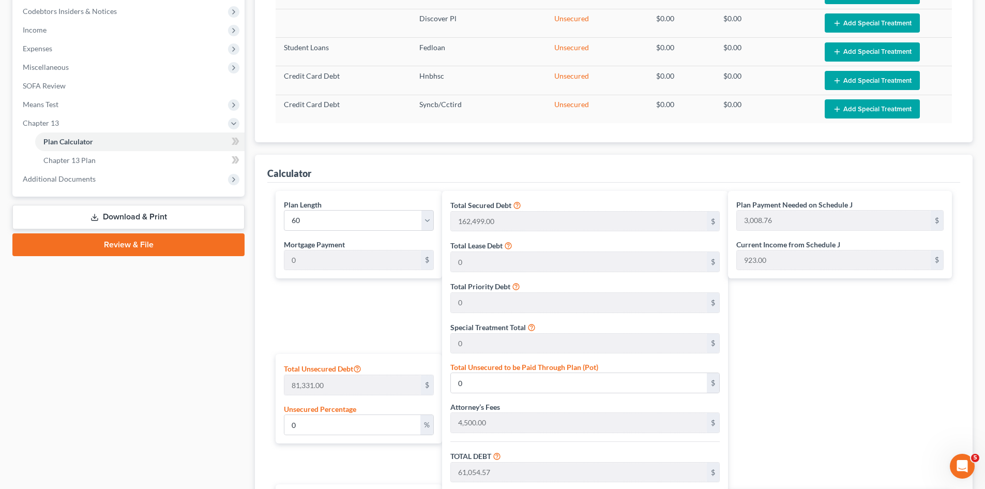
click at [833, 352] on div "Plan Payment Needed on Schedule J 3,008.76 $ Current Income from Schedule J 923…" at bounding box center [842, 401] width 229 height 420
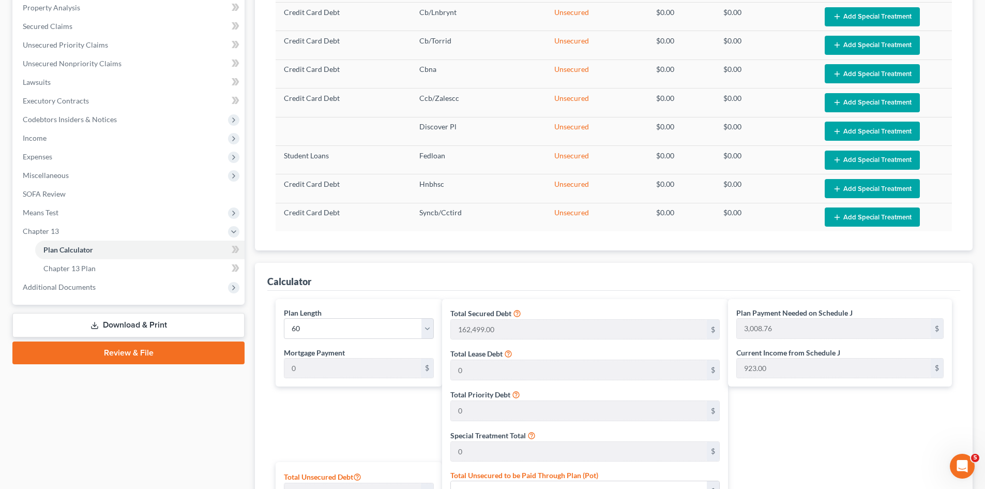
scroll to position [155, 0]
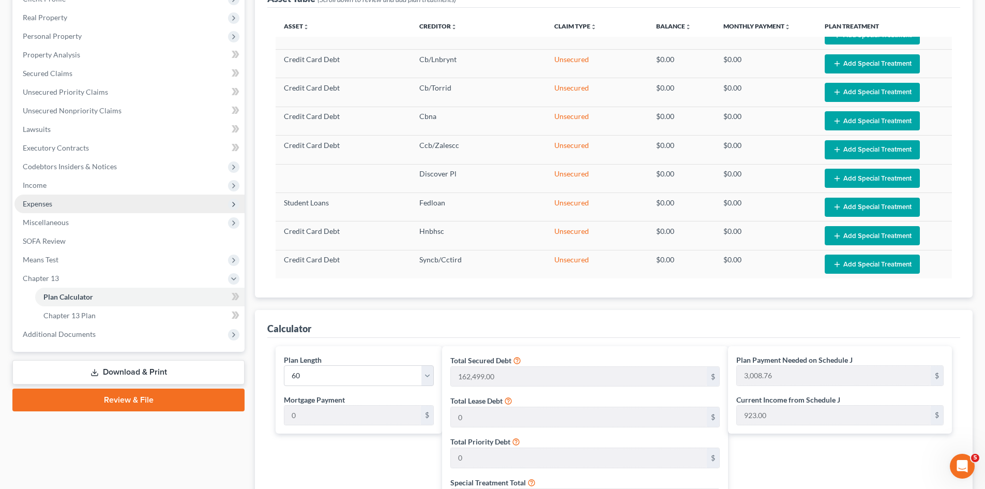
click at [39, 201] on span "Expenses" at bounding box center [37, 203] width 29 height 9
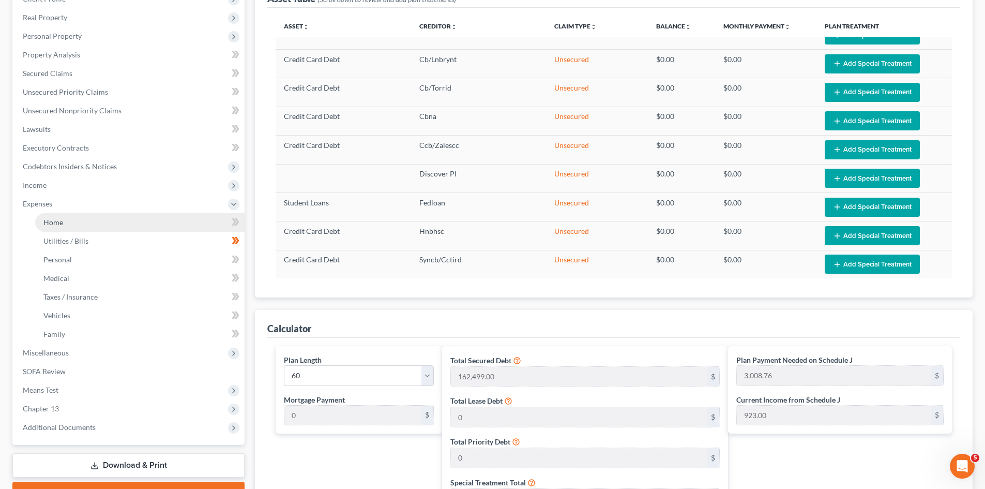
click at [51, 220] on span "Home" at bounding box center [53, 222] width 20 height 9
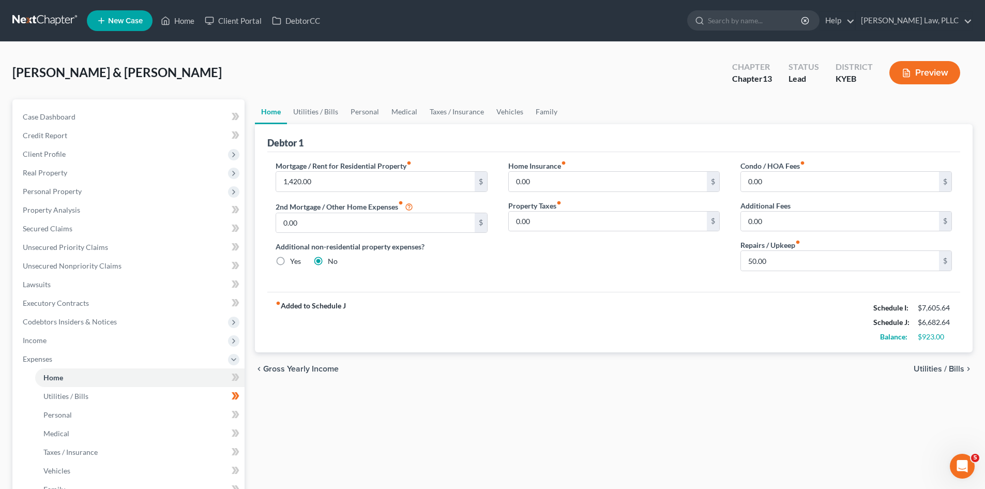
click at [733, 349] on div "fiber_manual_record Added to Schedule J Schedule I: $7,605.64 Schedule J: $6,68…" at bounding box center [613, 322] width 693 height 60
click at [507, 111] on link "Vehicles" at bounding box center [509, 111] width 39 height 25
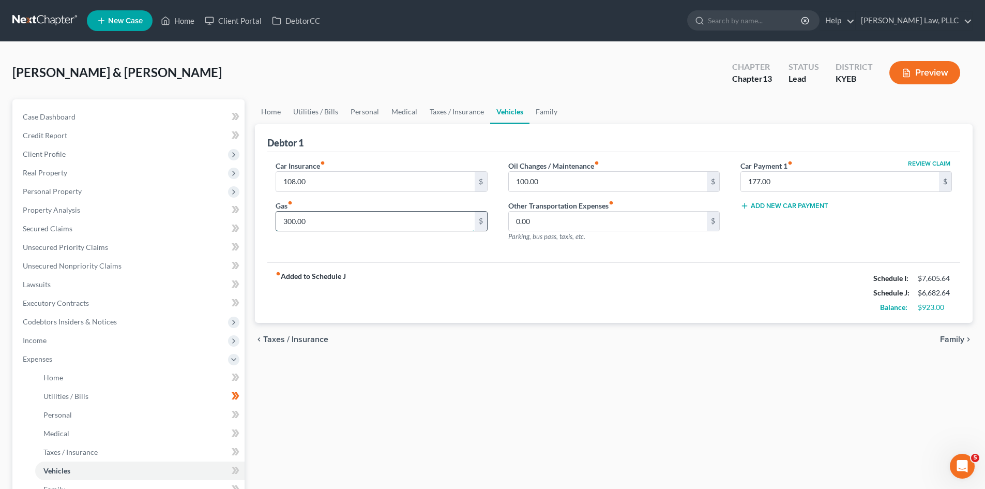
click at [292, 219] on input "300.00" at bounding box center [375, 221] width 198 height 20
click at [445, 112] on link "Taxes / Insurance" at bounding box center [456, 111] width 67 height 25
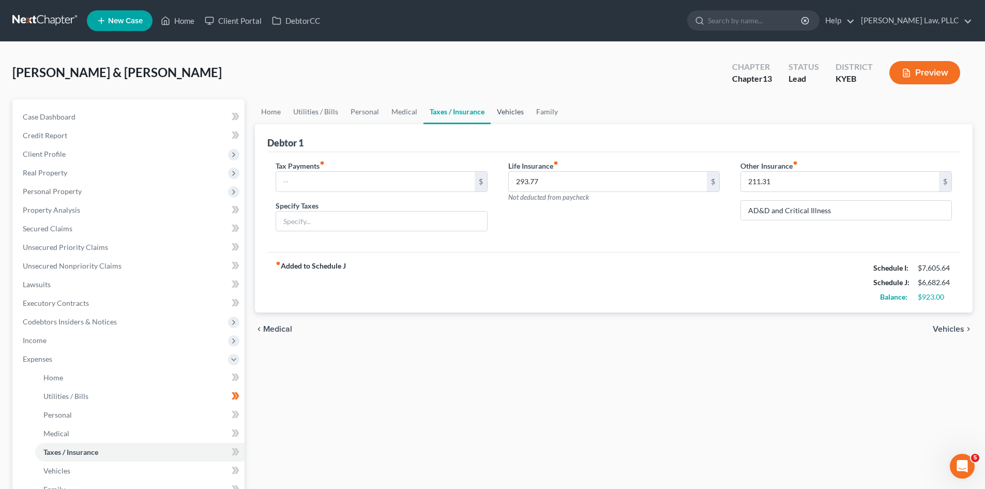
click at [505, 114] on link "Vehicles" at bounding box center [510, 111] width 39 height 25
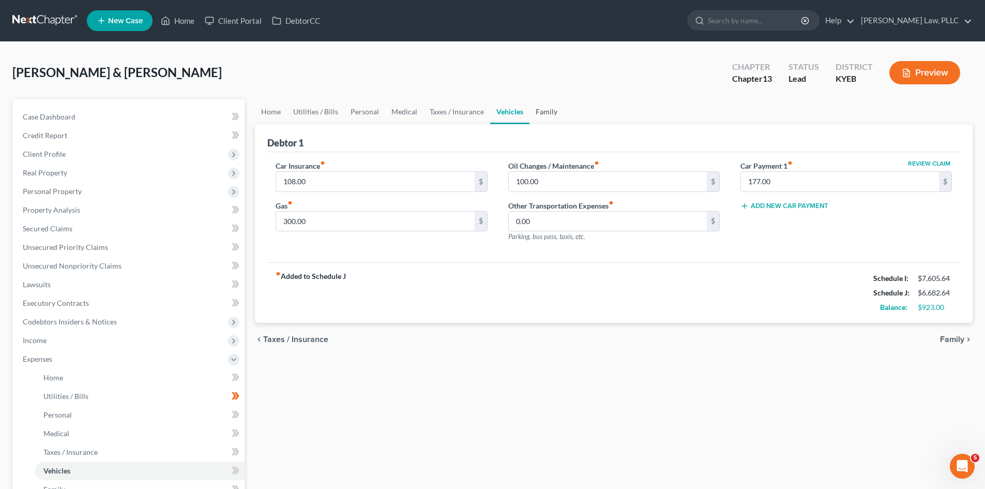
click at [537, 108] on link "Family" at bounding box center [546, 111] width 34 height 25
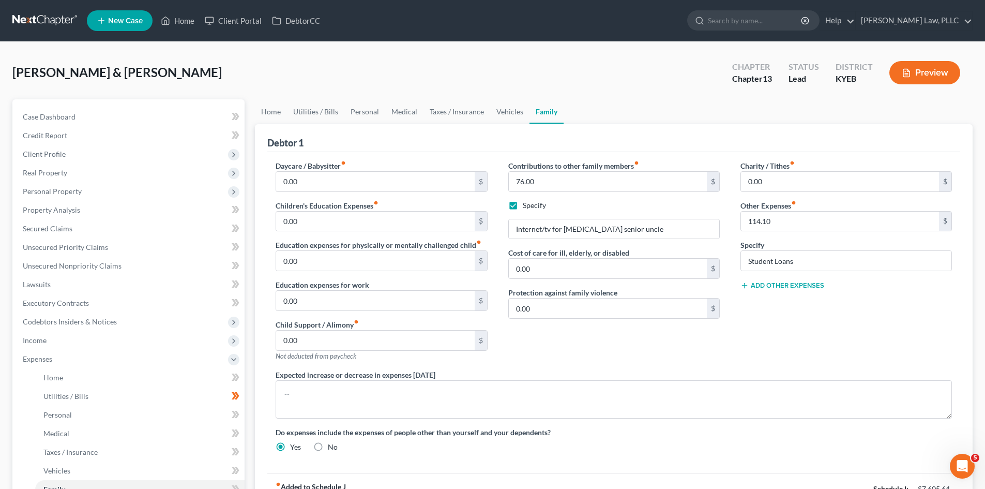
click at [814, 324] on div "Charity / Tithes fiber_manual_record 0.00 $ Other Expenses fiber_manual_record …" at bounding box center [846, 264] width 232 height 209
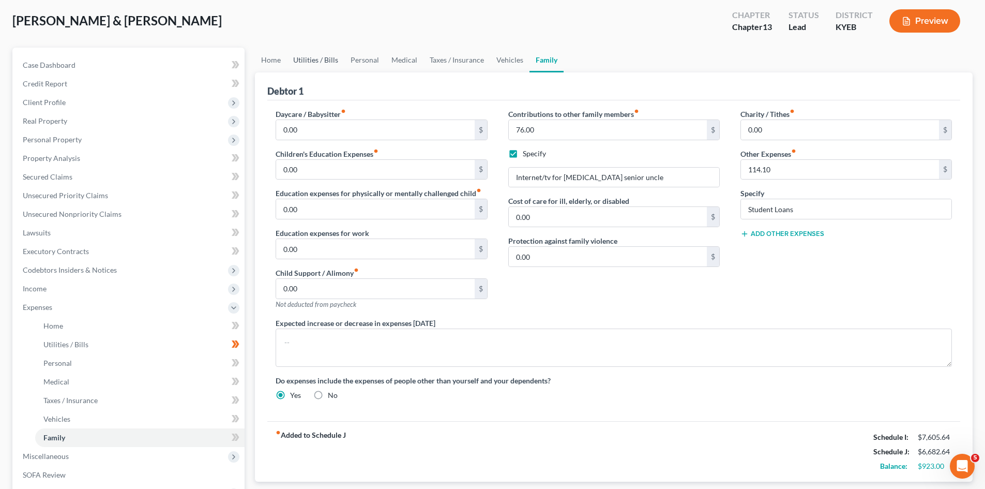
click at [311, 58] on link "Utilities / Bills" at bounding box center [315, 60] width 57 height 25
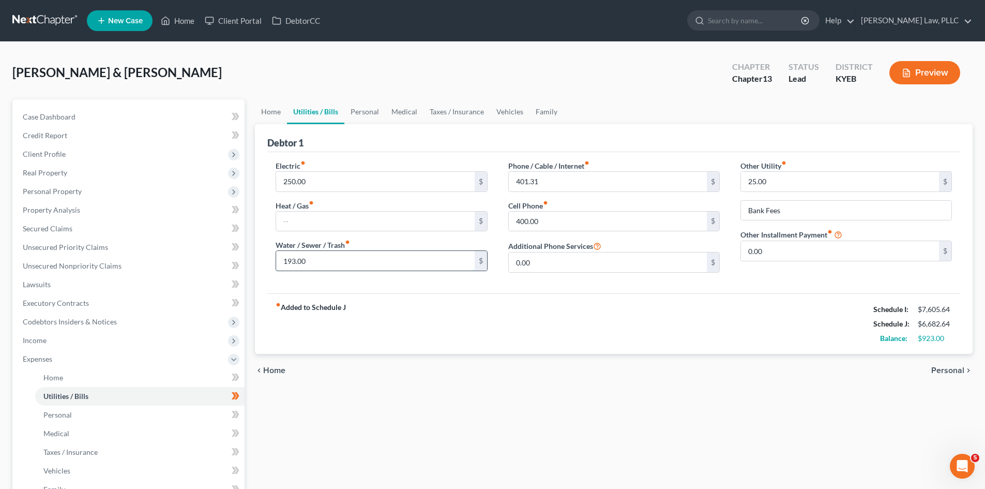
click at [359, 268] on input "193.00" at bounding box center [375, 261] width 198 height 20
type input "100"
click at [366, 304] on div "fiber_manual_record Added to Schedule J Schedule I: $7,605.64 Schedule J: $6,58…" at bounding box center [613, 323] width 693 height 60
click at [361, 109] on link "Personal" at bounding box center [364, 111] width 41 height 25
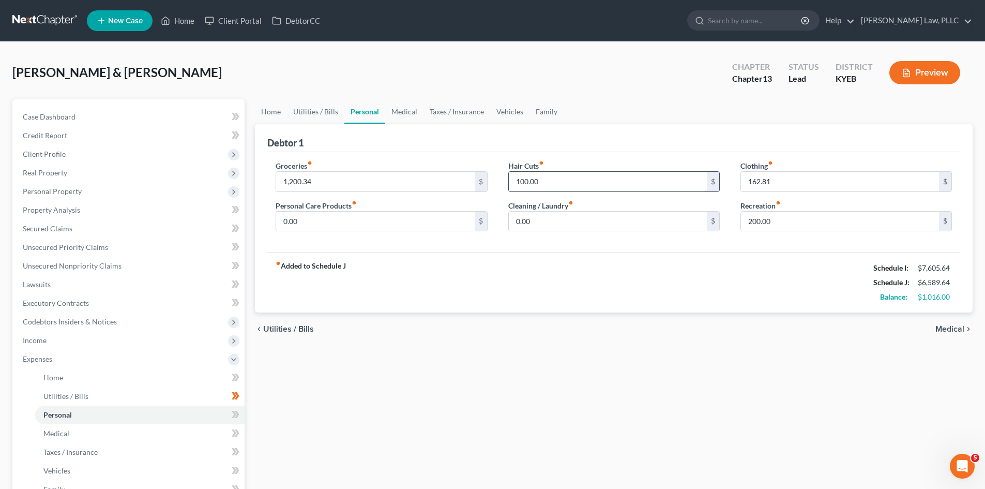
click at [586, 181] on input "100.00" at bounding box center [608, 182] width 198 height 20
type input "75"
click at [631, 307] on div "fiber_manual_record Added to Schedule J Schedule I: $7,605.64 Schedule J: $6,56…" at bounding box center [613, 282] width 693 height 60
click at [754, 214] on input "200.00" at bounding box center [840, 221] width 198 height 20
click at [663, 285] on div "fiber_manual_record Added to Schedule J Schedule I: $7,605.64 Schedule J: $6,46…" at bounding box center [613, 282] width 693 height 60
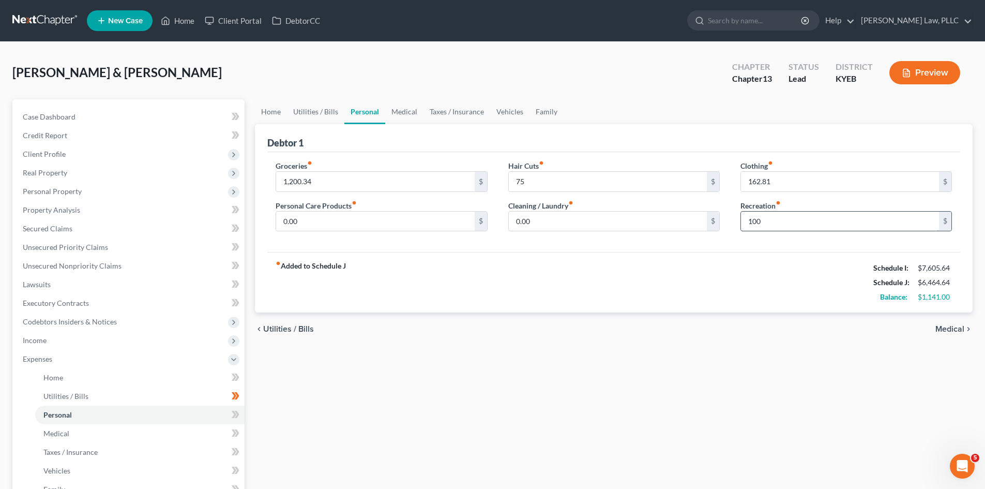
click at [782, 222] on input "100" at bounding box center [840, 221] width 198 height 20
type input "150"
click at [786, 269] on div "fiber_manual_record Added to Schedule J Schedule I: $7,605.64 Schedule J: $6,51…" at bounding box center [613, 282] width 693 height 60
click at [405, 112] on link "Medical" at bounding box center [404, 111] width 38 height 25
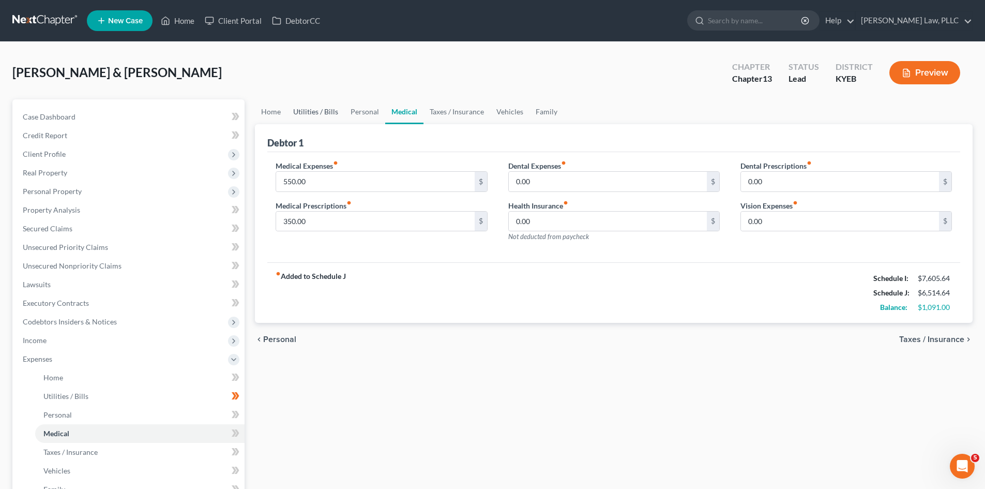
click at [310, 112] on link "Utilities / Bills" at bounding box center [315, 111] width 57 height 25
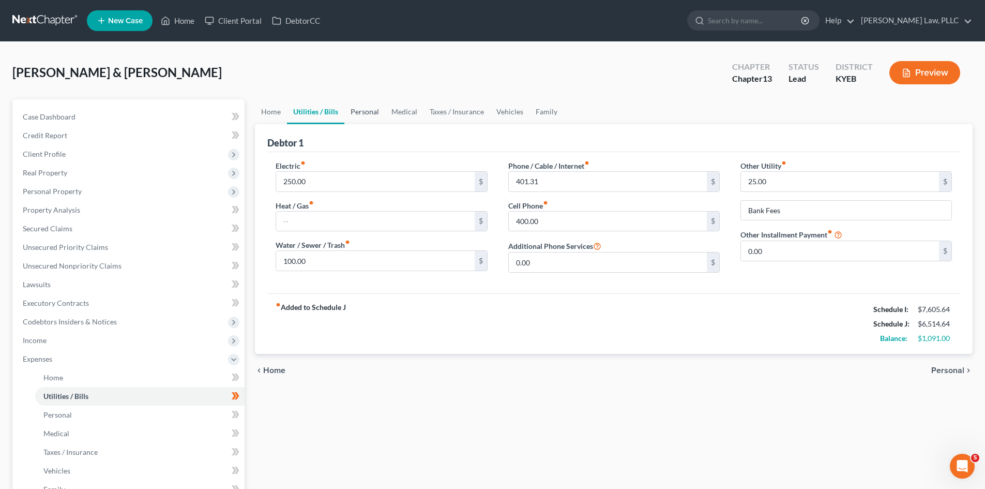
click at [370, 112] on link "Personal" at bounding box center [364, 111] width 41 height 25
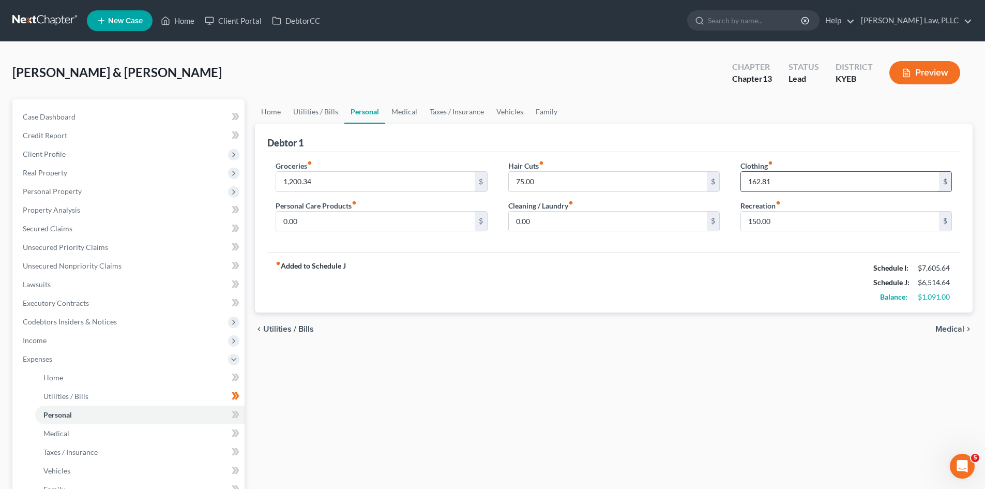
click at [804, 181] on input "162.81" at bounding box center [840, 182] width 198 height 20
type input "181"
click at [579, 181] on input "75.00" at bounding box center [608, 182] width 198 height 20
type input "90"
click at [503, 283] on div "fiber_manual_record Added to Schedule J Schedule I: $7,605.64 Schedule J: $6,54…" at bounding box center [613, 282] width 693 height 60
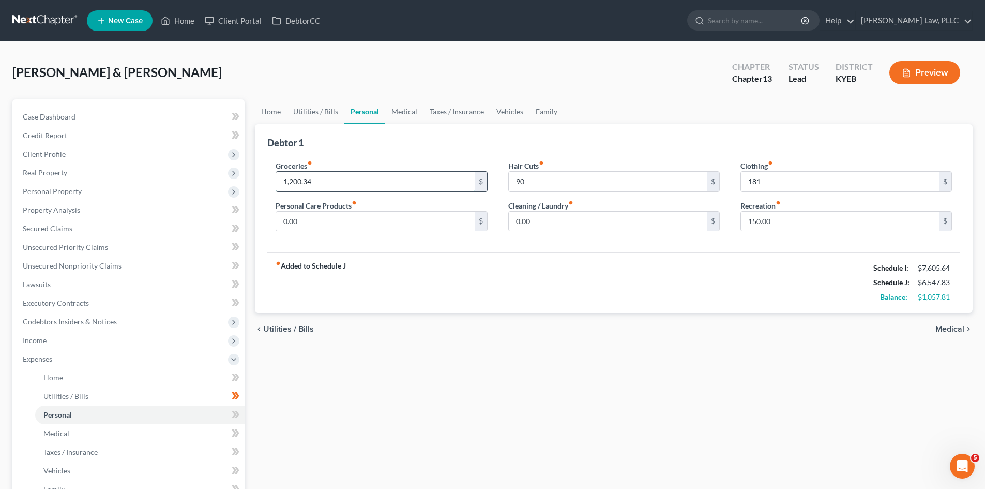
click at [348, 184] on input "1,200.34" at bounding box center [375, 182] width 198 height 20
type input "1,000"
click at [449, 291] on div "fiber_manual_record Added to Schedule J Schedule I: $7,605.64 Schedule J: $6,34…" at bounding box center [613, 282] width 693 height 60
click at [516, 109] on link "Vehicles" at bounding box center [509, 111] width 39 height 25
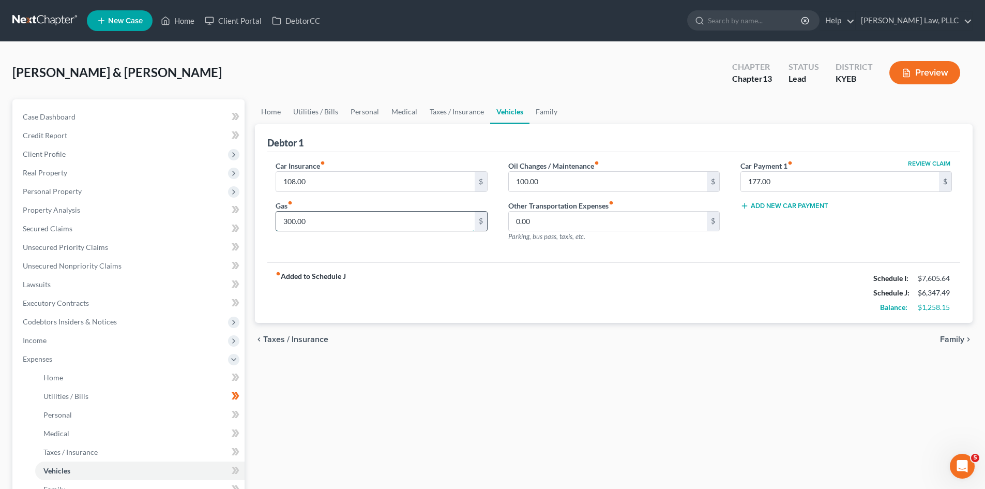
click at [292, 222] on input "300.00" at bounding box center [375, 221] width 198 height 20
type input "350"
click at [521, 265] on div "fiber_manual_record Added to Schedule J Schedule I: $7,605.64 Schedule J: $6,39…" at bounding box center [613, 292] width 693 height 60
click at [267, 106] on link "Home" at bounding box center [271, 111] width 32 height 25
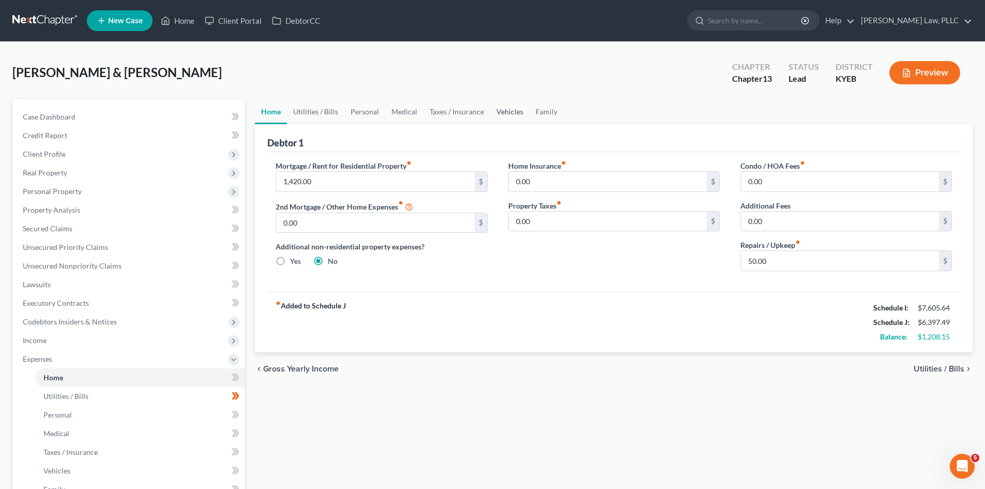
click at [509, 109] on link "Vehicles" at bounding box center [509, 111] width 39 height 25
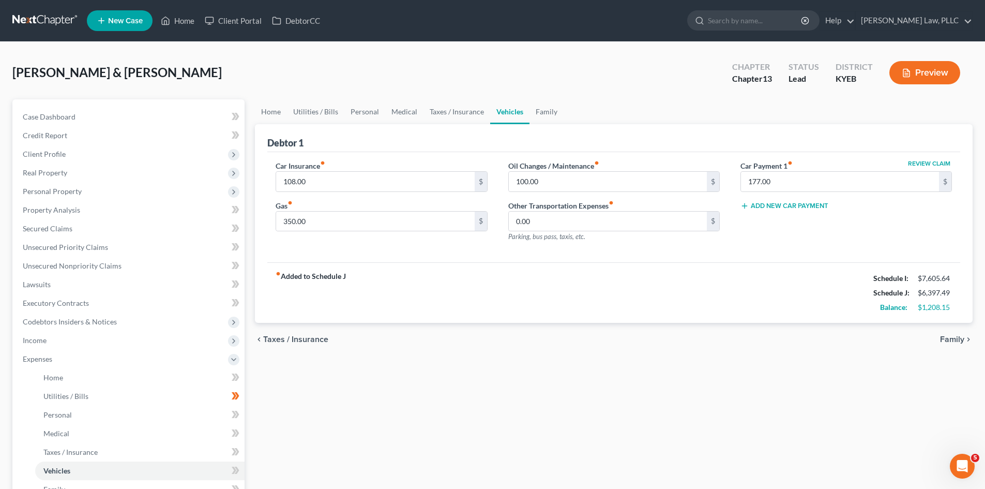
click at [924, 164] on button "Review Claim" at bounding box center [928, 163] width 45 height 6
select select "18"
select select "0"
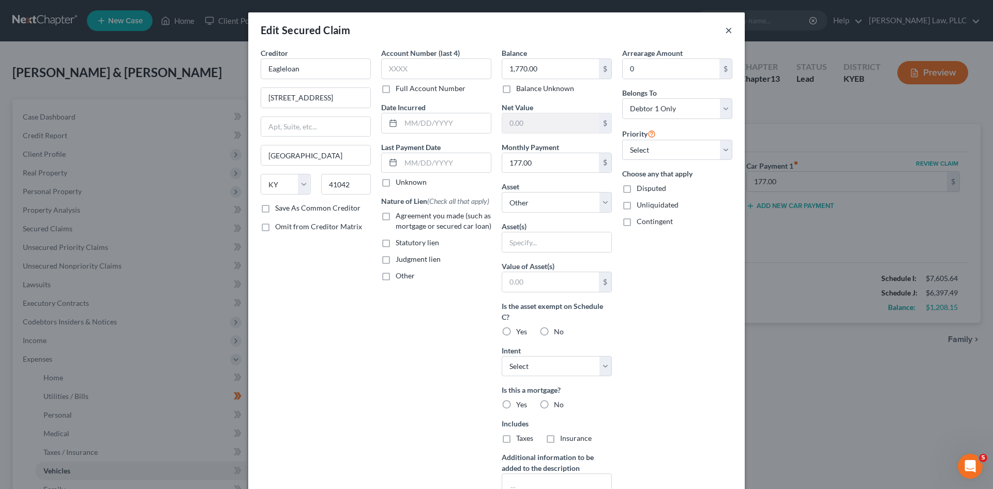
click at [725, 26] on button "×" at bounding box center [728, 30] width 7 height 12
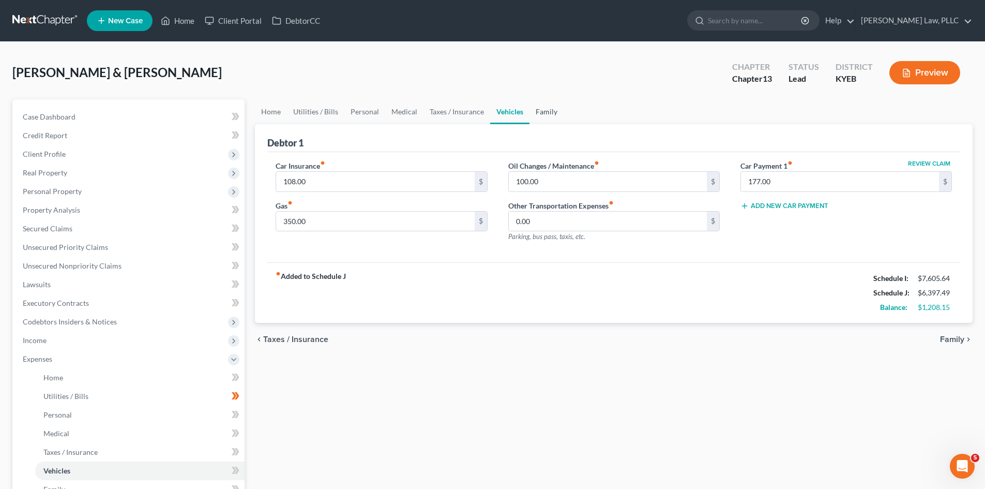
click at [538, 111] on link "Family" at bounding box center [546, 111] width 34 height 25
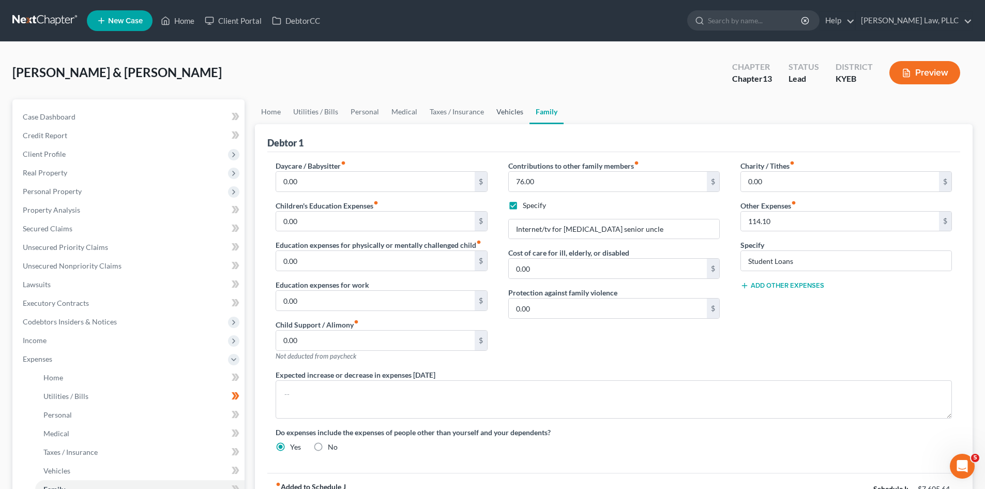
click at [495, 110] on link "Vehicles" at bounding box center [509, 111] width 39 height 25
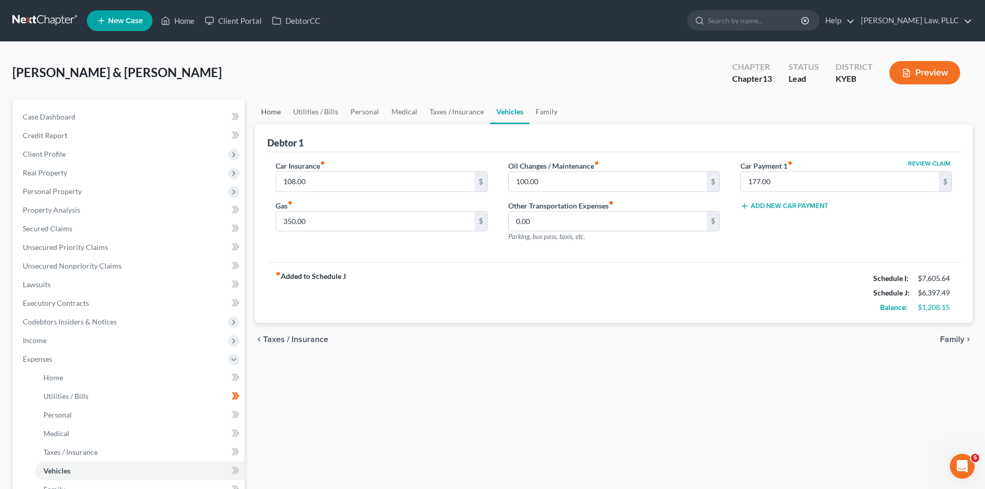
click at [269, 111] on link "Home" at bounding box center [271, 111] width 32 height 25
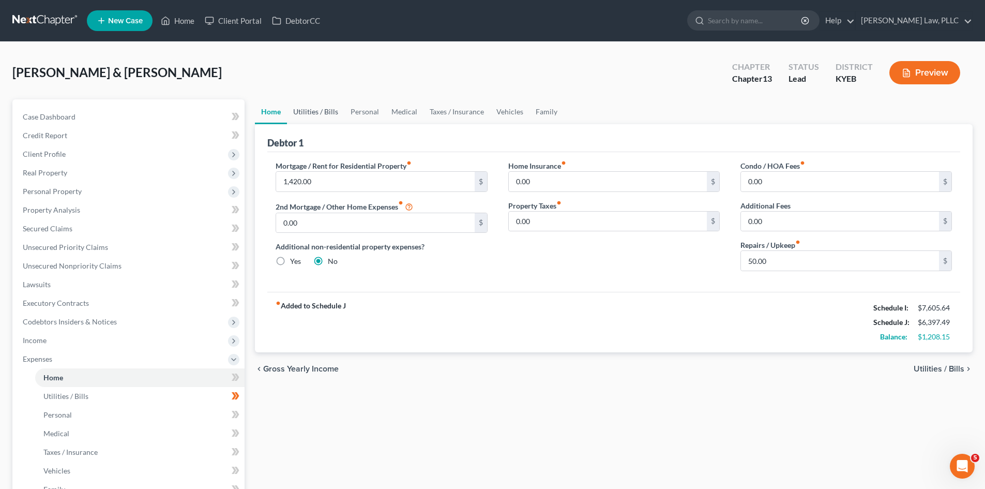
click at [317, 106] on link "Utilities / Bills" at bounding box center [315, 111] width 57 height 25
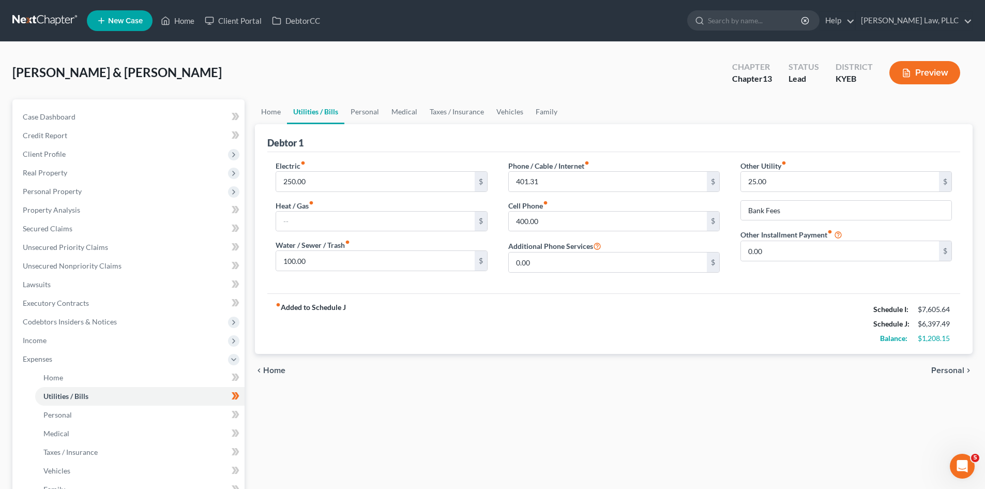
click at [568, 343] on div "fiber_manual_record Added to Schedule J Schedule I: $7,605.64 Schedule J: $6,39…" at bounding box center [613, 323] width 693 height 60
click at [373, 110] on link "Personal" at bounding box center [364, 111] width 41 height 25
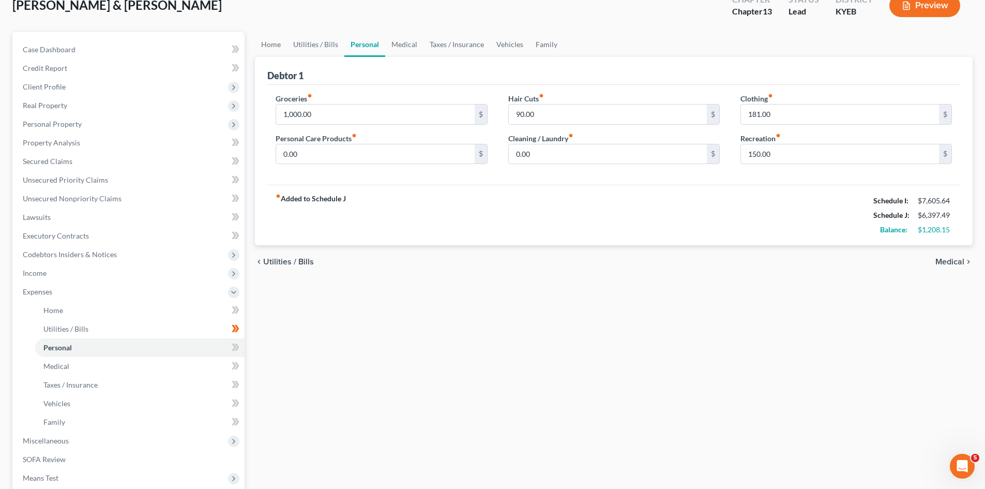
scroll to position [52, 0]
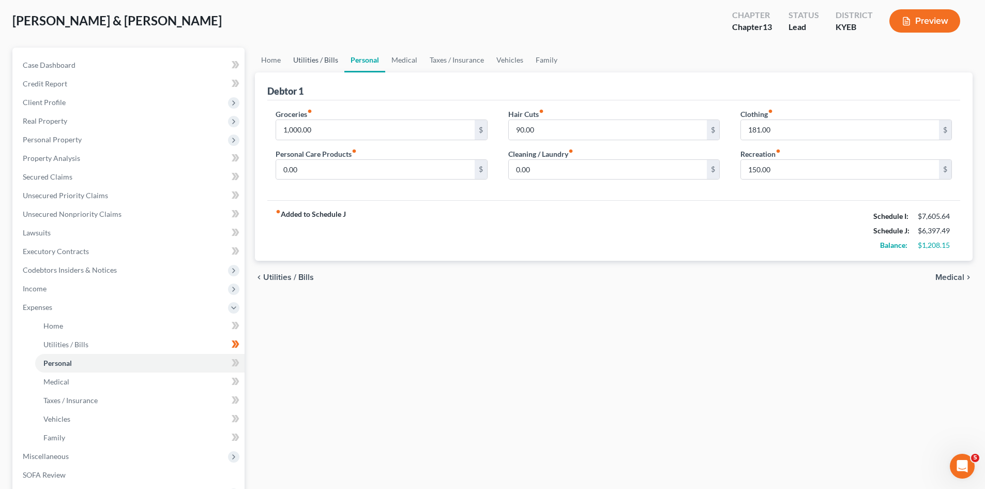
click at [316, 56] on link "Utilities / Bills" at bounding box center [315, 60] width 57 height 25
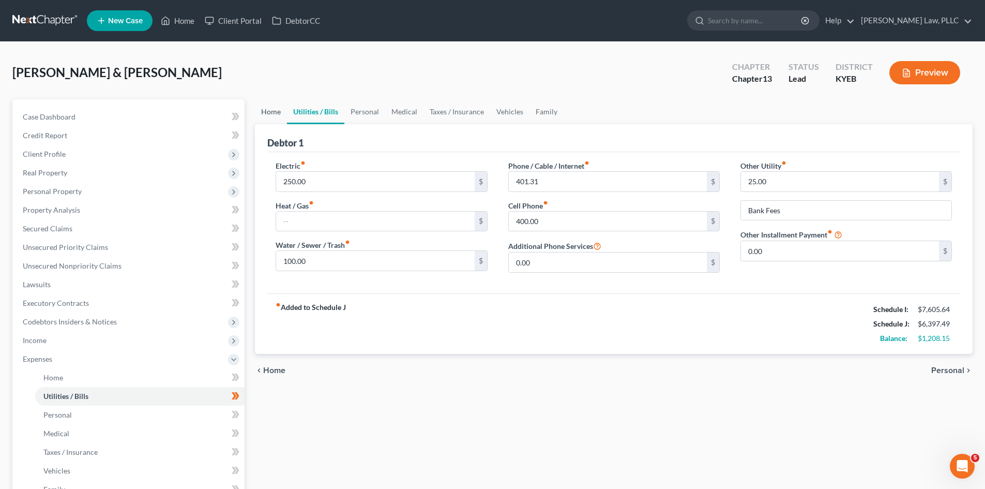
click at [276, 115] on link "Home" at bounding box center [271, 111] width 32 height 25
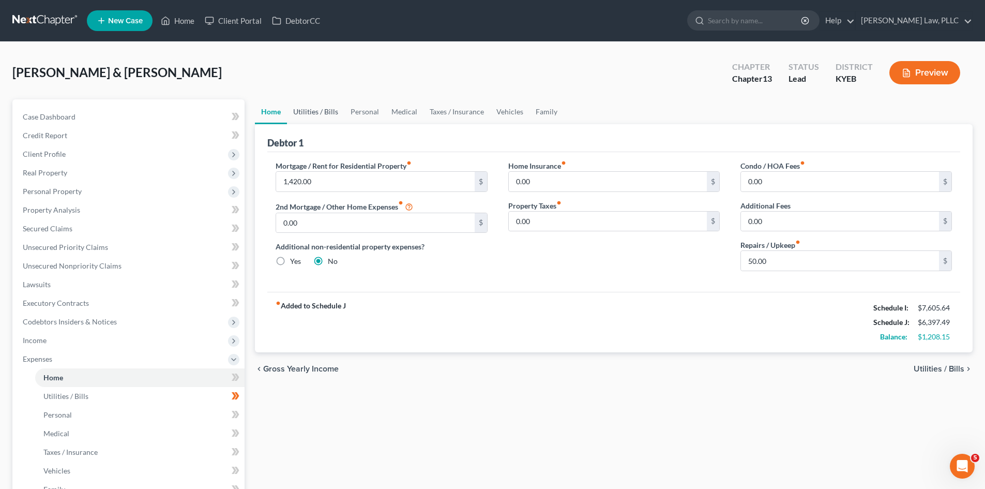
click at [319, 114] on link "Utilities / Bills" at bounding box center [315, 111] width 57 height 25
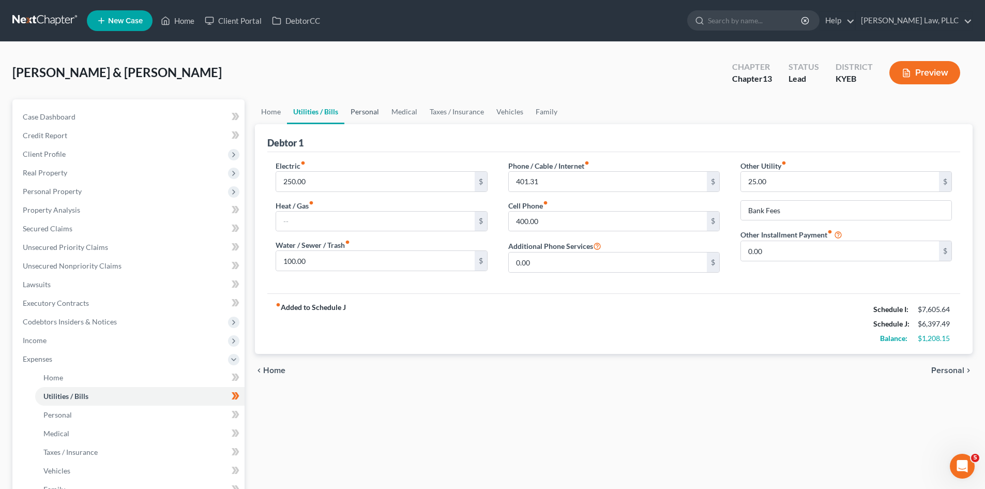
click at [367, 113] on link "Personal" at bounding box center [364, 111] width 41 height 25
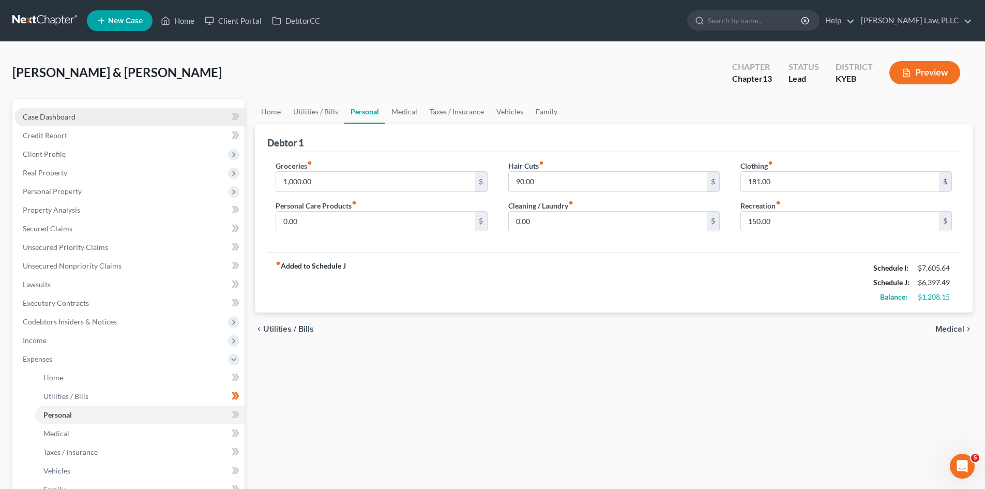
click at [69, 115] on span "Case Dashboard" at bounding box center [49, 116] width 53 height 9
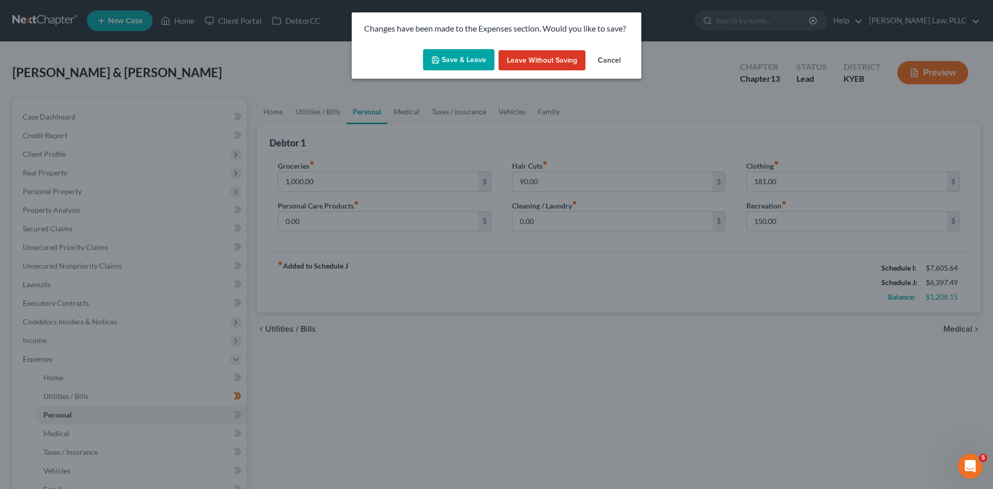
click at [451, 60] on button "Save & Leave" at bounding box center [458, 60] width 71 height 22
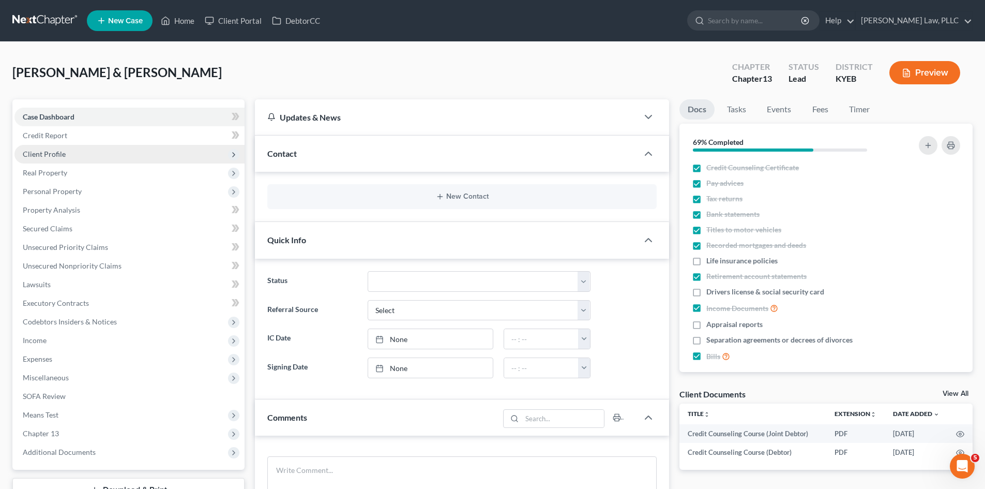
click at [47, 157] on span "Client Profile" at bounding box center [44, 153] width 43 height 9
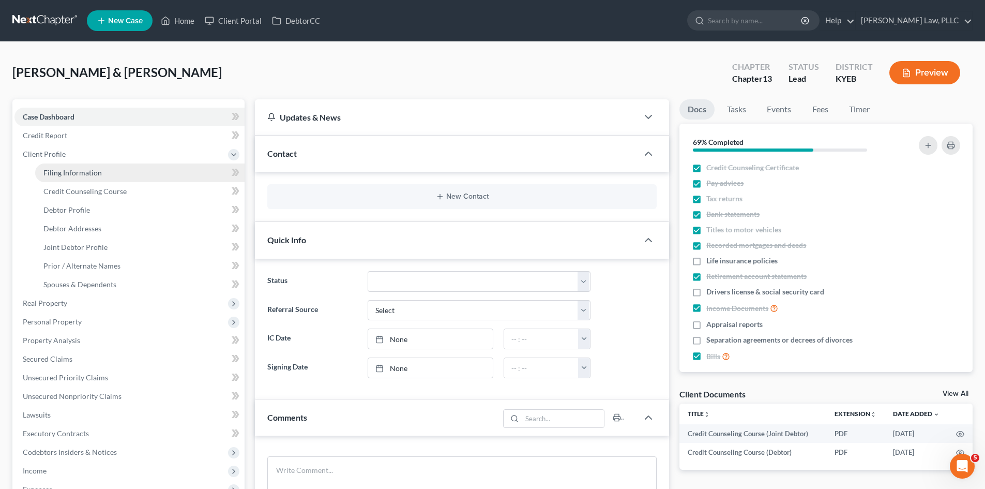
click at [92, 174] on span "Filing Information" at bounding box center [72, 172] width 58 height 9
select select "1"
select select "3"
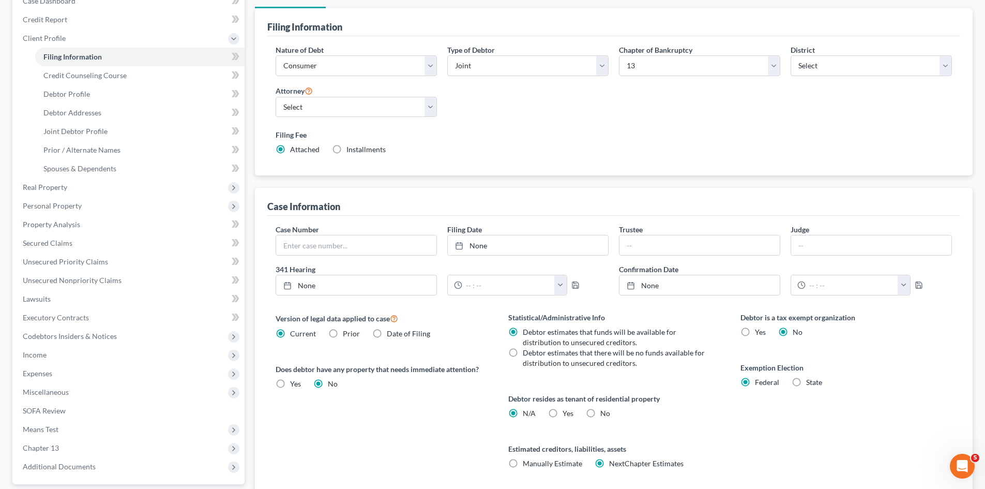
scroll to position [155, 0]
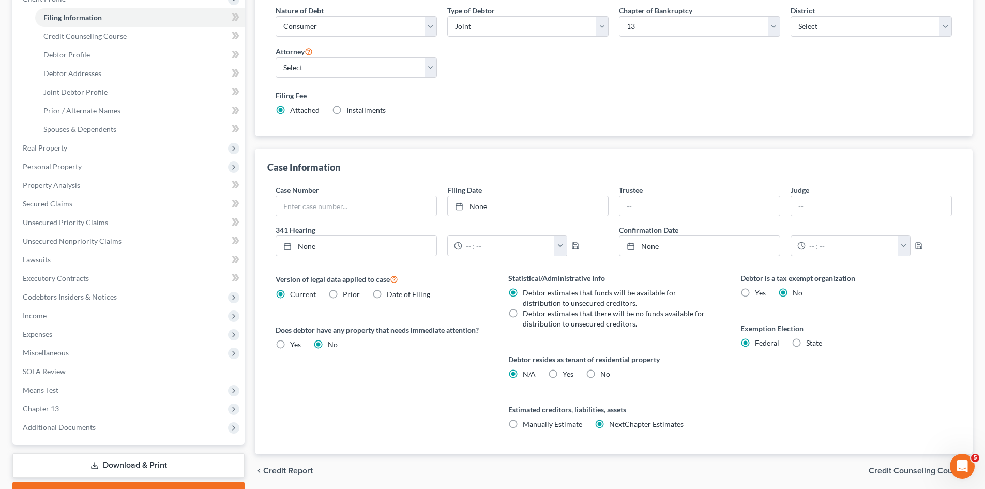
click at [387, 296] on label "Date of Filing" at bounding box center [408, 294] width 43 height 10
click at [391, 296] on input "Date of Filing" at bounding box center [394, 292] width 7 height 7
radio input "true"
click at [290, 294] on label "Current" at bounding box center [303, 294] width 26 height 10
click at [294, 294] on input "Current" at bounding box center [297, 292] width 7 height 7
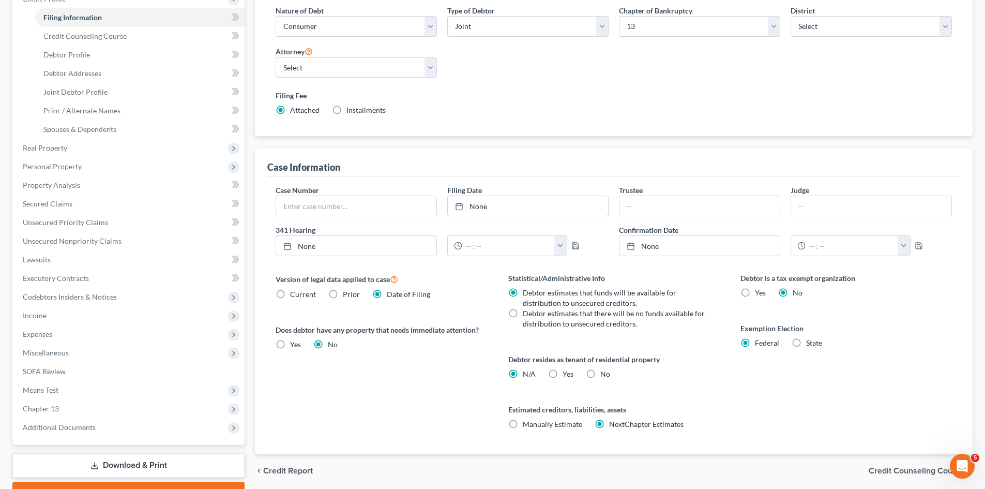
radio input "true"
radio input "false"
click at [819, 391] on div "Debtor is a tax exempt organization Yes No Exemption Election Federal State" at bounding box center [846, 362] width 232 height 181
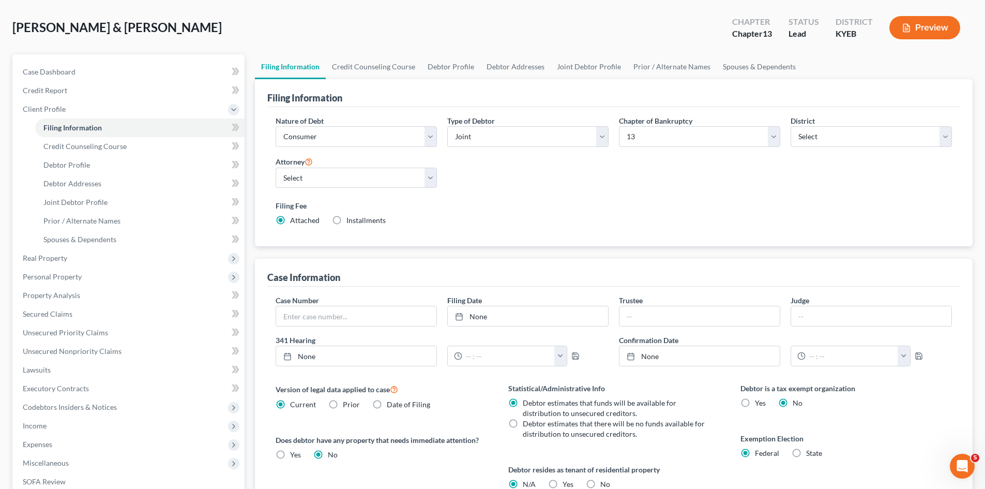
scroll to position [0, 0]
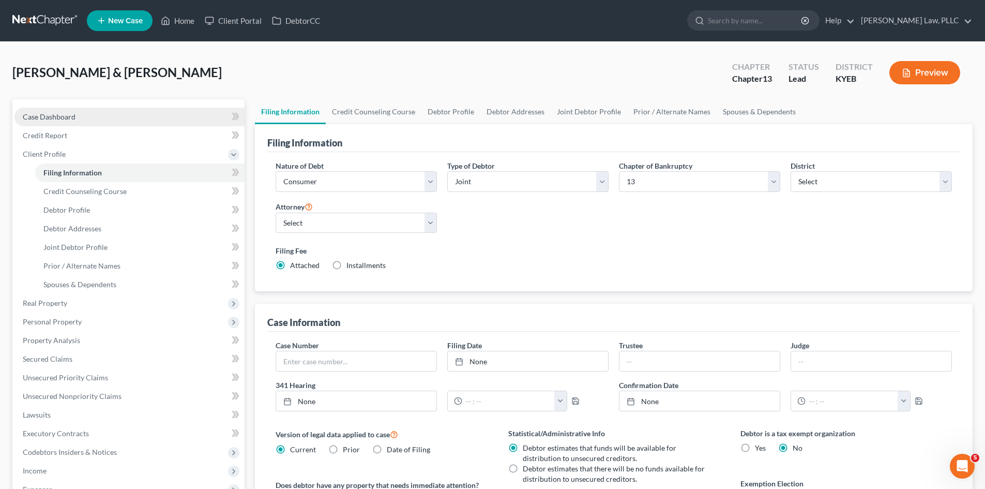
click at [48, 113] on span "Case Dashboard" at bounding box center [49, 116] width 53 height 9
select select "10"
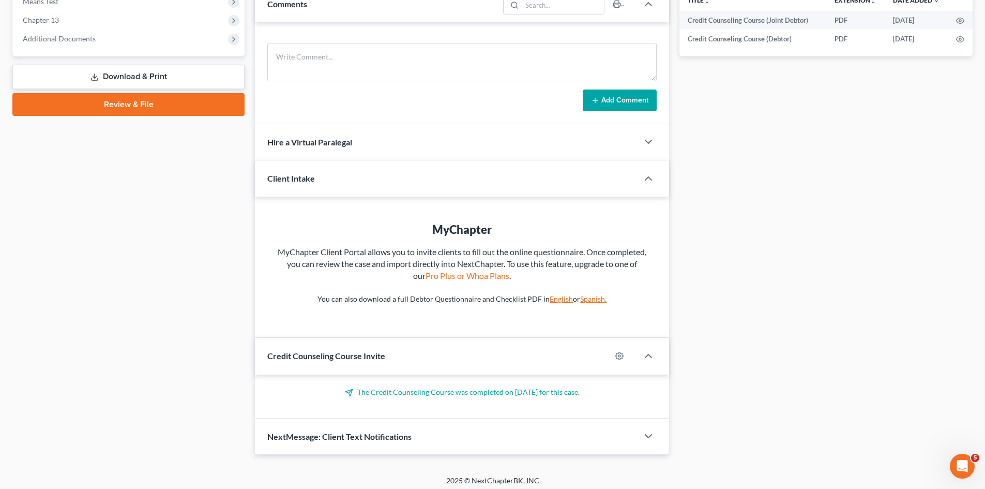
scroll to position [414, 0]
click at [649, 180] on icon "button" at bounding box center [648, 178] width 12 height 12
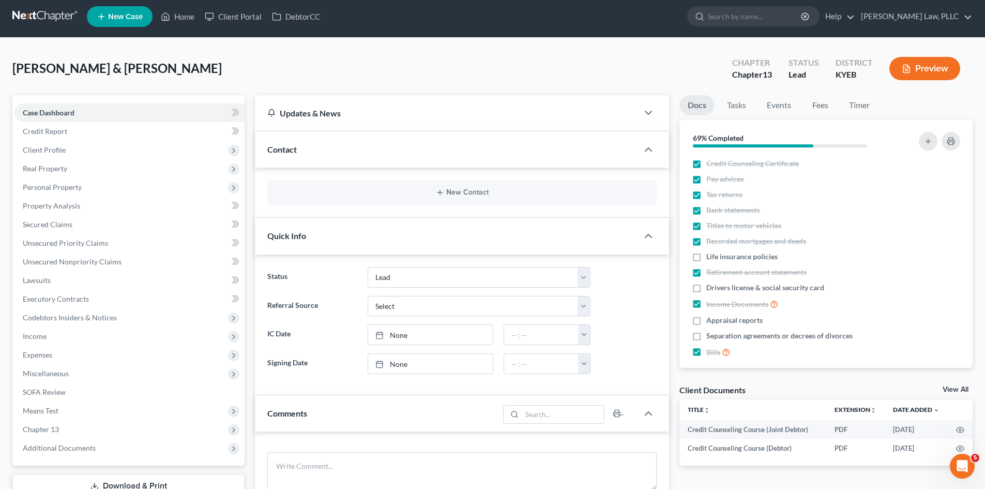
scroll to position [0, 0]
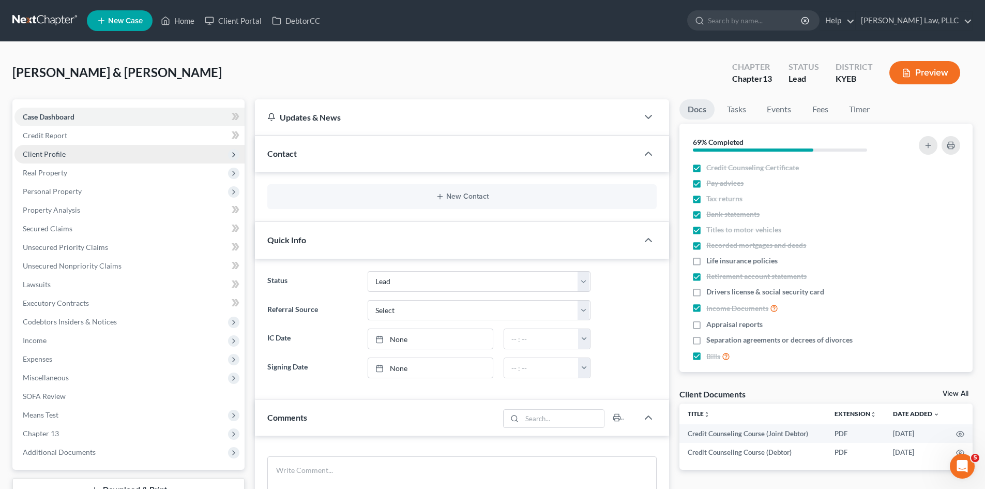
click at [48, 148] on span "Client Profile" at bounding box center [129, 154] width 230 height 19
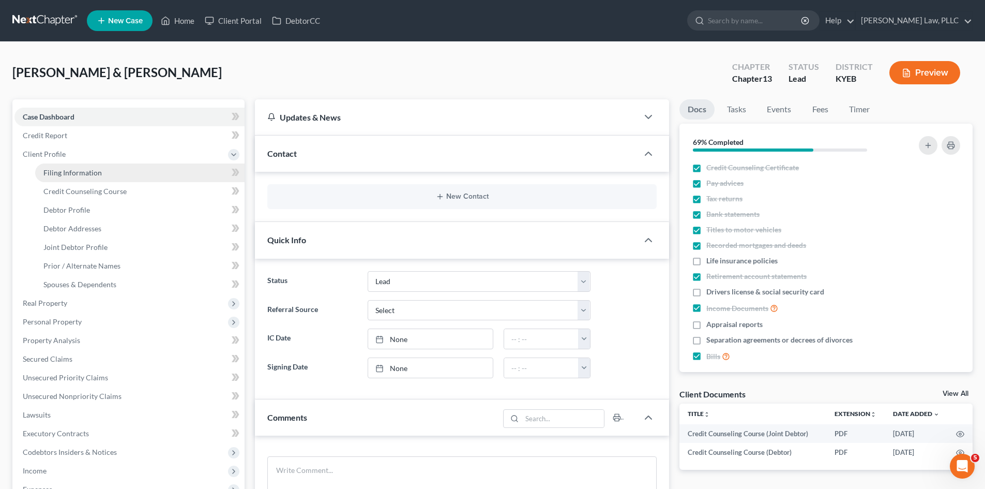
click at [86, 176] on span "Filing Information" at bounding box center [72, 172] width 58 height 9
select select "1"
select select "3"
select select "32"
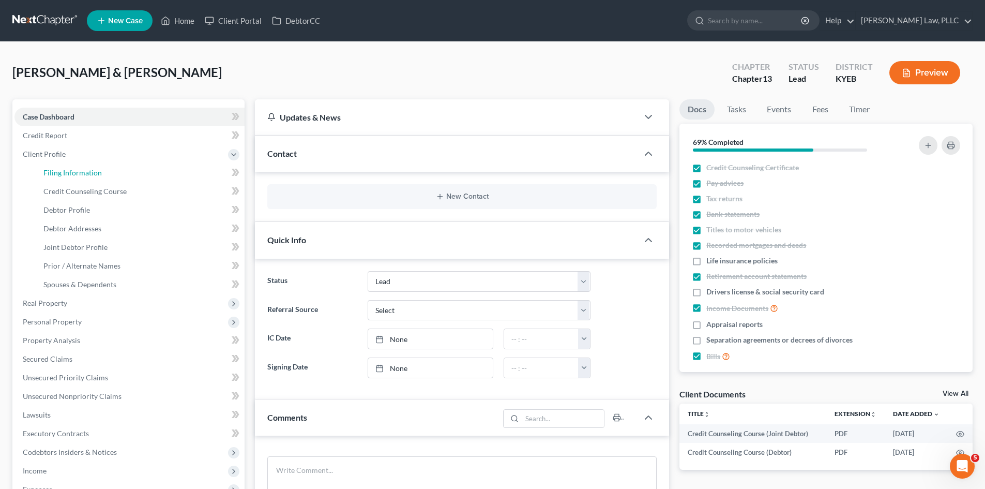
select select "0"
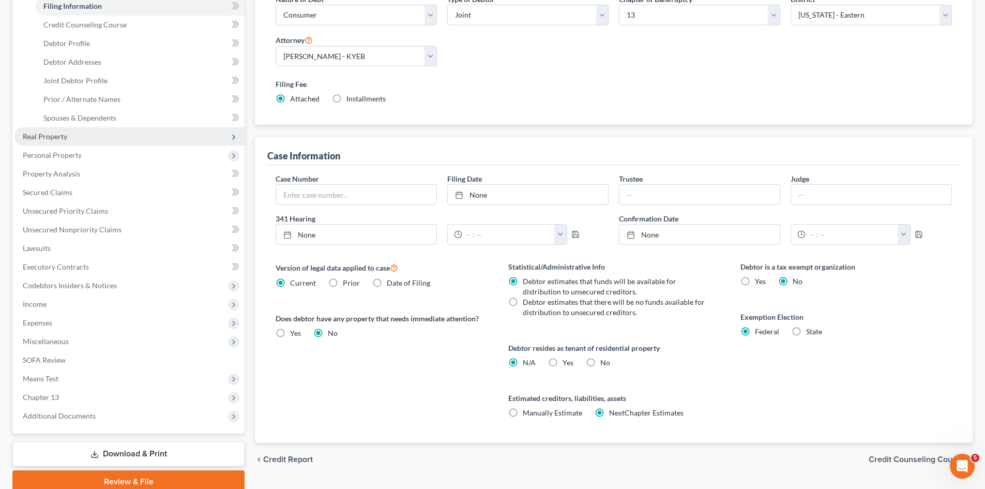
scroll to position [52, 0]
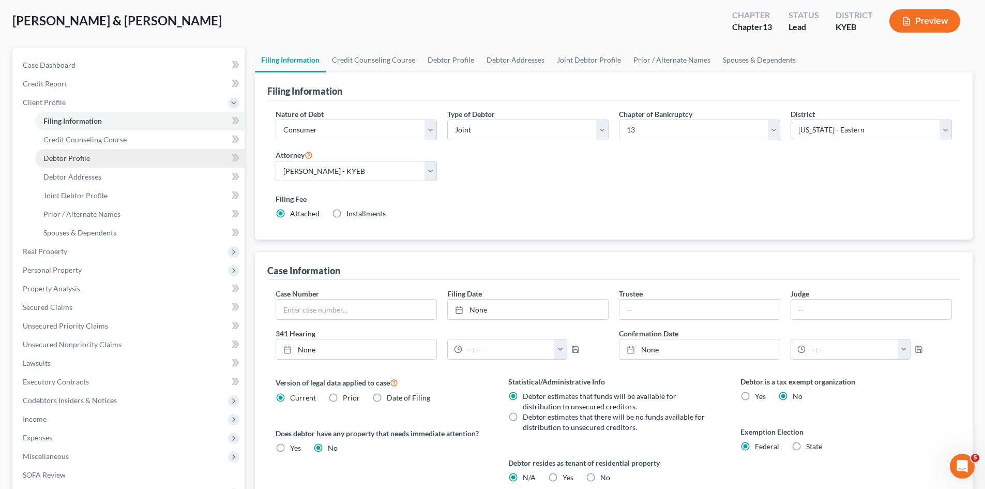
click at [73, 156] on span "Debtor Profile" at bounding box center [66, 158] width 47 height 9
select select "1"
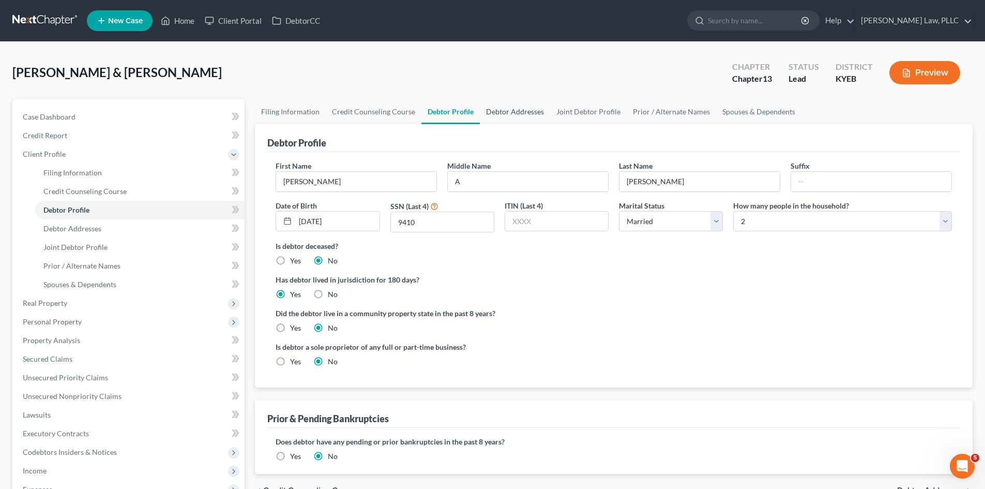
click at [503, 108] on link "Debtor Addresses" at bounding box center [515, 111] width 70 height 25
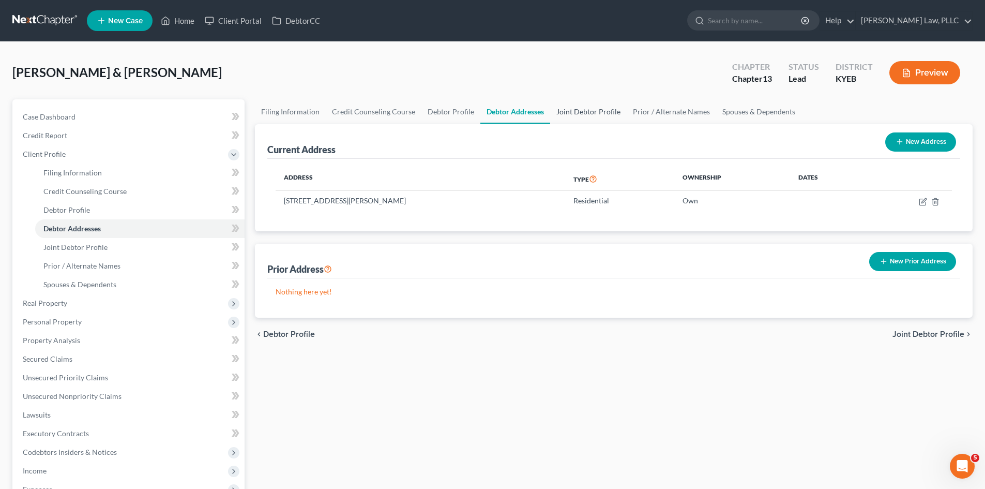
click at [581, 109] on link "Joint Debtor Profile" at bounding box center [588, 111] width 77 height 25
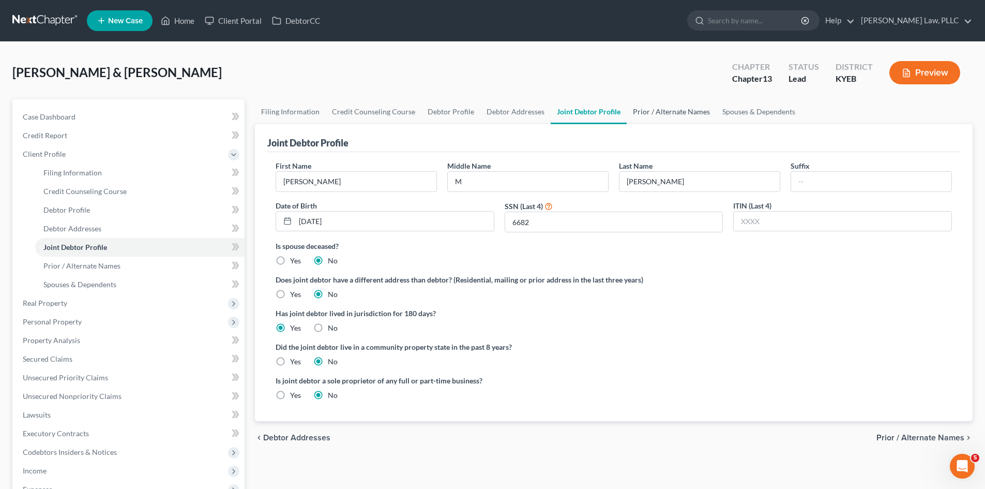
click at [662, 113] on link "Prior / Alternate Names" at bounding box center [671, 111] width 89 height 25
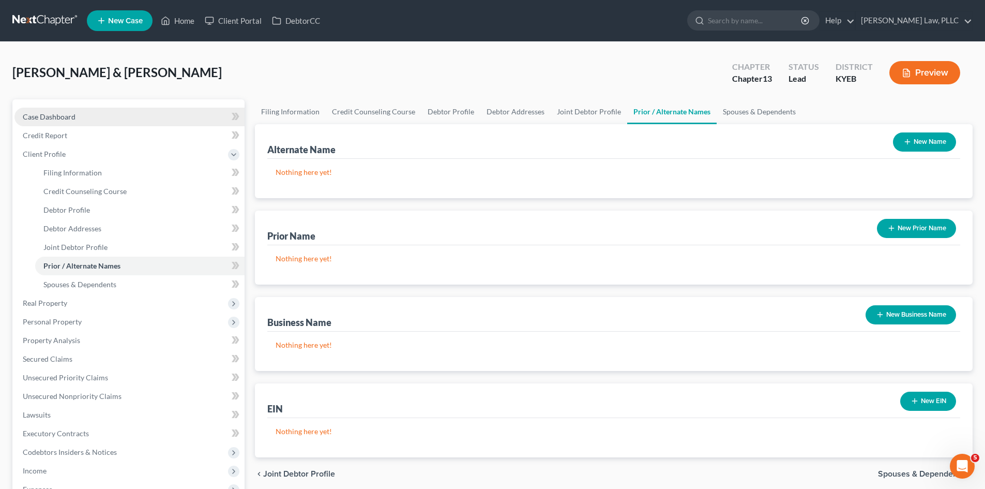
click at [52, 114] on span "Case Dashboard" at bounding box center [49, 116] width 53 height 9
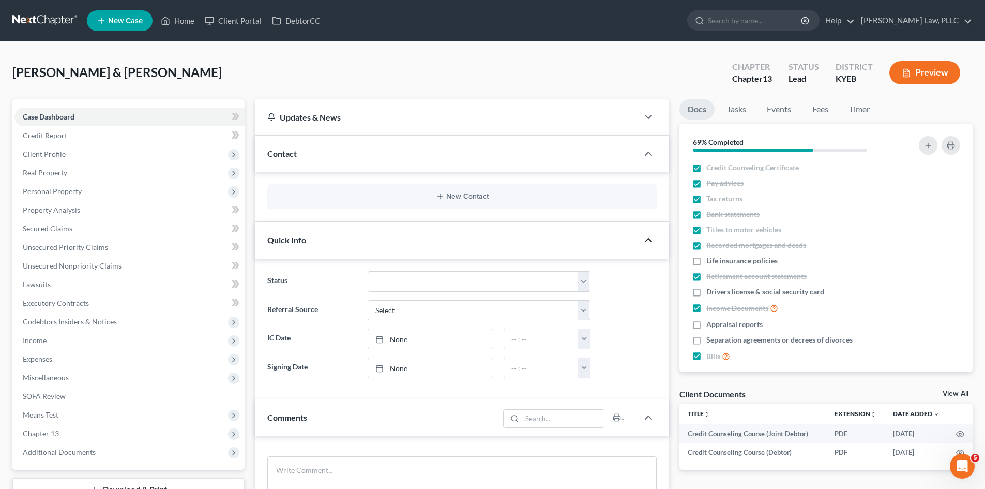
click at [643, 236] on icon "button" at bounding box center [648, 240] width 12 height 12
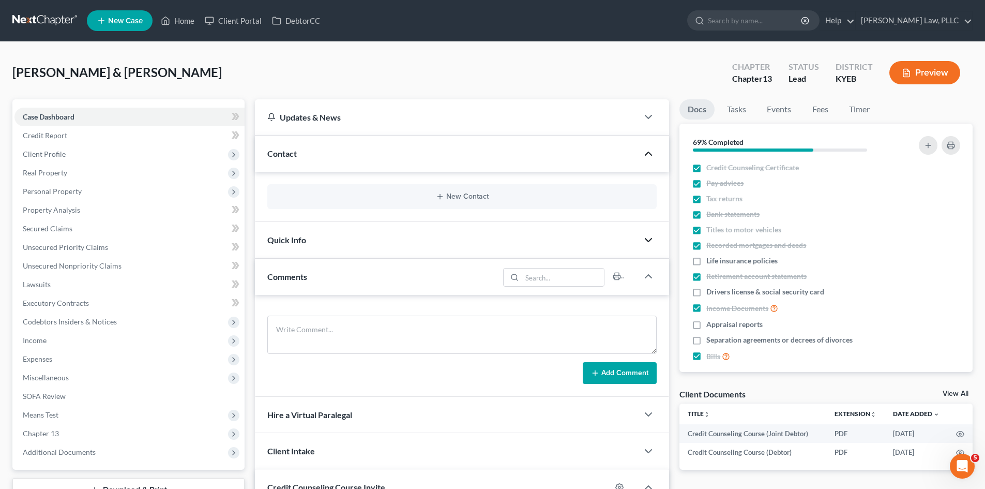
click at [646, 152] on icon "button" at bounding box center [648, 153] width 12 height 12
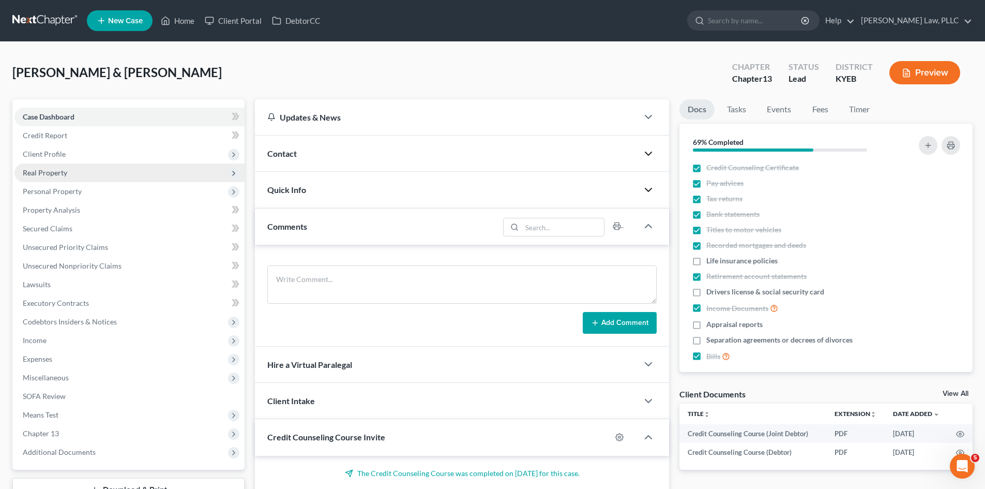
click at [51, 170] on span "Real Property" at bounding box center [45, 172] width 44 height 9
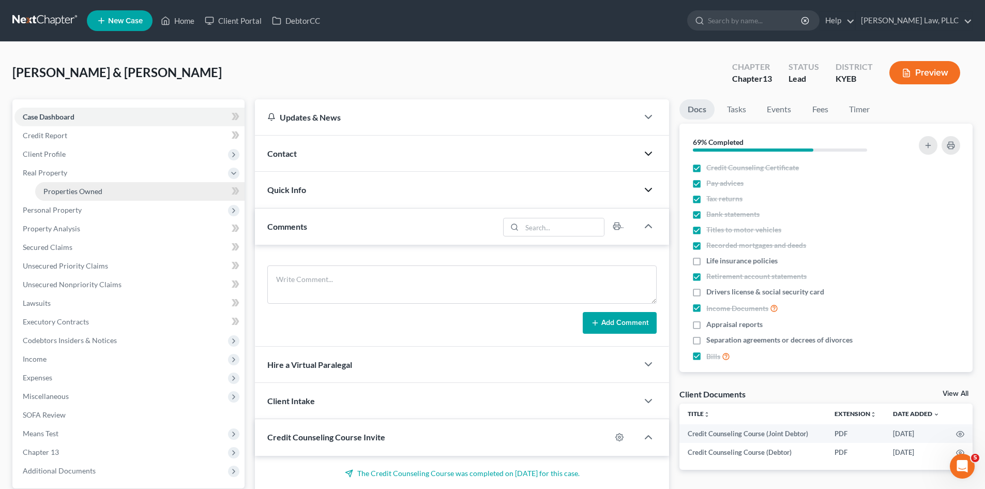
click at [72, 191] on span "Properties Owned" at bounding box center [72, 191] width 59 height 9
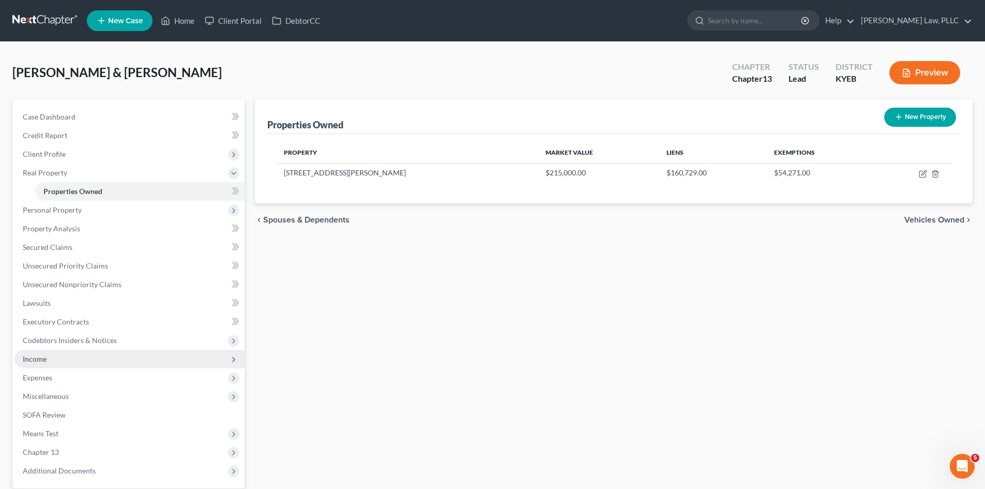
scroll to position [52, 0]
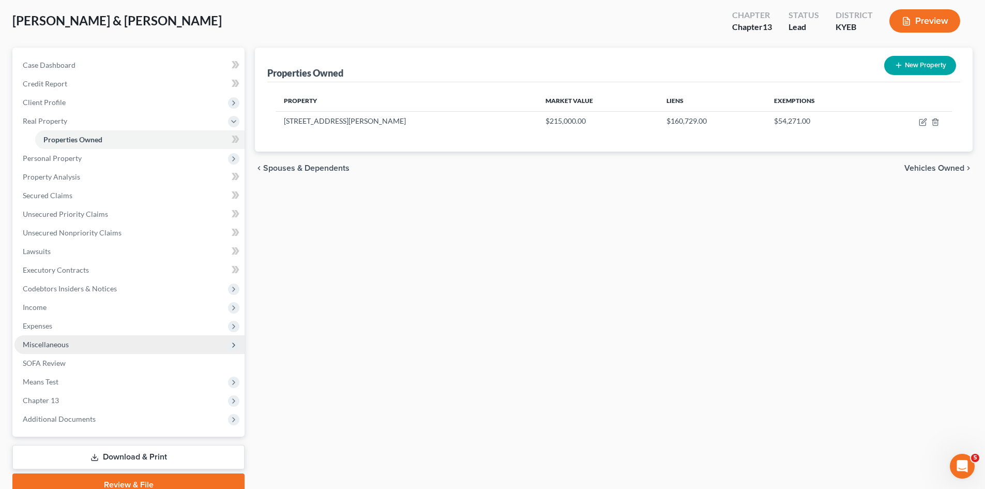
click at [55, 345] on span "Miscellaneous" at bounding box center [46, 344] width 46 height 9
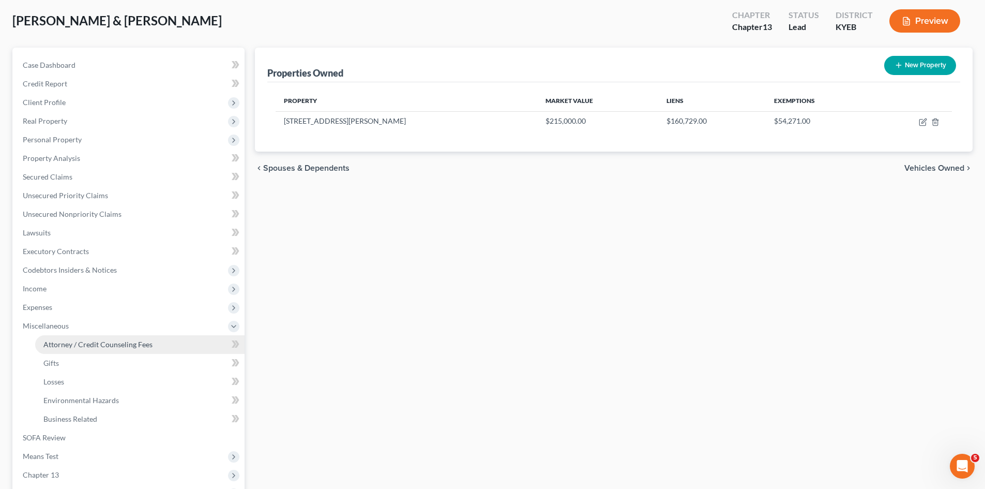
click at [65, 345] on span "Attorney / Credit Counseling Fees" at bounding box center [97, 344] width 109 height 9
select select "0"
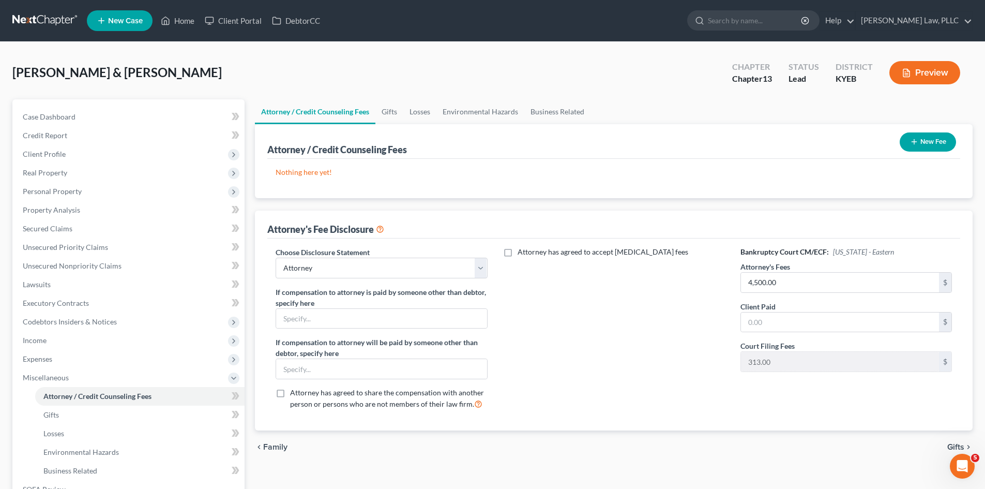
click at [926, 138] on button "New Fee" at bounding box center [928, 141] width 56 height 19
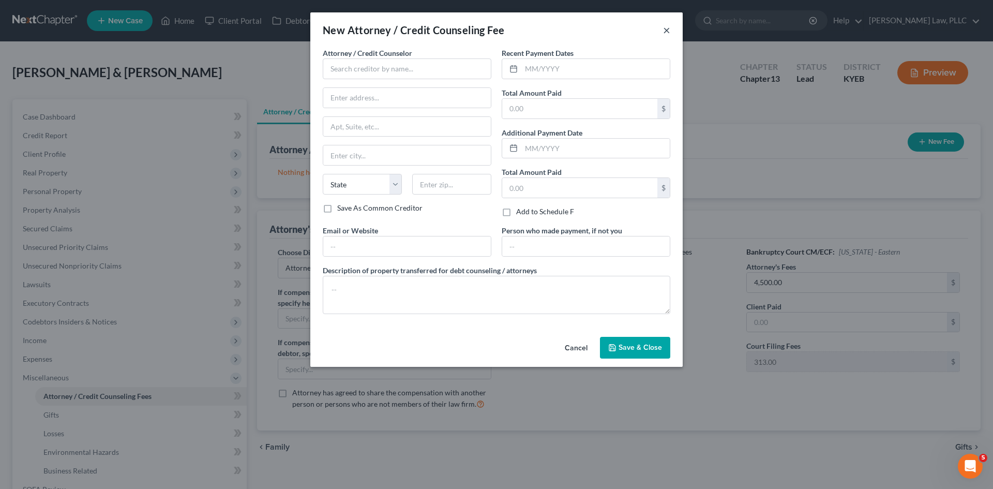
click at [666, 30] on button "×" at bounding box center [666, 30] width 7 height 12
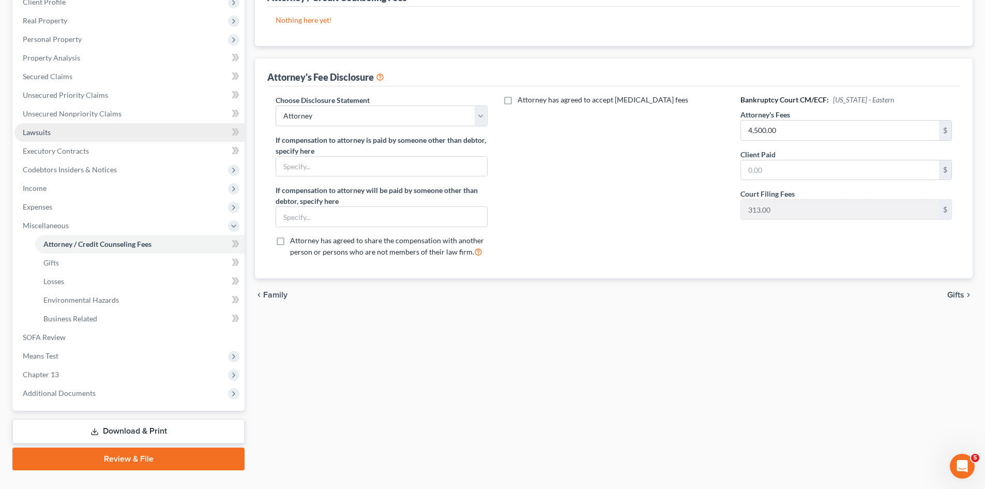
scroll to position [155, 0]
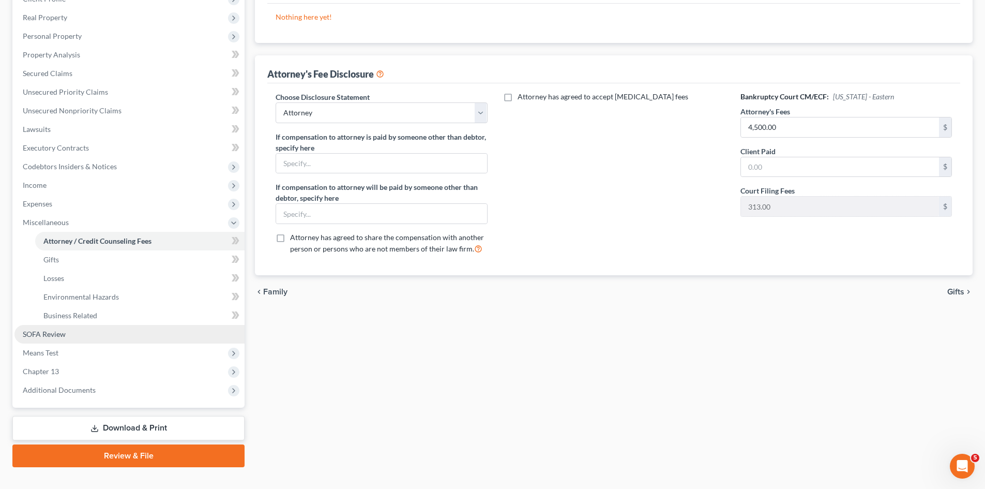
click at [40, 331] on span "SOFA Review" at bounding box center [44, 333] width 43 height 9
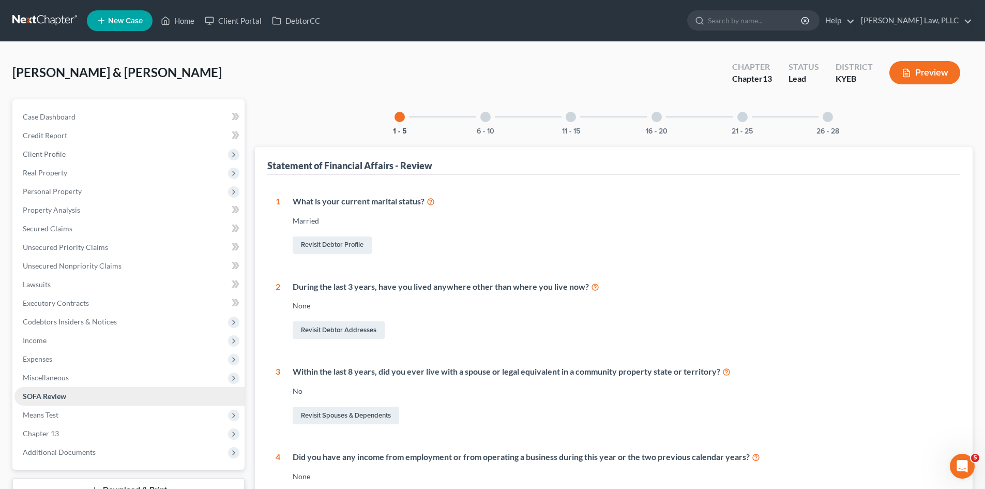
click at [42, 398] on span "SOFA Review" at bounding box center [44, 395] width 43 height 9
click at [488, 130] on button "6 - 10" at bounding box center [486, 131] width 18 height 7
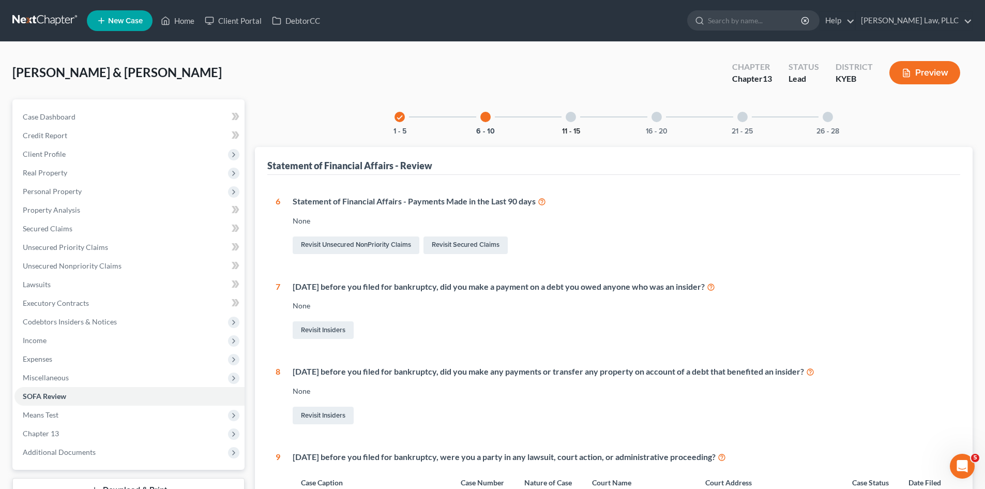
click at [574, 130] on button "11 - 15" at bounding box center [571, 131] width 18 height 7
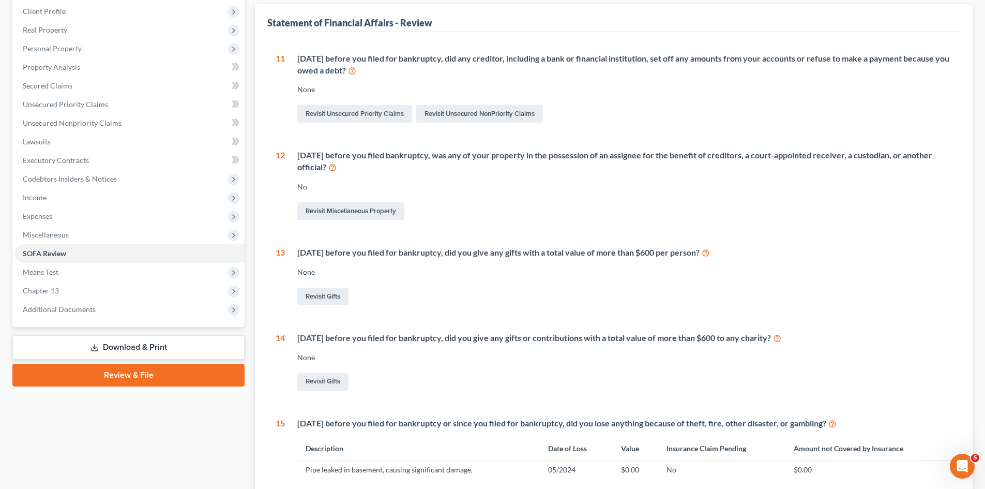
scroll to position [103, 0]
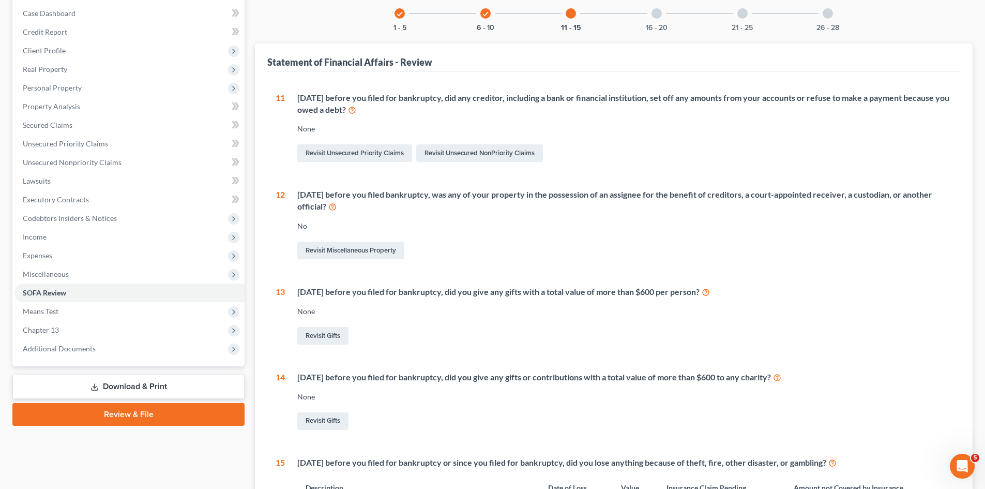
click at [663, 22] on div "16 - 20" at bounding box center [656, 13] width 35 height 35
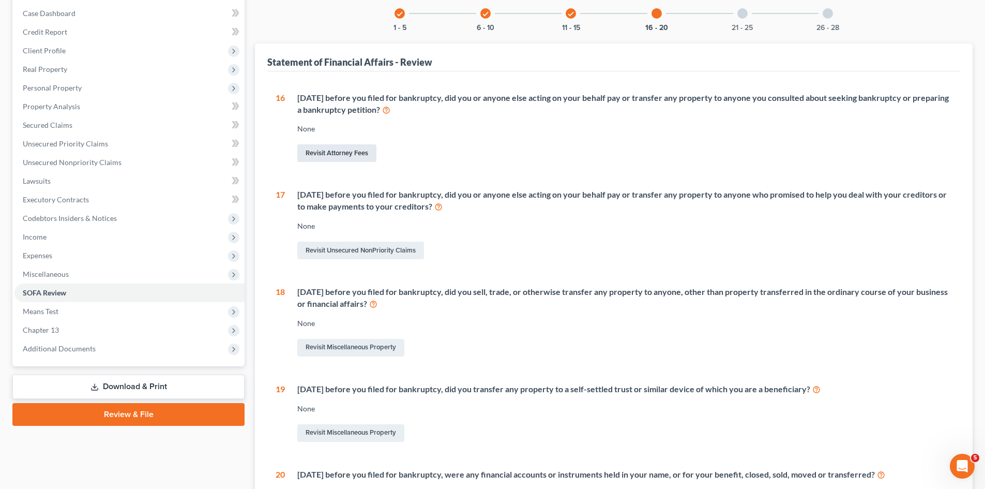
click at [351, 156] on link "Revisit Attorney Fees" at bounding box center [336, 153] width 79 height 18
select select "0"
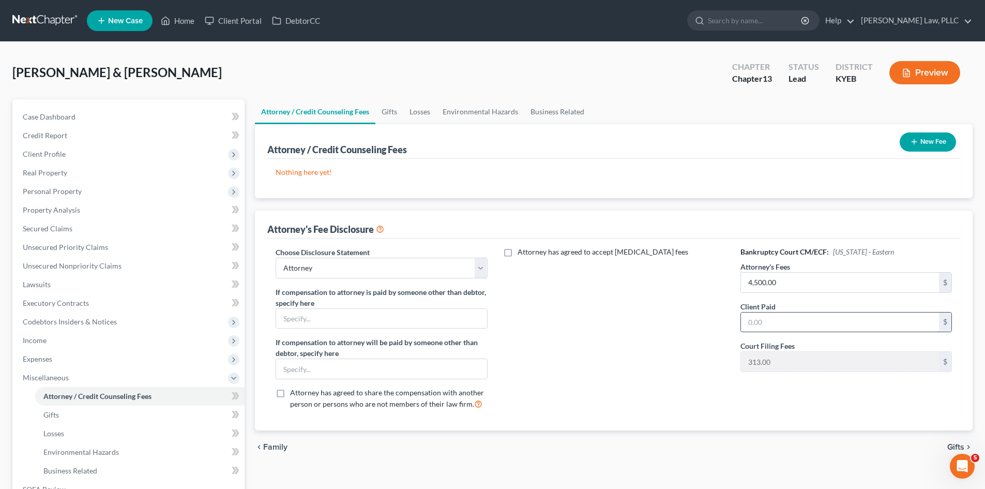
click at [767, 321] on input "text" at bounding box center [840, 322] width 198 height 20
type input "1,000"
click at [652, 388] on div "Attorney has agreed to accept [MEDICAL_DATA] fees" at bounding box center [614, 332] width 232 height 171
click at [707, 373] on div "Attorney has agreed to accept [MEDICAL_DATA] fees" at bounding box center [614, 332] width 232 height 171
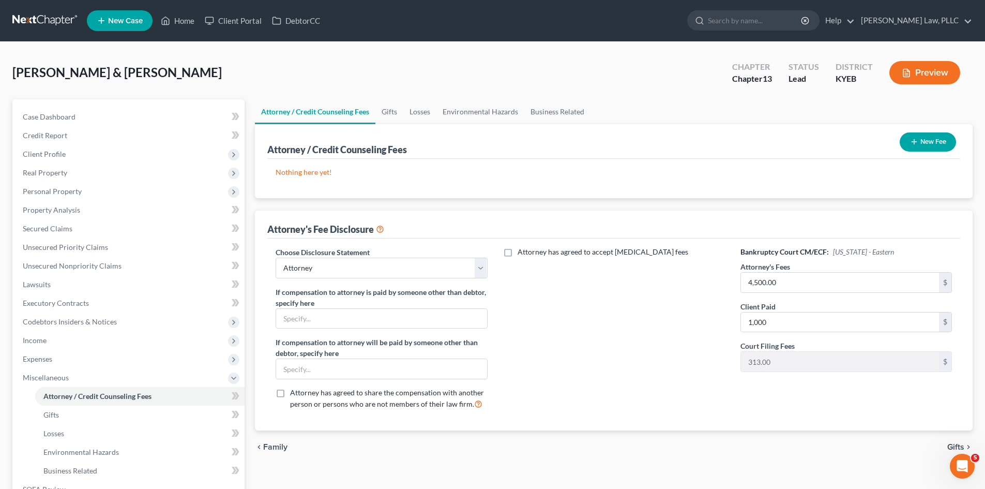
click at [858, 233] on div "Attorney's Fee Disclosure" at bounding box center [613, 224] width 693 height 28
click at [930, 140] on button "New Fee" at bounding box center [928, 141] width 56 height 19
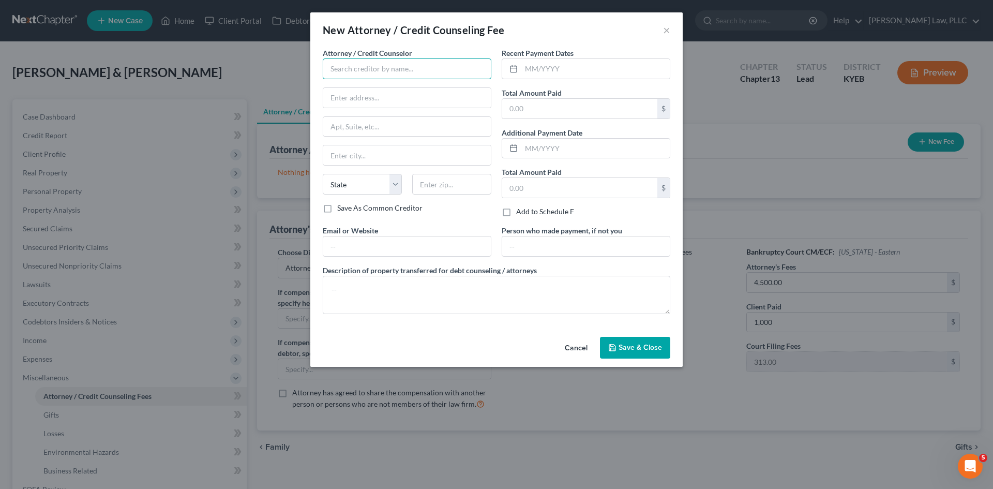
click at [422, 69] on input "text" at bounding box center [407, 68] width 169 height 21
type input "L"
type input "[PERSON_NAME] Law PLLC"
click at [567, 109] on input "text" at bounding box center [579, 109] width 155 height 20
type input "1,000"
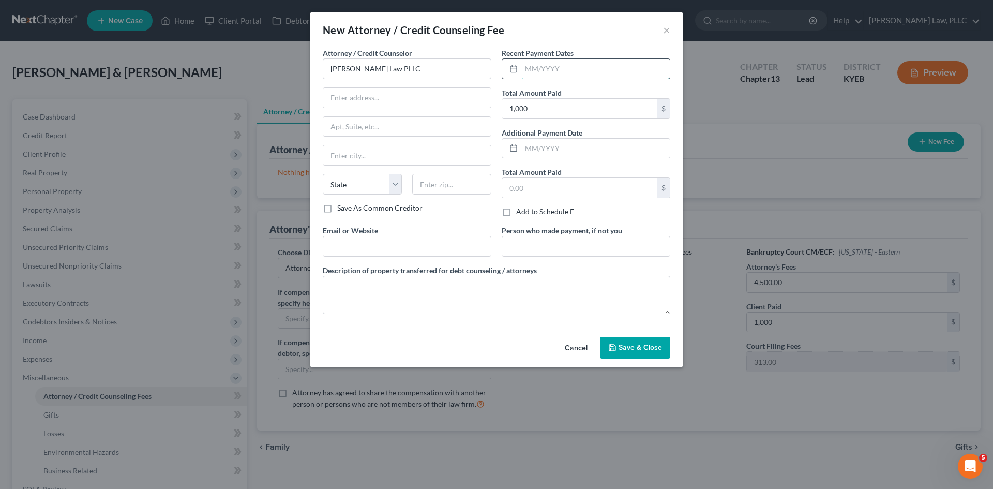
click at [561, 70] on input "text" at bounding box center [595, 69] width 148 height 20
type input "02/2025"
click at [543, 149] on input "text" at bounding box center [595, 149] width 148 height 20
type input "03/2025"
type input "500"
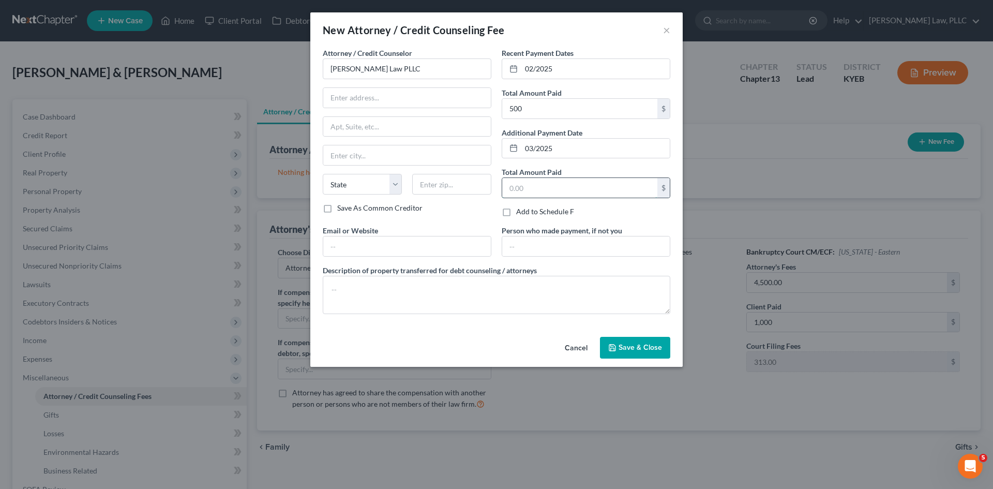
click at [585, 186] on input "text" at bounding box center [579, 188] width 155 height 20
type input "500"
click at [478, 216] on div "Attorney / Credit Counselor * [PERSON_NAME] Law PLLC State [US_STATE] AK AR AZ …" at bounding box center [406, 136] width 179 height 177
click at [602, 294] on textarea at bounding box center [496, 295] width 347 height 38
click at [627, 348] on span "Save & Close" at bounding box center [639, 347] width 43 height 9
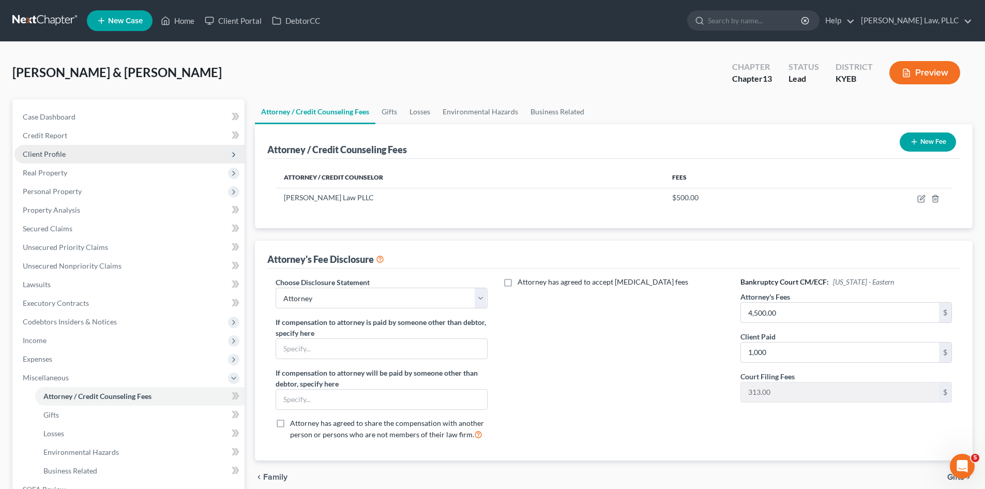
click at [41, 154] on span "Client Profile" at bounding box center [44, 153] width 43 height 9
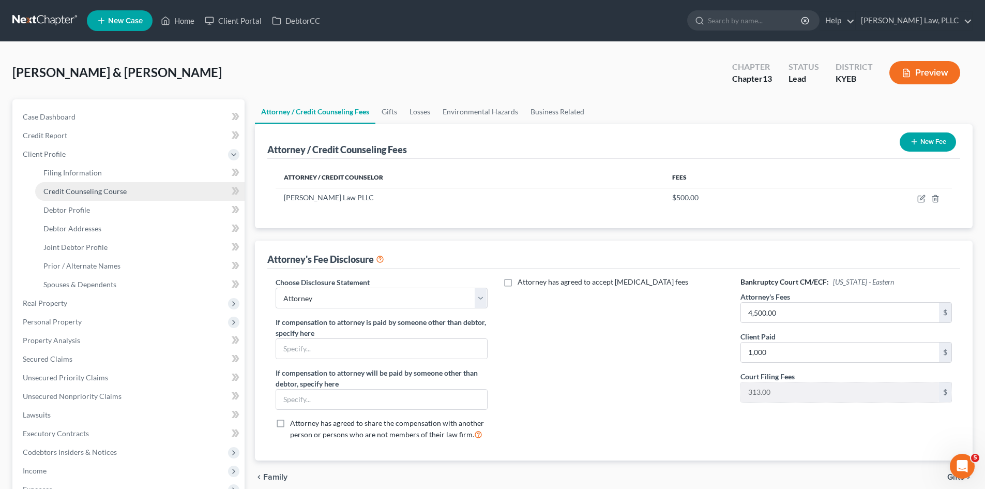
click at [67, 188] on span "Credit Counseling Course" at bounding box center [84, 191] width 83 height 9
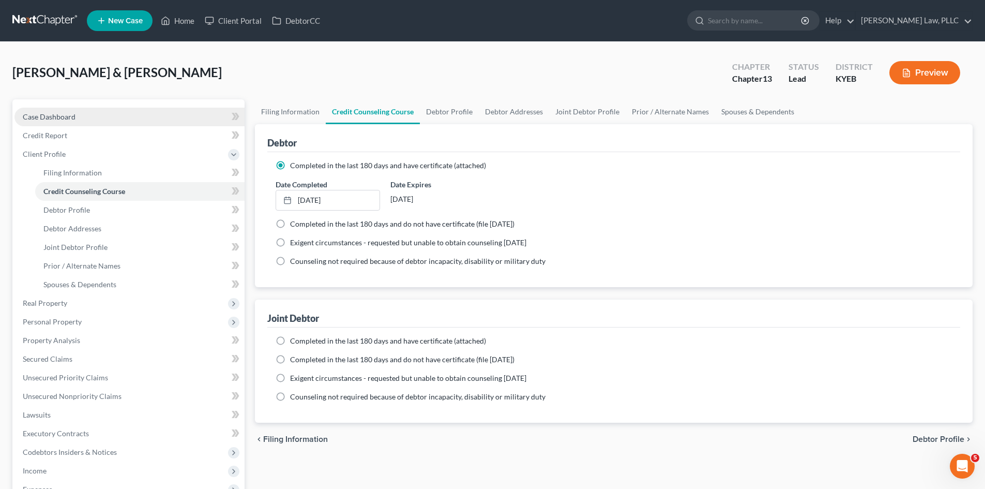
click at [55, 115] on span "Case Dashboard" at bounding box center [49, 116] width 53 height 9
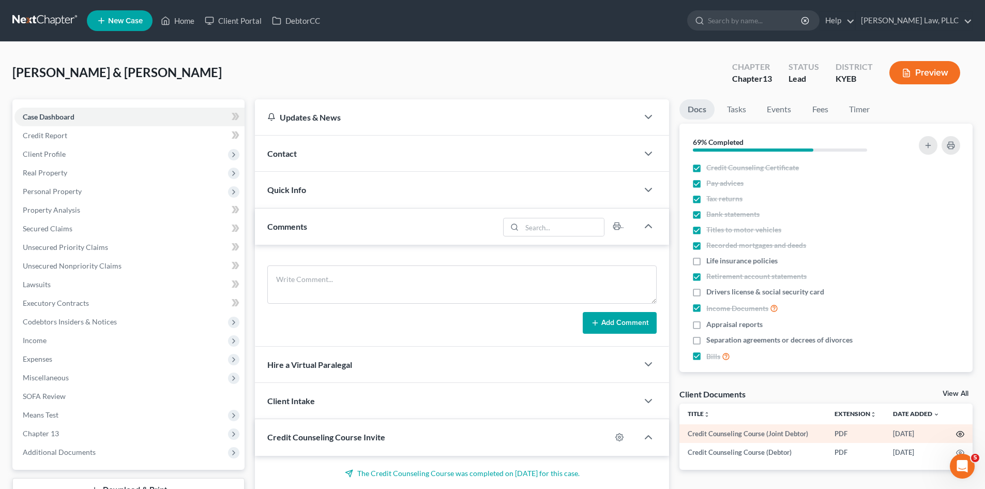
click at [962, 435] on icon "button" at bounding box center [960, 434] width 8 height 8
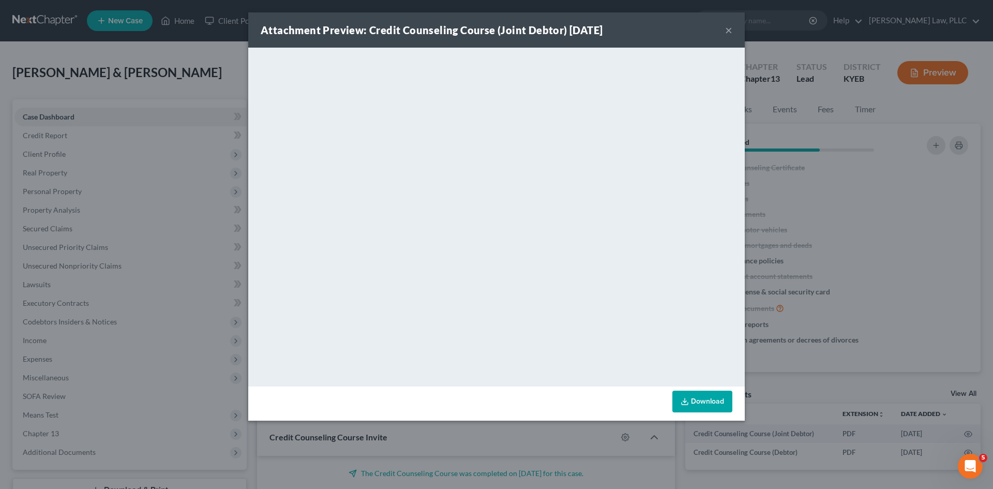
click at [730, 27] on button "×" at bounding box center [728, 30] width 7 height 12
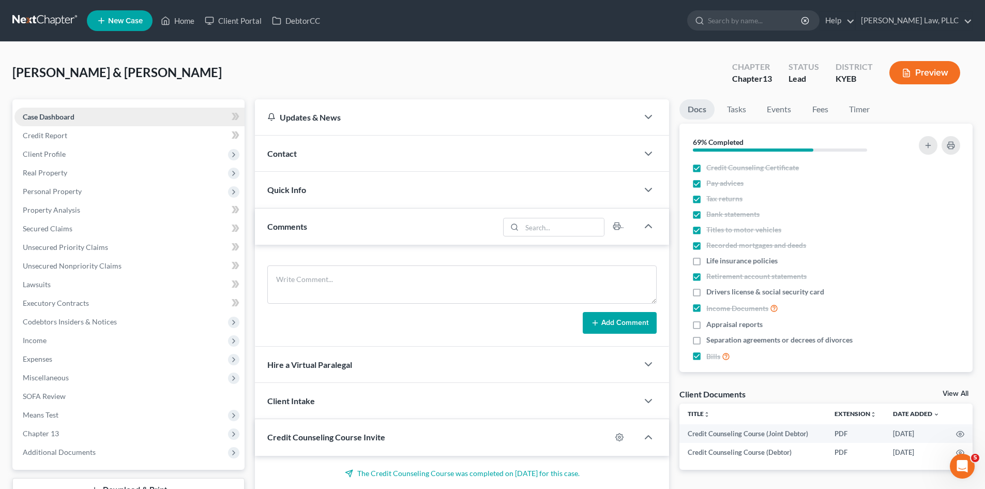
click at [60, 115] on span "Case Dashboard" at bounding box center [49, 116] width 52 height 9
click at [56, 158] on span "Client Profile" at bounding box center [129, 154] width 230 height 19
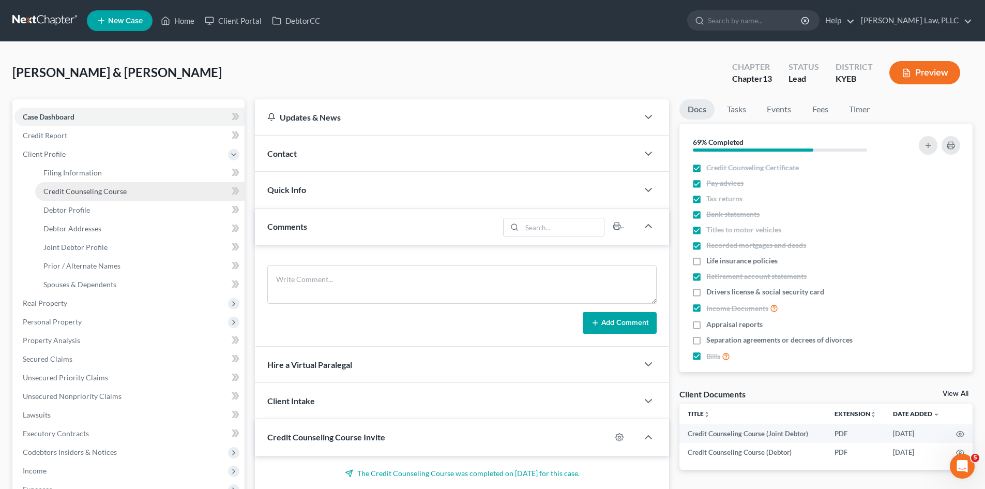
click at [77, 184] on link "Credit Counseling Course" at bounding box center [139, 191] width 209 height 19
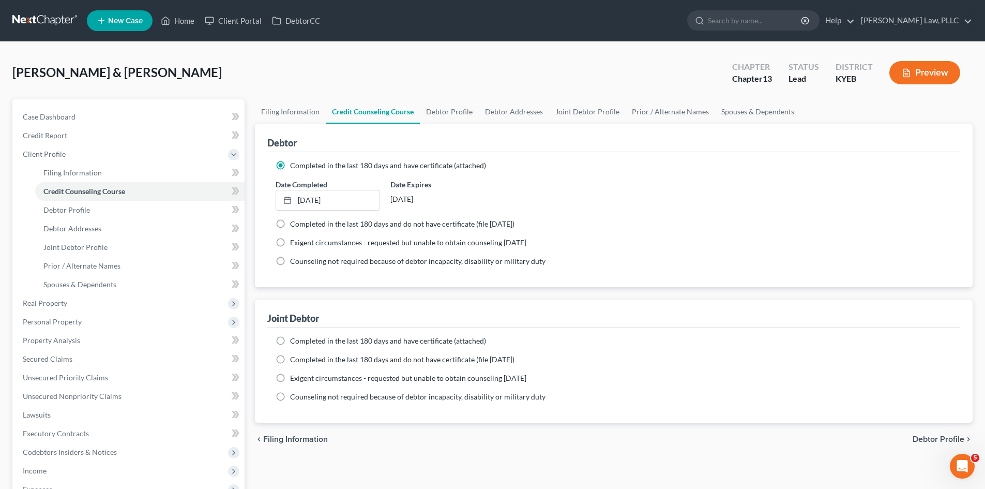
click at [290, 340] on label "Completed in the last 180 days and have certificate (attached)" at bounding box center [388, 341] width 196 height 10
click at [294, 340] on input "Completed in the last 180 days and have certificate (attached)" at bounding box center [297, 339] width 7 height 7
radio input "true"
click at [290, 340] on label "Completed in the last 180 days and have certificate (attached)" at bounding box center [388, 341] width 196 height 10
click at [294, 340] on input "Completed in the last 180 days and have certificate (attached)" at bounding box center [297, 339] width 7 height 7
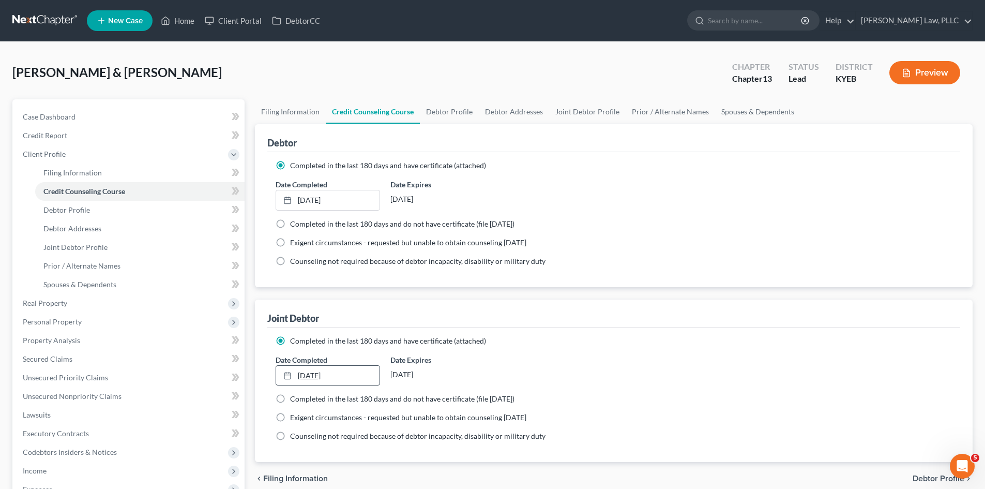
type input "[DATE]"
click at [314, 379] on link "[DATE]" at bounding box center [327, 376] width 103 height 20
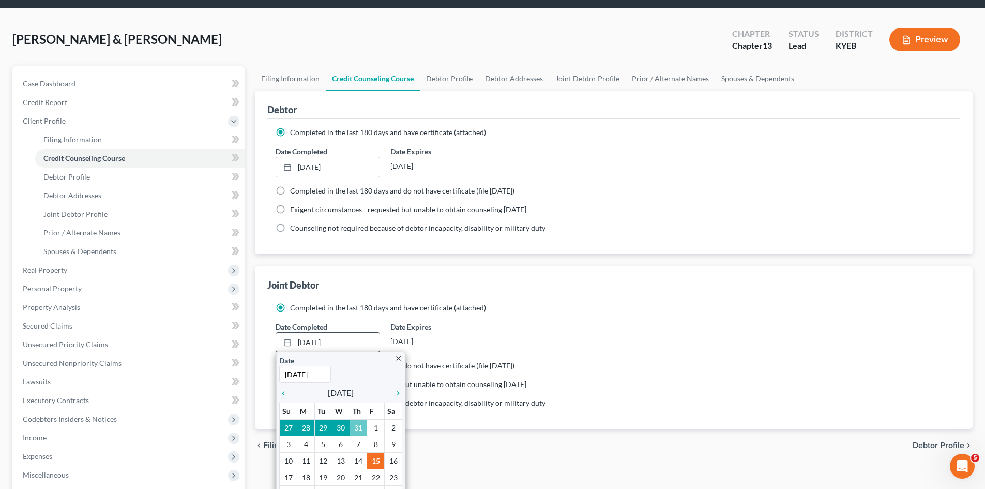
scroll to position [52, 0]
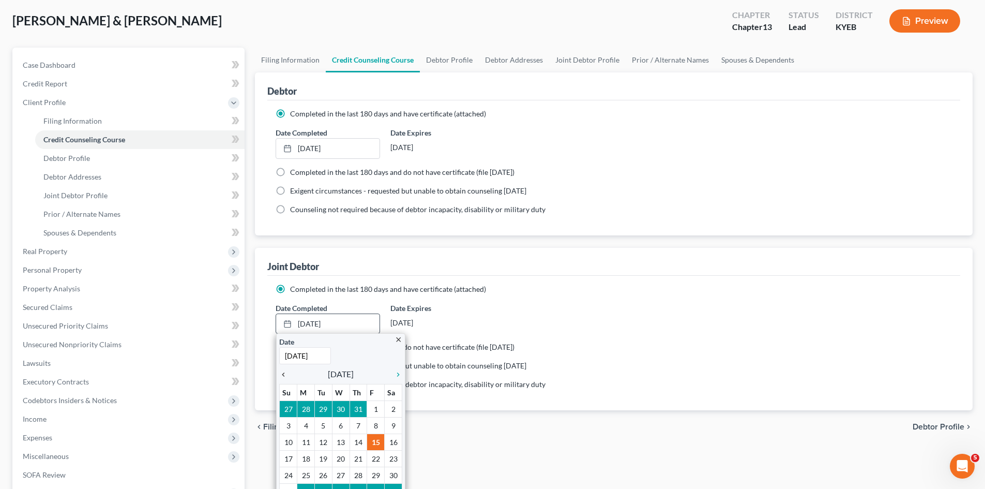
click at [284, 375] on icon "chevron_left" at bounding box center [285, 374] width 13 height 8
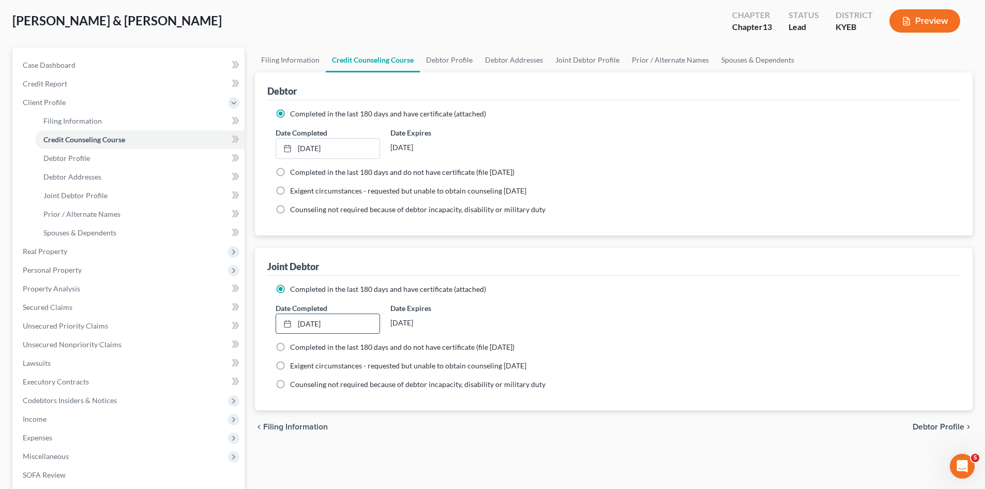
click at [560, 313] on div "Date Completed [DATE] close Date [DATE] Time 12:00 AM chevron_left [DATE] chevr…" at bounding box center [613, 318] width 687 height 32
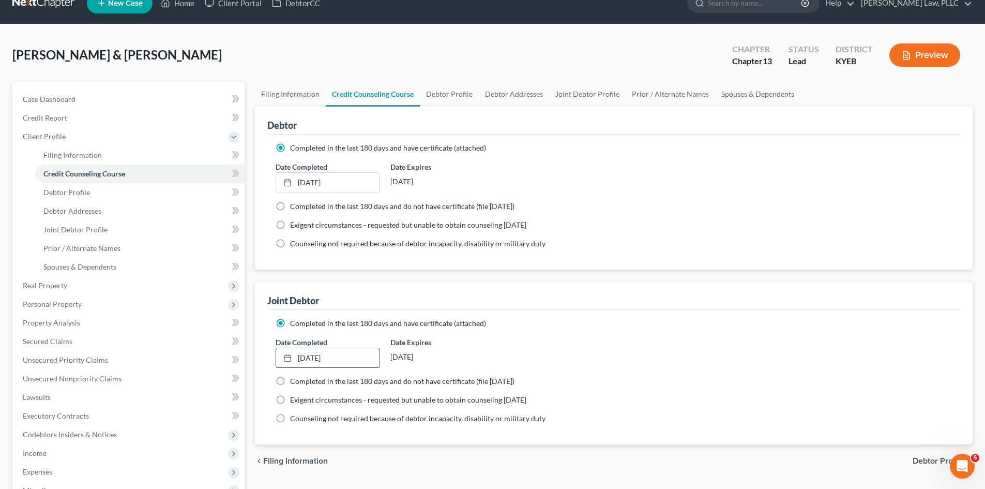
scroll to position [0, 0]
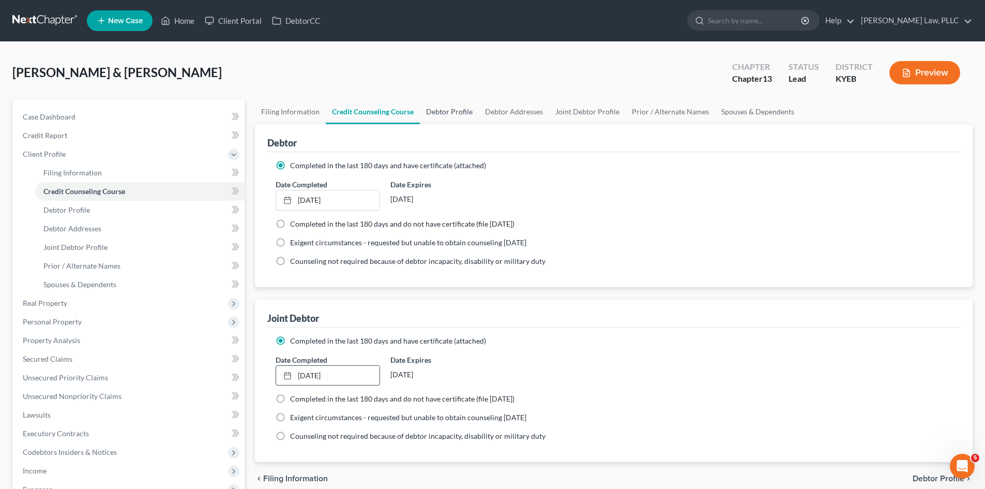
click at [465, 114] on link "Debtor Profile" at bounding box center [449, 111] width 59 height 25
select select "1"
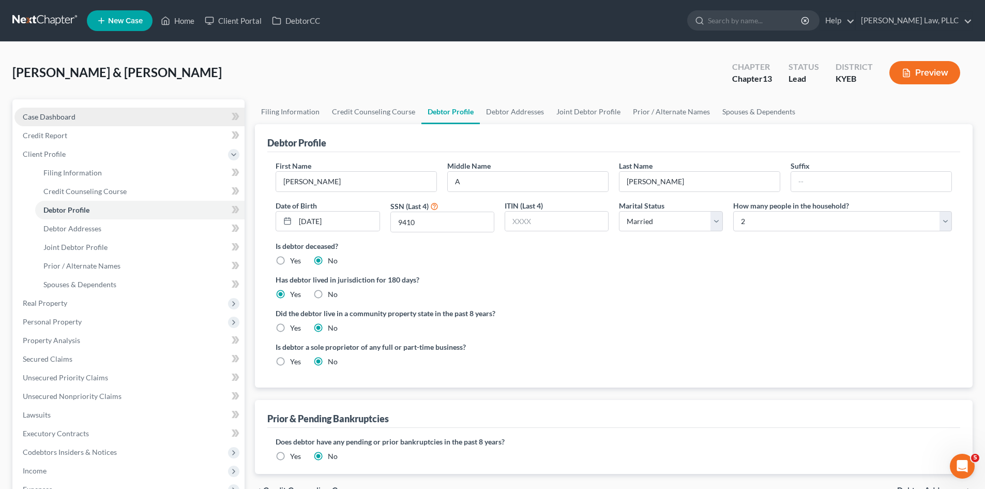
click at [57, 121] on link "Case Dashboard" at bounding box center [129, 117] width 230 height 19
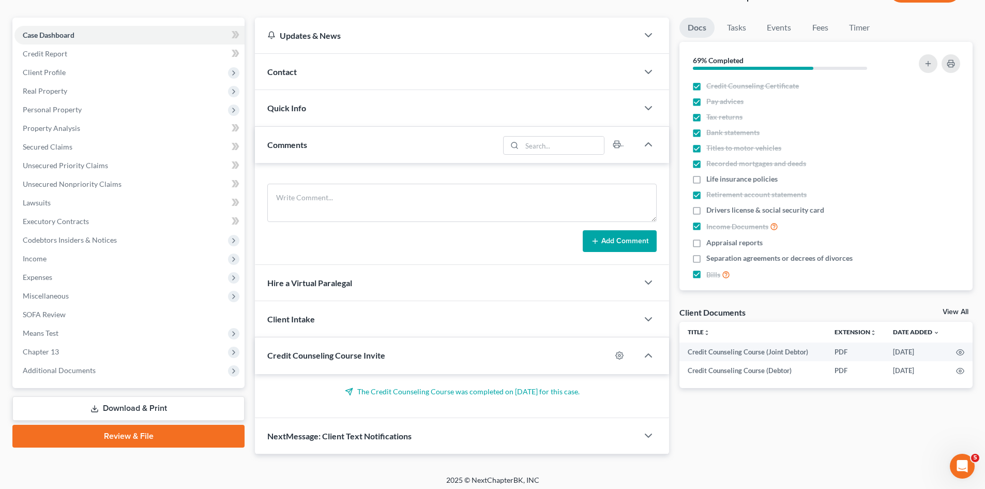
scroll to position [86, 0]
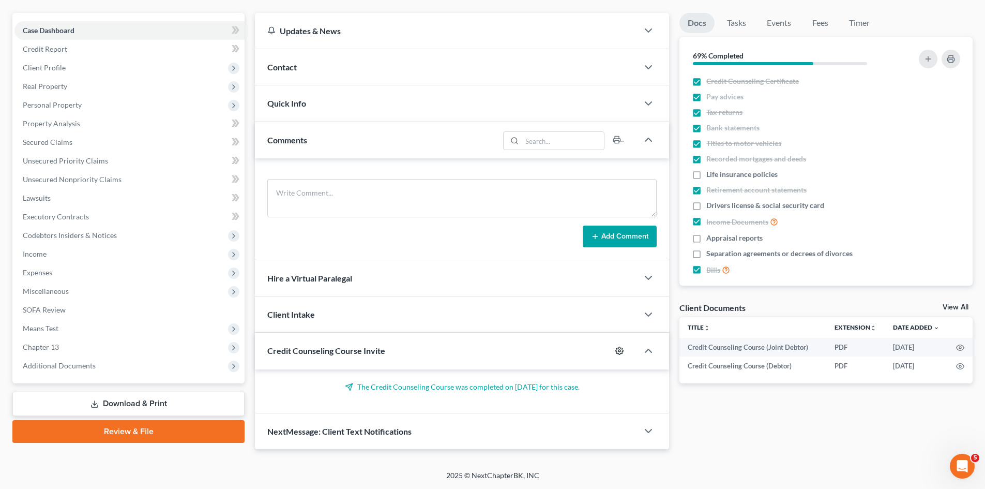
click at [620, 351] on circle "button" at bounding box center [619, 350] width 2 height 2
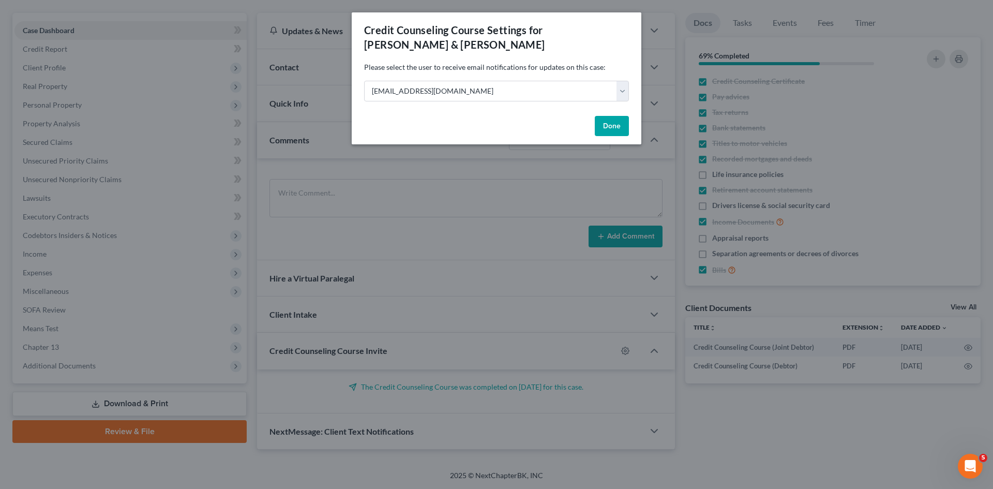
click at [614, 131] on button "Done" at bounding box center [612, 126] width 34 height 21
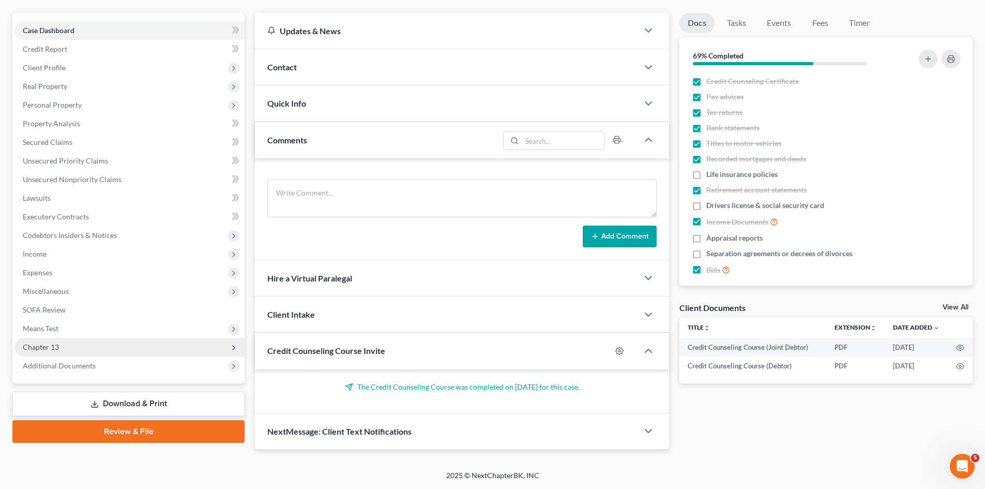
click at [48, 347] on span "Chapter 13" at bounding box center [41, 346] width 36 height 9
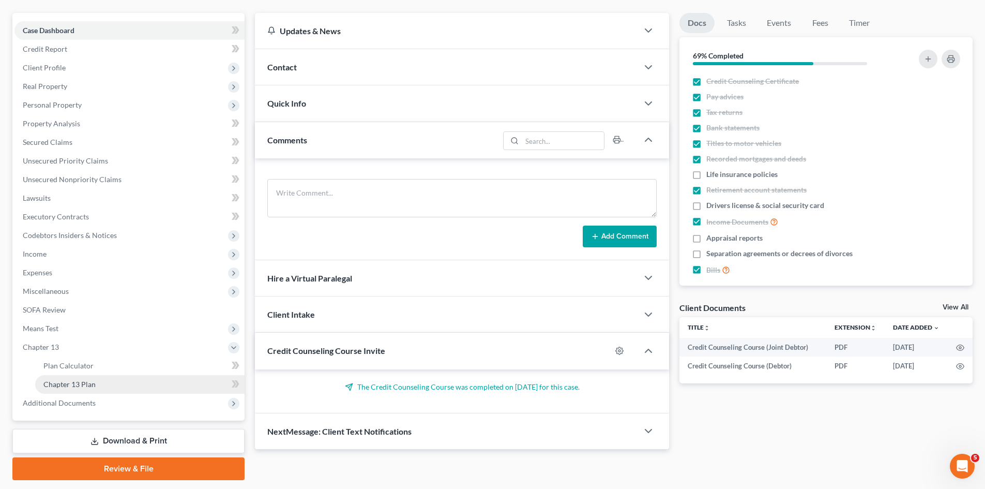
click at [59, 386] on span "Chapter 13 Plan" at bounding box center [69, 383] width 52 height 9
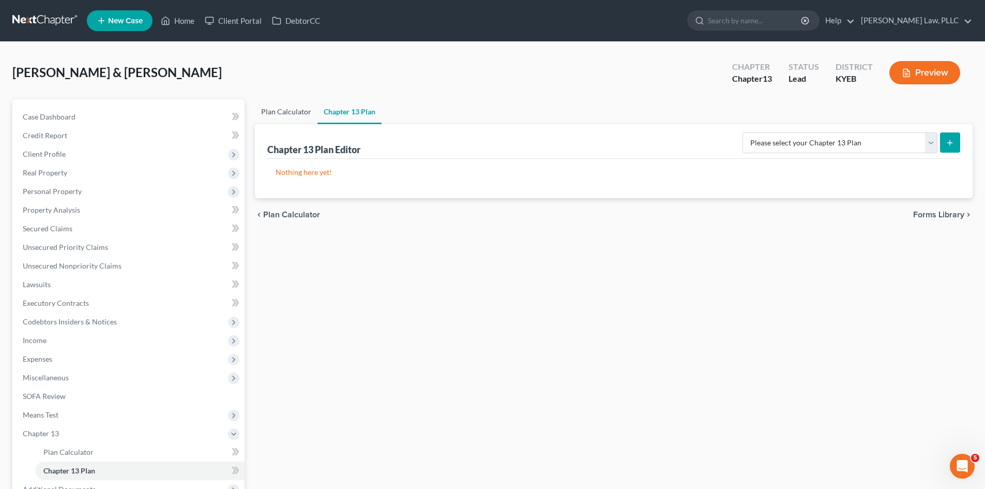
click at [287, 108] on link "Plan Calculator" at bounding box center [286, 111] width 63 height 25
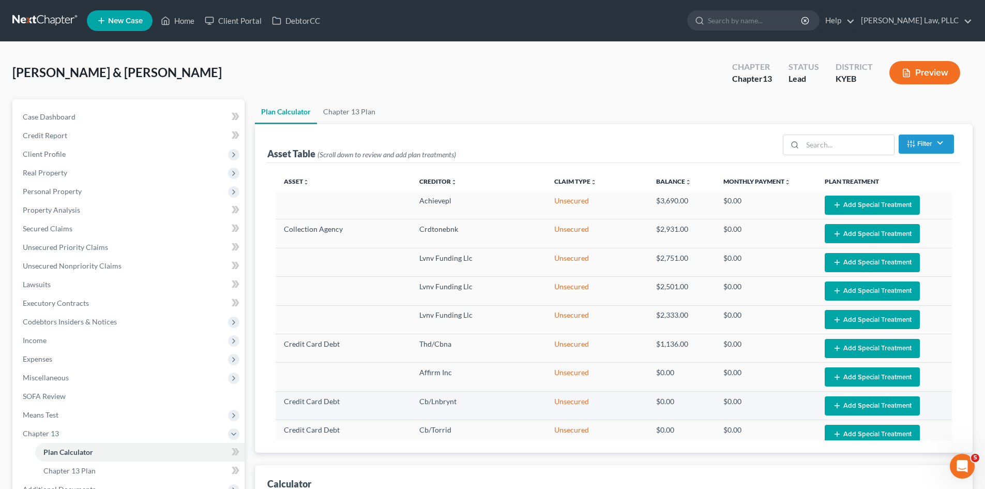
select select "59"
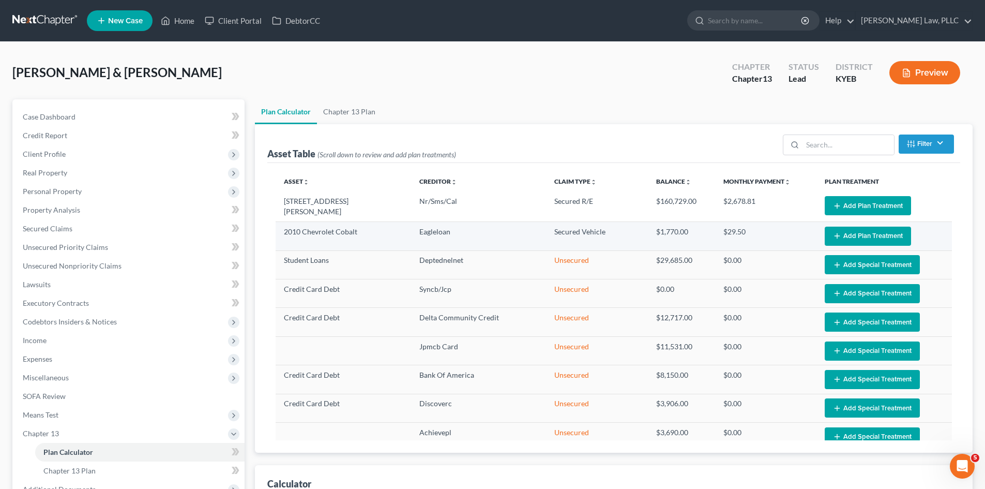
click at [863, 236] on button "Add Plan Treatment" at bounding box center [868, 235] width 86 height 19
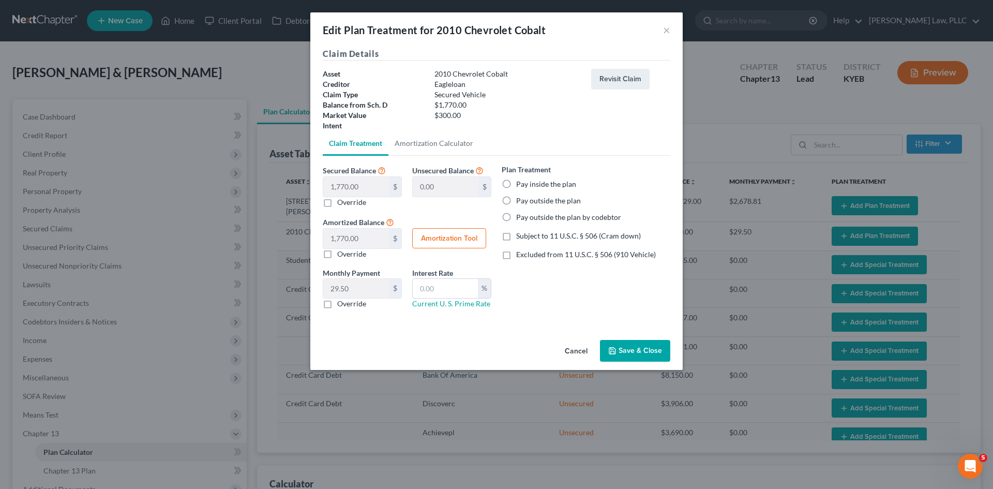
click at [516, 182] on label "Pay inside the plan" at bounding box center [546, 184] width 60 height 10
click at [520, 182] on input "Pay inside the plan" at bounding box center [523, 182] width 7 height 7
radio input "true"
click at [645, 352] on button "Save & Close" at bounding box center [635, 351] width 70 height 22
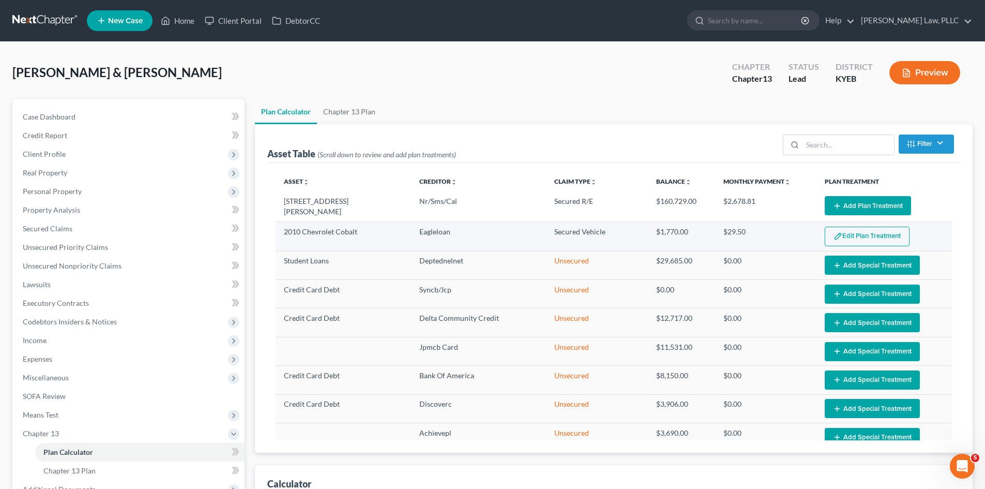
select select "59"
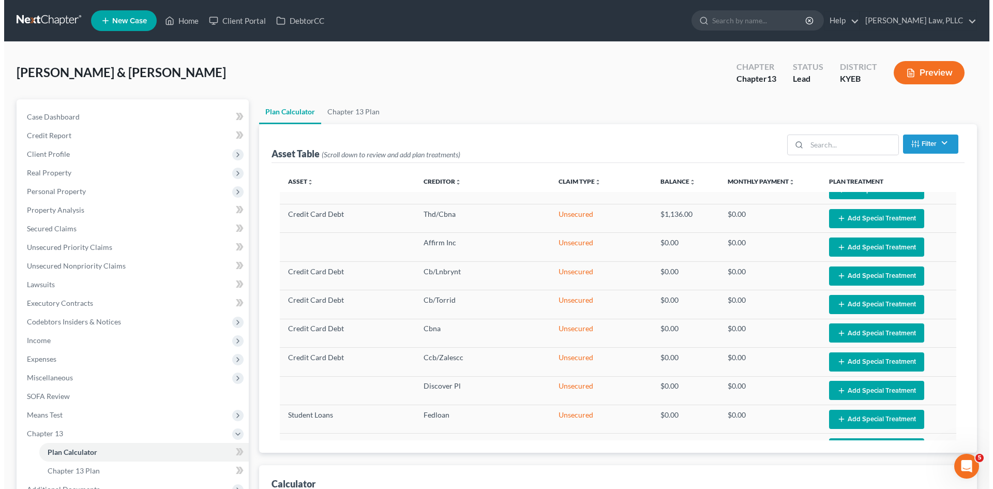
scroll to position [414, 0]
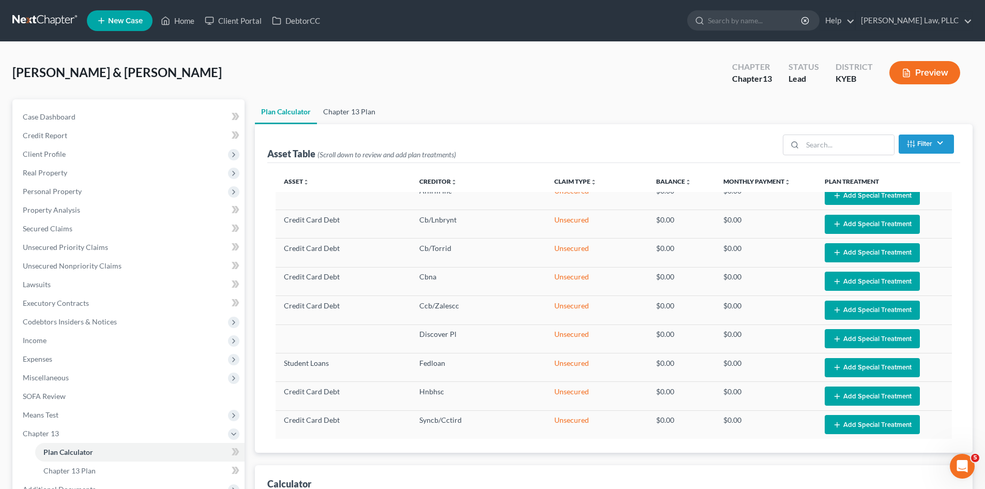
click at [370, 109] on link "Chapter 13 Plan" at bounding box center [349, 111] width 65 height 25
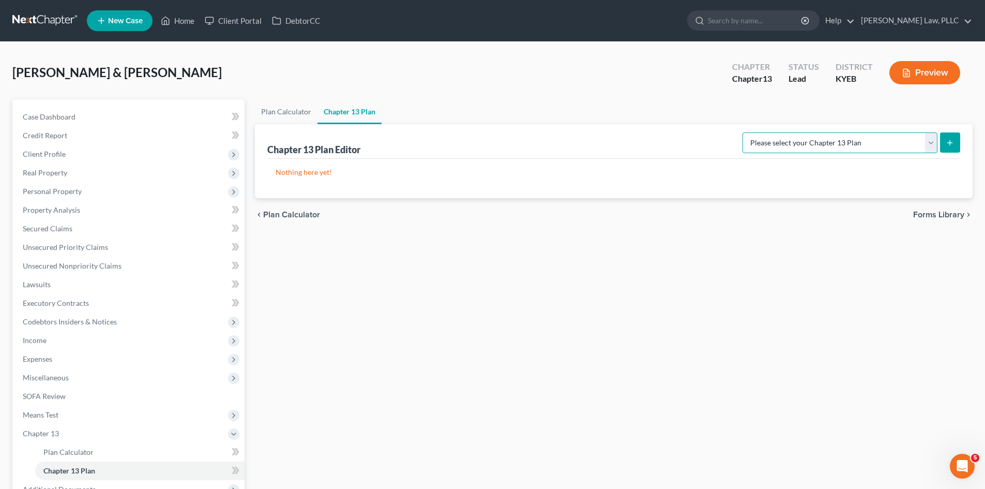
click at [855, 140] on select "Please select your Chapter 13 Plan Eastern District of [US_STATE] - Plan Revise…" at bounding box center [839, 142] width 195 height 21
select select "3"
click at [742, 132] on select "Please select your Chapter 13 Plan Eastern District of [US_STATE] - Plan Revise…" at bounding box center [839, 142] width 195 height 21
click at [950, 144] on line "submit" at bounding box center [950, 142] width 0 height 5
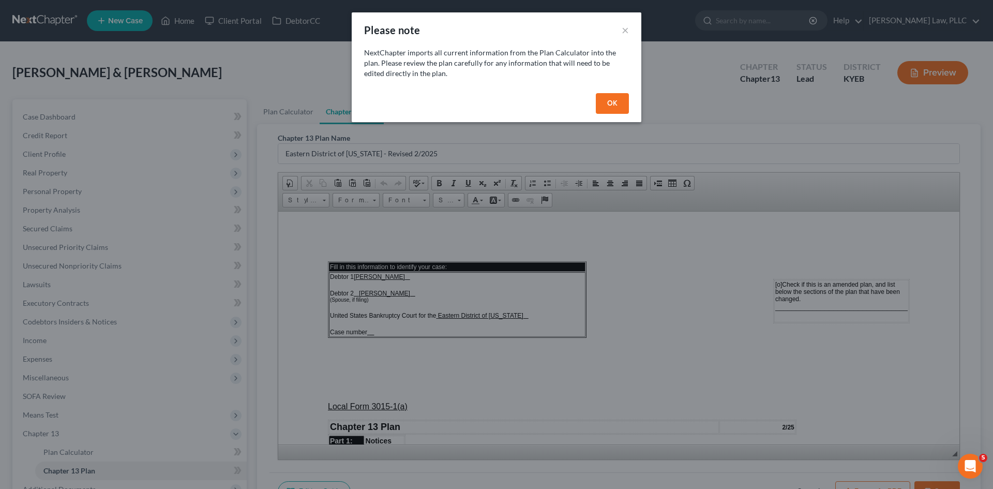
click at [607, 96] on button "OK" at bounding box center [612, 103] width 33 height 21
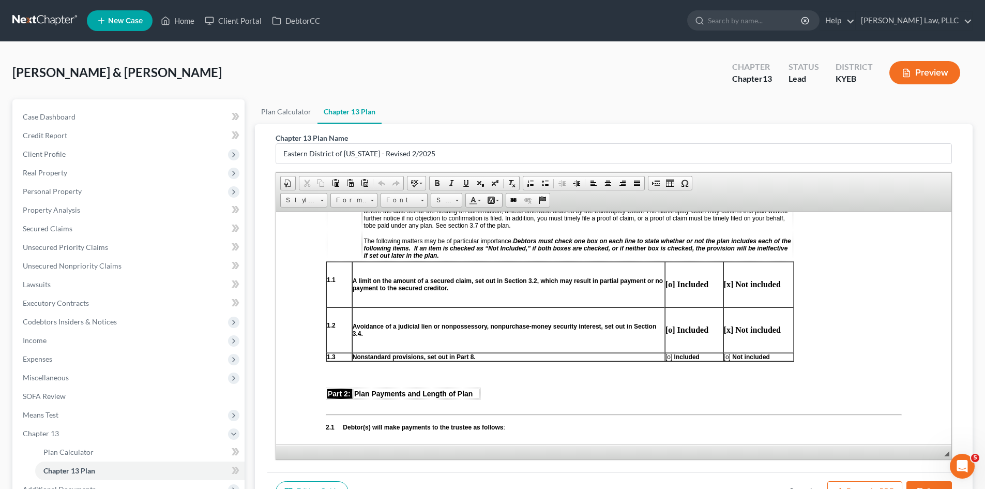
scroll to position [362, 0]
